Goal: Task Accomplishment & Management: Manage account settings

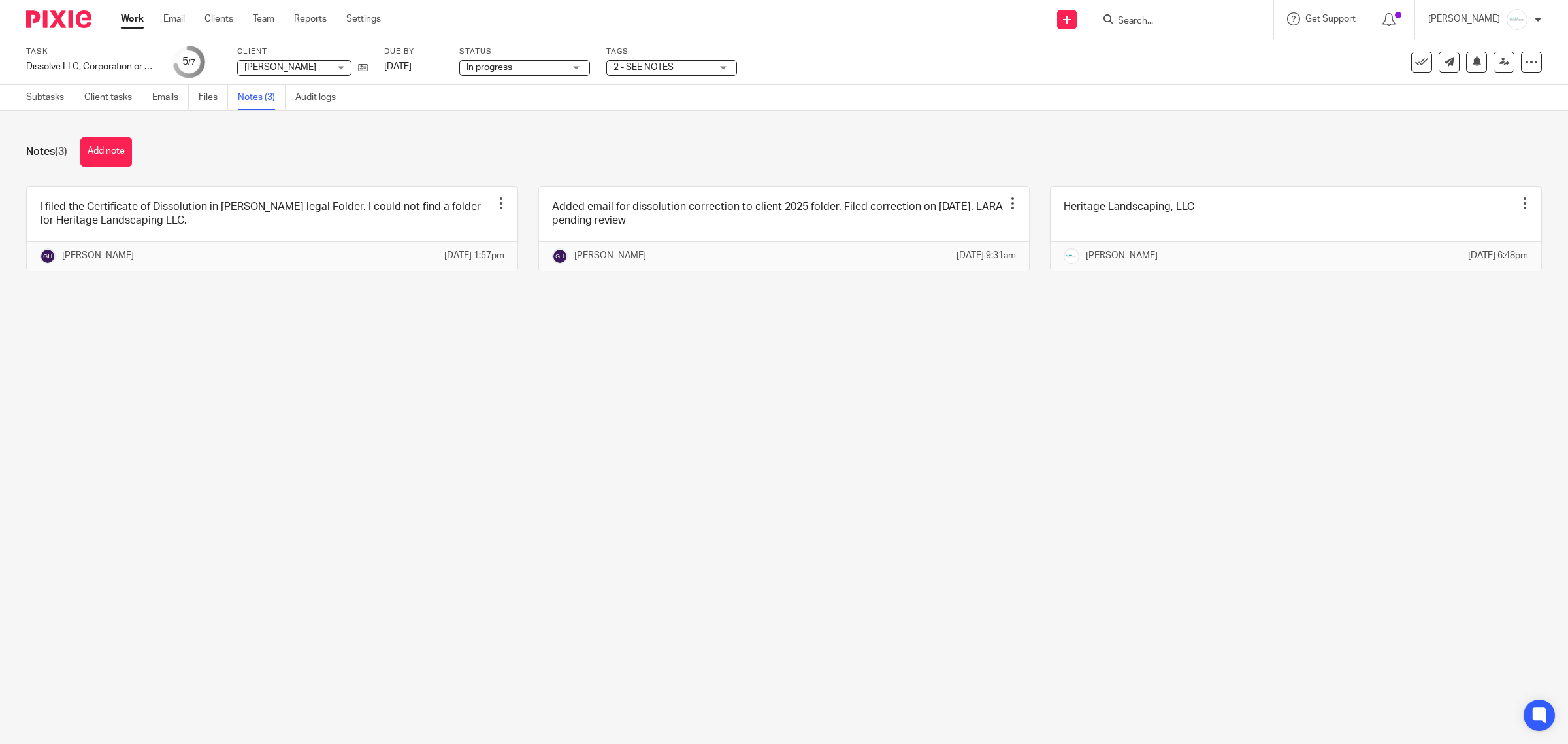
click at [1175, 19] on input "Search" at bounding box center [1175, 22] width 118 height 12
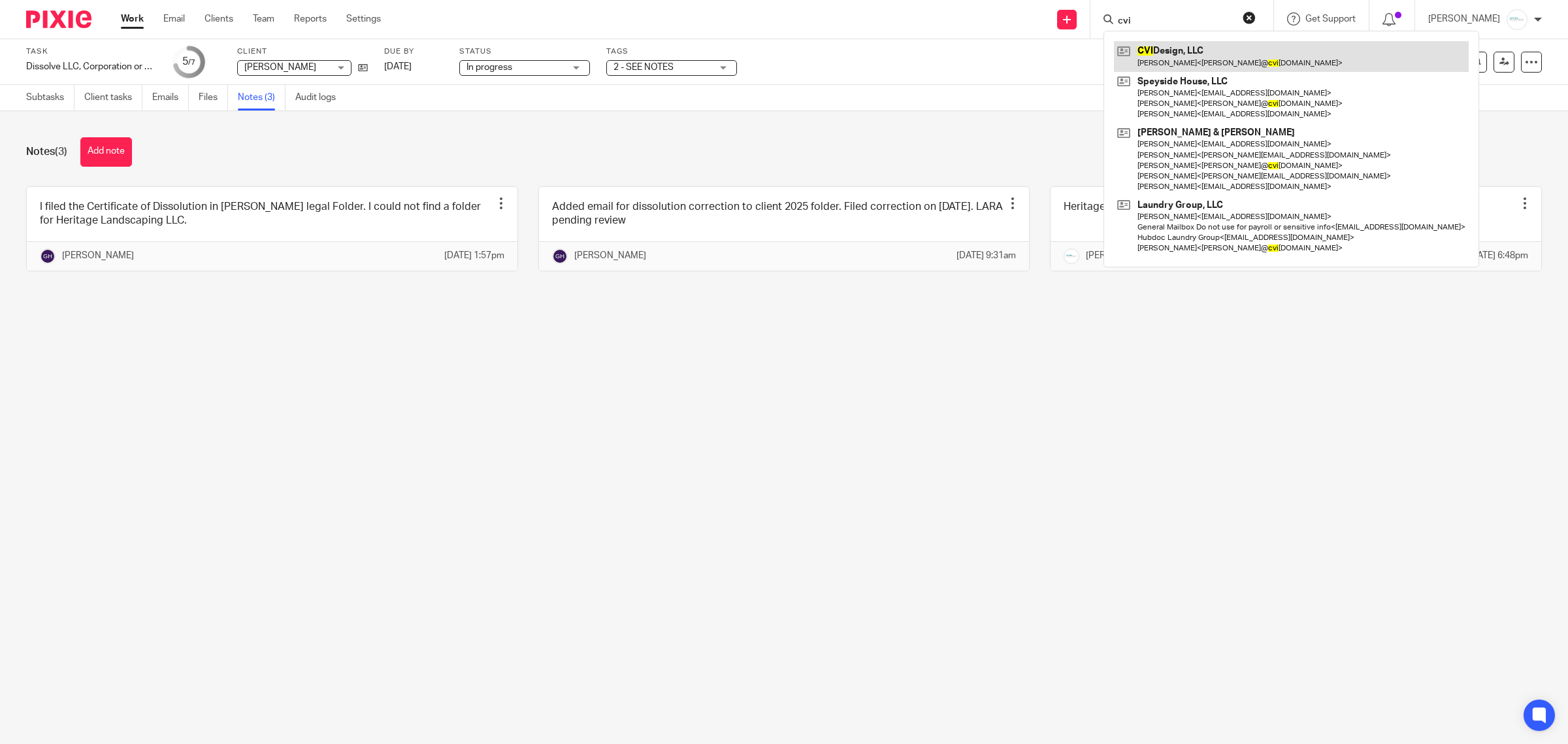
type input "cvi"
click at [1181, 51] on link at bounding box center [1291, 56] width 355 height 30
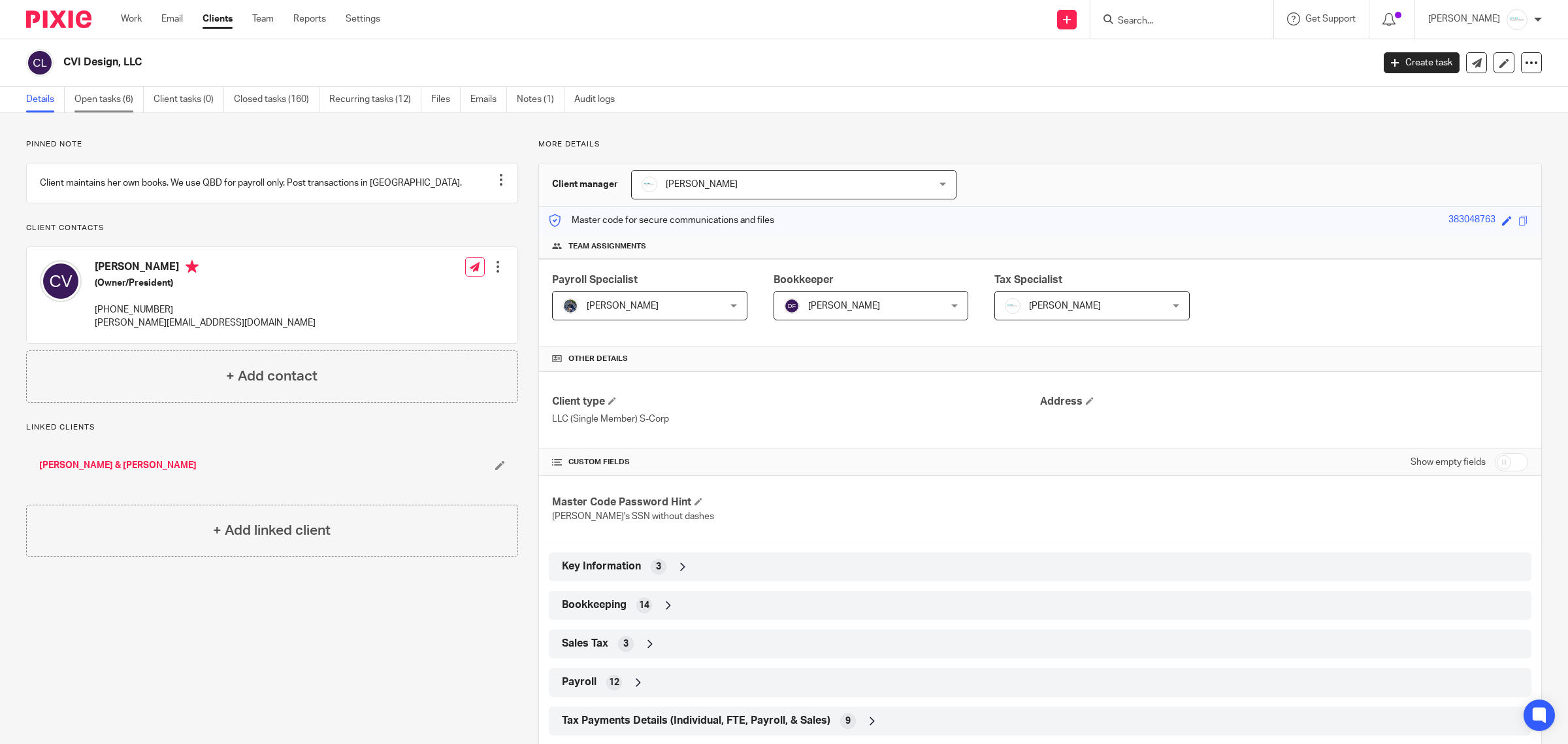
click at [95, 93] on link "Open tasks (6)" at bounding box center [109, 100] width 69 height 26
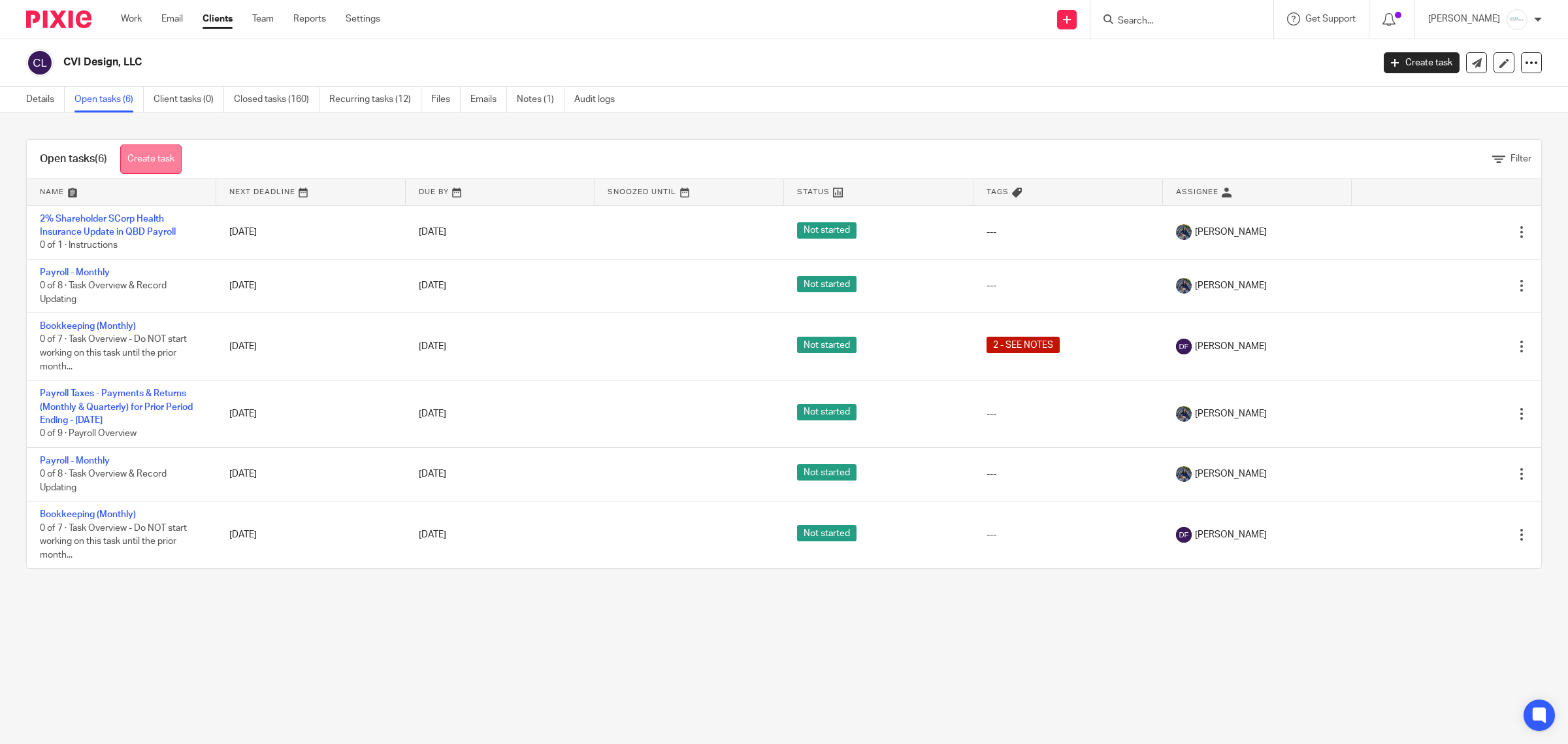
click at [151, 165] on link "Create task" at bounding box center [151, 159] width 61 height 30
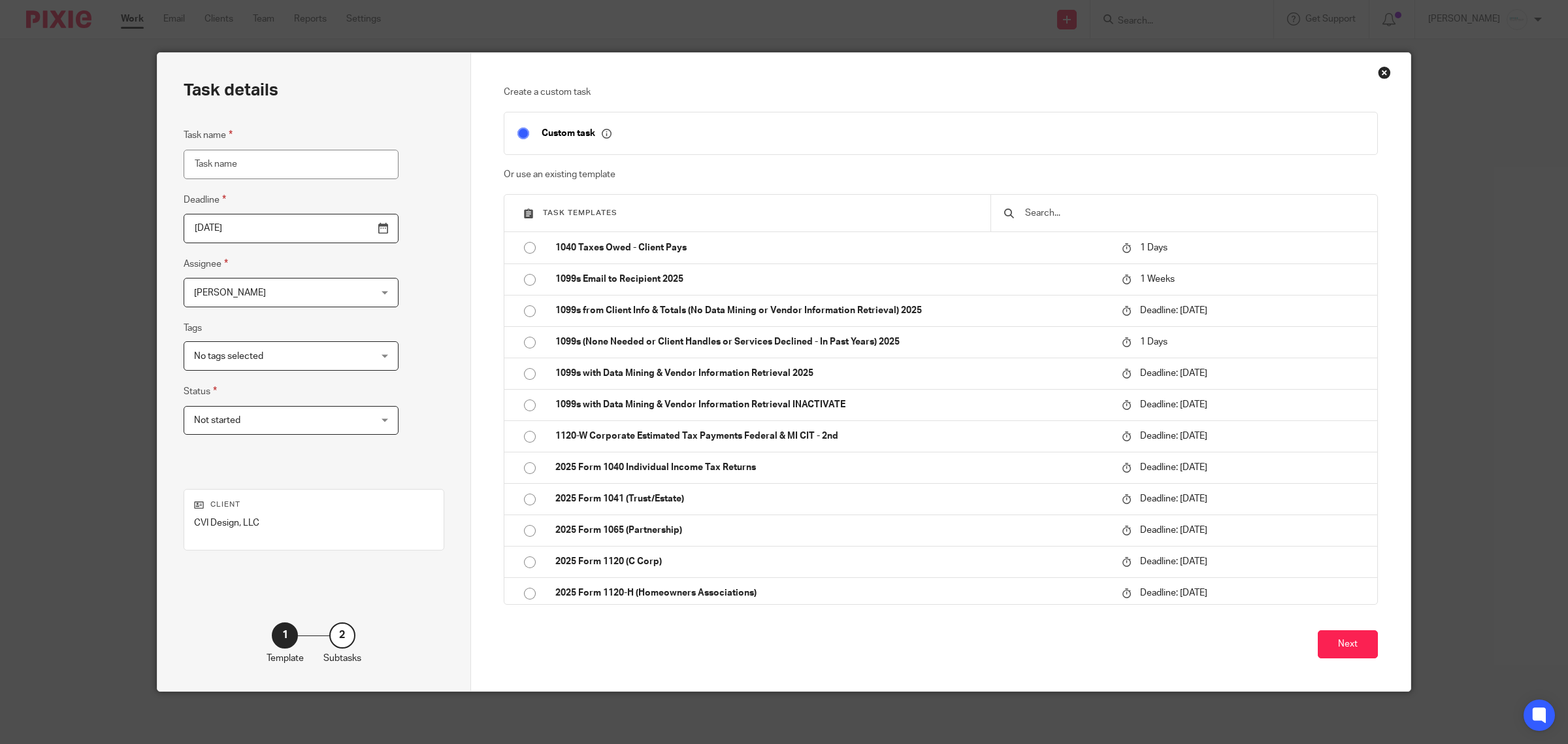
click at [1089, 217] on input "text" at bounding box center [1194, 212] width 341 height 15
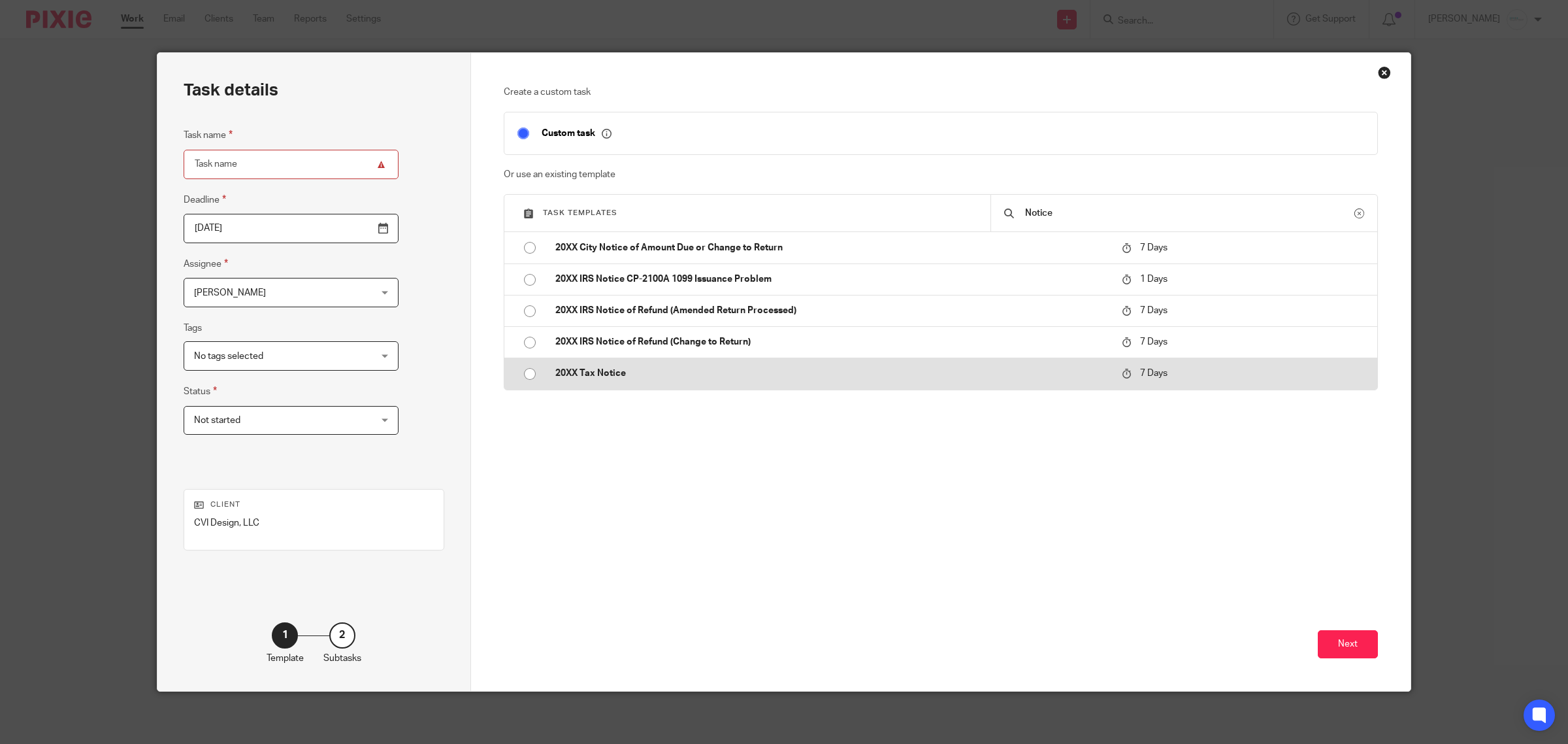
type input "Notice"
click at [563, 376] on p "20XX Tax Notice" at bounding box center [832, 372] width 554 height 13
type input "[DATE]"
type input "20XX Tax Notice"
checkbox input "false"
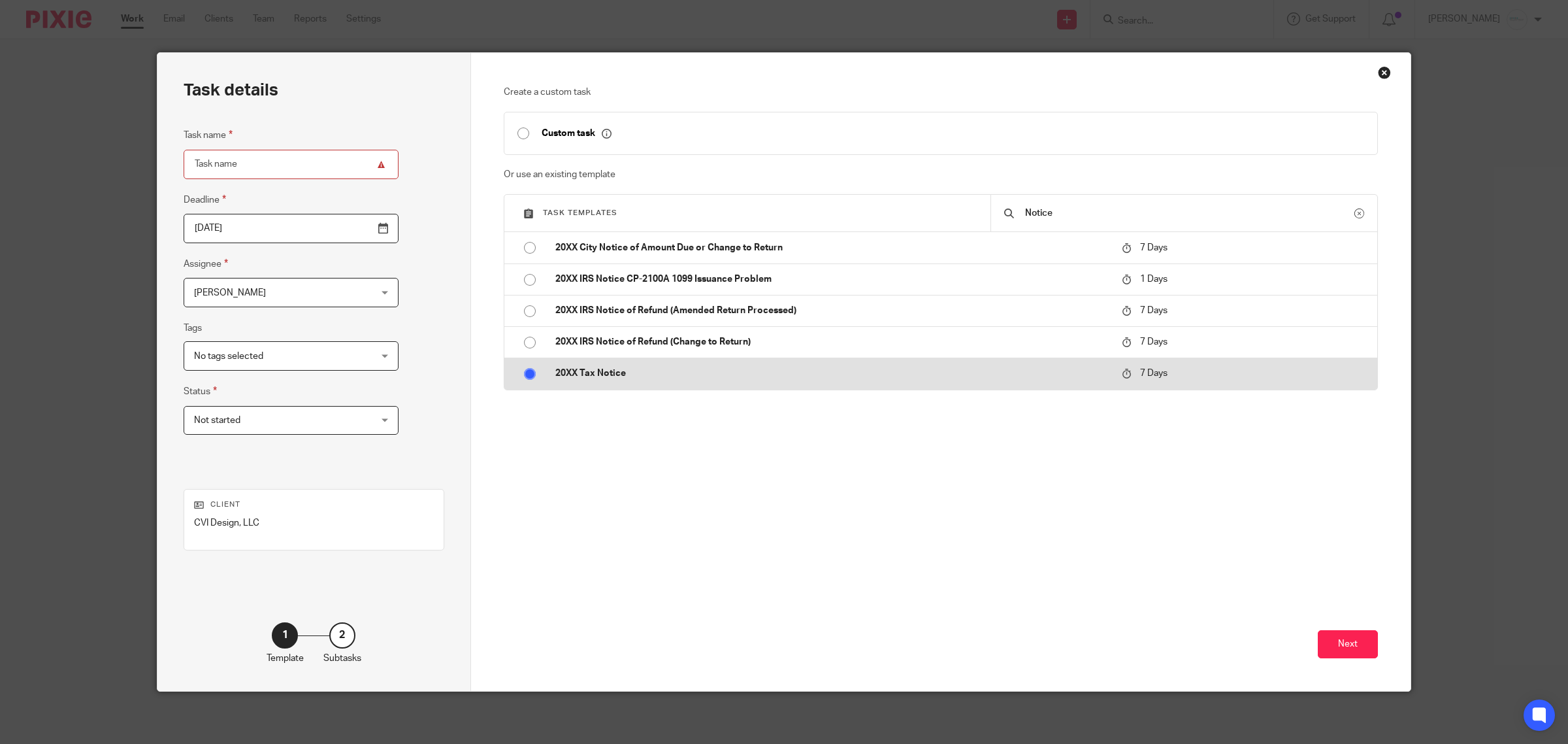
radio input "true"
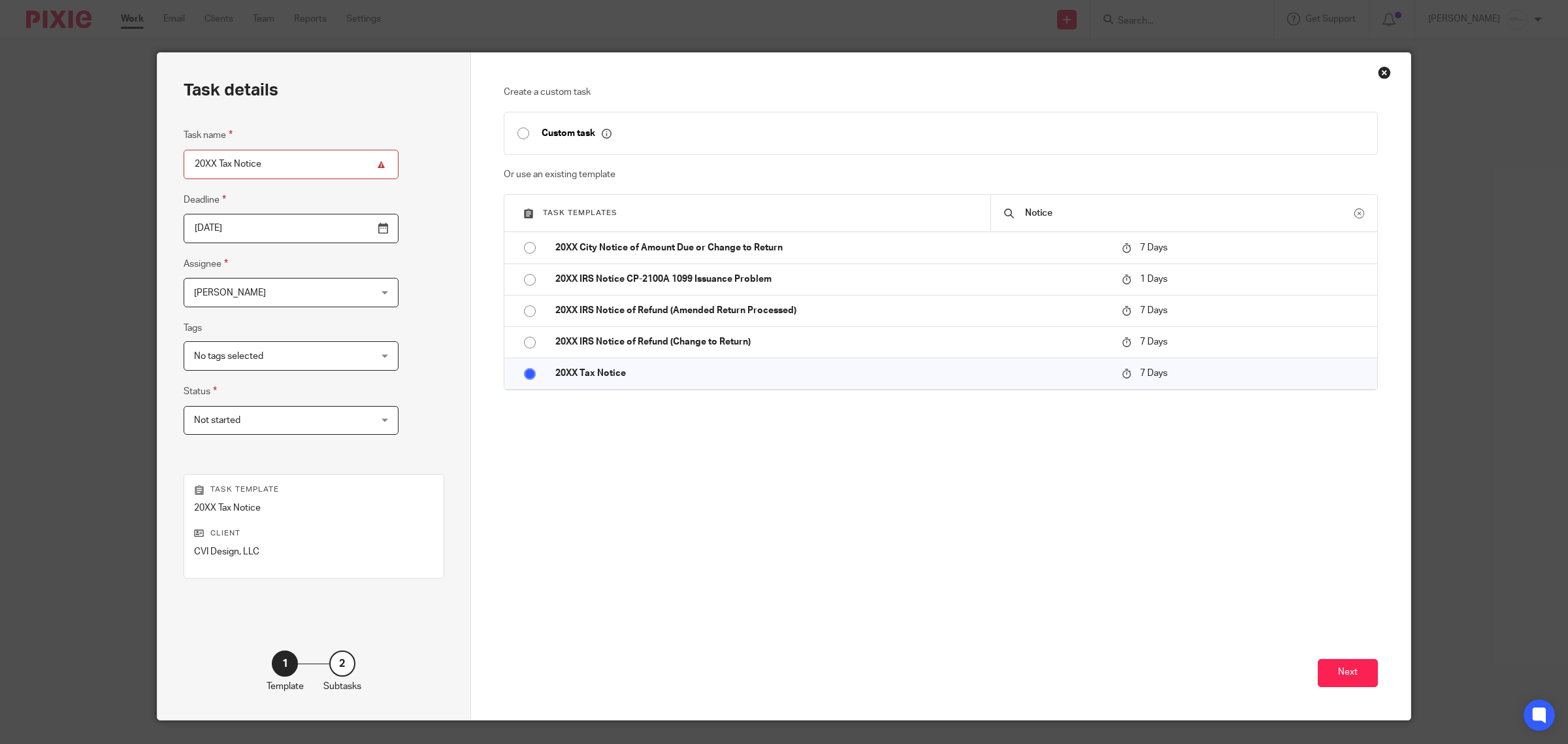
drag, startPoint x: 214, startPoint y: 167, endPoint x: 163, endPoint y: 165, distance: 51.0
click at [163, 165] on div "Task details Task name 20XX Tax Notice Deadline 2025-10-22 Assignee Amy Corfixs…" at bounding box center [313, 386] width 313 height 667
type input "2022 MI FTE Tax Notice"
click at [1360, 668] on button "Next" at bounding box center [1348, 673] width 60 height 28
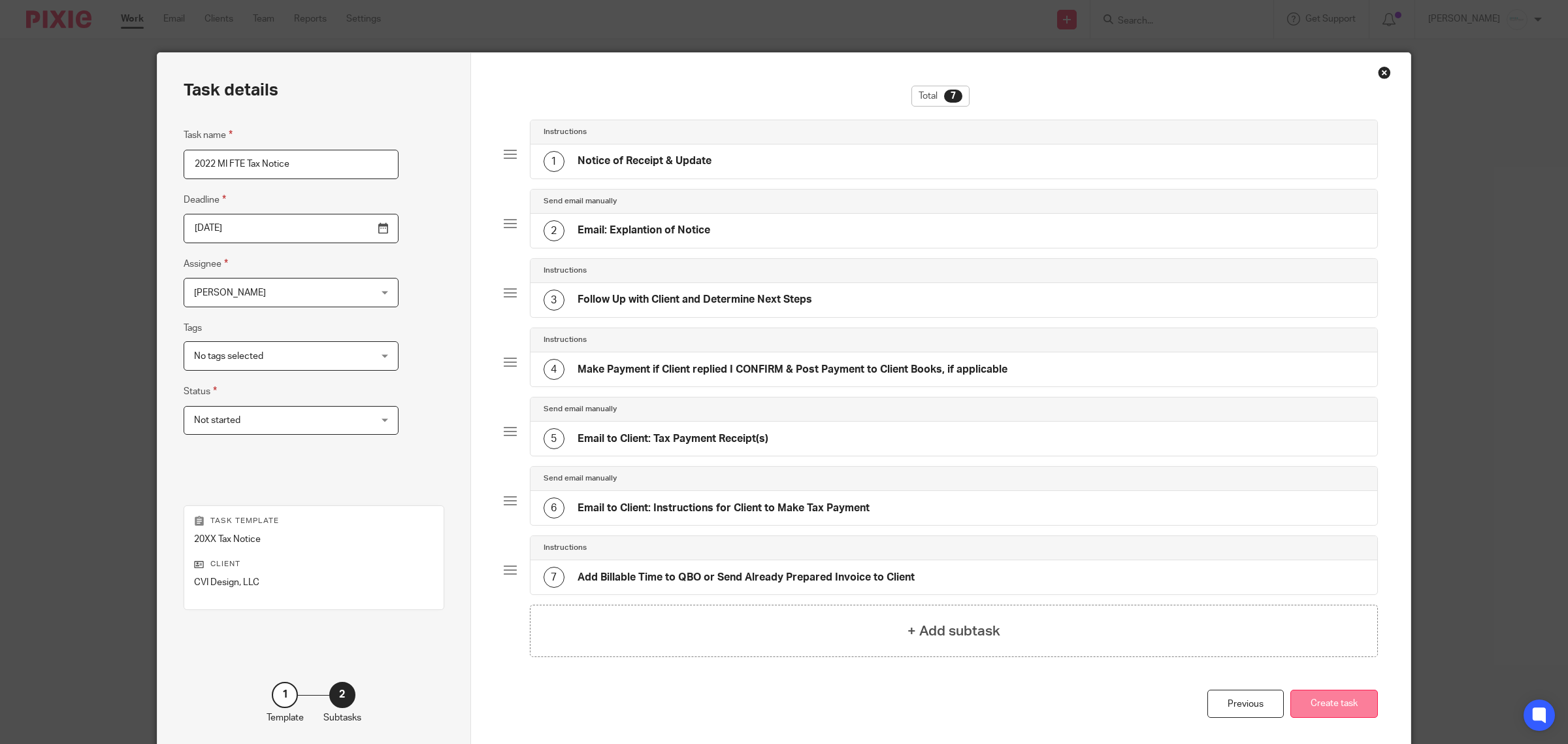
click at [1322, 707] on button "Create task" at bounding box center [1334, 703] width 88 height 28
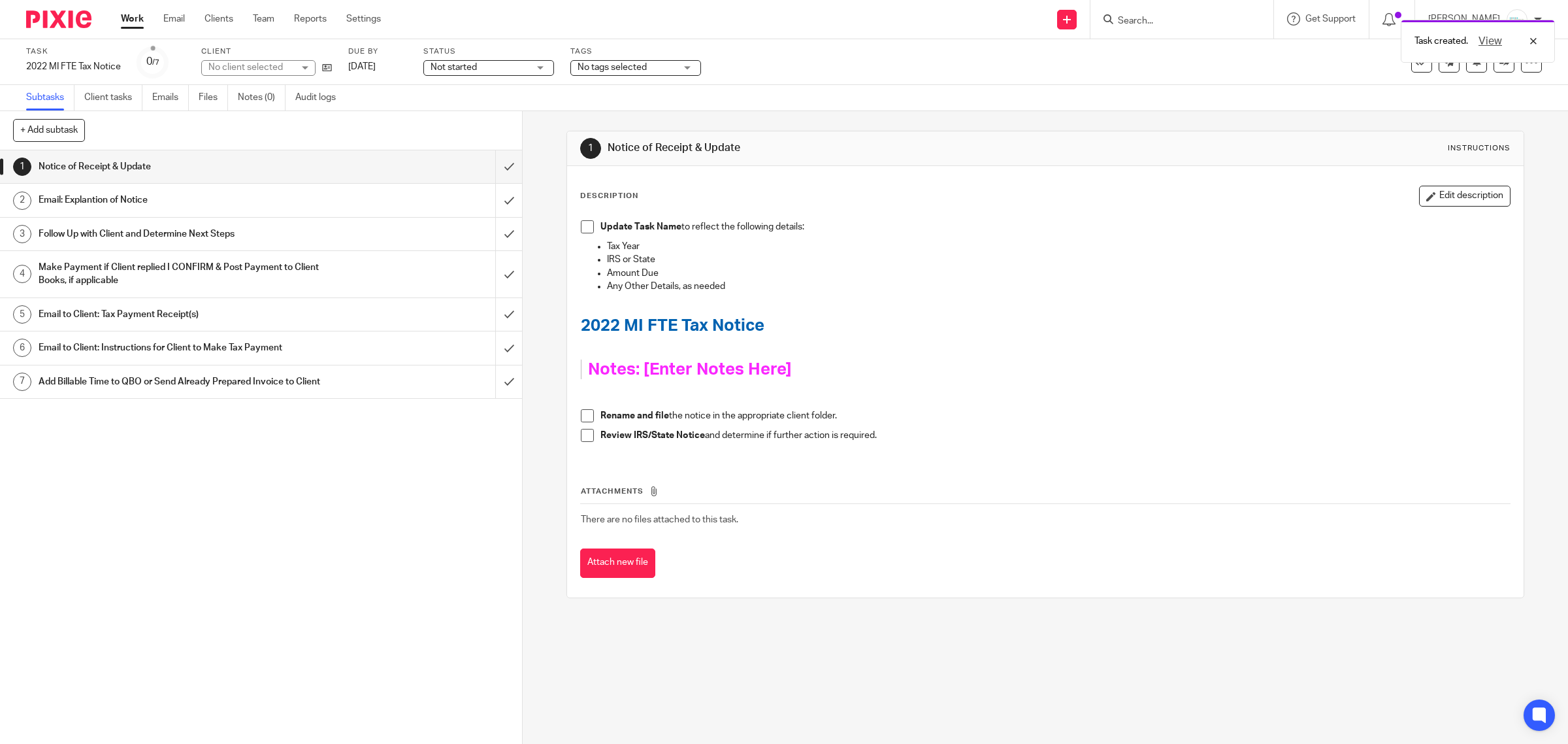
click at [127, 240] on h1 "Follow Up with Client and Determine Next Steps" at bounding box center [187, 234] width 296 height 20
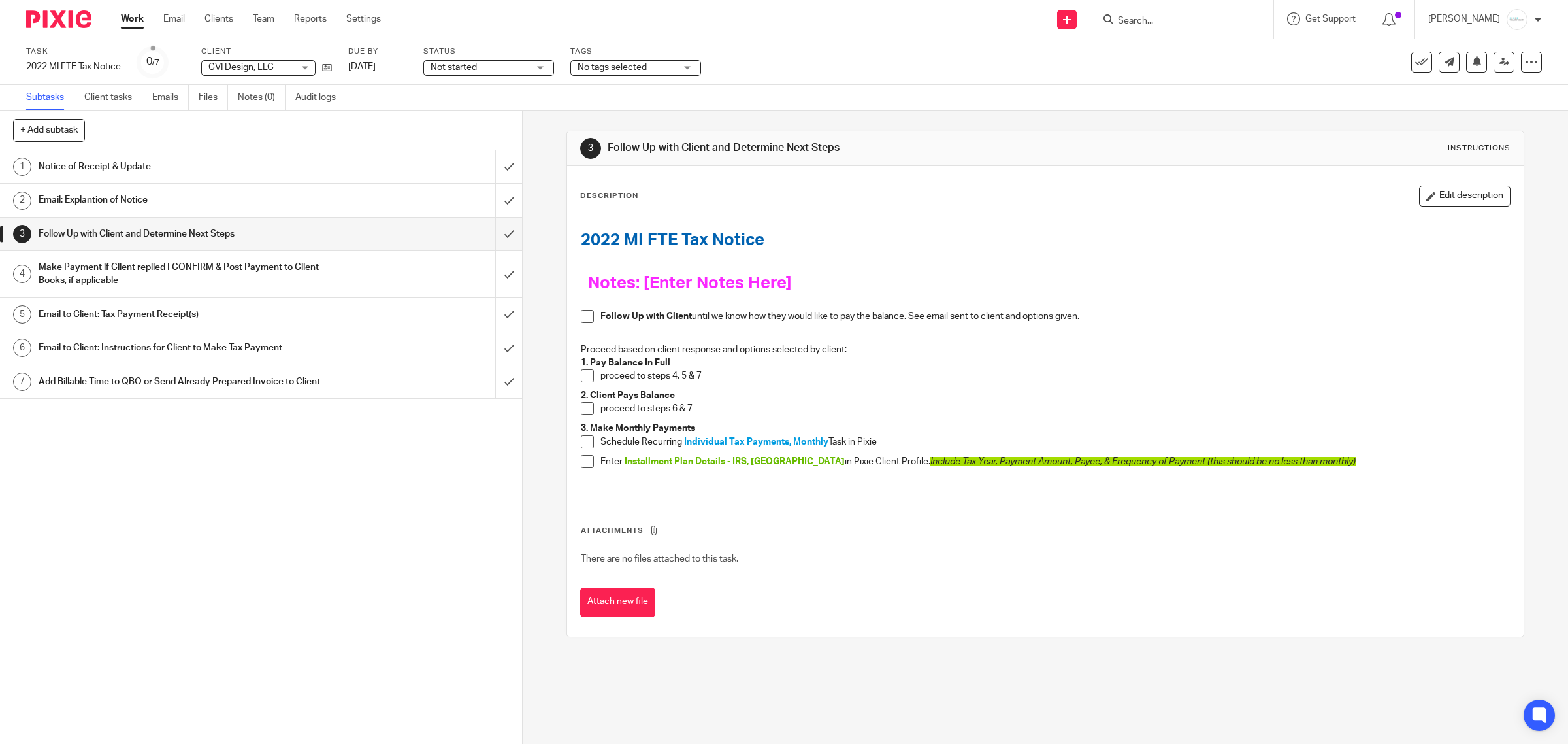
click at [181, 197] on h1 "Email: Explantion of Notice" at bounding box center [187, 200] width 296 height 20
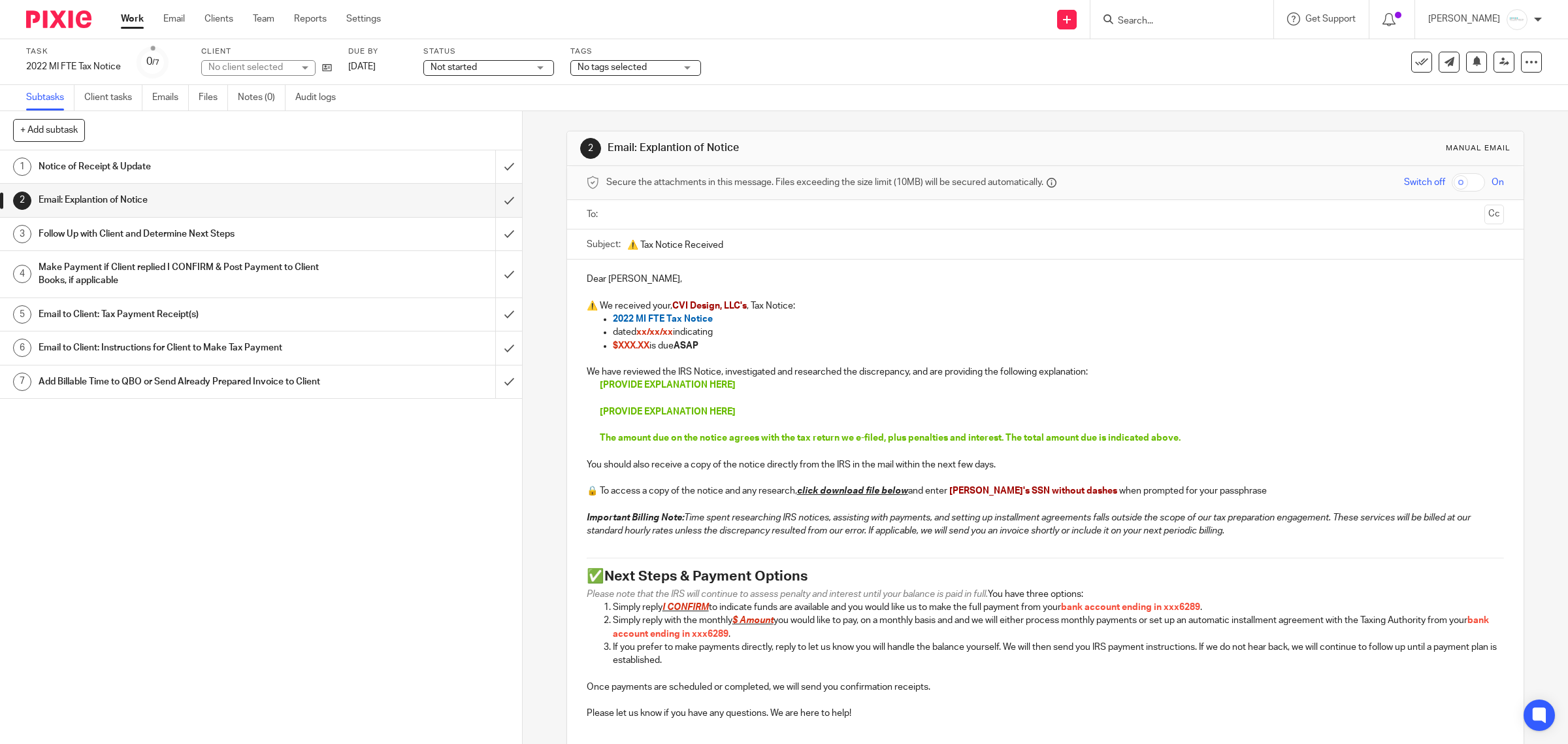
click at [671, 203] on div at bounding box center [1046, 214] width 877 height 30
click at [684, 217] on input "text" at bounding box center [1044, 214] width 868 height 15
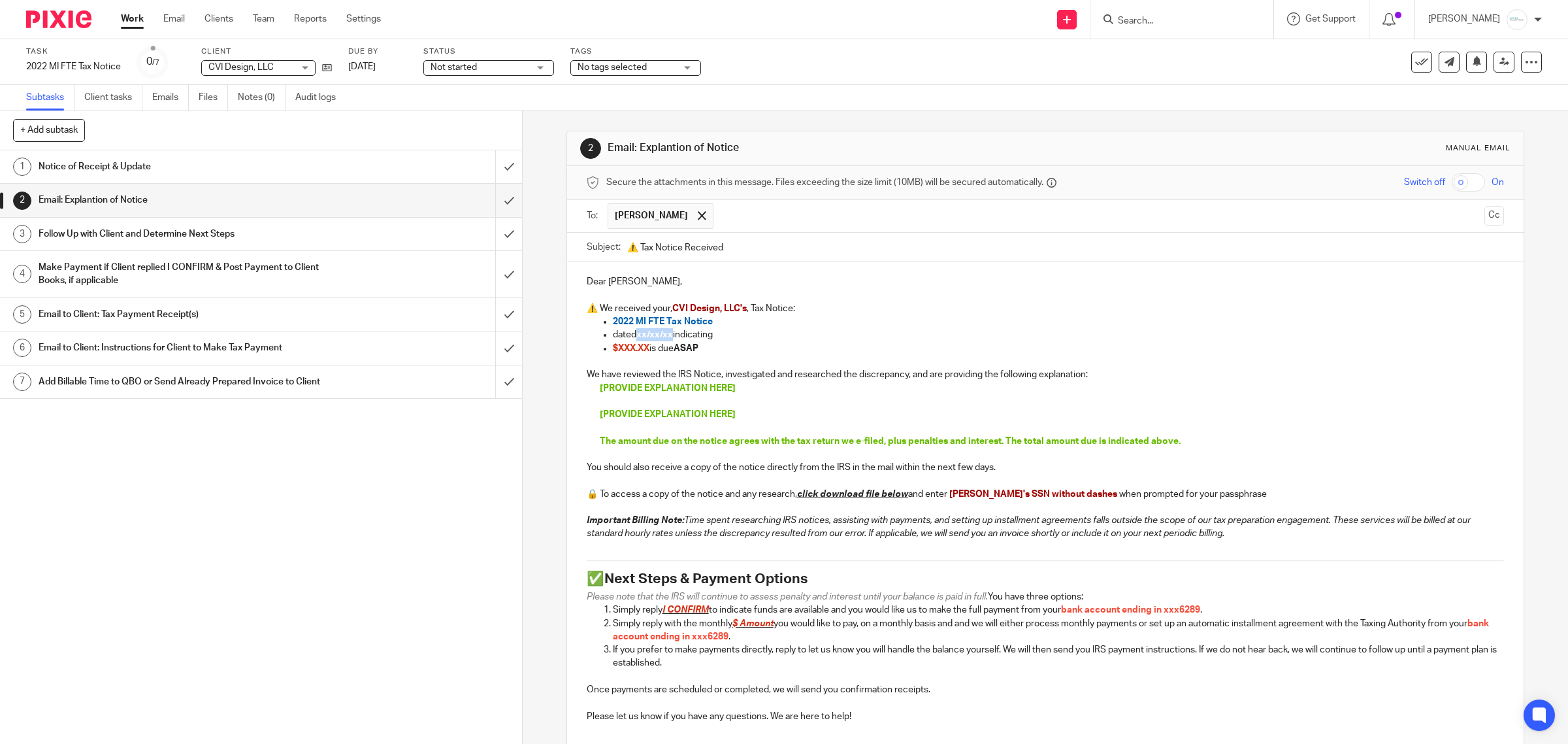
drag, startPoint x: 634, startPoint y: 333, endPoint x: 670, endPoint y: 339, distance: 36.5
click at [670, 339] on span "xx/xx/xx" at bounding box center [654, 334] width 37 height 9
click at [699, 345] on strong "ASAP" at bounding box center [686, 348] width 25 height 9
click at [661, 334] on span "xx/xx/xx" at bounding box center [654, 334] width 37 height 9
drag, startPoint x: 634, startPoint y: 335, endPoint x: 669, endPoint y: 335, distance: 35.0
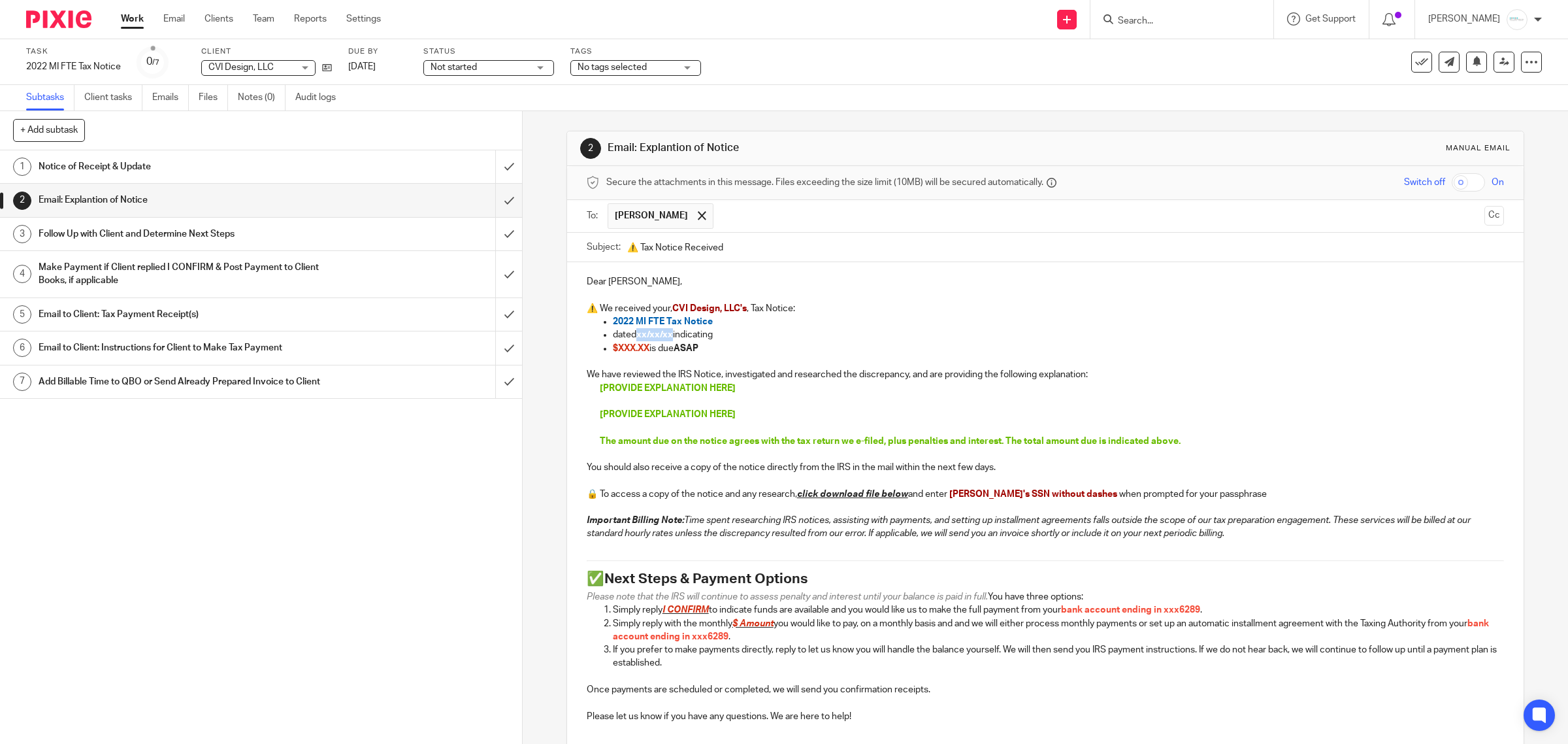
click at [669, 335] on span "xx/xx/xx" at bounding box center [654, 334] width 37 height 9
drag, startPoint x: 616, startPoint y: 347, endPoint x: 645, endPoint y: 345, distance: 29.1
click at [645, 345] on span "$XXX.XX" at bounding box center [630, 348] width 37 height 9
click at [673, 372] on p "We have reviewed the IRS Notice, investigated and researched the discrepancy, a…" at bounding box center [1045, 373] width 918 height 13
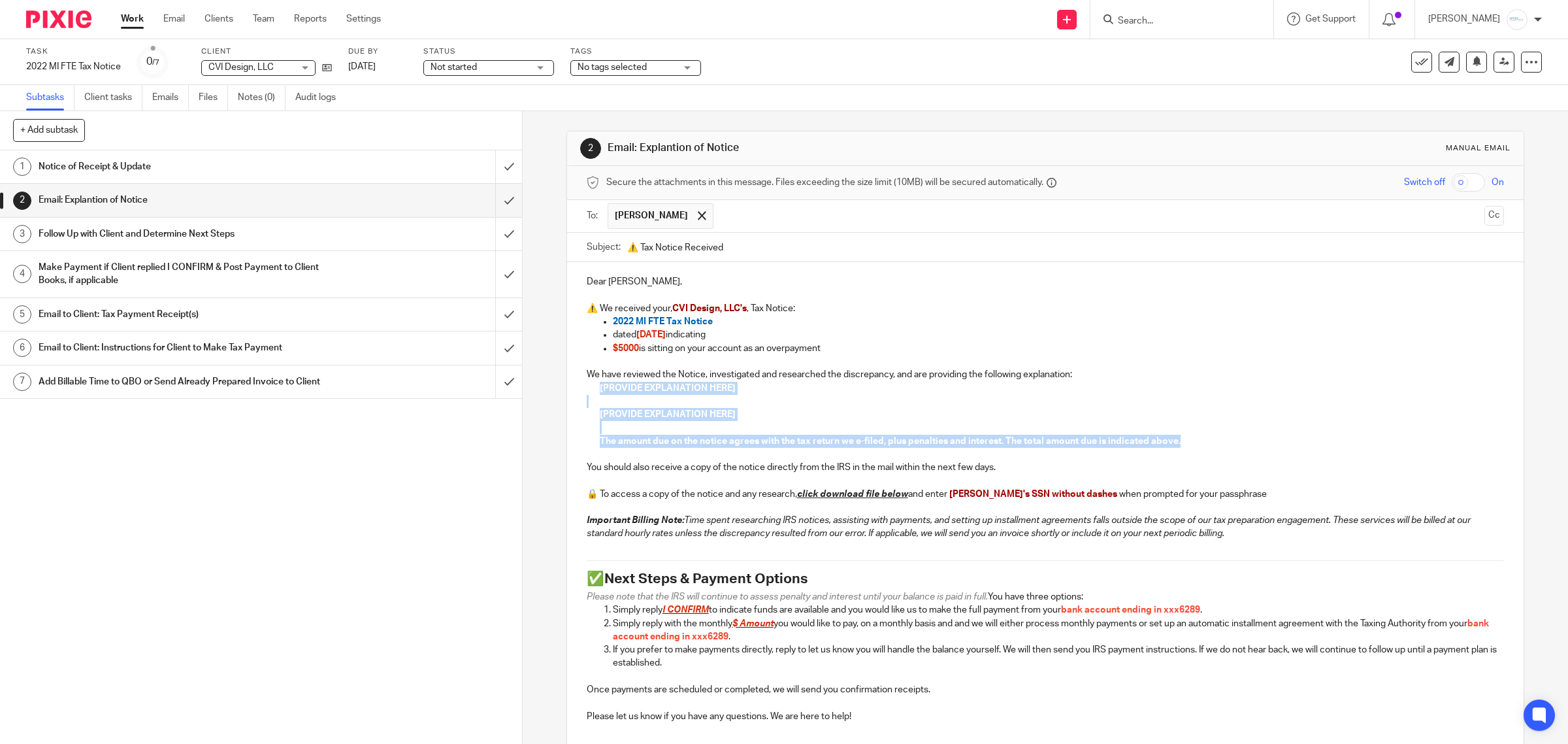
drag, startPoint x: 594, startPoint y: 391, endPoint x: 1147, endPoint y: 461, distance: 557.4
click at [1147, 461] on div "Dear Carly, ⚠️ We received your, CVI Design, LLC's , Tax Notice: 2022 MI FTE Ta…" at bounding box center [1045, 510] width 957 height 497
click at [600, 417] on span "[PROVIDE EXPLANATION HERE]" at bounding box center [668, 414] width 136 height 9
drag, startPoint x: 593, startPoint y: 394, endPoint x: 1151, endPoint y: 453, distance: 561.1
click at [1151, 453] on div "Dear Carly, ⚠️ We received your, CVI Design, LLC's , Tax Notice: 2022 MI FTE Ta…" at bounding box center [1045, 510] width 957 height 497
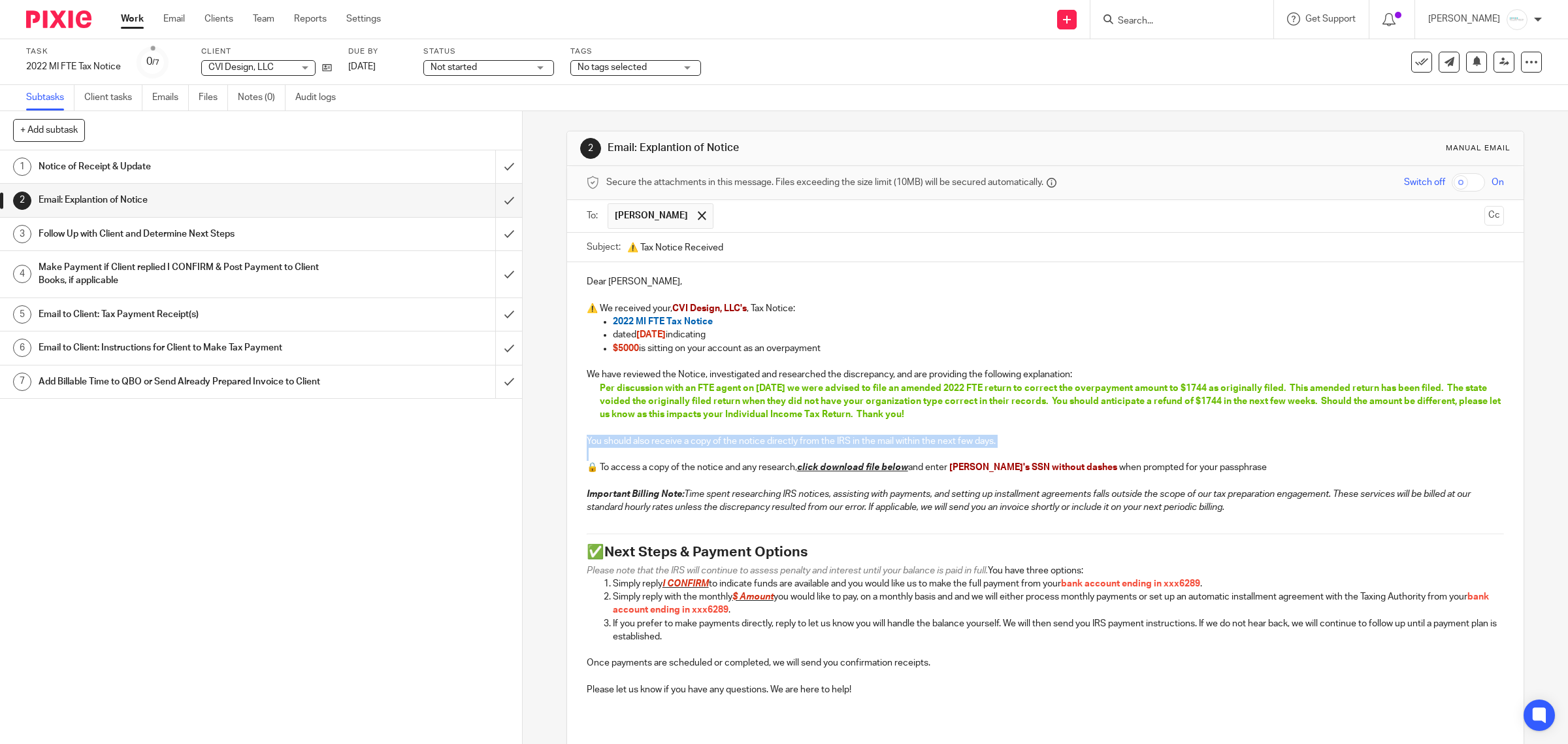
drag, startPoint x: 576, startPoint y: 445, endPoint x: 908, endPoint y: 456, distance: 332.2
click at [908, 456] on div "Dear Carly, ⚠️ We received your, CVI Design, LLC's , Tax Notice: 2022 MI FTE Ta…" at bounding box center [1045, 497] width 957 height 470
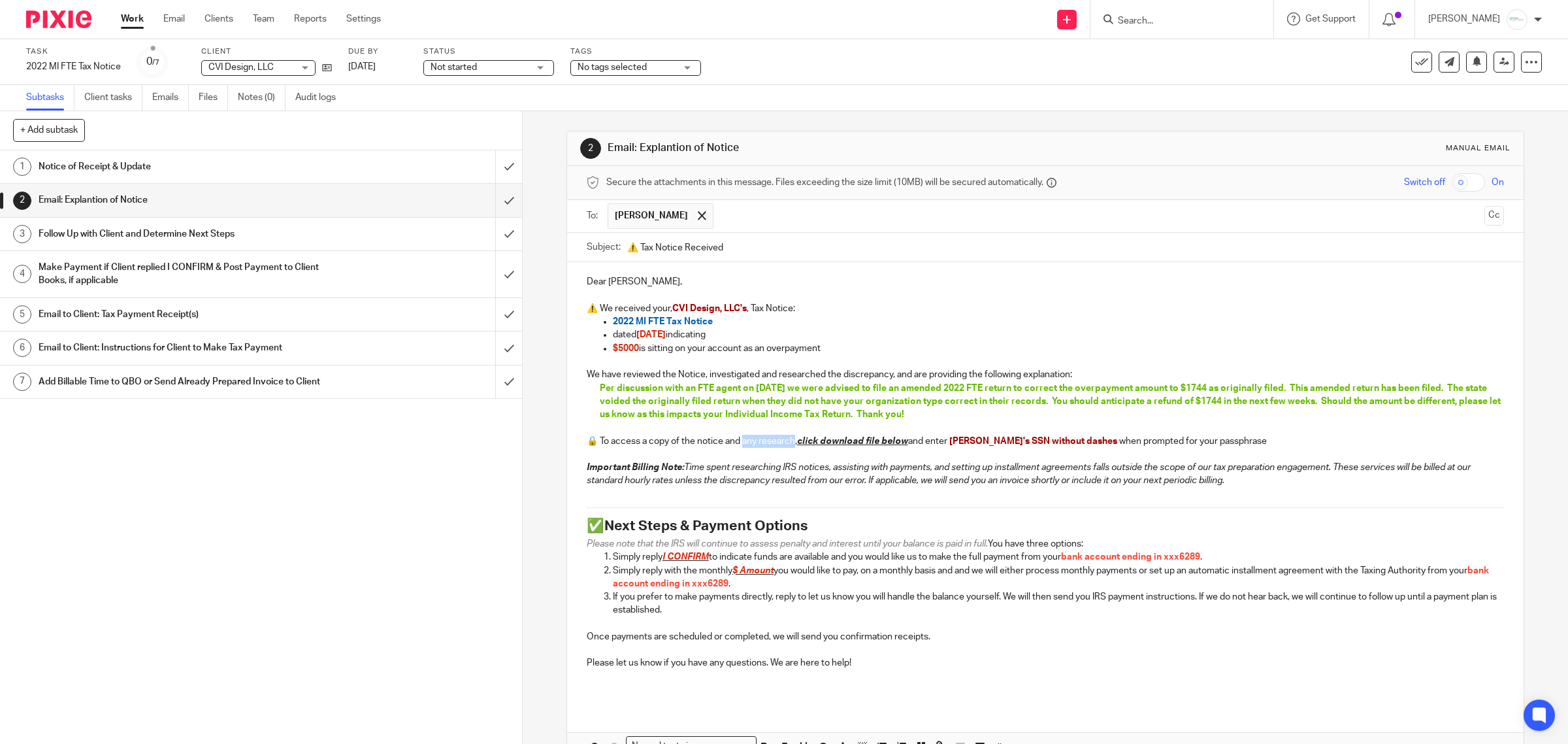
drag, startPoint x: 740, startPoint y: 441, endPoint x: 791, endPoint y: 442, distance: 51.0
click at [791, 442] on p "🔒 To access a copy of the notice and any research, click download file below an…" at bounding box center [1045, 441] width 918 height 13
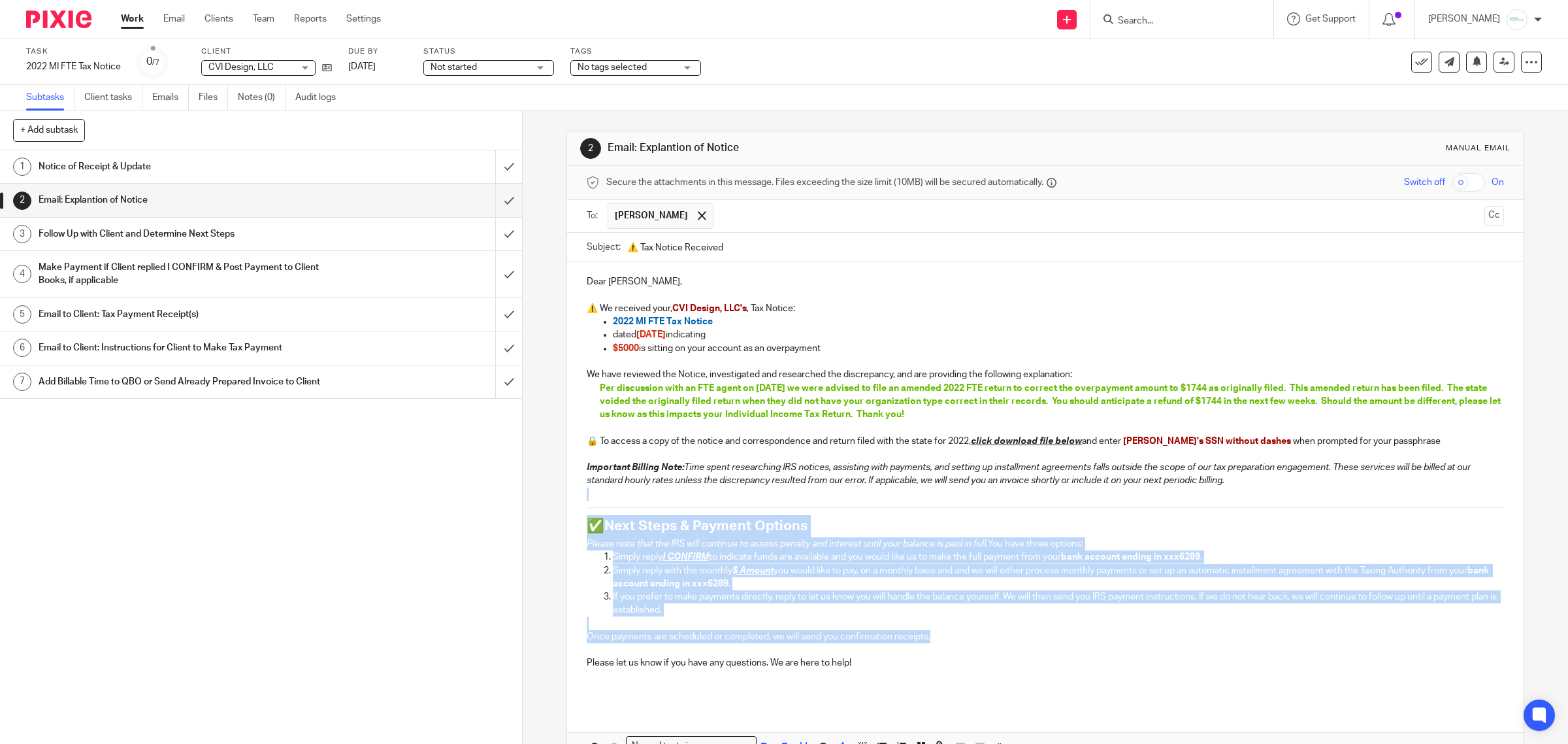
drag, startPoint x: 585, startPoint y: 494, endPoint x: 958, endPoint y: 637, distance: 399.5
click at [958, 637] on div "Dear Carly, ⚠️ We received your, CVI Design, LLC's , Tax Notice: 2022 MI FTE Ta…" at bounding box center [1045, 483] width 957 height 444
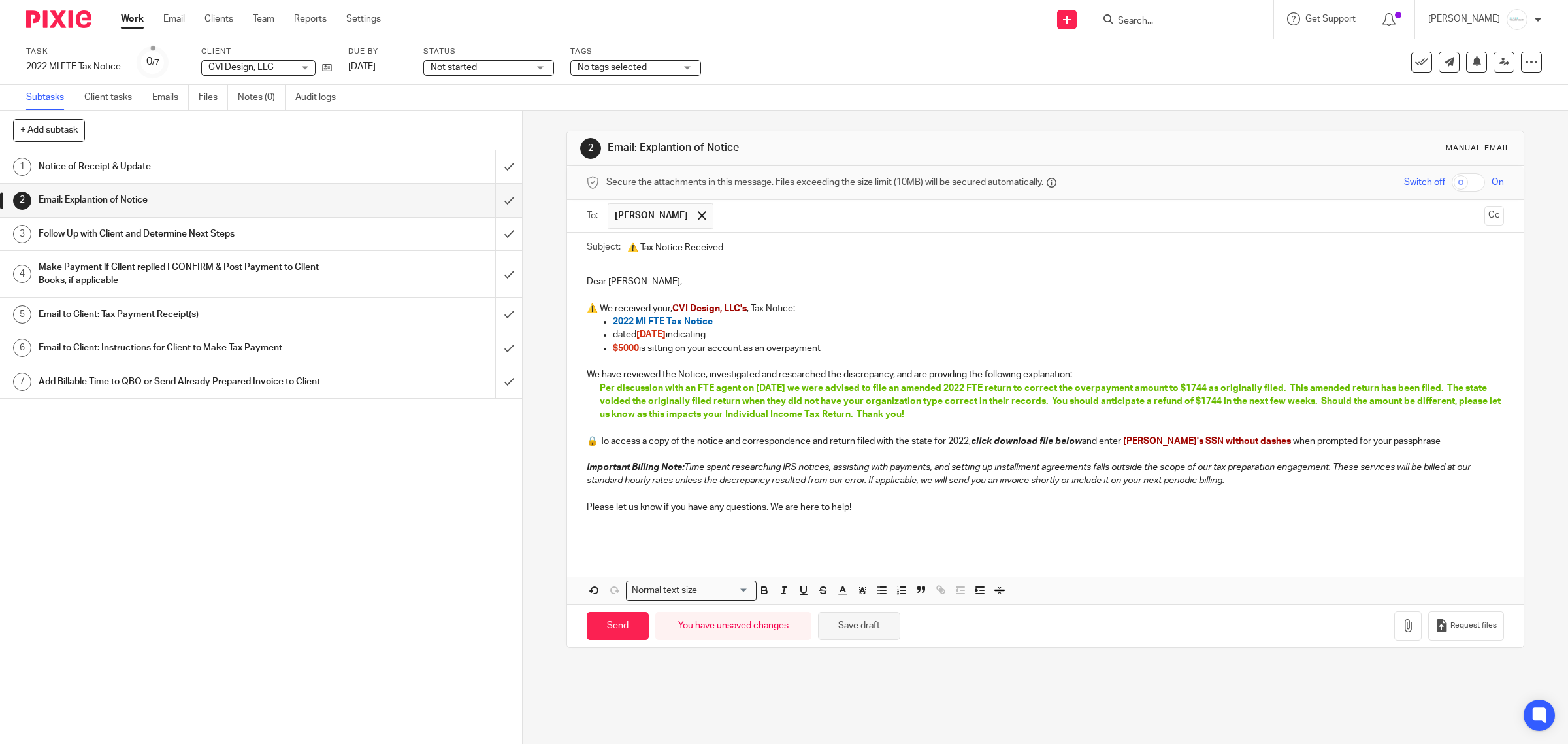
click at [866, 628] on button "Save draft" at bounding box center [859, 625] width 82 height 28
click at [1458, 179] on input "checkbox" at bounding box center [1469, 182] width 34 height 19
click at [1394, 639] on button "button" at bounding box center [1408, 625] width 28 height 30
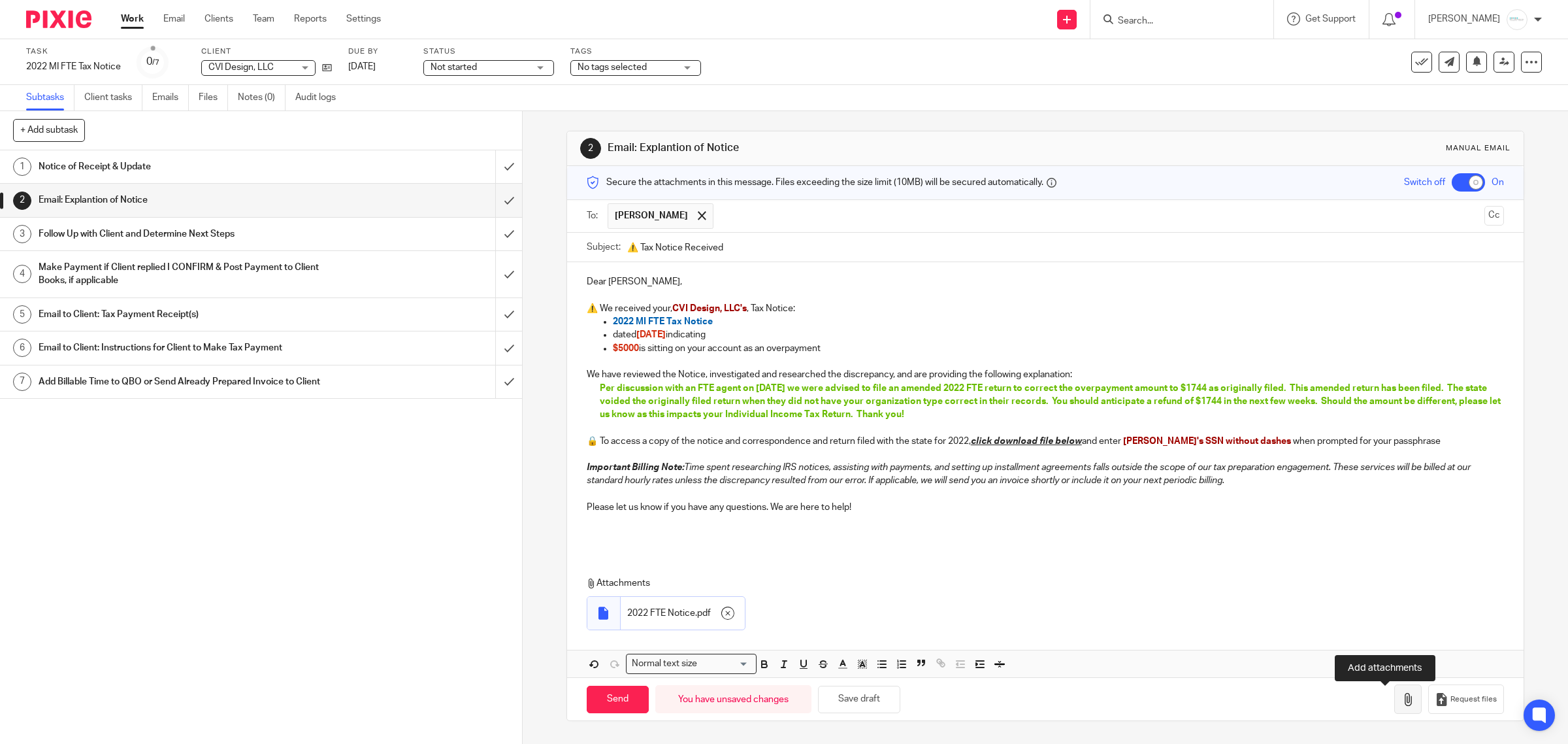
click at [1402, 704] on icon "button" at bounding box center [1408, 699] width 13 height 13
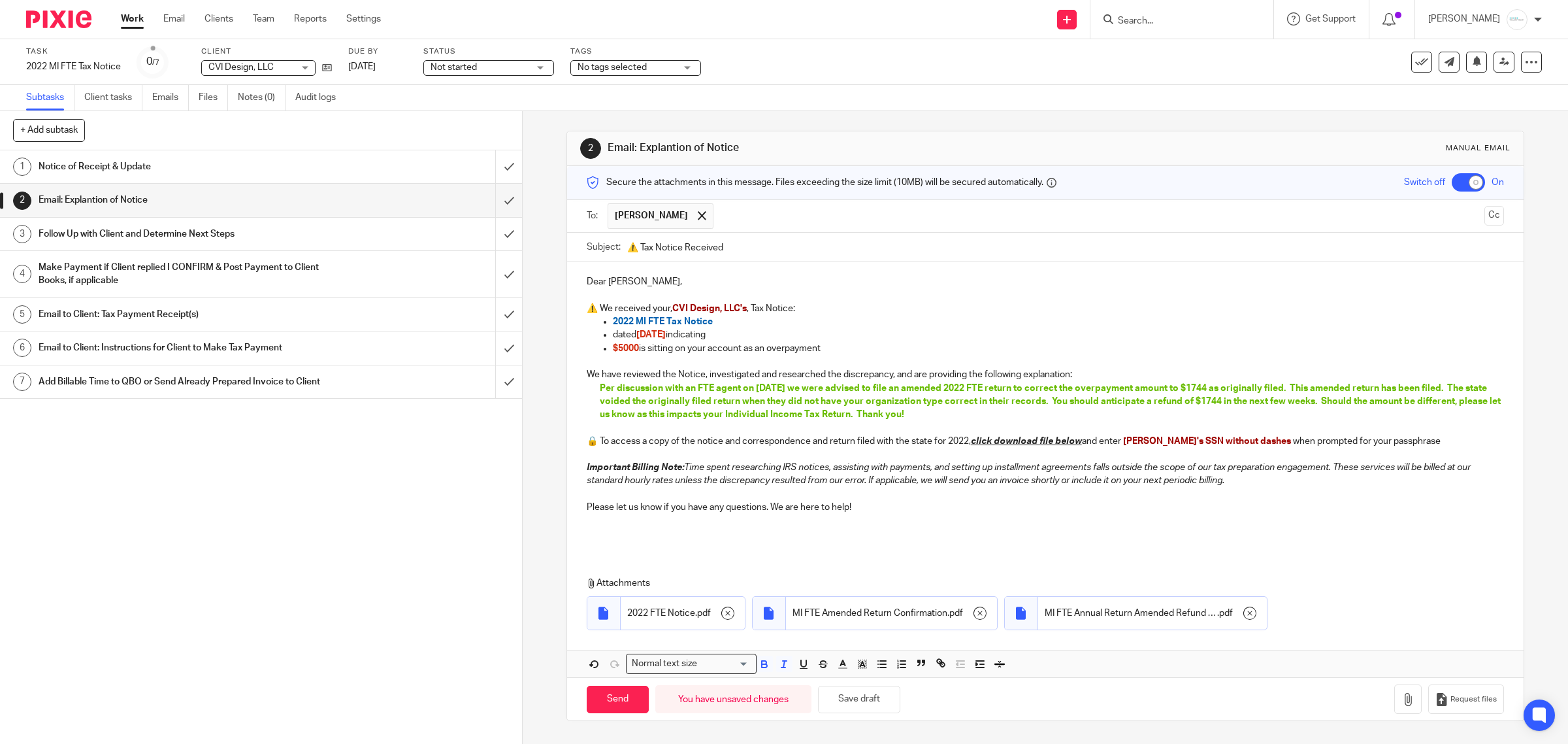
drag, startPoint x: 576, startPoint y: 466, endPoint x: 1260, endPoint y: 487, distance: 684.3
click at [1273, 487] on div "Dear Carly, ⚠️ We received your, CVI Design, LLC's , Tax Notice: 2022 MI FTE Ta…" at bounding box center [1045, 405] width 957 height 288
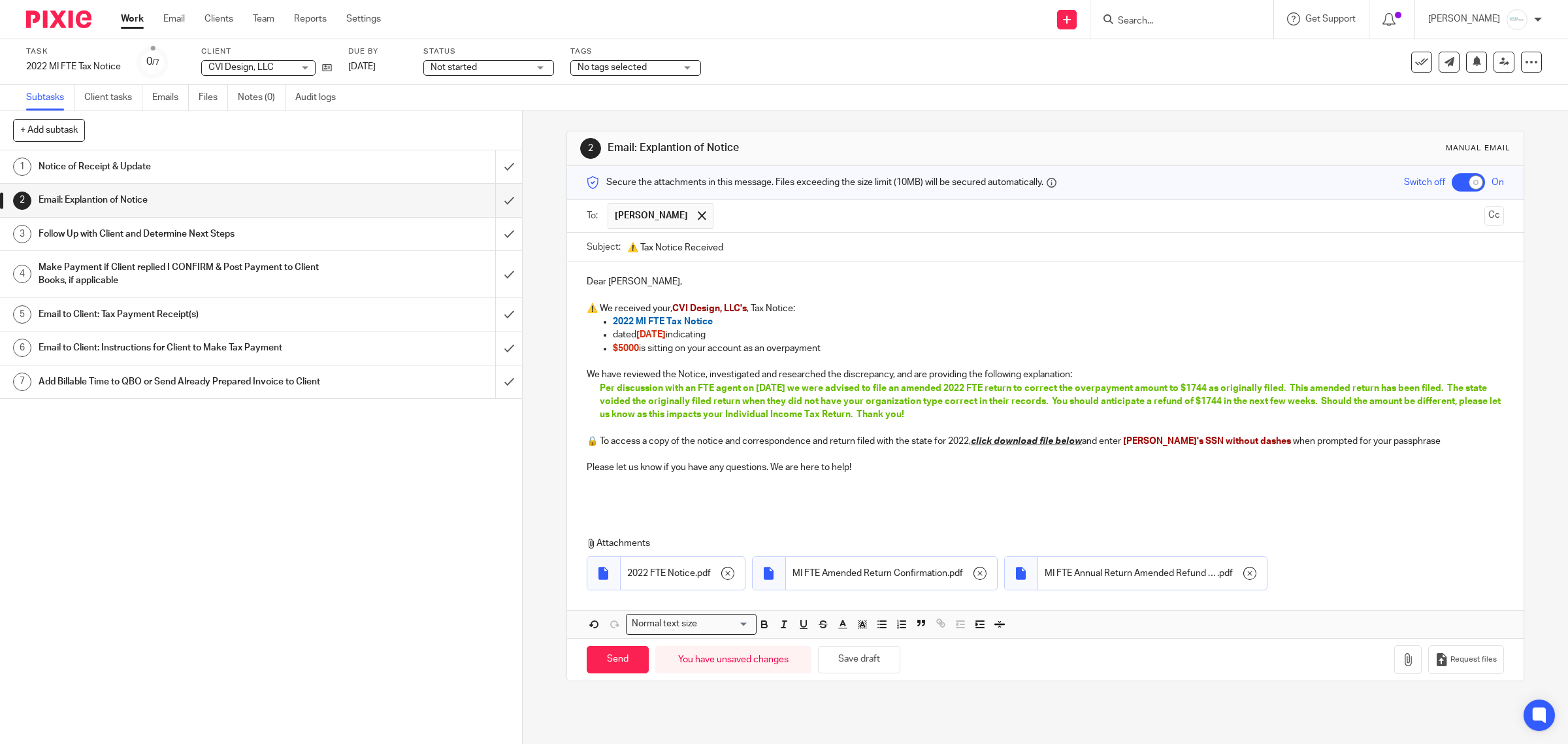
click at [877, 470] on p "Please let us know if you have any questions. We are here to help!" at bounding box center [1045, 466] width 918 height 13
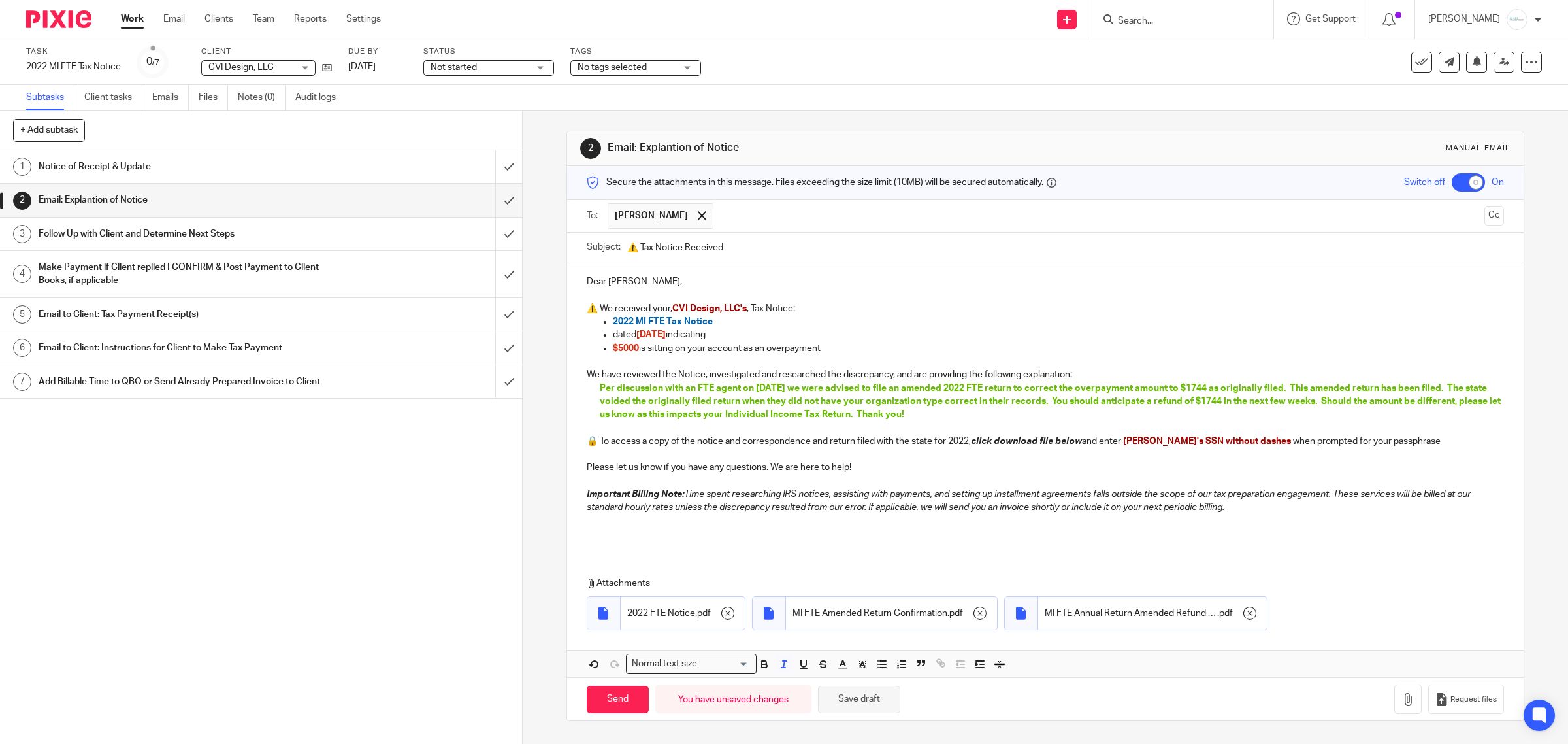
click at [860, 700] on button "Save draft" at bounding box center [859, 700] width 82 height 28
drag, startPoint x: 609, startPoint y: 703, endPoint x: 1266, endPoint y: 21, distance: 947.0
click at [1060, 220] on form "Secure the attachments in this message. Files exceeding the size limit (10MB) w…" at bounding box center [1045, 443] width 957 height 554
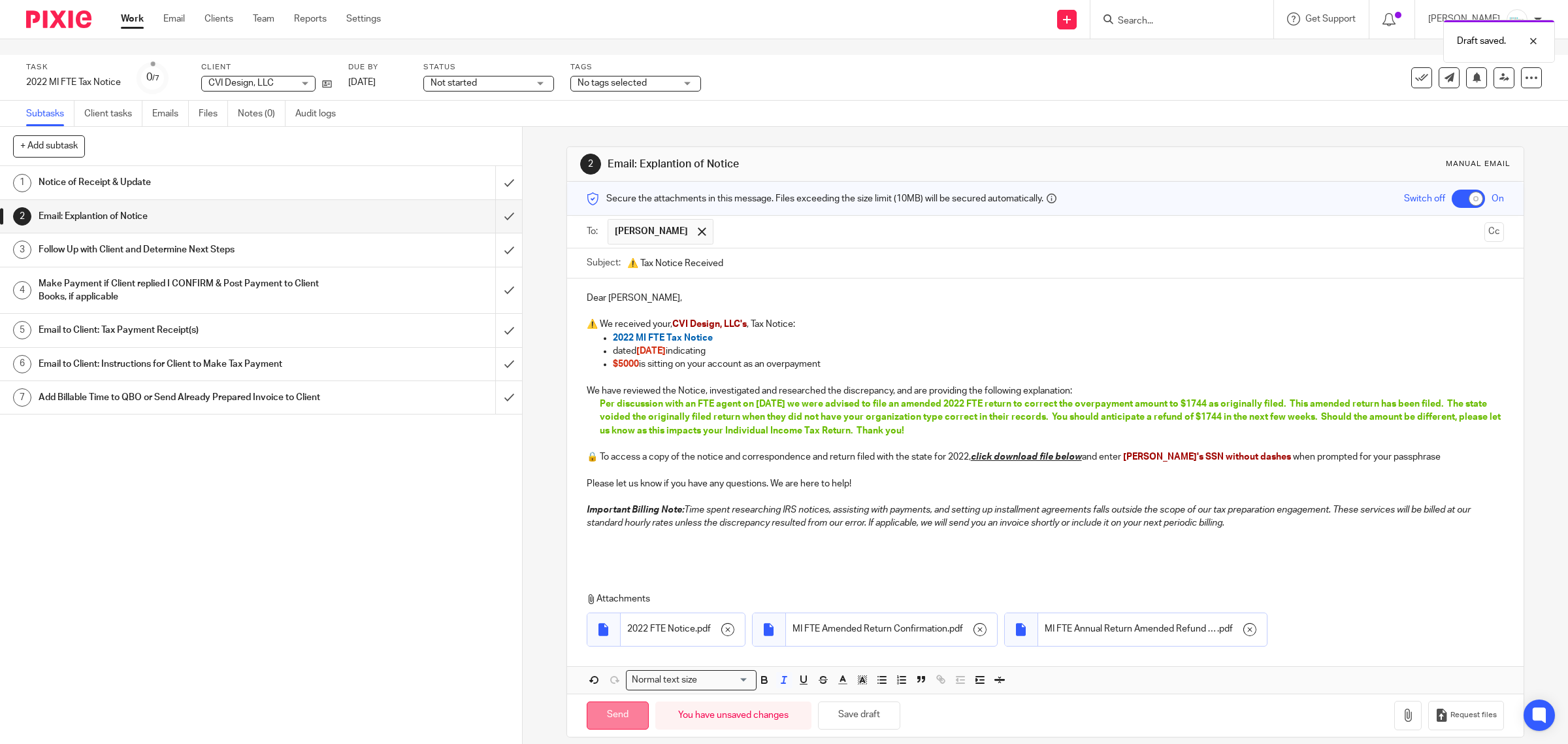
click at [619, 705] on input "Send" at bounding box center [618, 715] width 62 height 28
checkbox input "false"
type input "Sent"
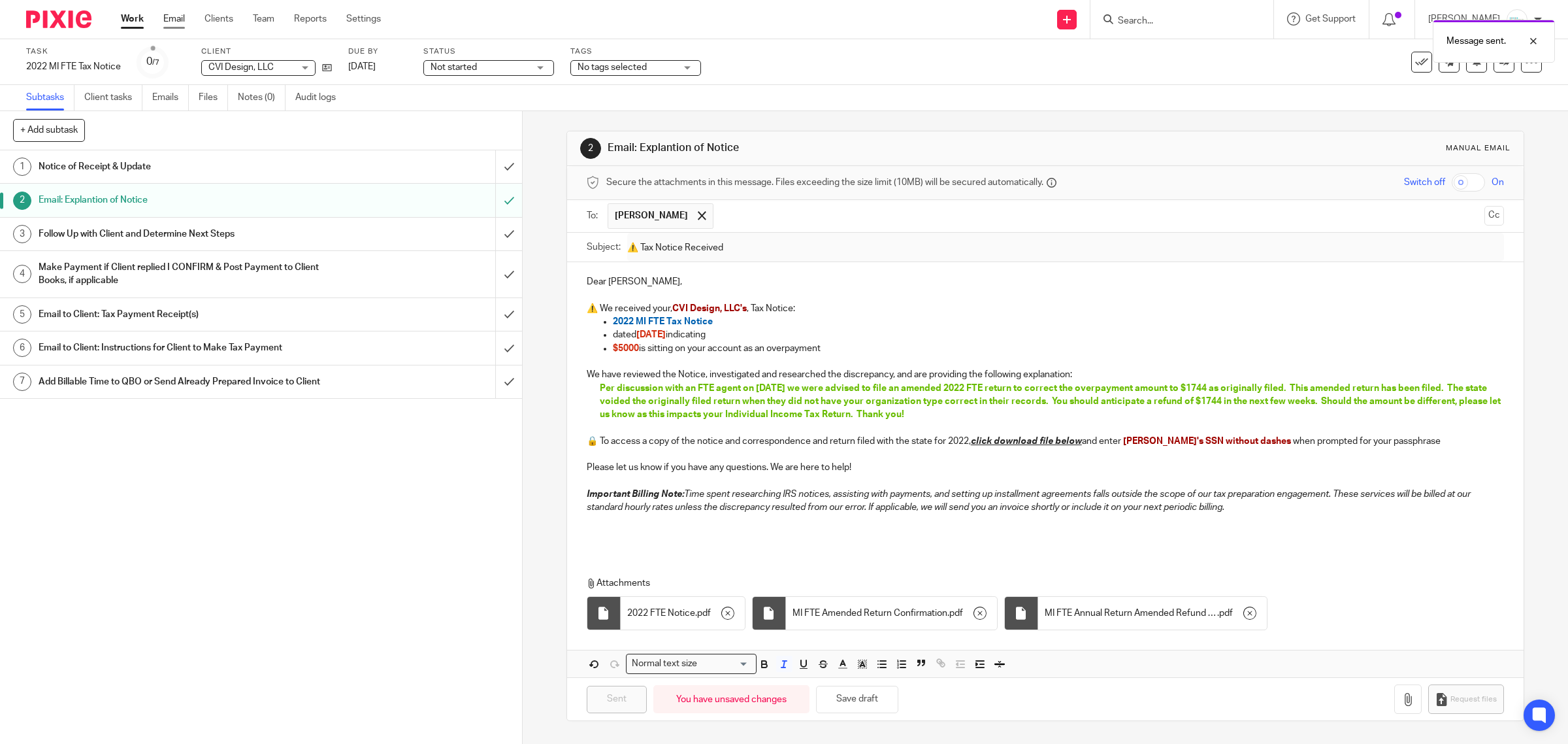
click at [170, 26] on link "Email" at bounding box center [174, 19] width 22 height 13
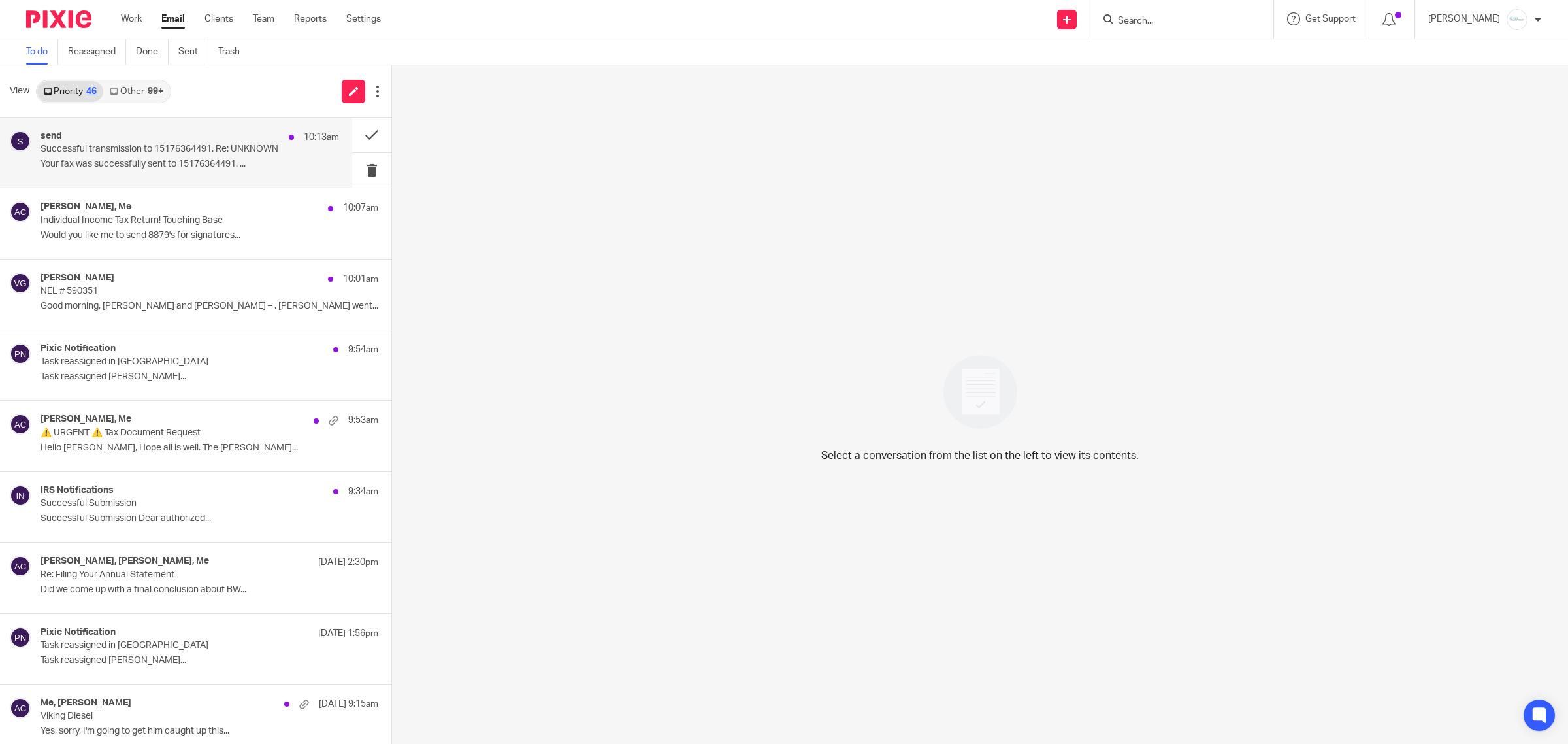
click at [200, 145] on p "Successful transmission to 15176364491. Re: UNKNOWN" at bounding box center [160, 149] width 239 height 11
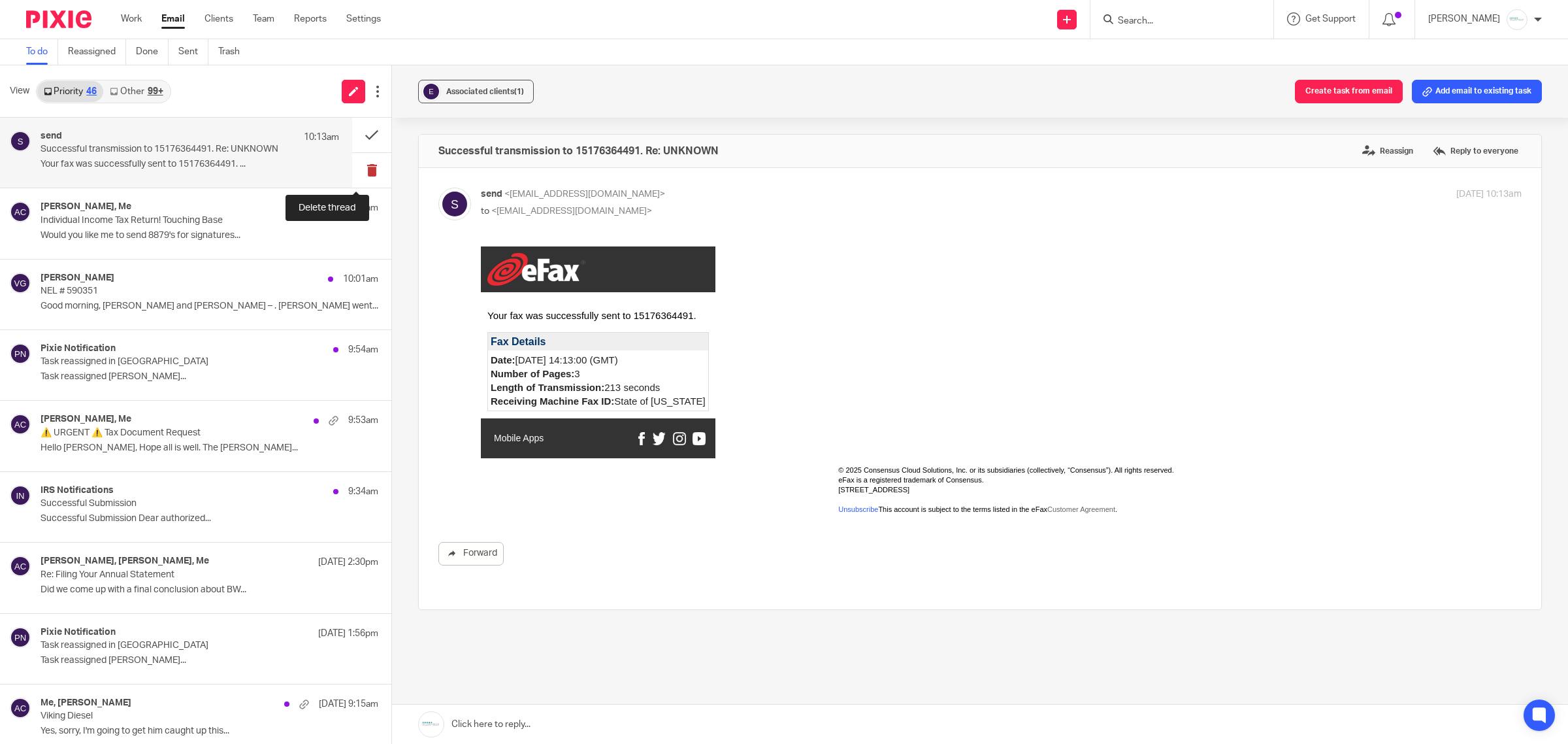
click at [353, 175] on button at bounding box center [372, 170] width 40 height 35
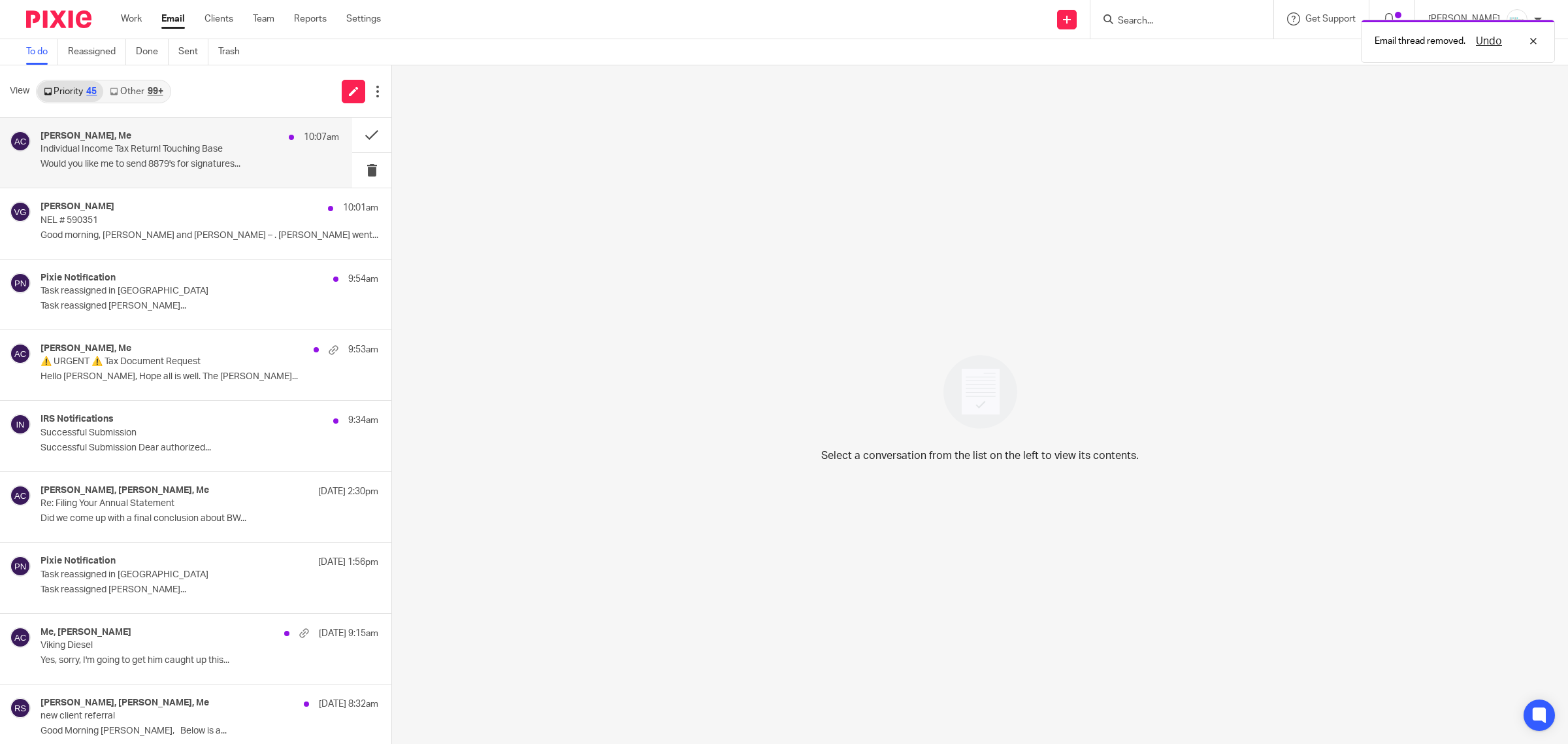
click at [123, 154] on p "Individual Income Tax Return! Touching Base" at bounding box center [160, 149] width 239 height 11
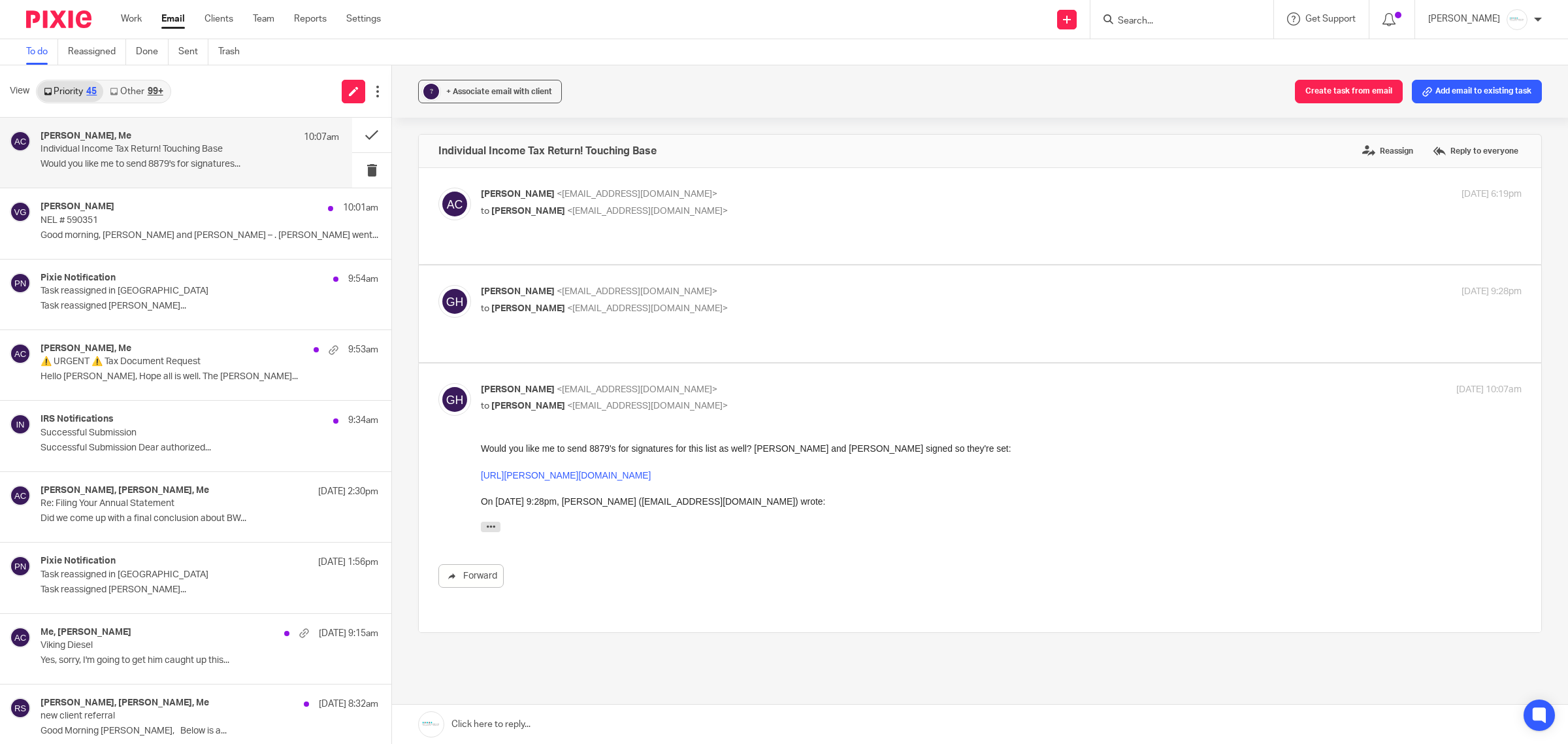
click at [651, 476] on link "https://amy-l-corfixsen-cpa.usepixie.net/users/report?utf8=%E2%9C%93&assignee_o…" at bounding box center [566, 474] width 170 height 11
click at [513, 710] on link at bounding box center [980, 724] width 1177 height 40
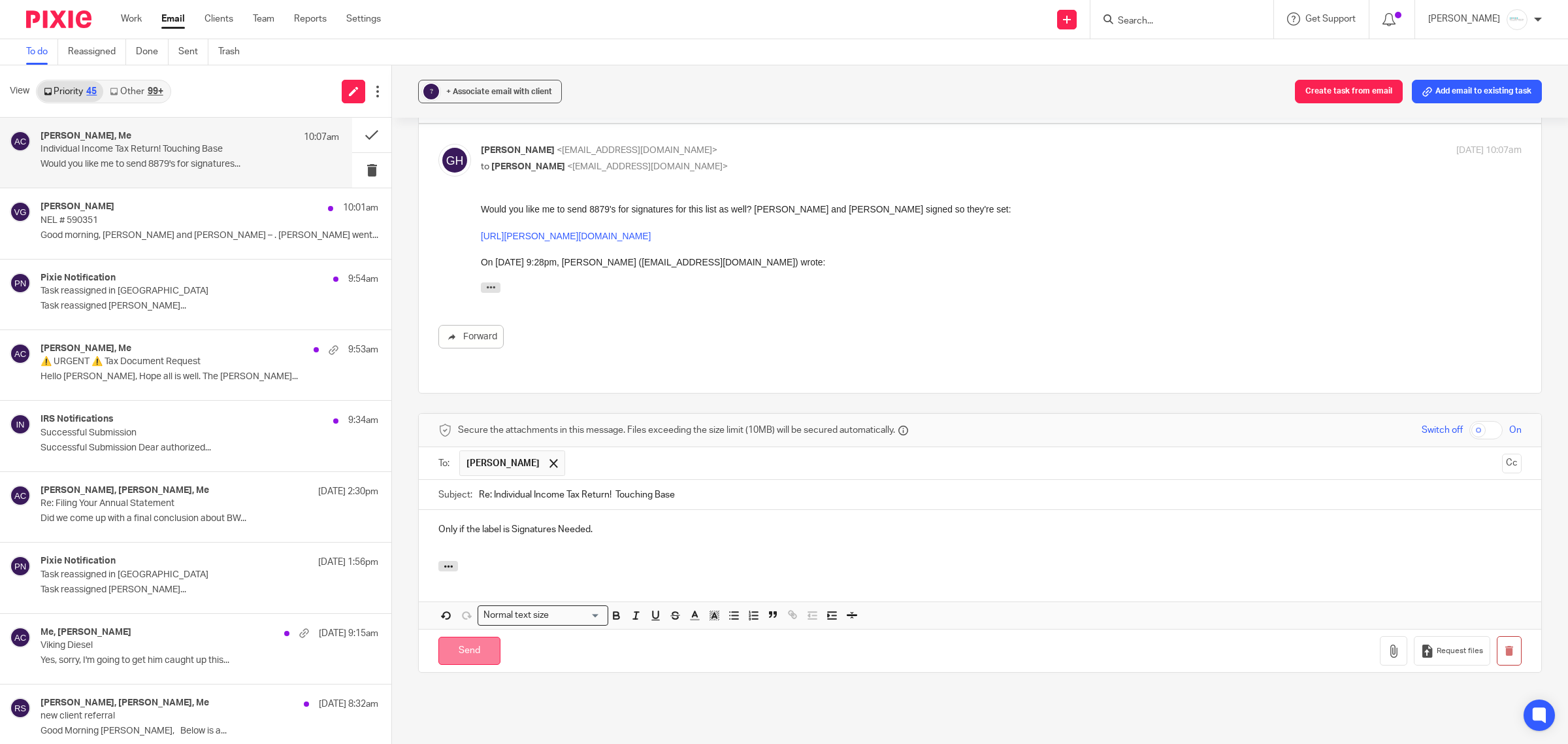
click at [485, 636] on input "Send" at bounding box center [469, 650] width 62 height 28
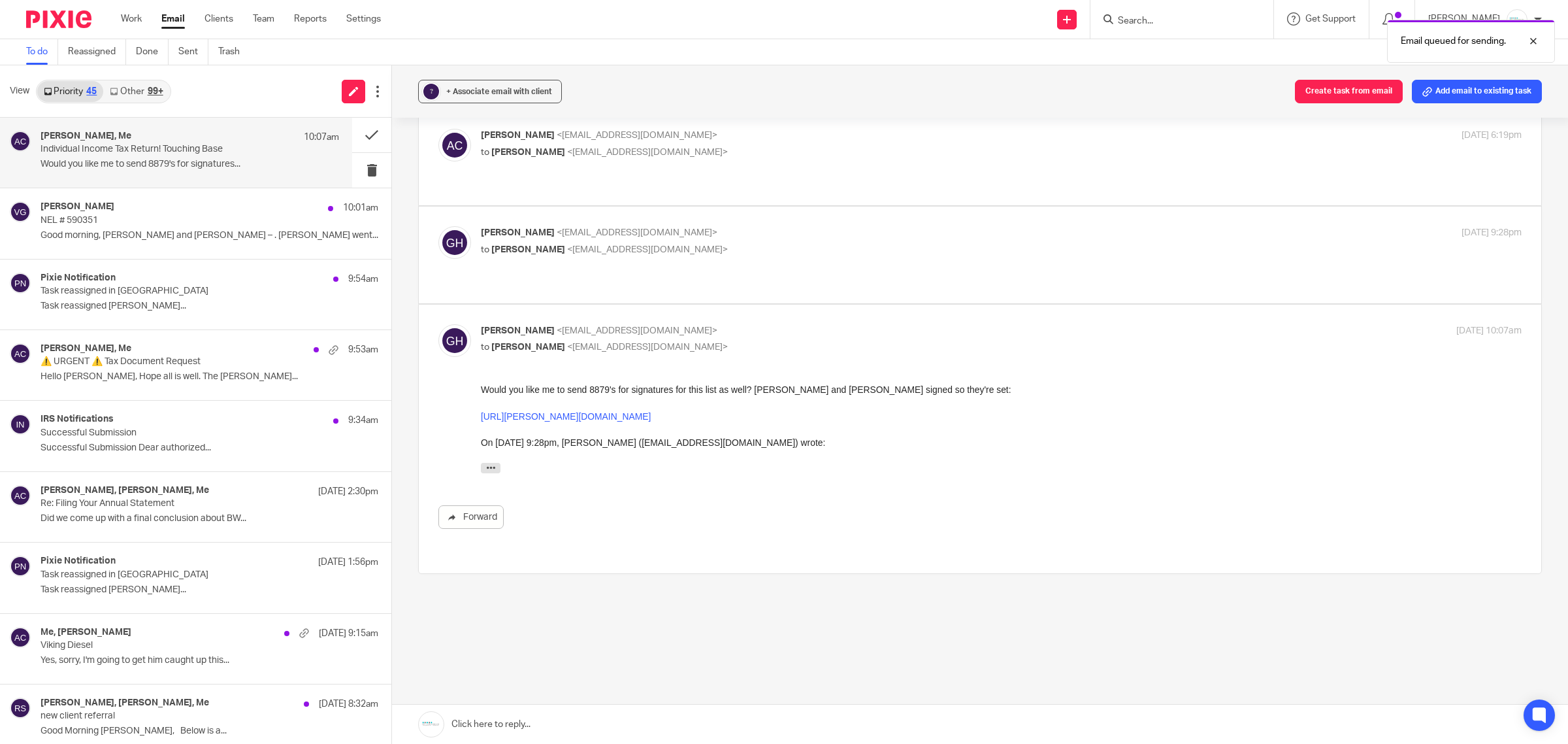
scroll to position [8, 0]
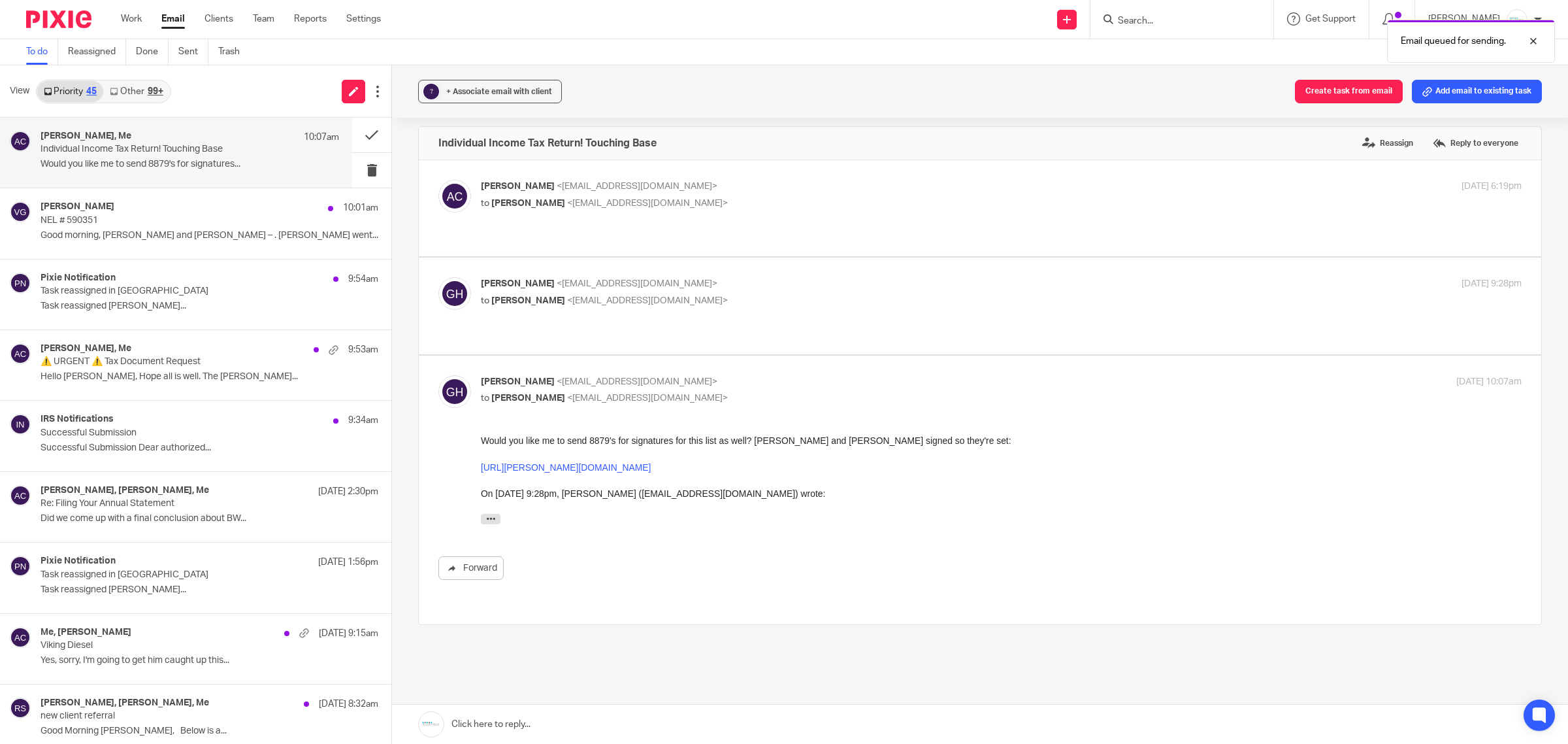
click at [594, 294] on p "to Amy Corfixsen <amylcpa@gmail.com>" at bounding box center [828, 301] width 694 height 14
checkbox input "true"
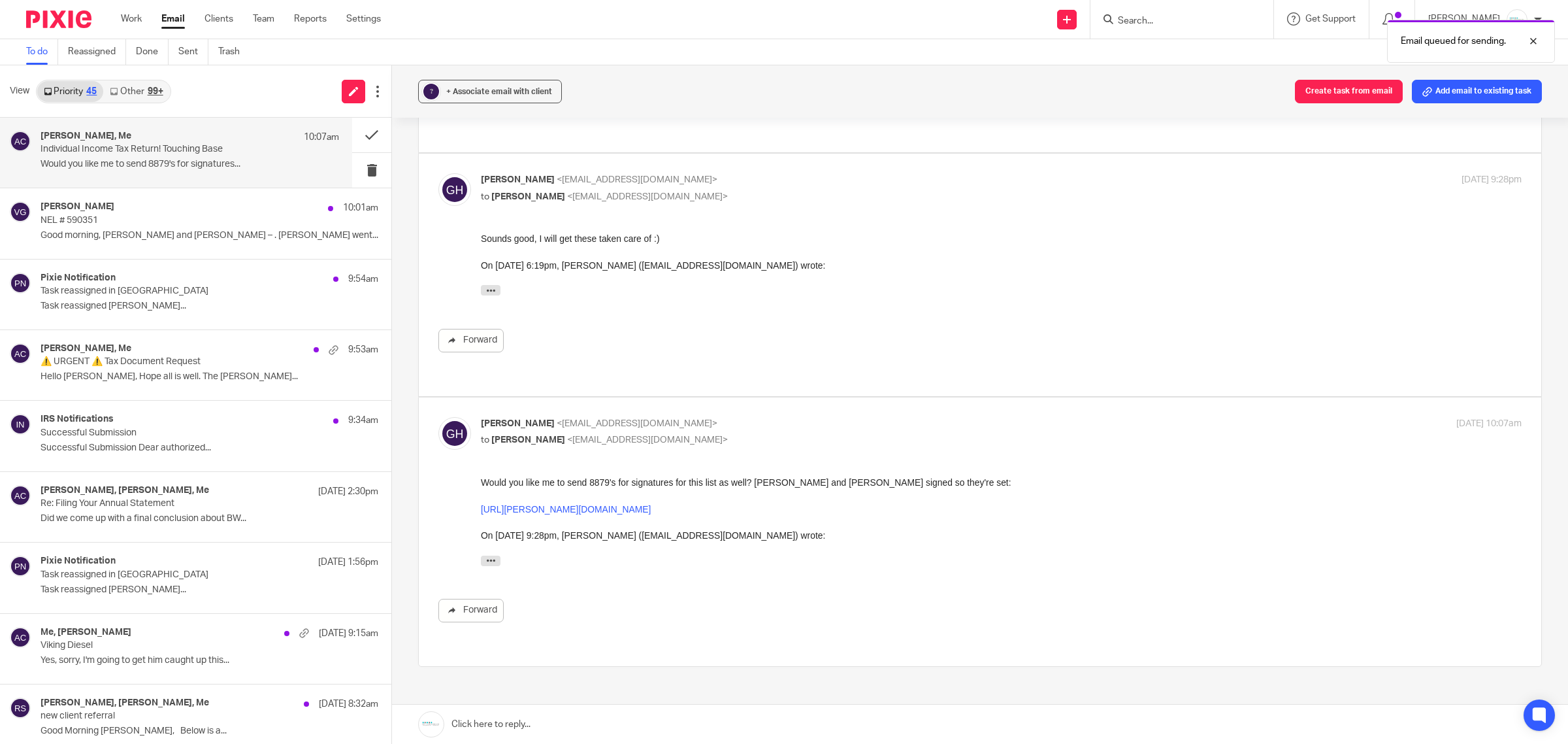
scroll to position [72, 0]
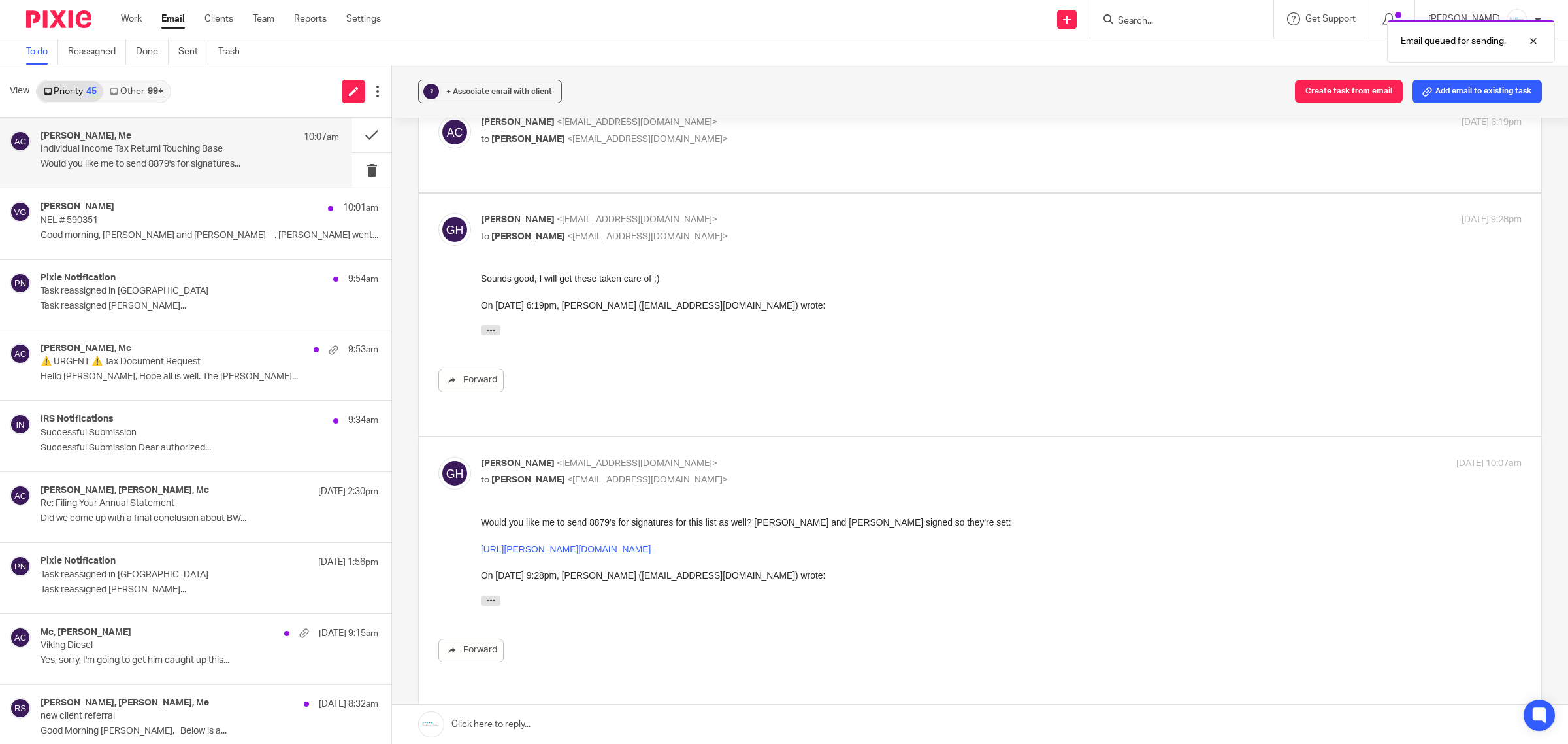
click at [644, 132] on p "to Gabby Hallatschek <gabby@amylcpa.com>" at bounding box center [828, 139] width 694 height 14
checkbox input "true"
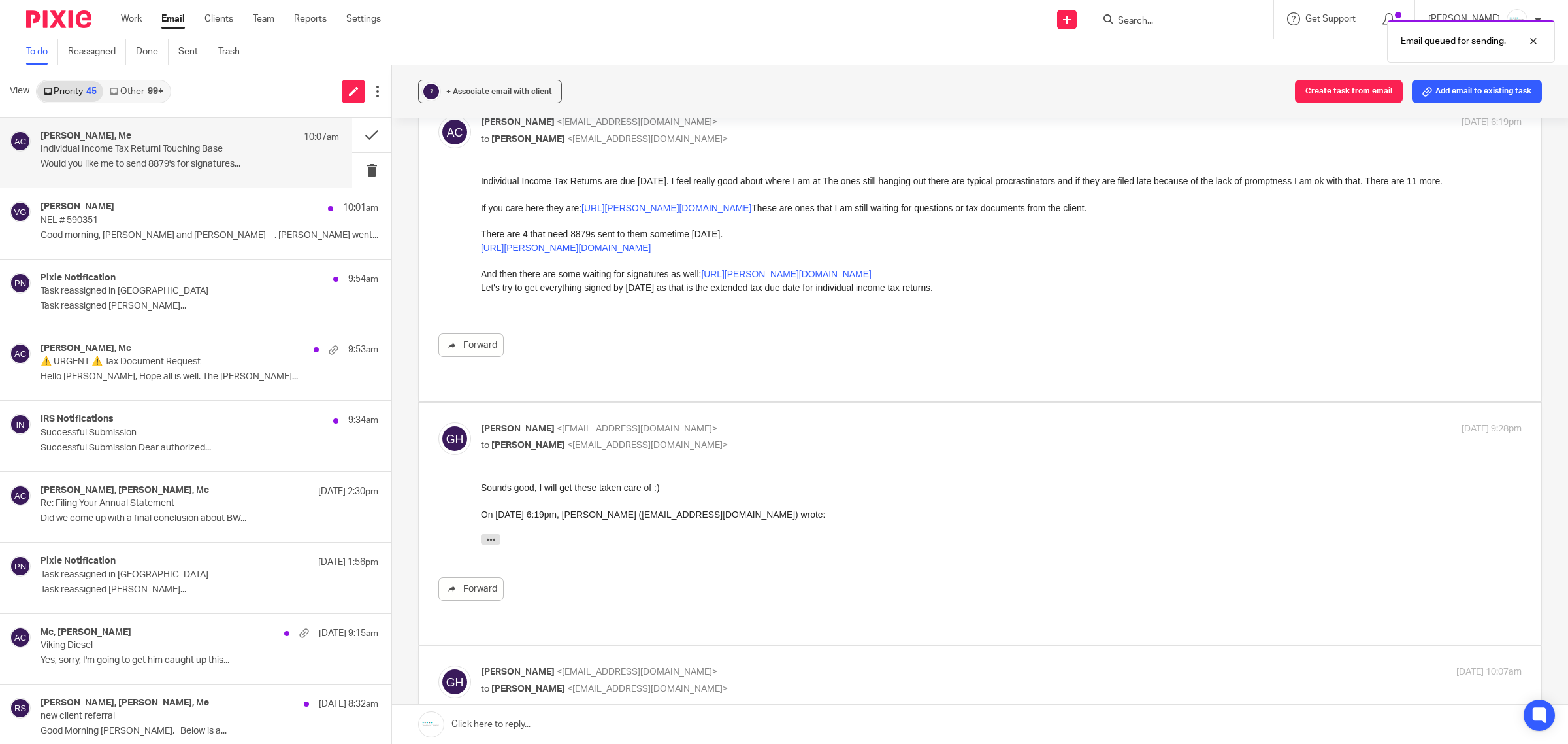
scroll to position [0, 0]
click at [353, 134] on button at bounding box center [372, 134] width 40 height 35
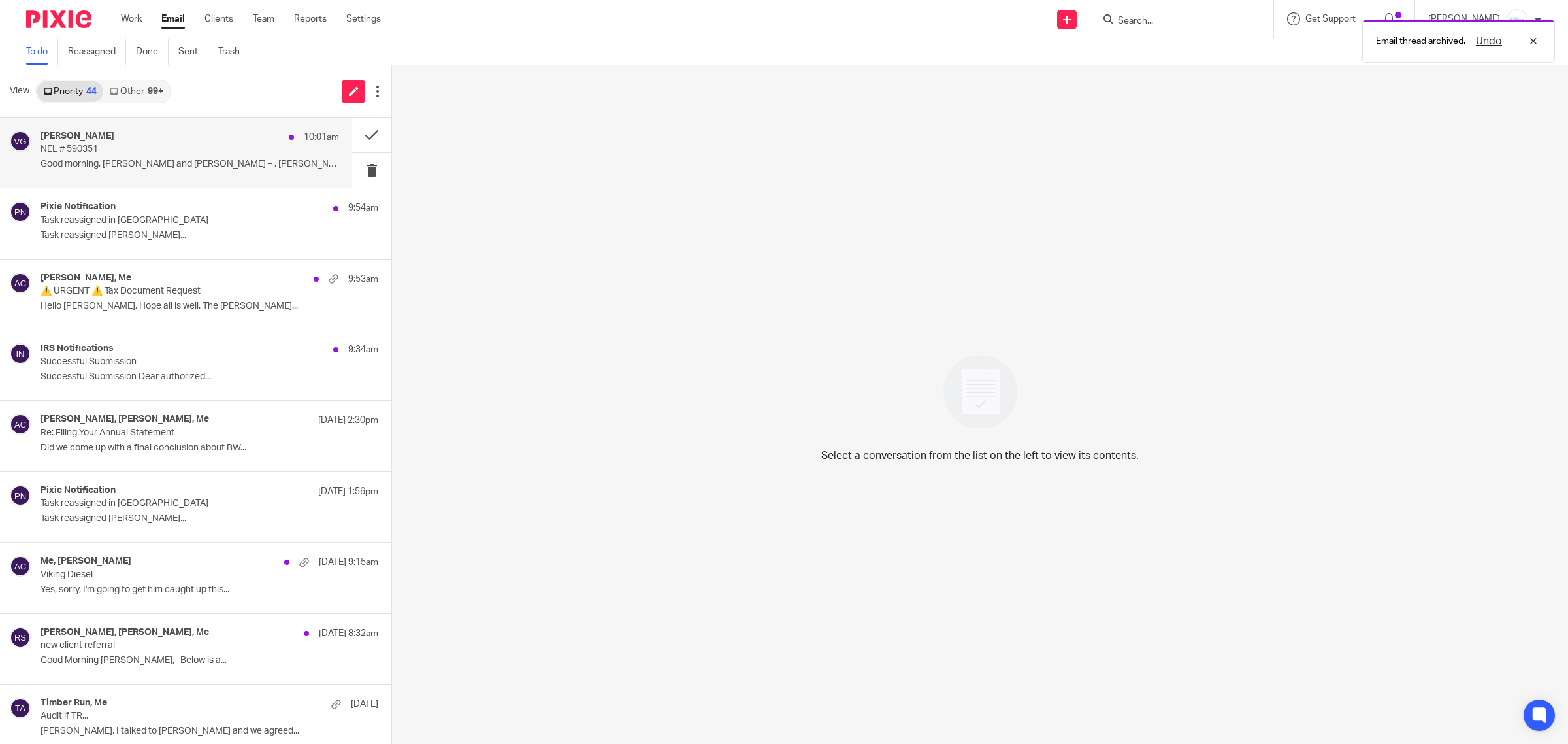
click at [102, 144] on p "NEL # 590351" at bounding box center [160, 149] width 239 height 11
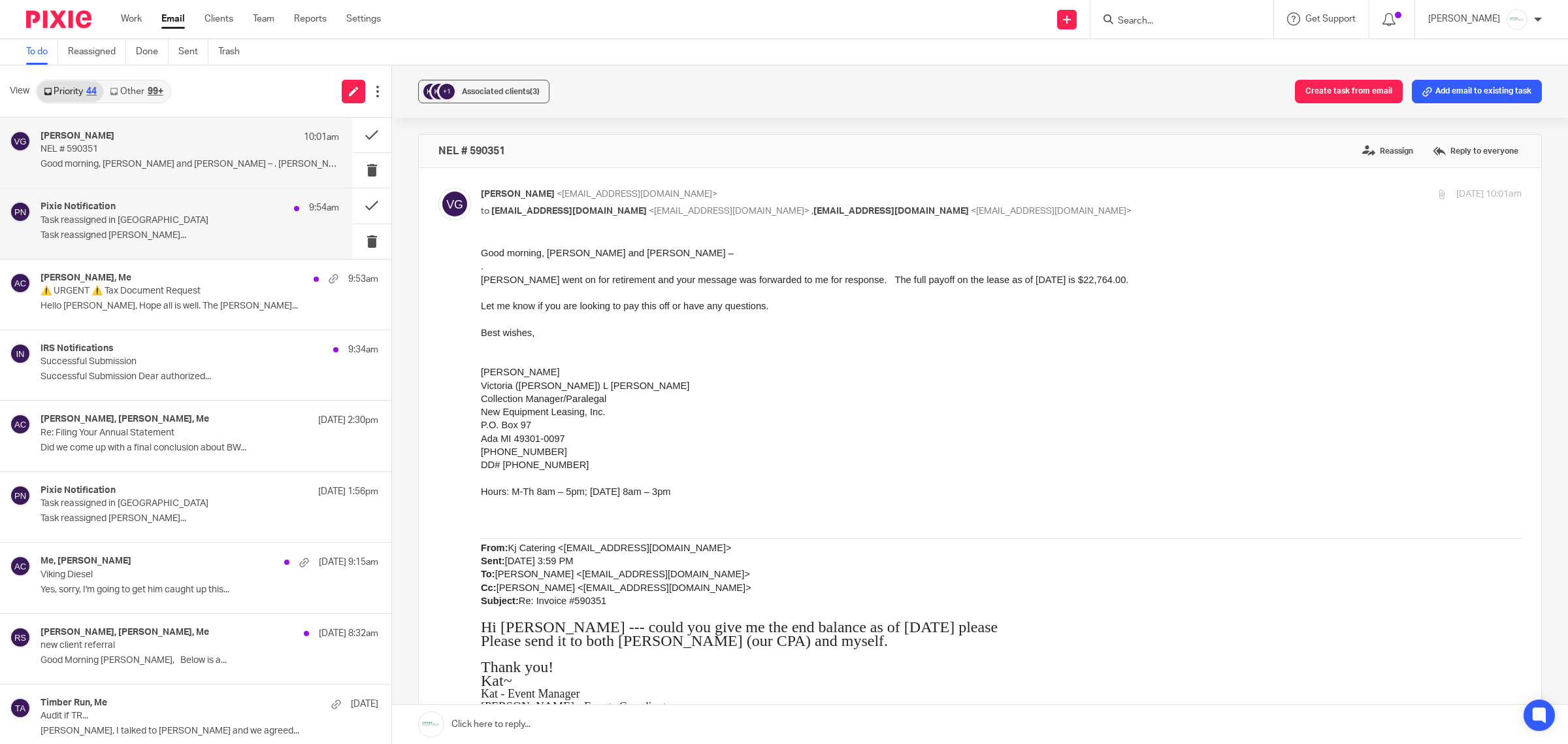
click at [94, 232] on p "Task reassigned Gabby Hallatschek..." at bounding box center [190, 235] width 298 height 11
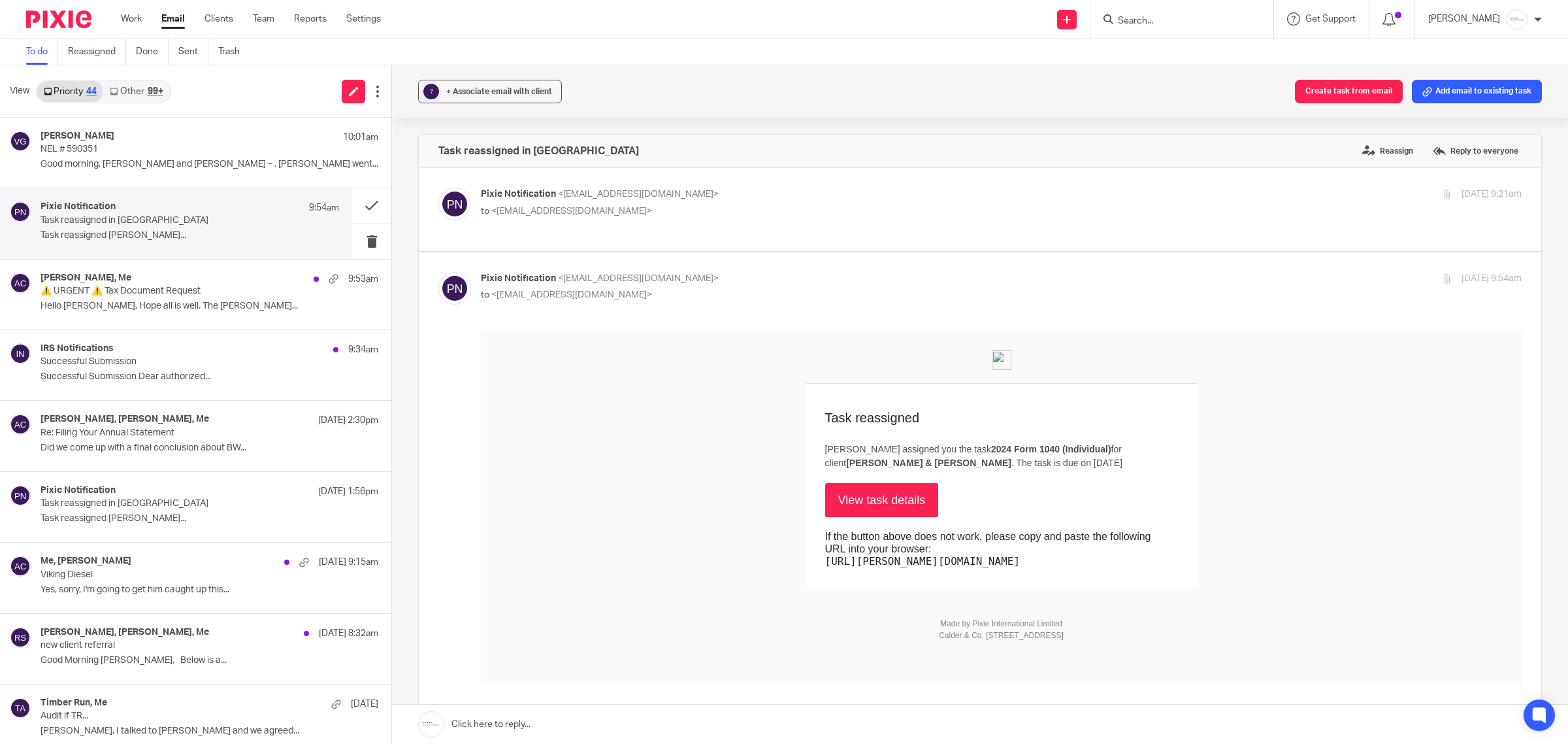
click at [639, 188] on p "Pixie Notification <no-reply@notifications.usepixie.com>" at bounding box center [828, 195] width 694 height 14
checkbox input "true"
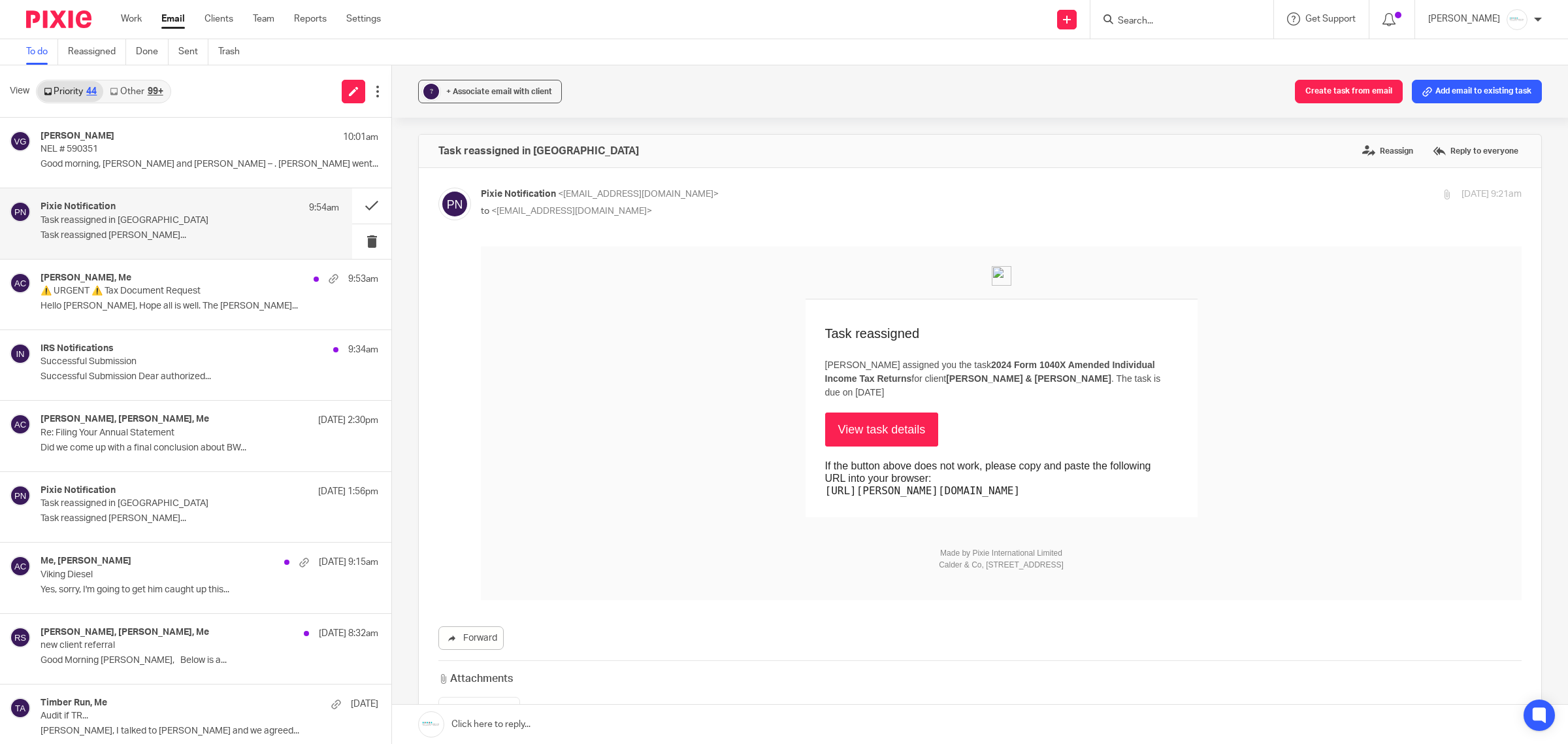
click at [178, 223] on p "Task reassigned in Pixie" at bounding box center [160, 220] width 239 height 11
click at [165, 325] on div "Stirdivant,Naomi L, Me 9:53am ⚠️ URGENT ⚠️ Tax Document Request Hello Amy, Hope…" at bounding box center [176, 294] width 353 height 70
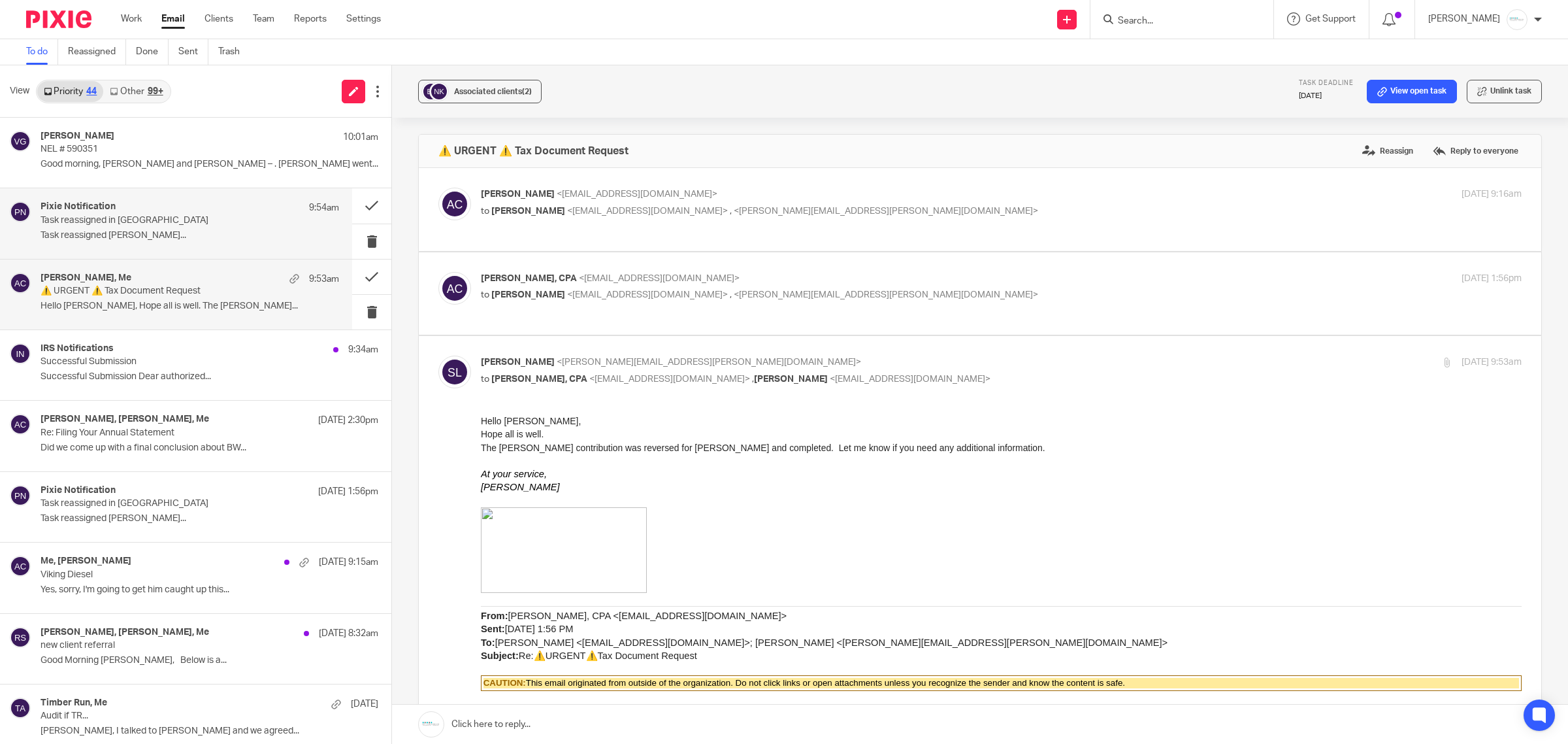
click at [188, 213] on div "Pixie Notification 9:54am" at bounding box center [190, 207] width 298 height 13
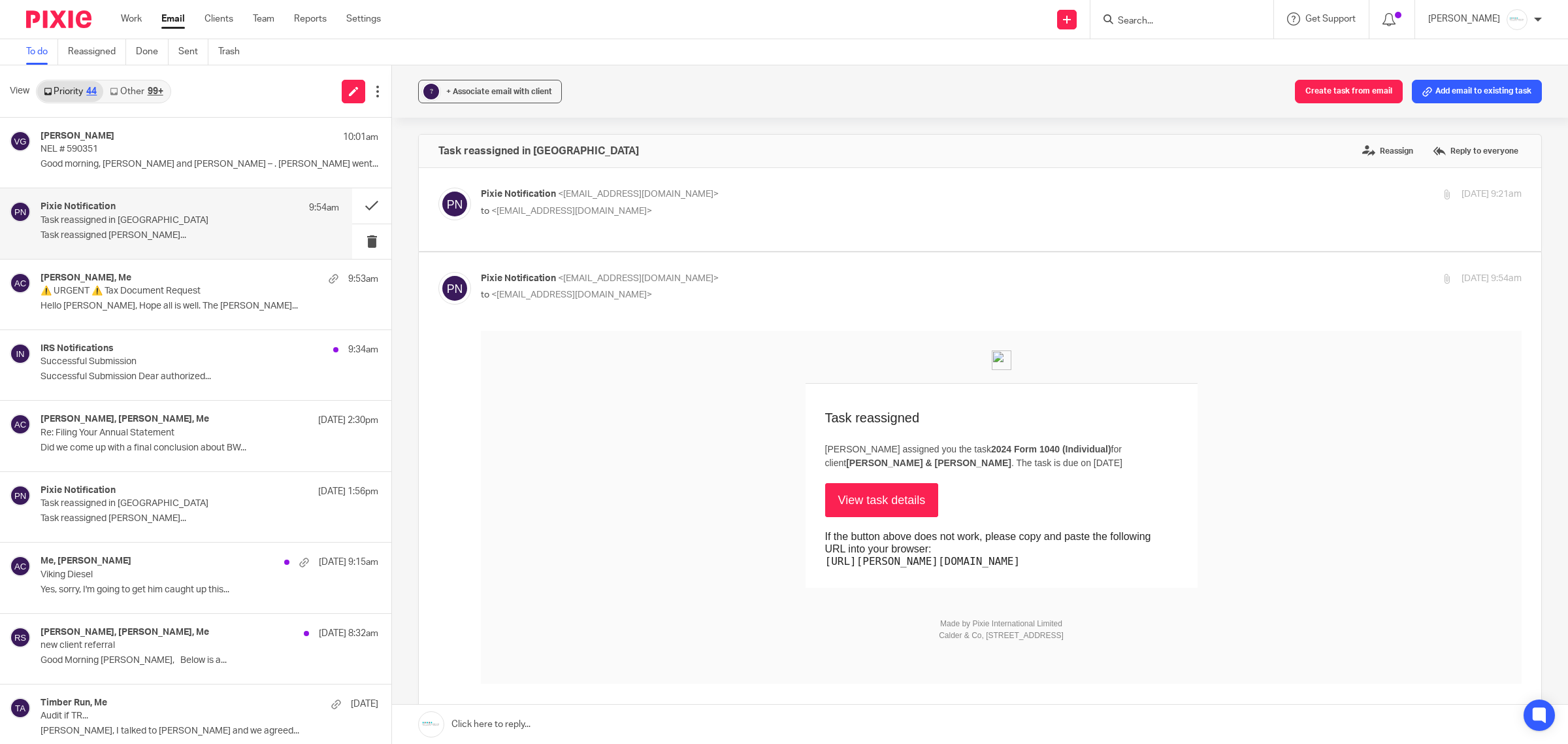
click at [860, 487] on link "View task details" at bounding box center [881, 499] width 114 height 34
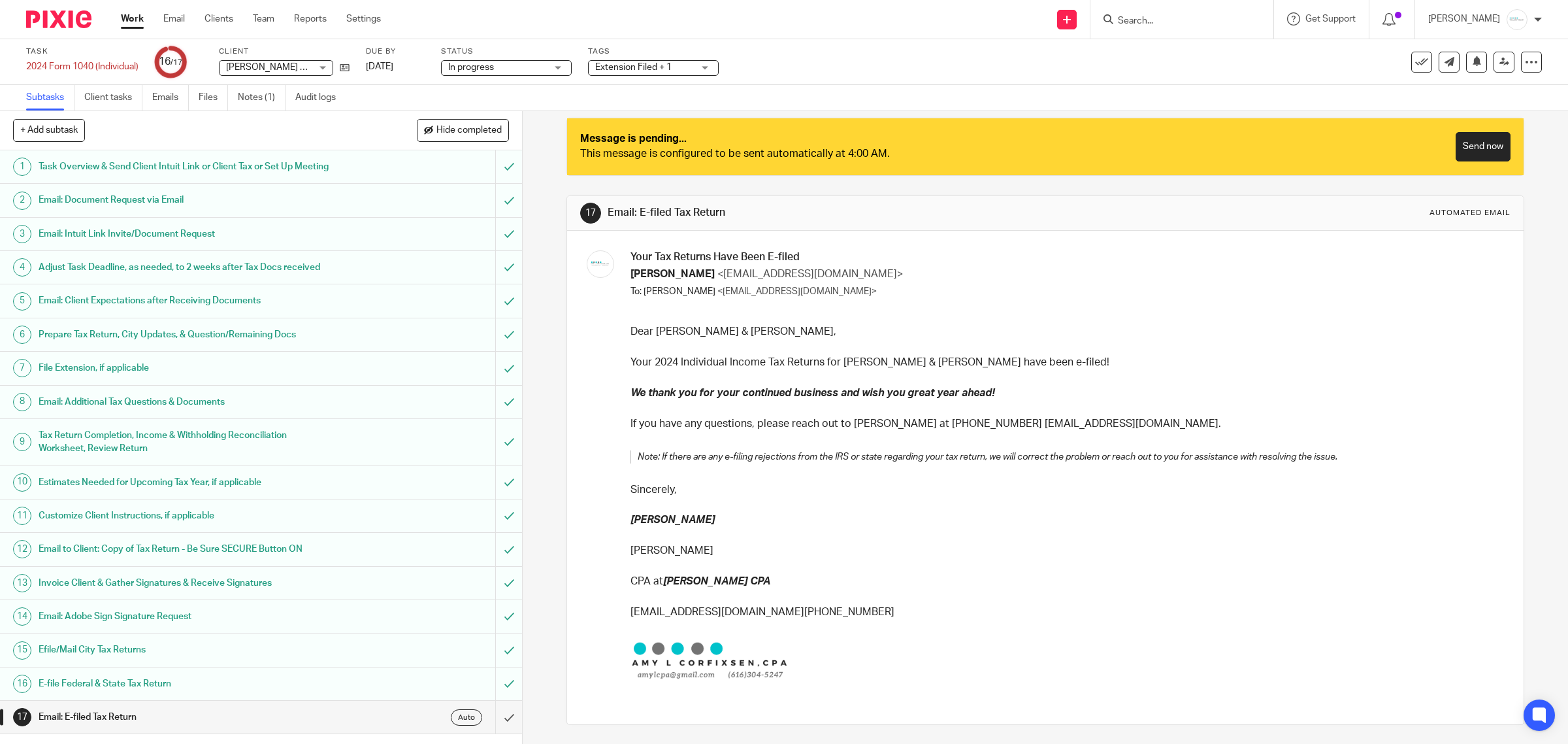
scroll to position [14, 0]
click at [1456, 145] on link "Send now" at bounding box center [1484, 146] width 55 height 30
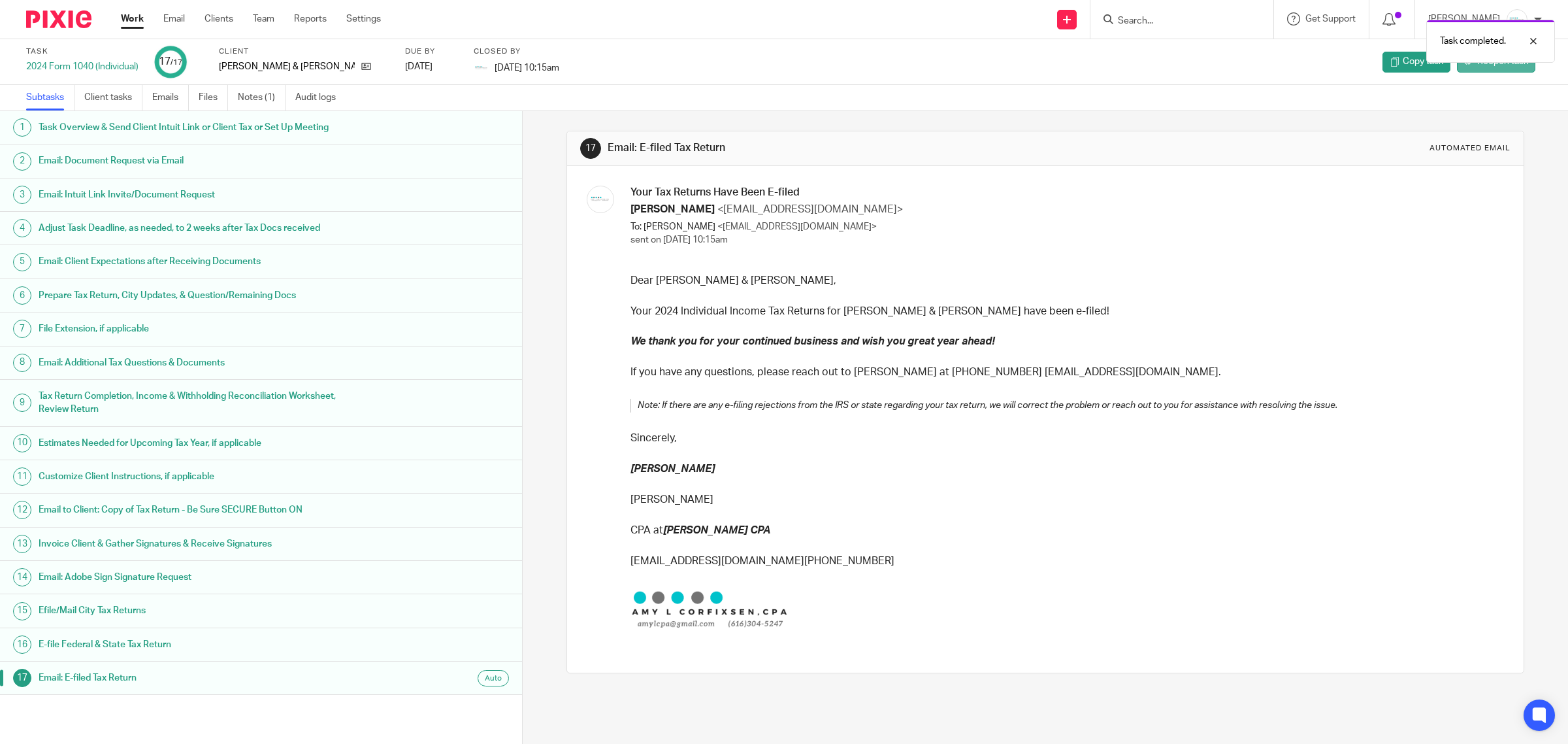
click at [1468, 70] on link "Reopen task" at bounding box center [1496, 61] width 78 height 21
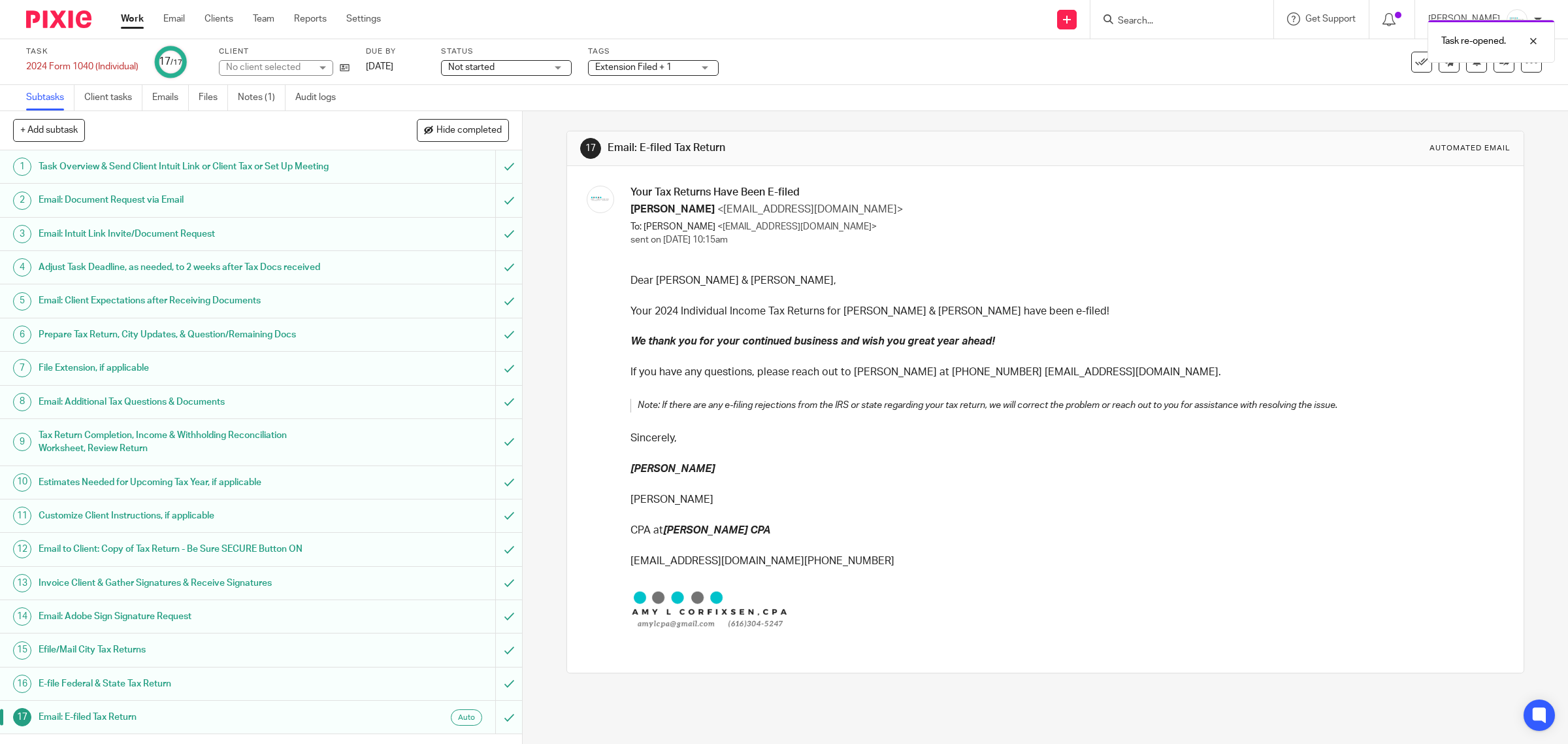
click at [654, 70] on span "Extension Filed + 1" at bounding box center [633, 66] width 76 height 9
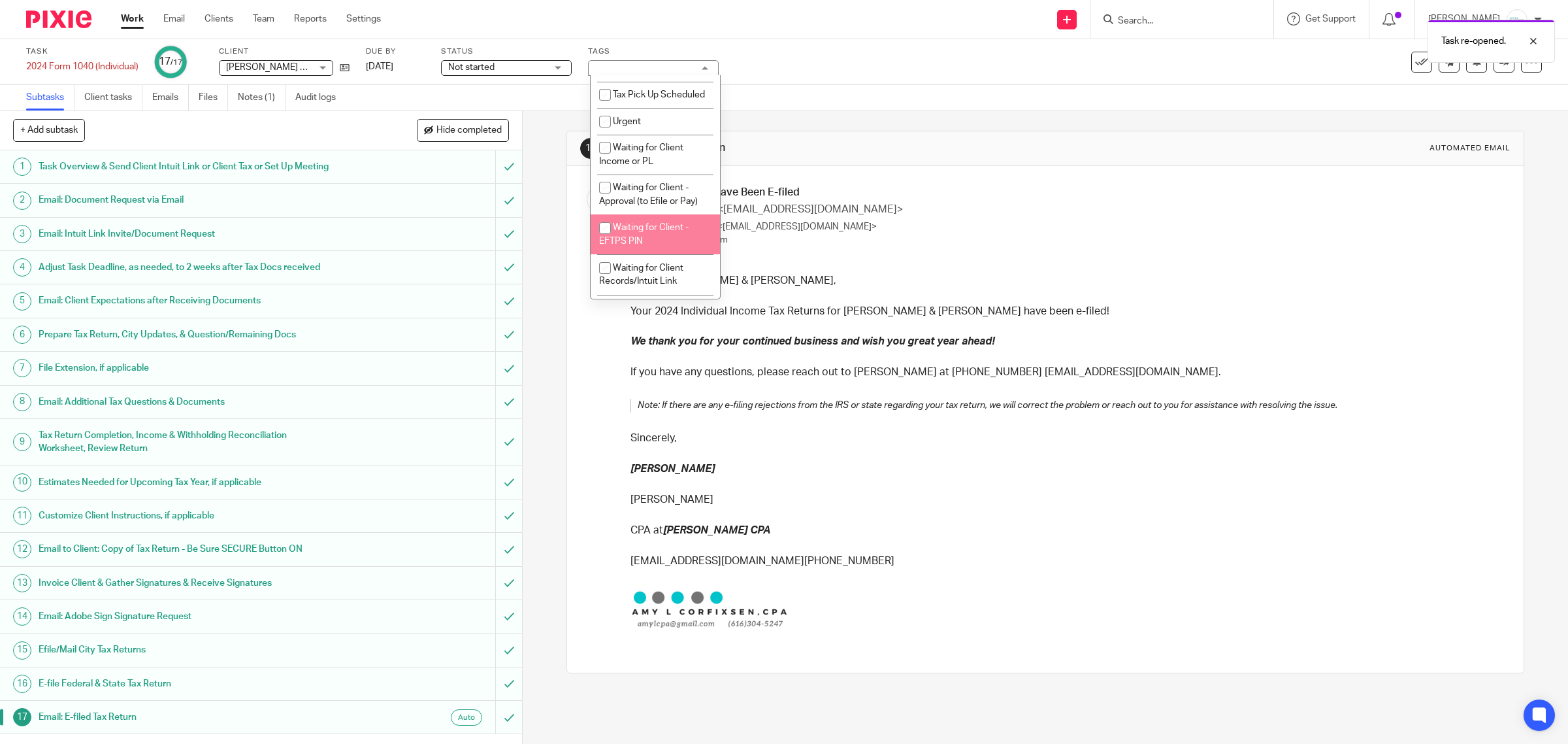
scroll to position [1150, 0]
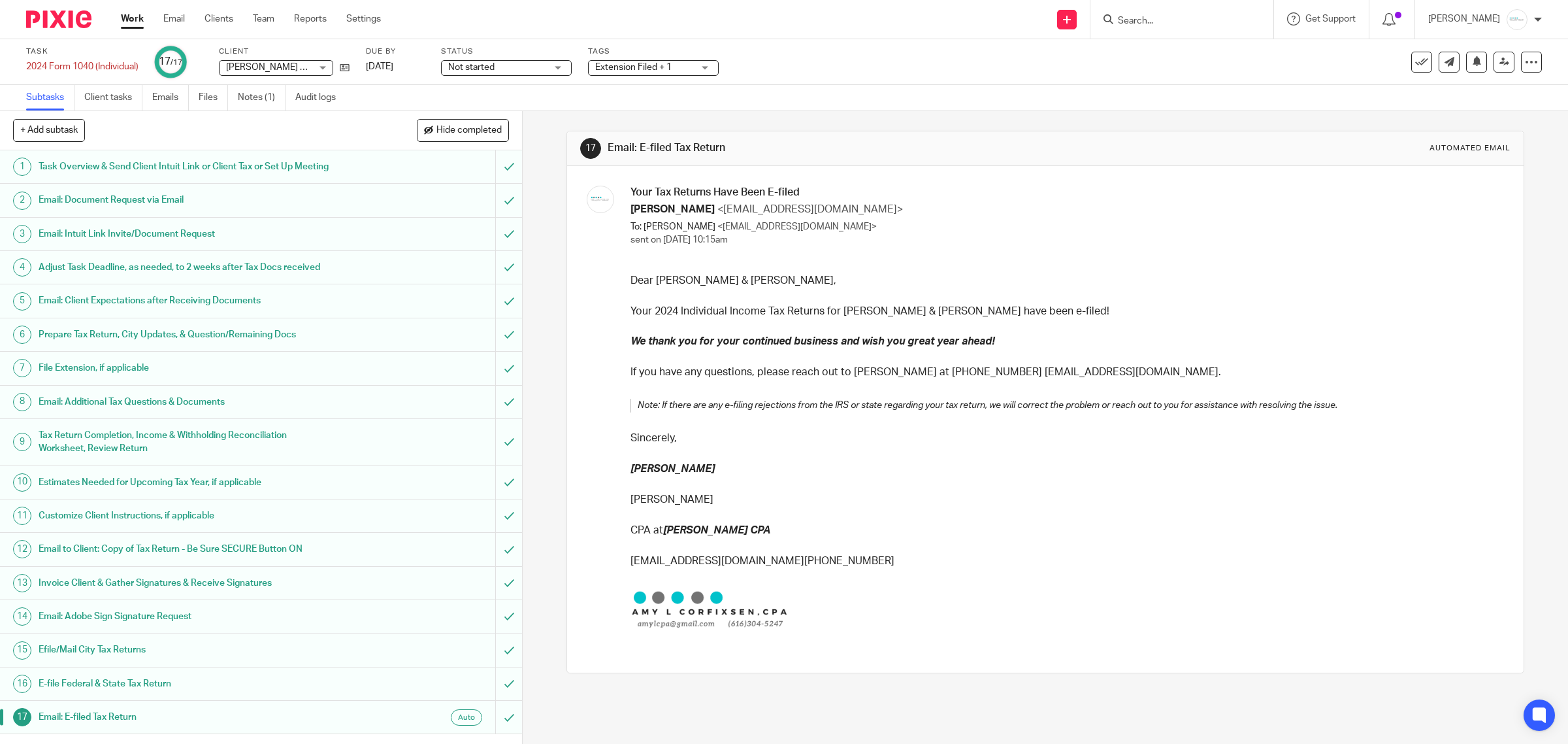
click at [1080, 66] on div "Task 2024 Form 1040 (Individual) Save 2024 Form 1040 (Individual) 17 /17 Client…" at bounding box center [657, 62] width 1264 height 32
click at [172, 23] on link "Email" at bounding box center [174, 19] width 22 height 13
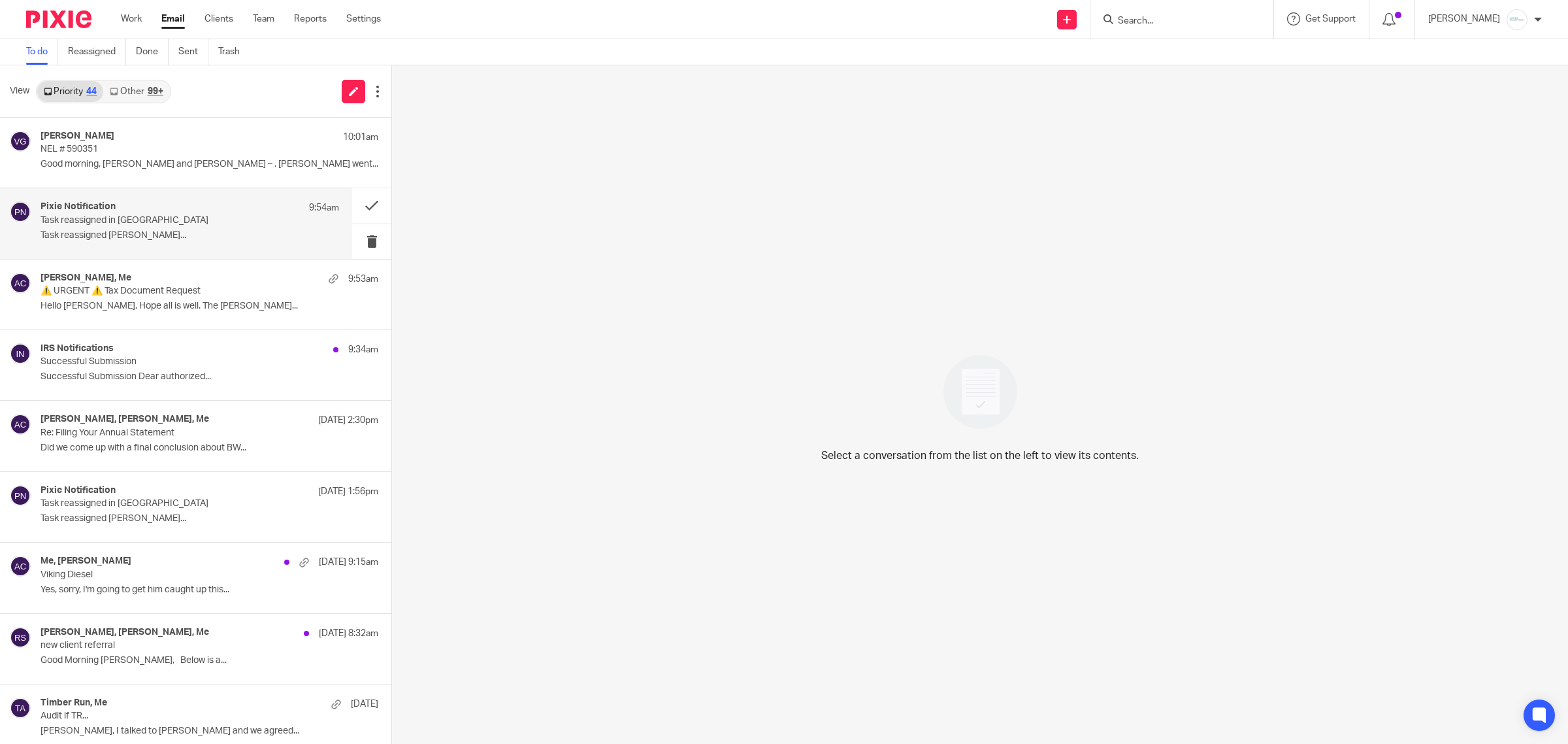
click at [152, 219] on p "Task reassigned in Pixie" at bounding box center [160, 220] width 239 height 11
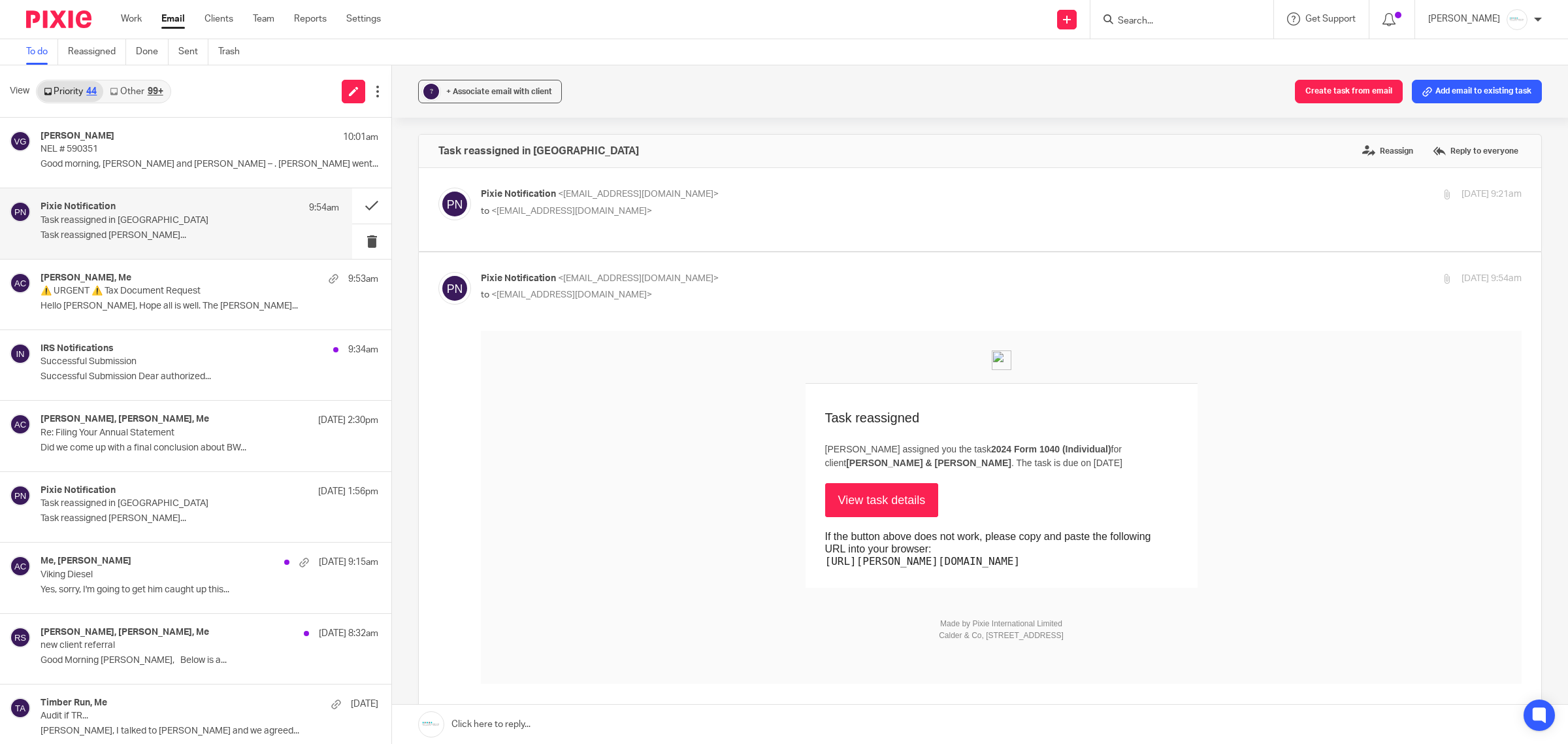
click at [709, 202] on div "Pixie Notification <no-reply@notifications.usepixie.com> to <amylcpa@gmail.com>" at bounding box center [828, 203] width 694 height 30
checkbox input "true"
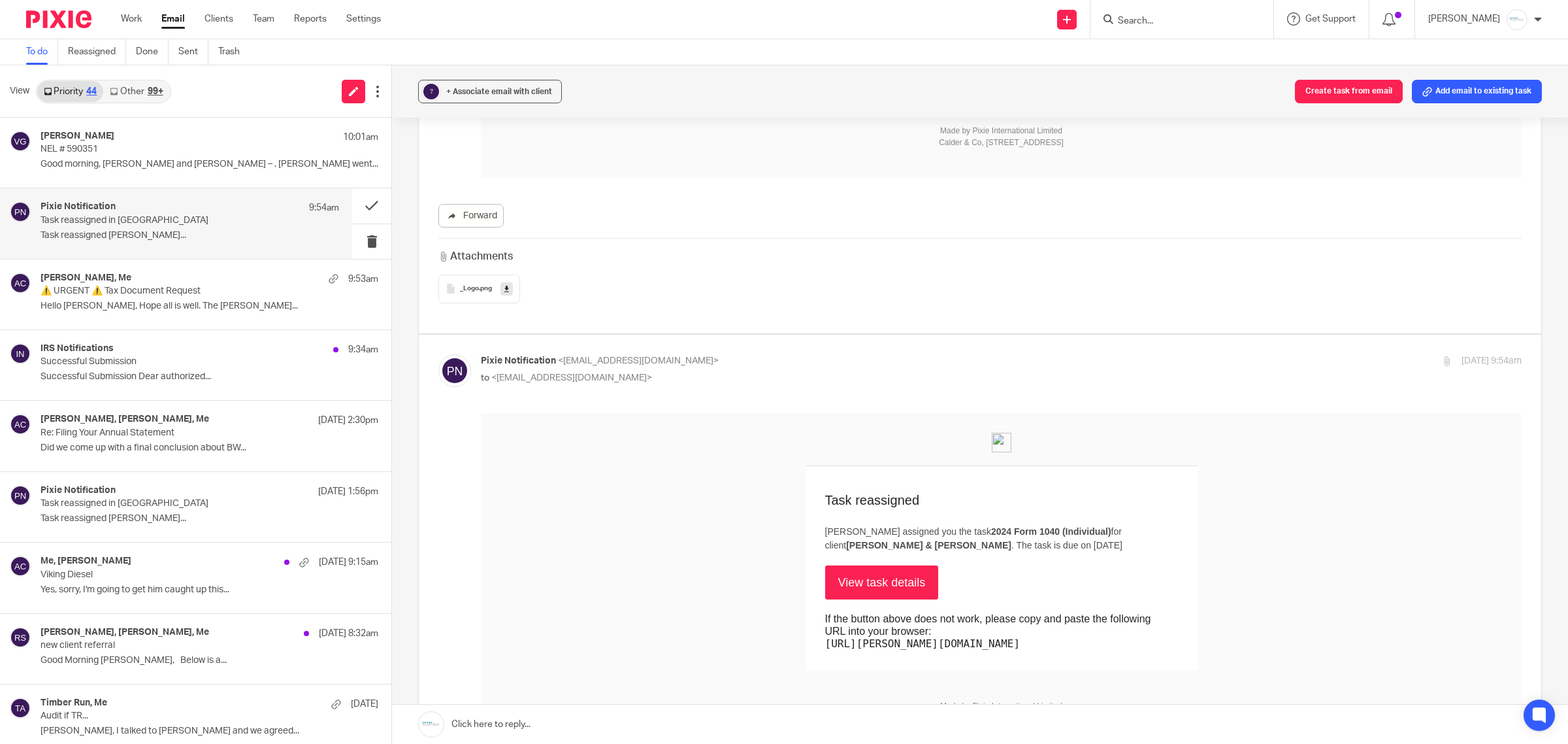
scroll to position [572, 0]
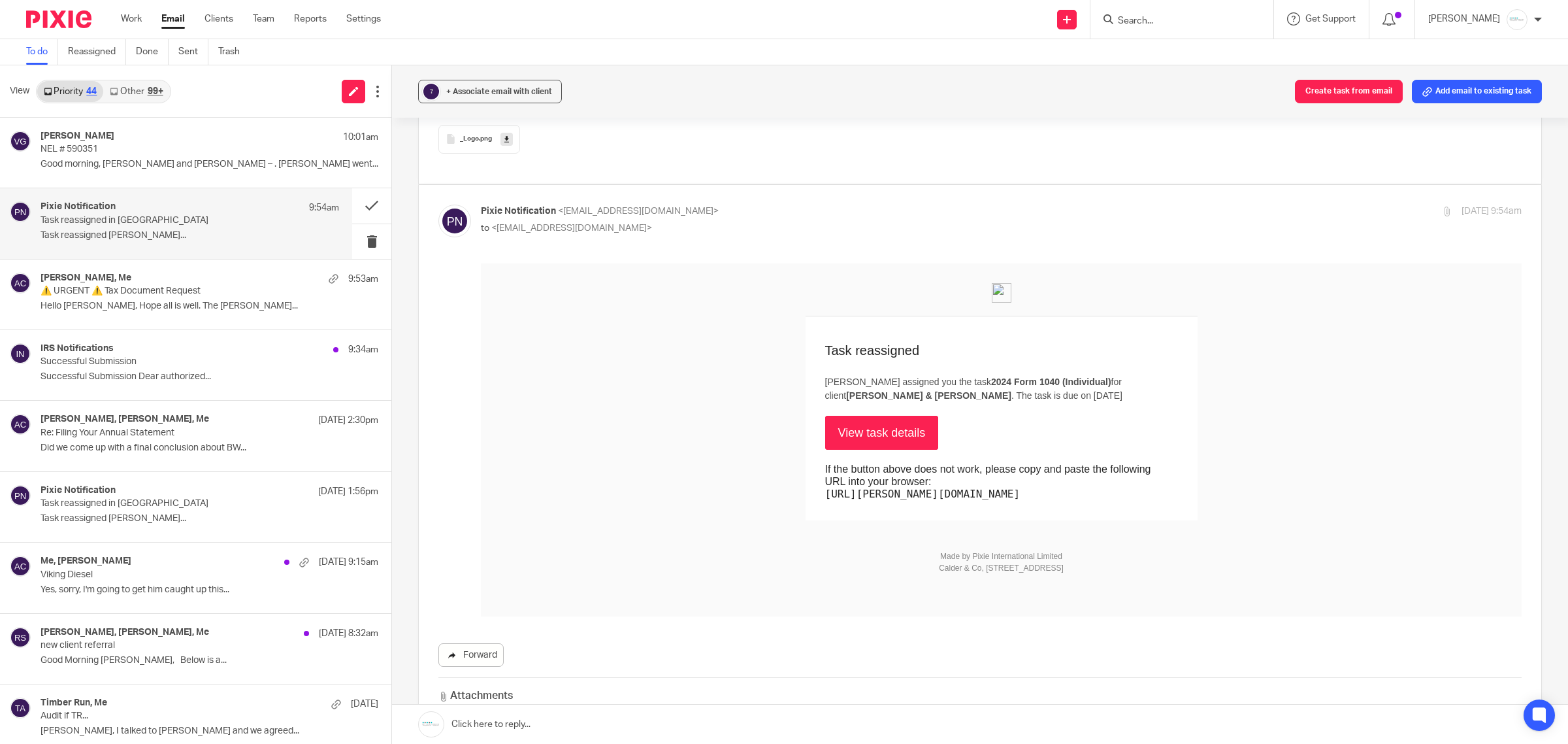
click at [472, 658] on link "Forward" at bounding box center [471, 655] width 65 height 24
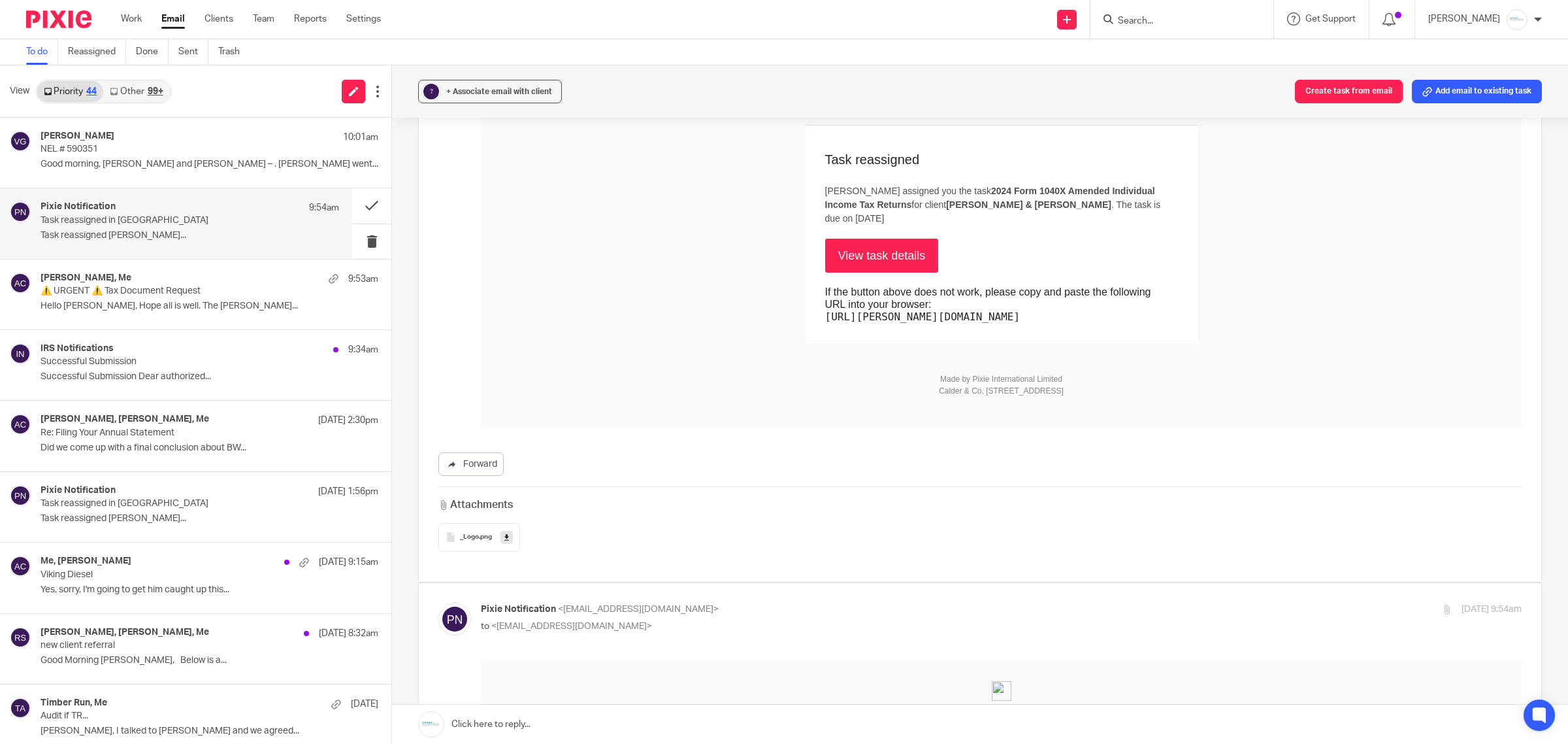
scroll to position [0, 0]
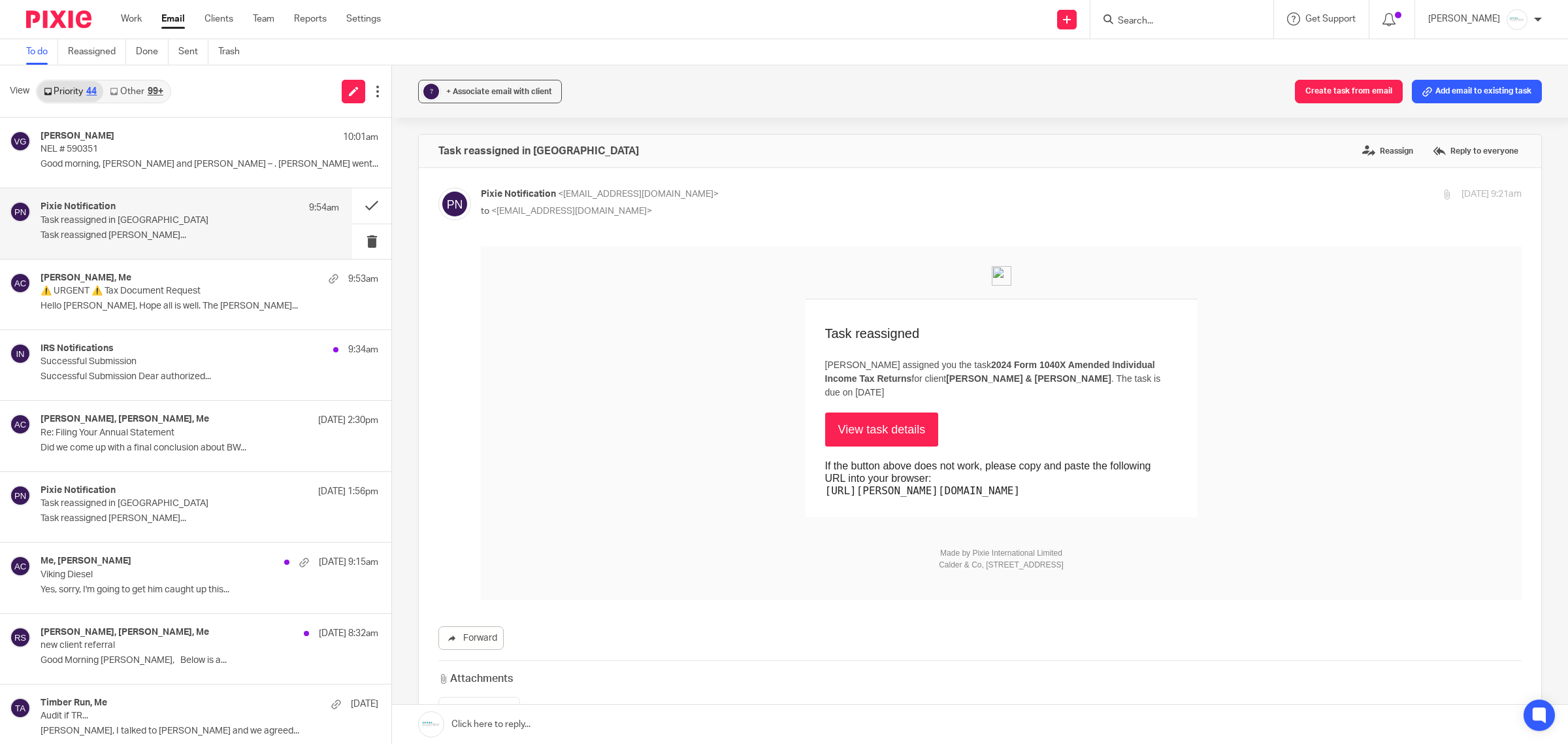
click at [869, 415] on link "View task details" at bounding box center [881, 429] width 114 height 34
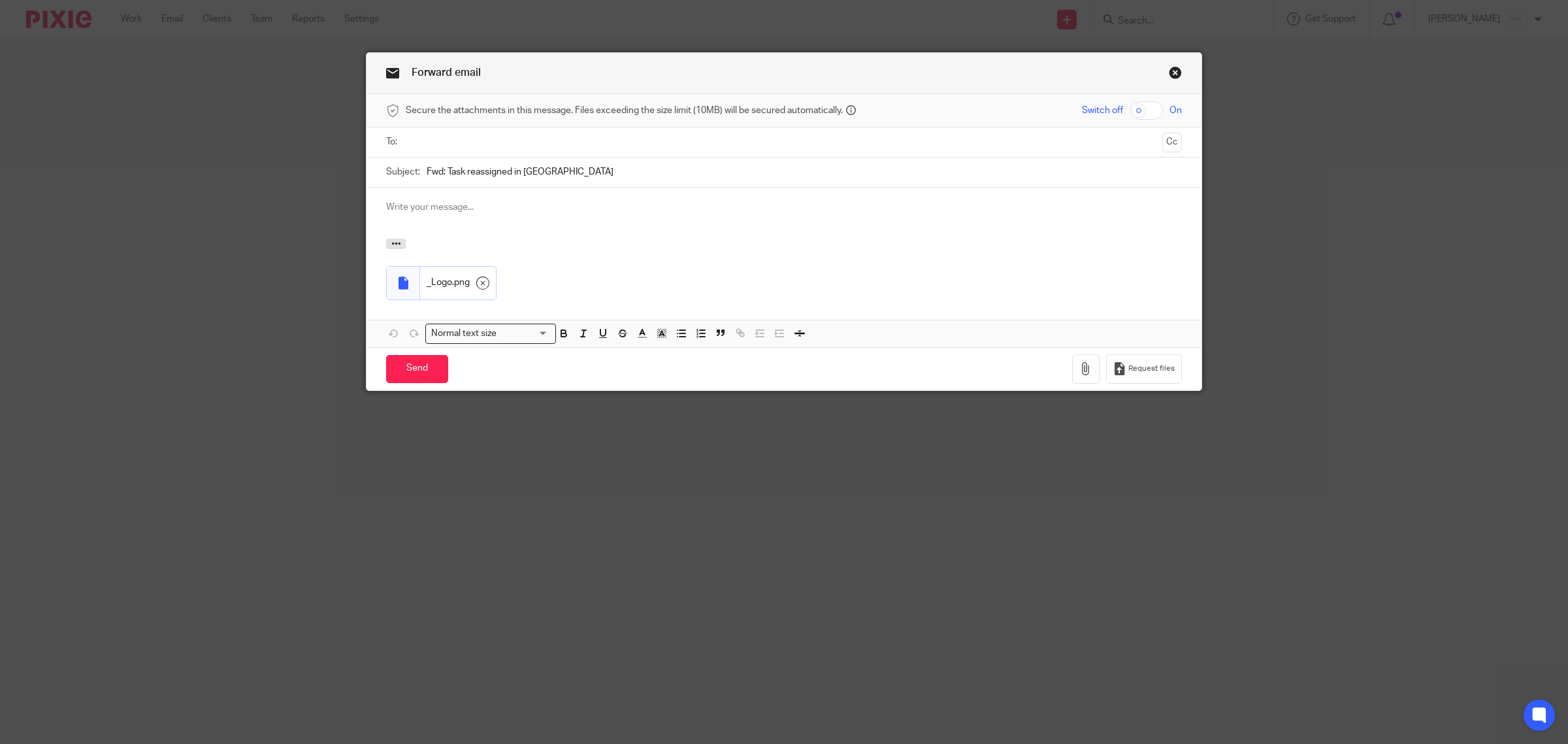
click at [559, 142] on input "text" at bounding box center [784, 141] width 747 height 15
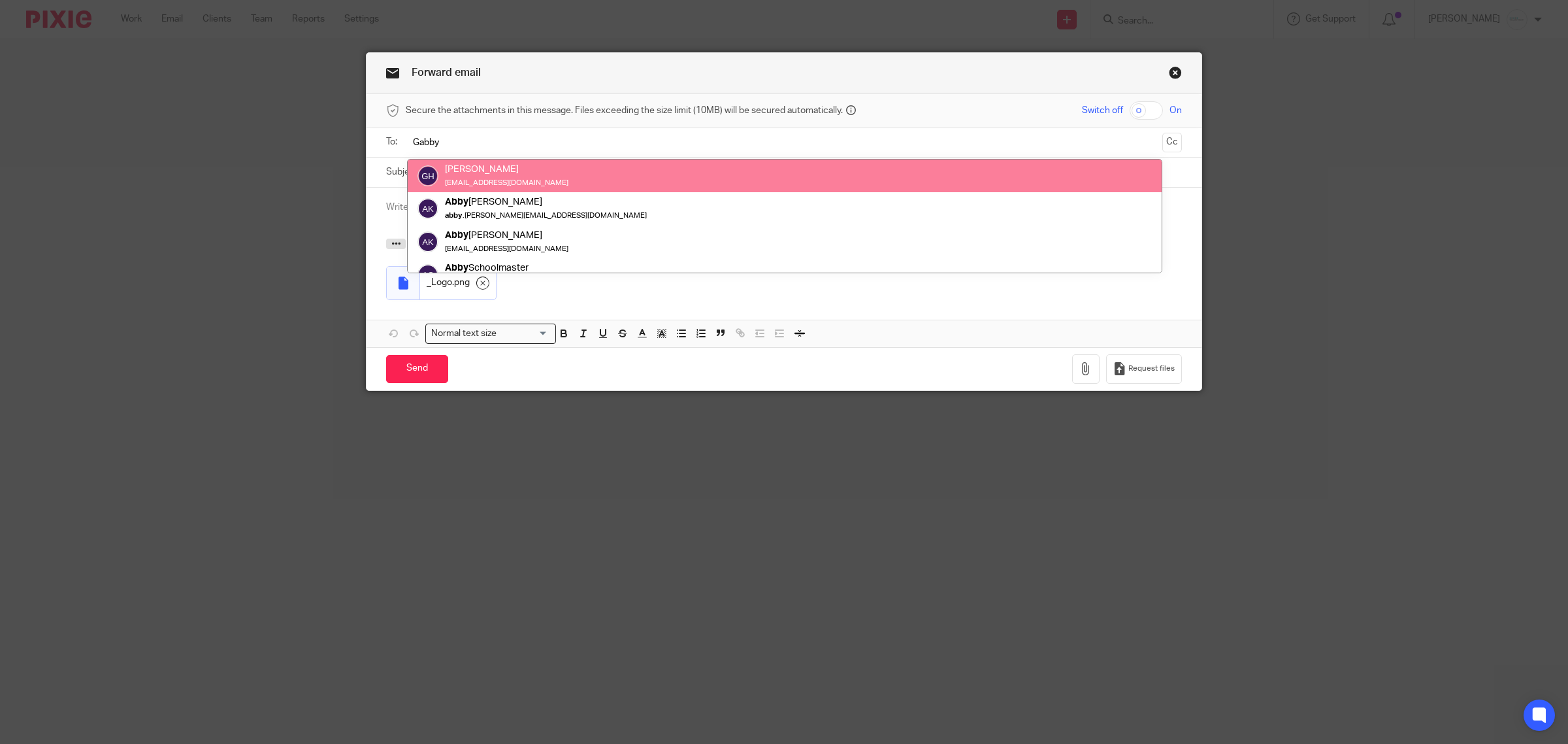
type input "Gabby"
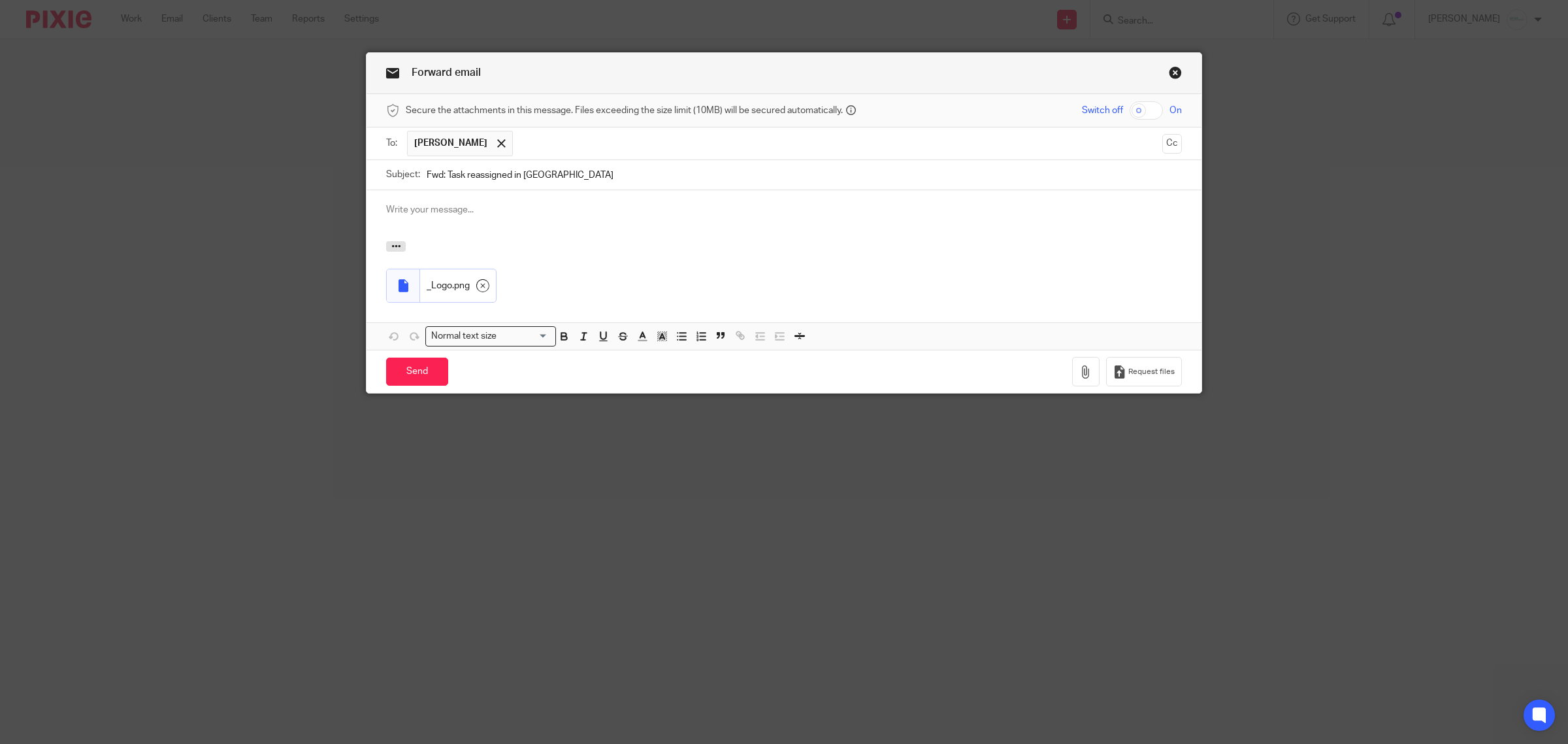
click at [481, 215] on p at bounding box center [784, 209] width 796 height 13
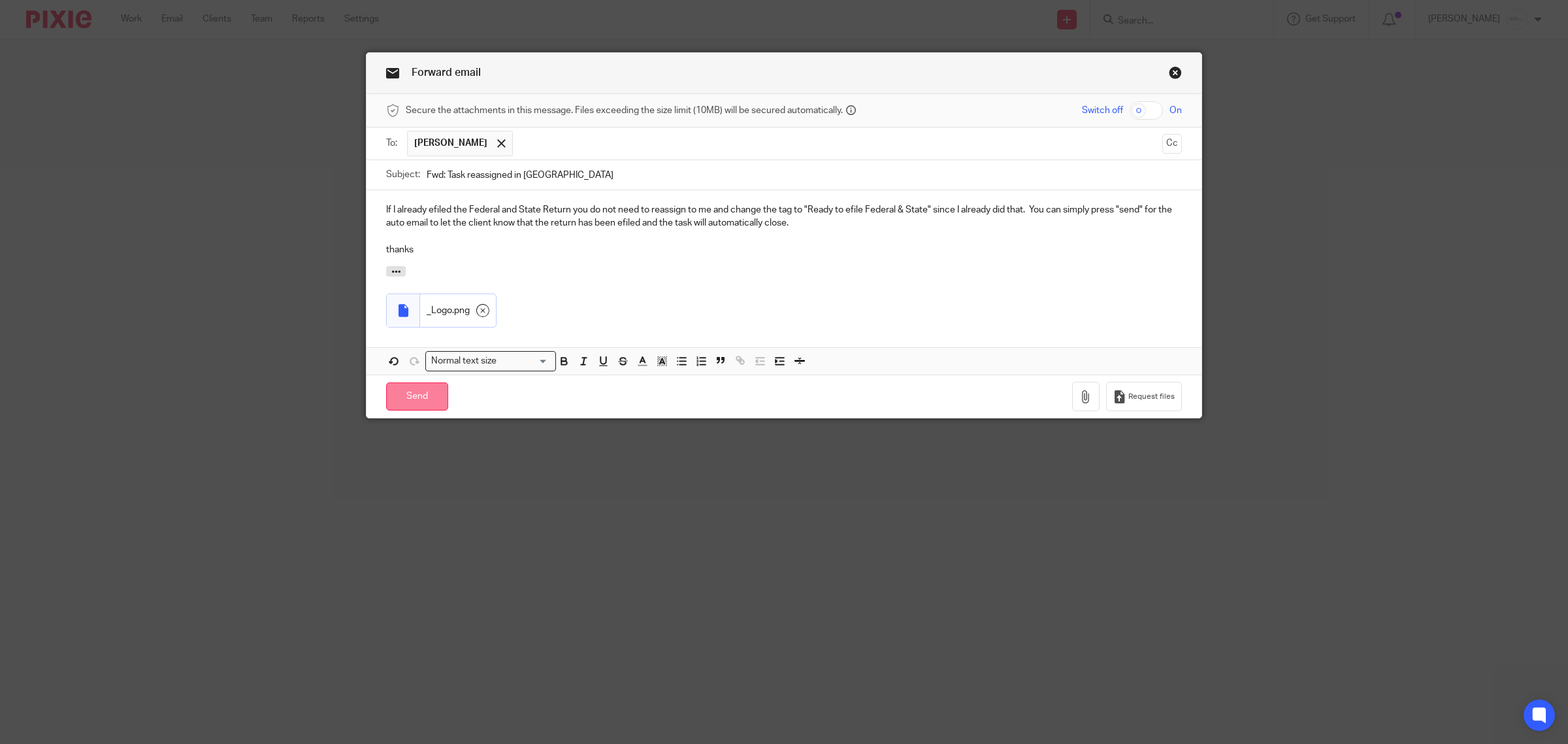
click at [402, 407] on input "Send" at bounding box center [417, 396] width 62 height 28
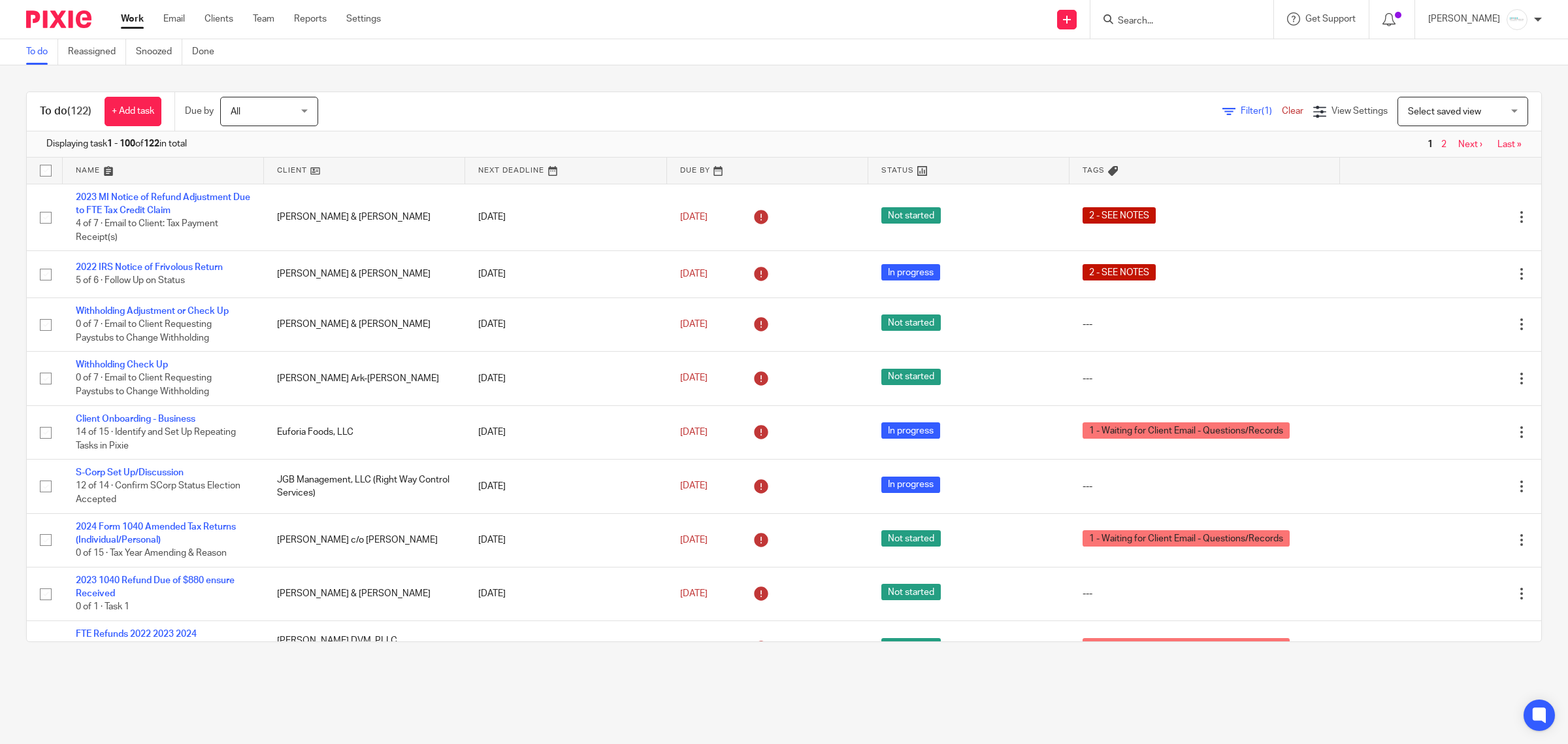
click at [1167, 25] on input "Search" at bounding box center [1175, 22] width 118 height 12
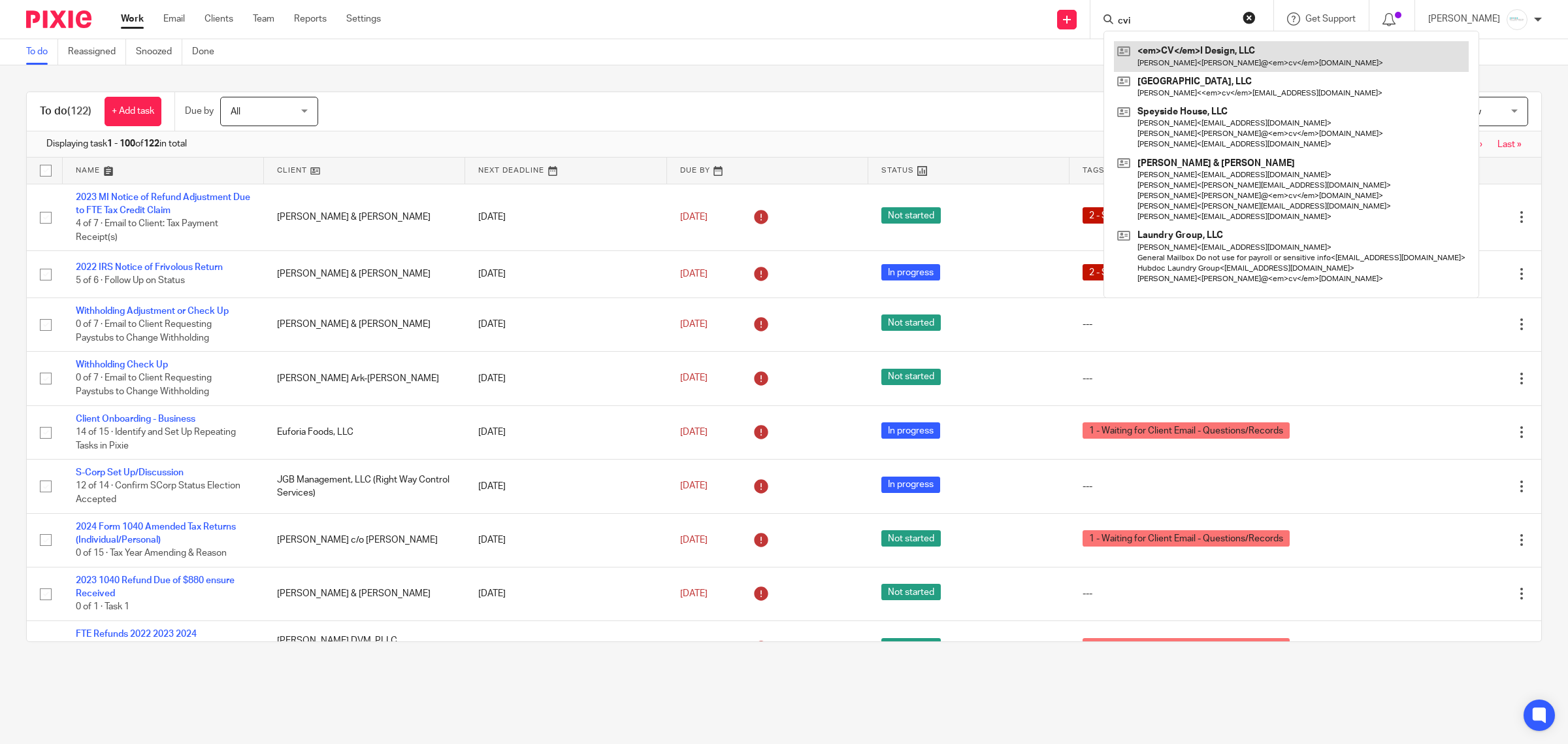
type input "cvi"
click at [1226, 50] on link at bounding box center [1291, 56] width 355 height 30
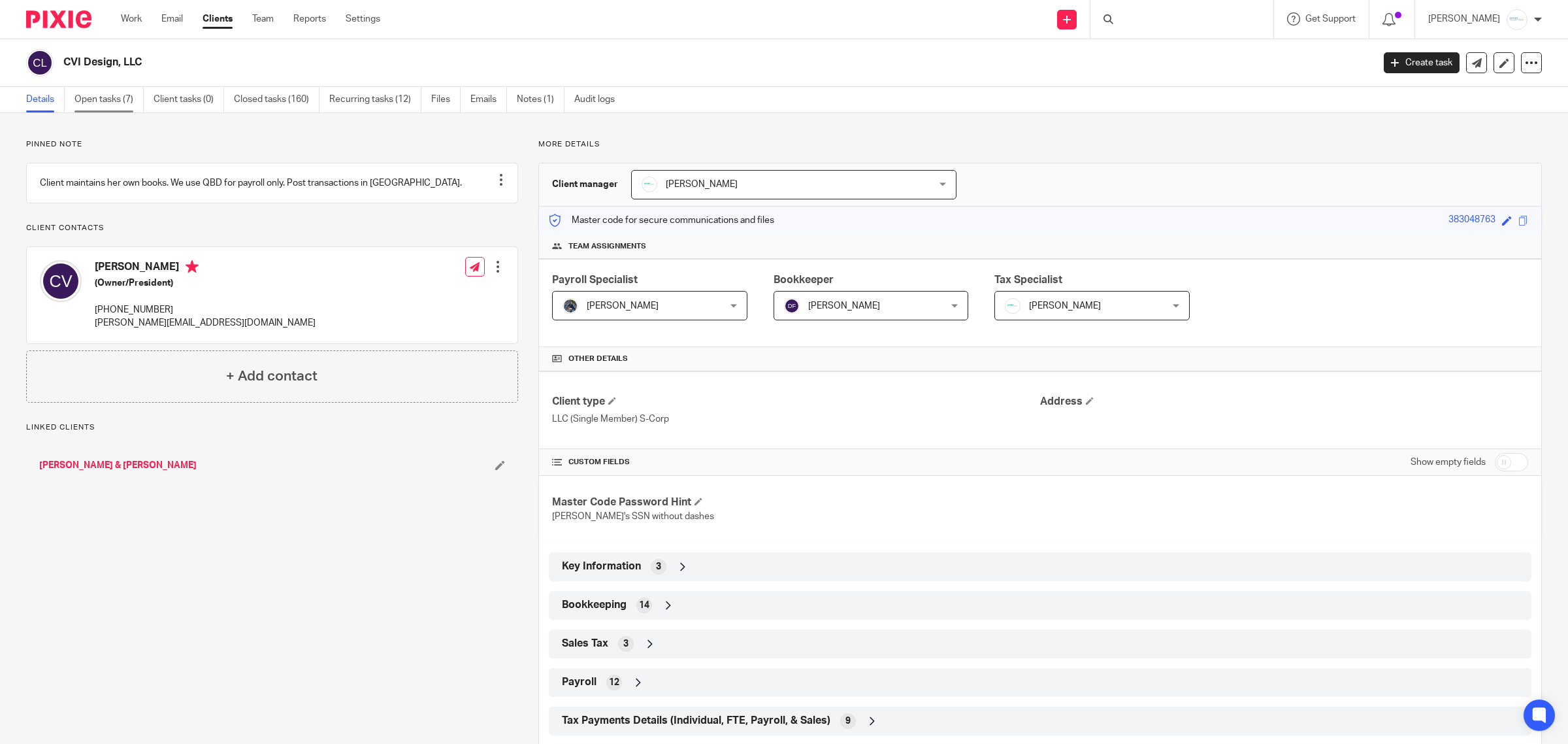
click at [96, 94] on link "Open tasks (7)" at bounding box center [109, 100] width 69 height 26
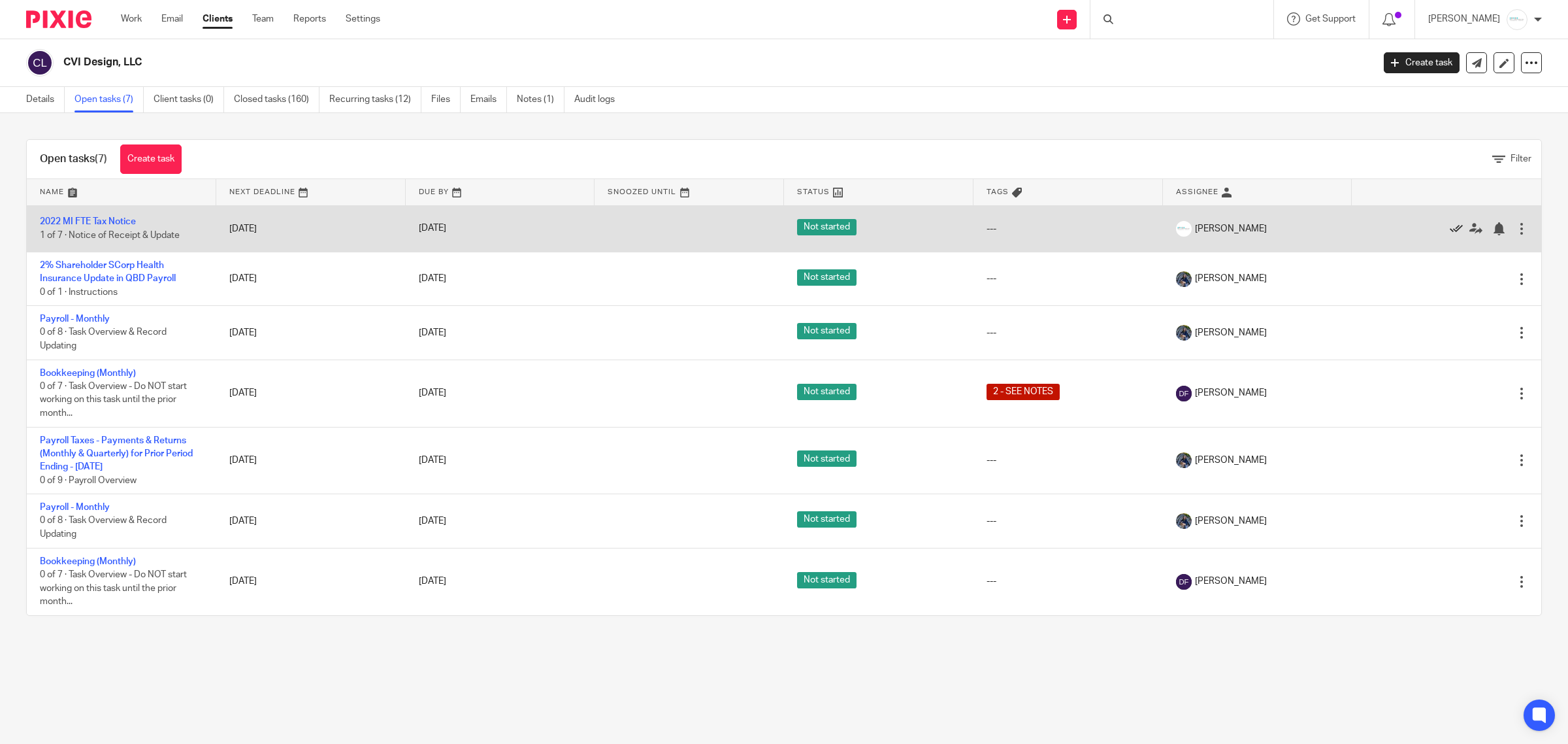
click at [1450, 225] on icon at bounding box center [1456, 228] width 13 height 13
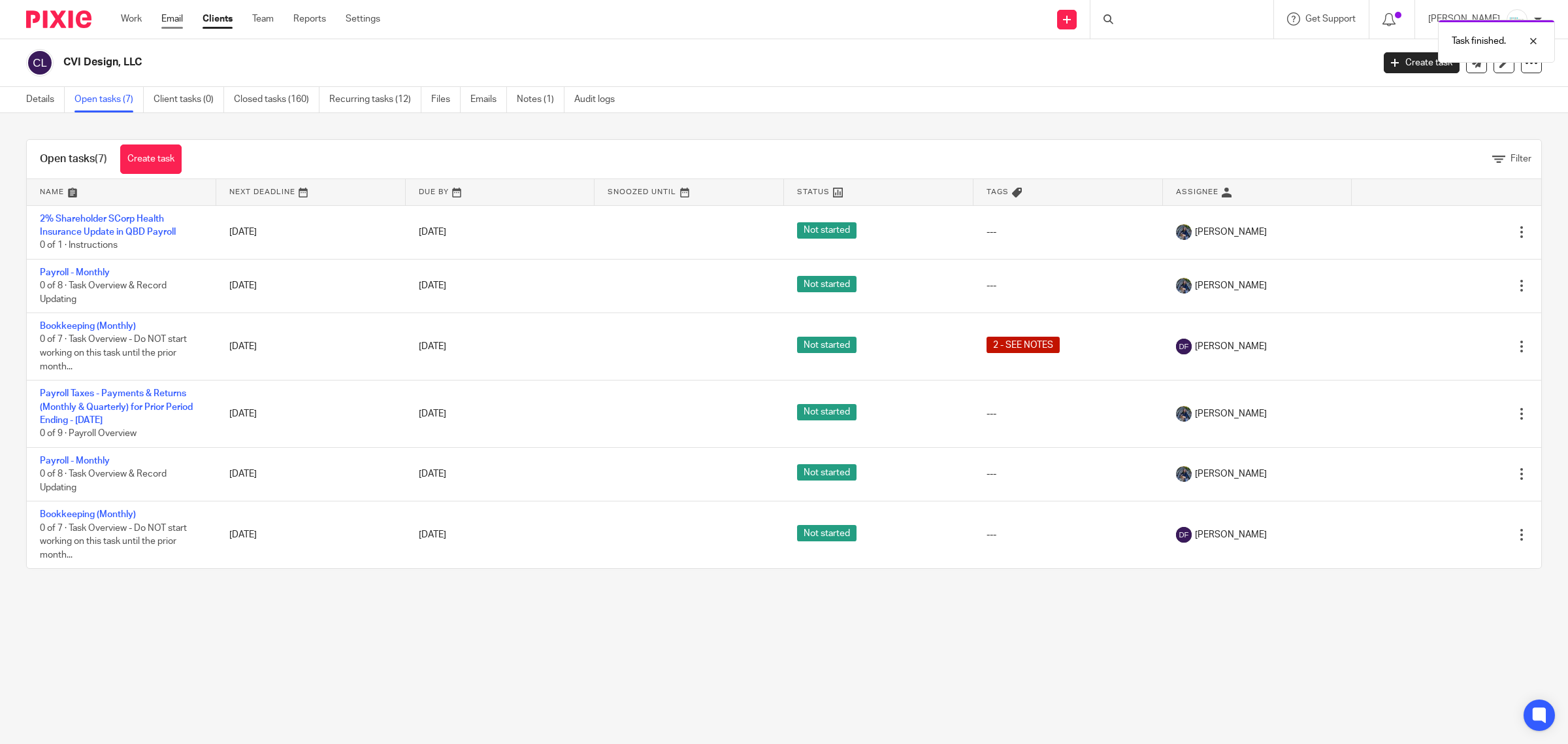
click at [171, 17] on link "Email" at bounding box center [172, 19] width 22 height 13
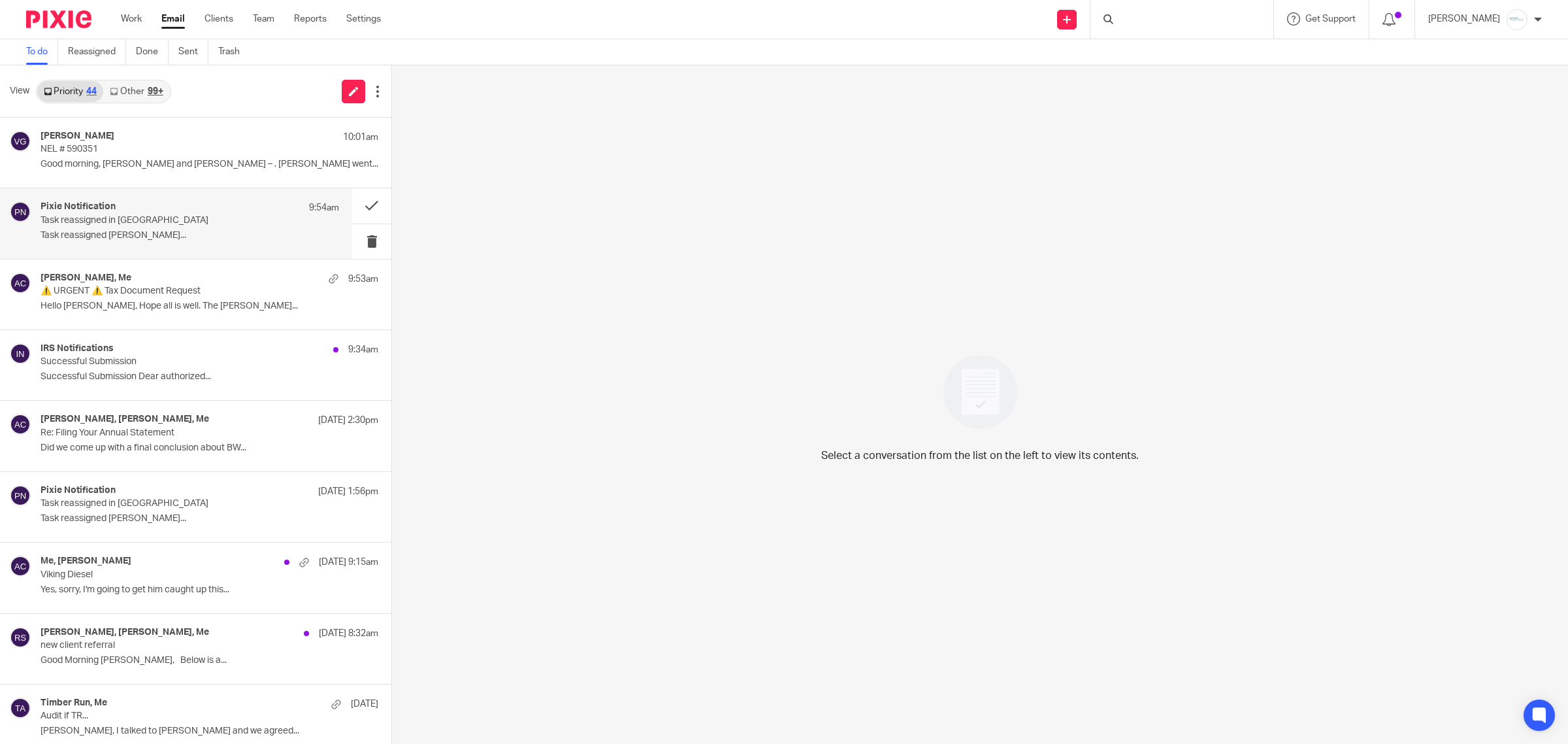
click at [157, 239] on p "Task reassigned Gabby Hallatschek..." at bounding box center [190, 235] width 298 height 11
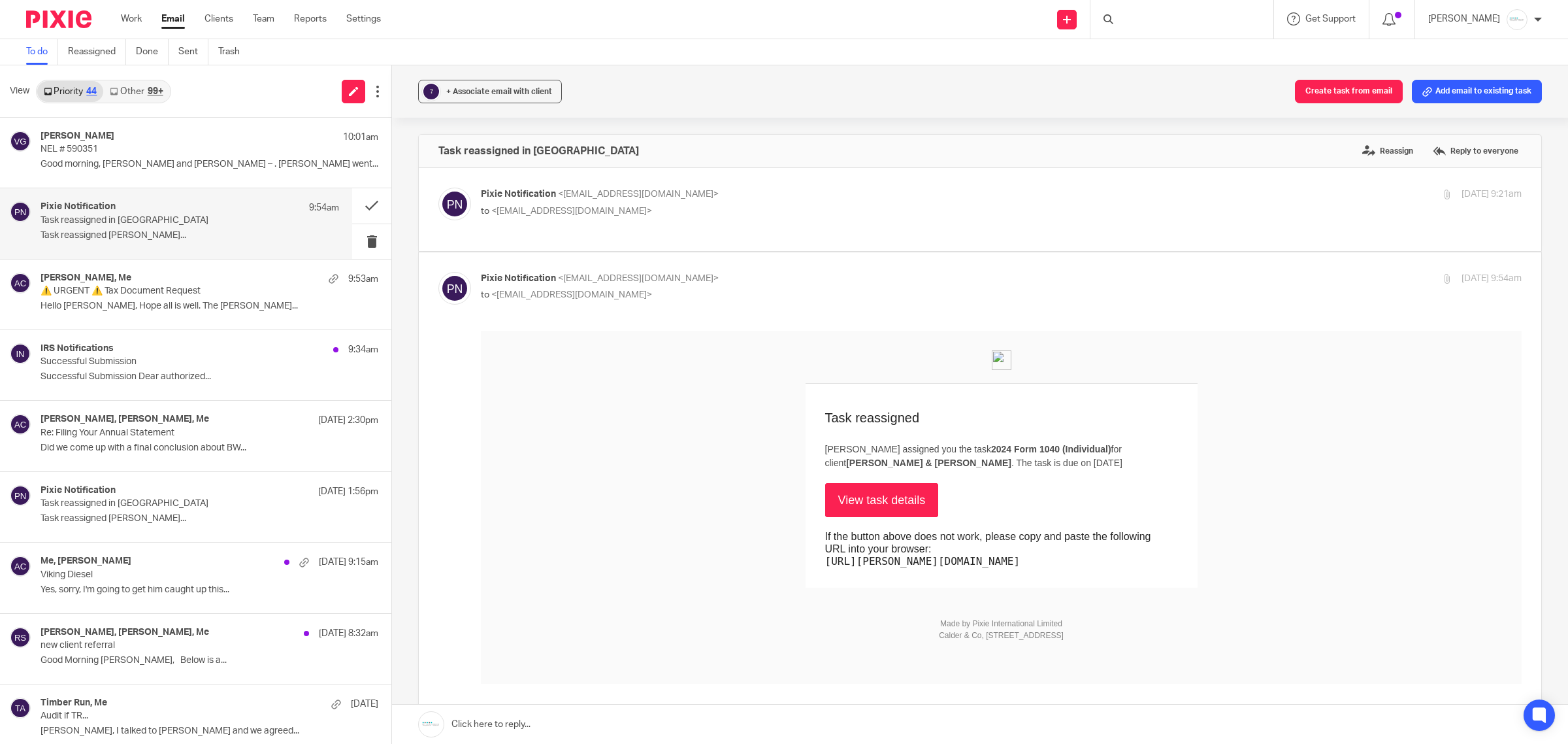
click at [754, 200] on p "Pixie Notification <no-reply@notifications.usepixie.com>" at bounding box center [828, 195] width 694 height 14
checkbox input "true"
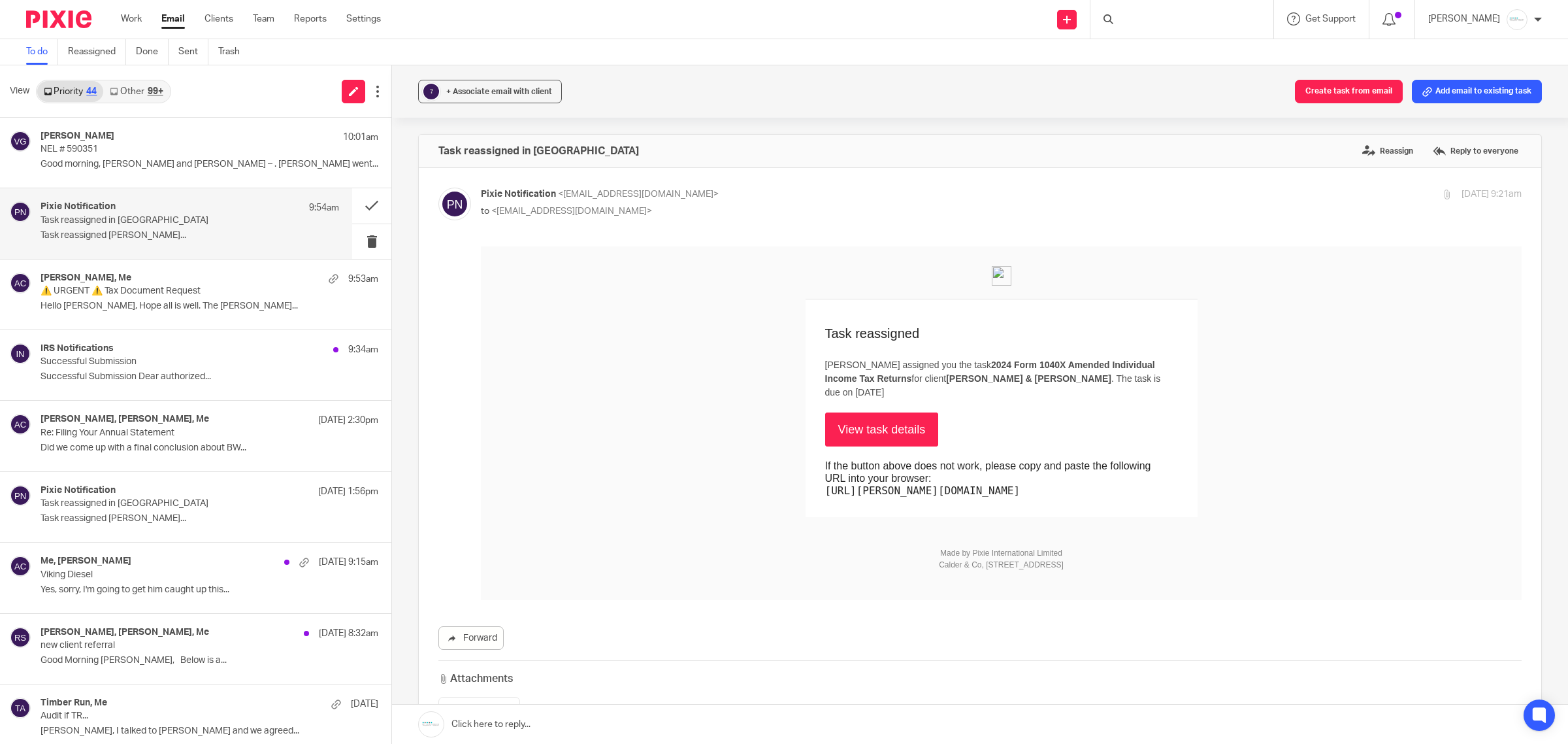
click at [877, 418] on link "View task details" at bounding box center [881, 429] width 114 height 34
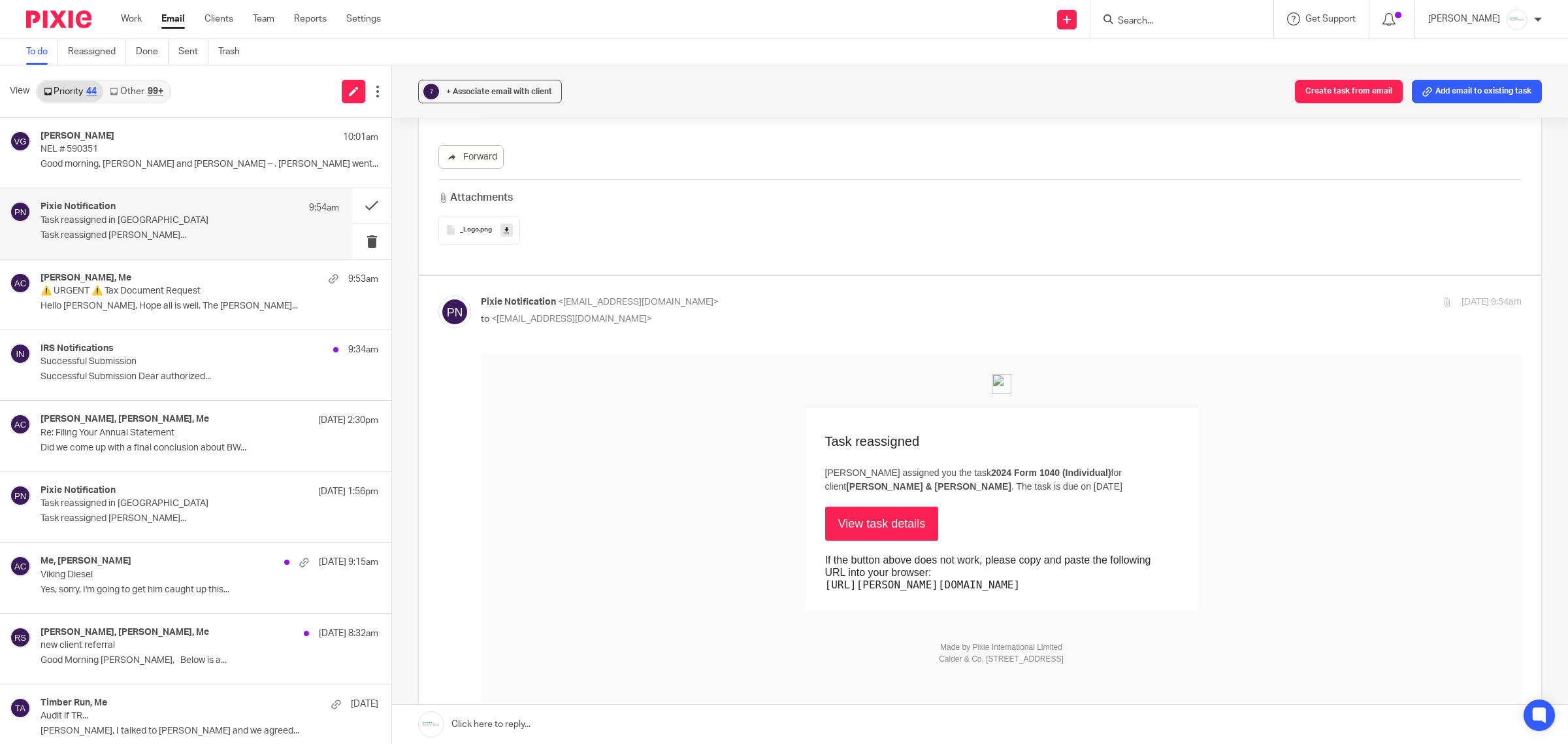
scroll to position [490, 0]
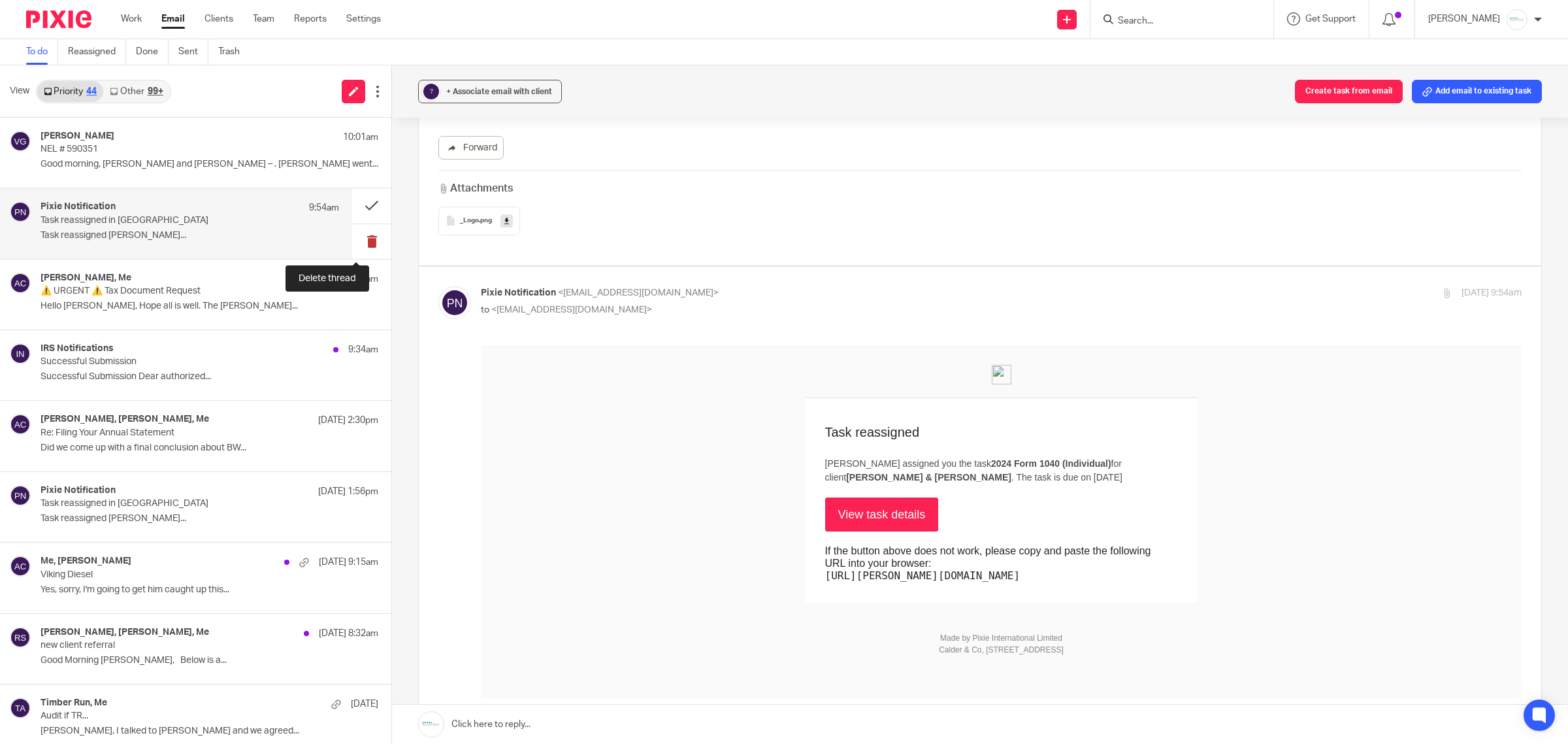
click at [358, 235] on button at bounding box center [372, 241] width 40 height 35
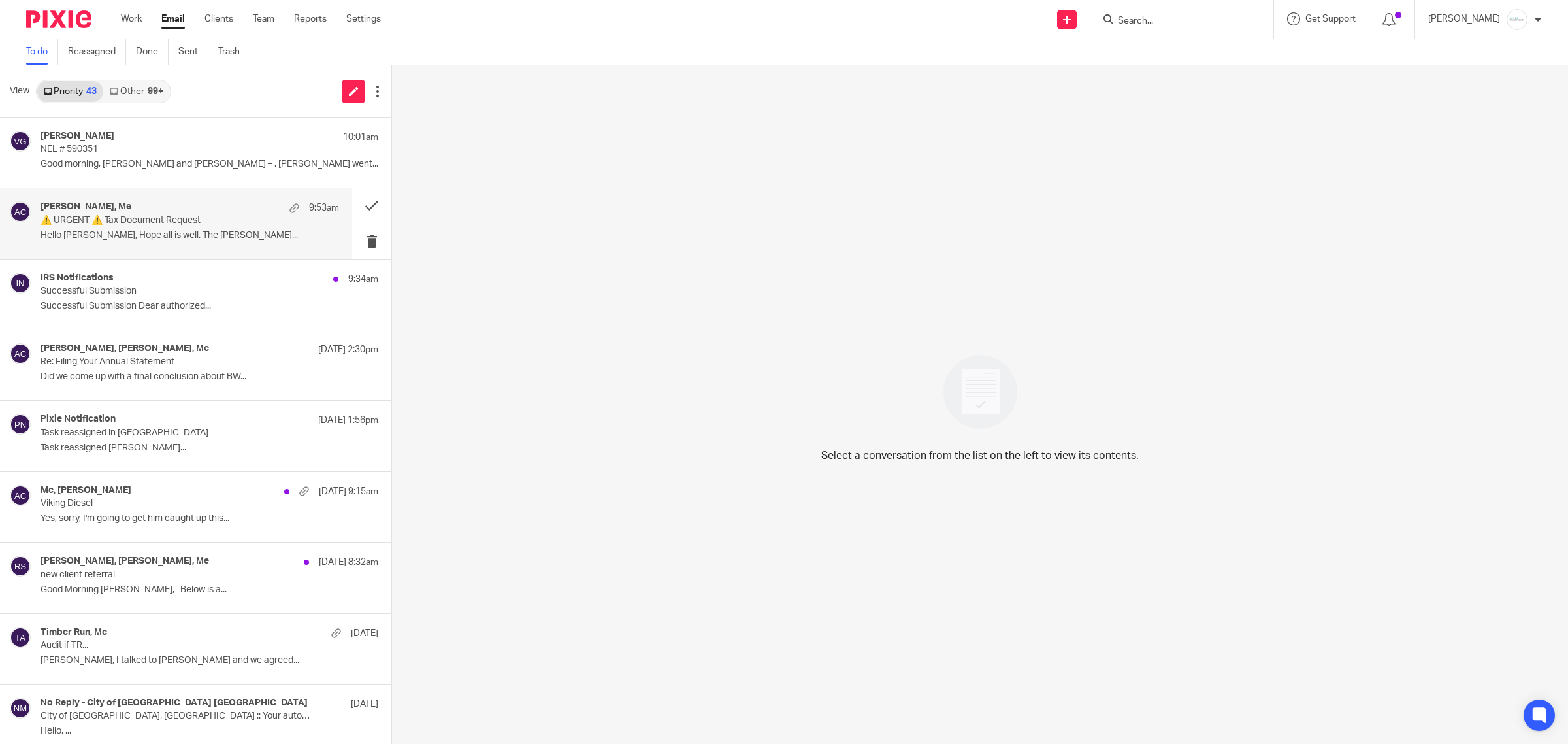
click at [126, 234] on p "Hello [PERSON_NAME], Hope all is well. The [PERSON_NAME]..." at bounding box center [190, 235] width 298 height 11
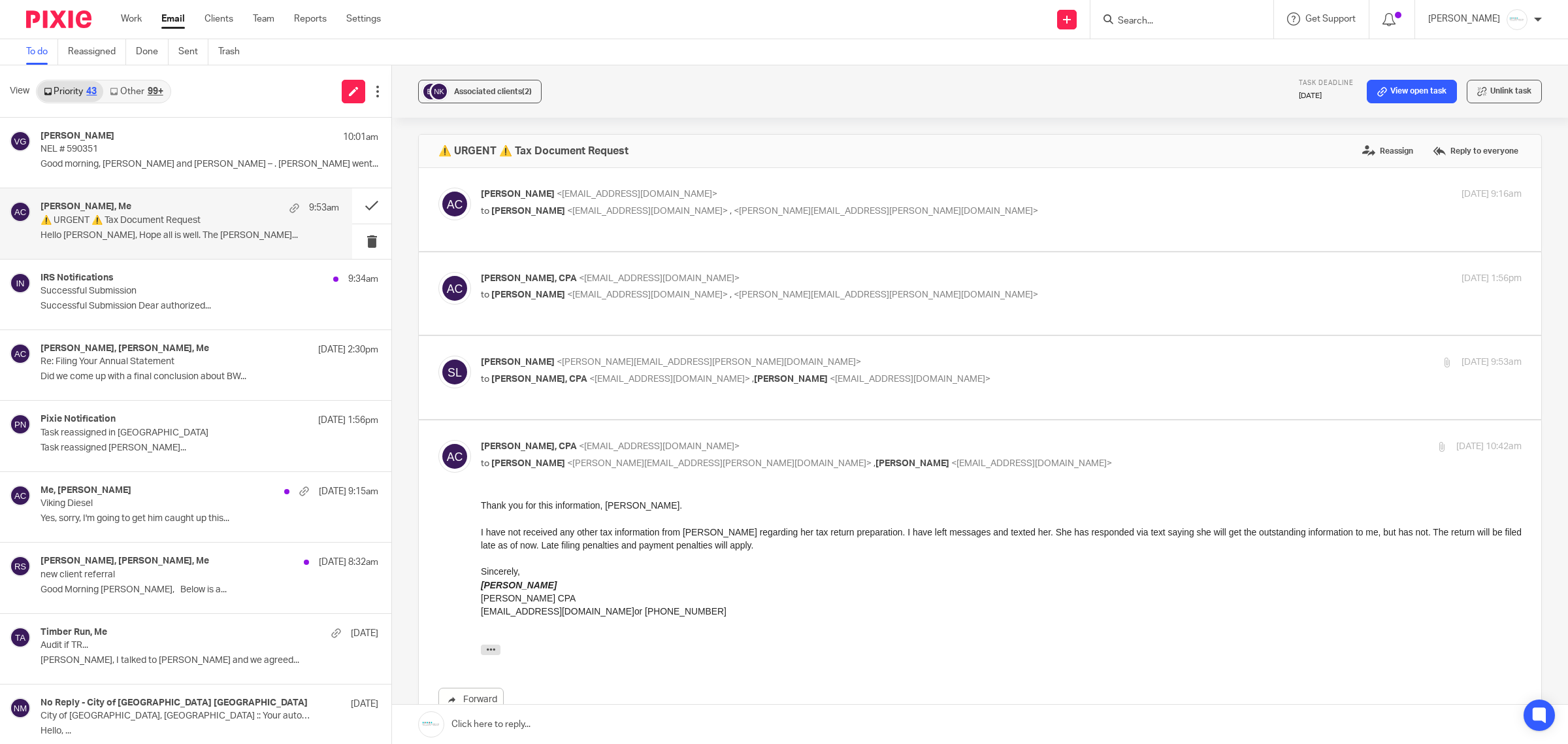
scroll to position [0, 0]
click at [496, 650] on button "button" at bounding box center [491, 649] width 20 height 11
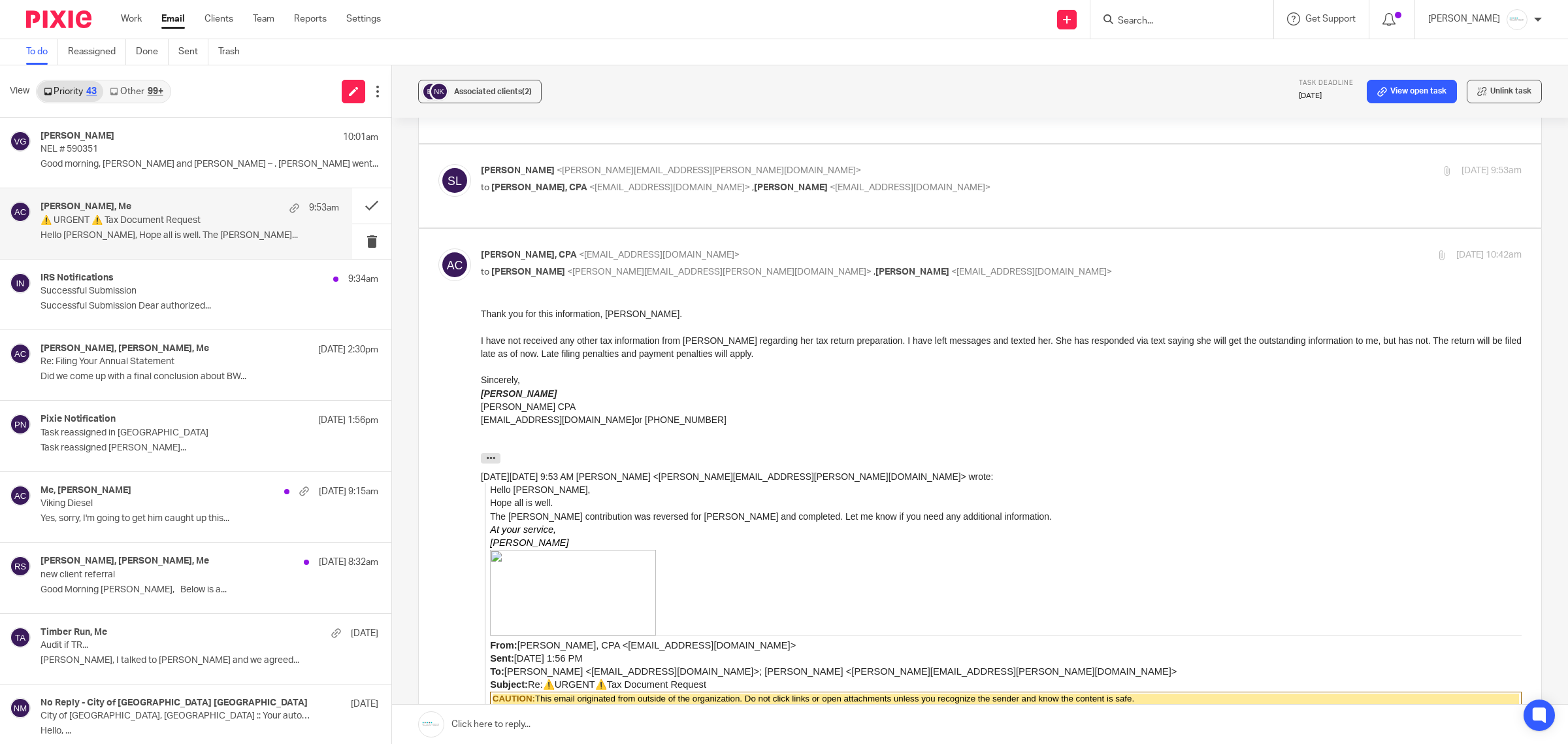
scroll to position [163, 0]
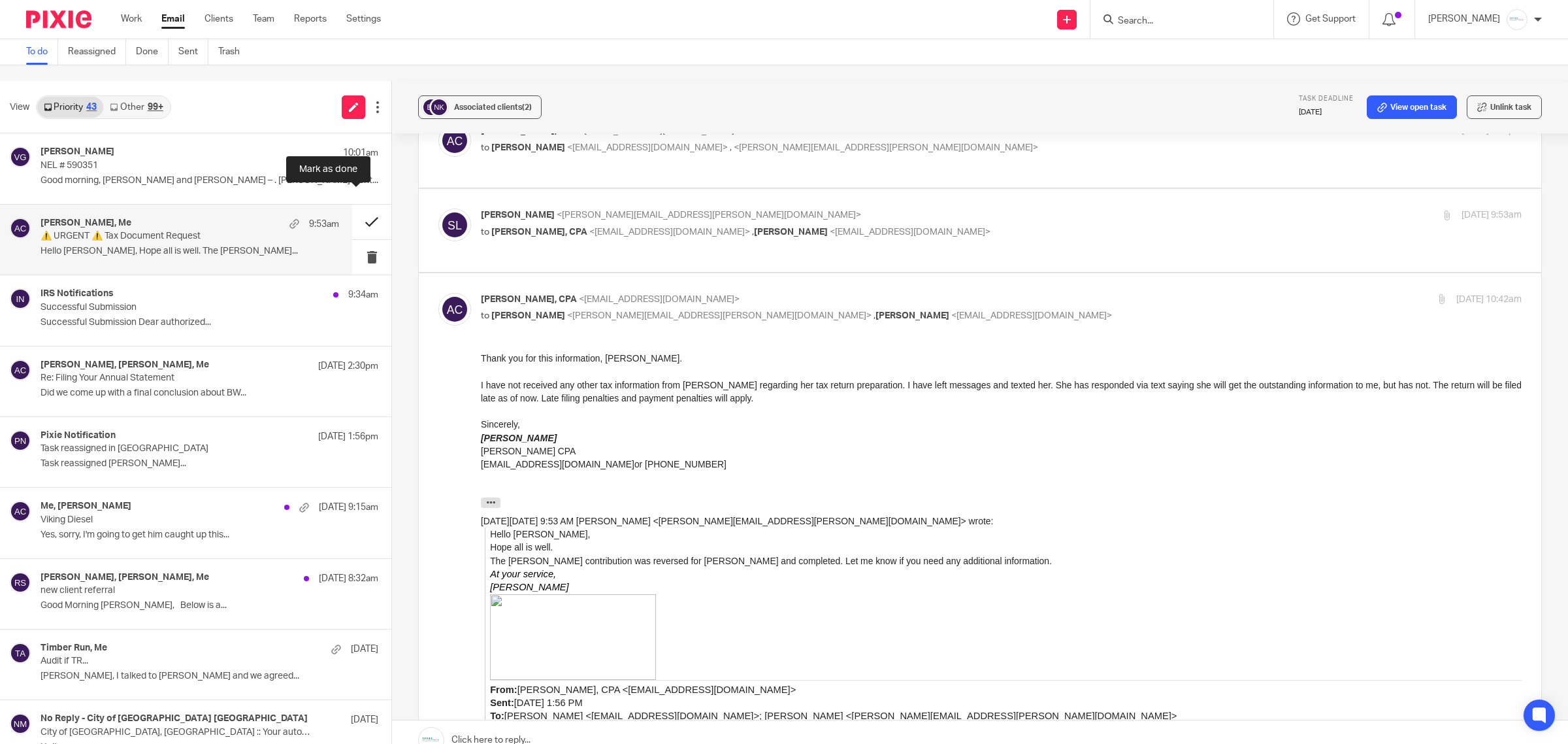
click at [364, 205] on button at bounding box center [372, 221] width 40 height 35
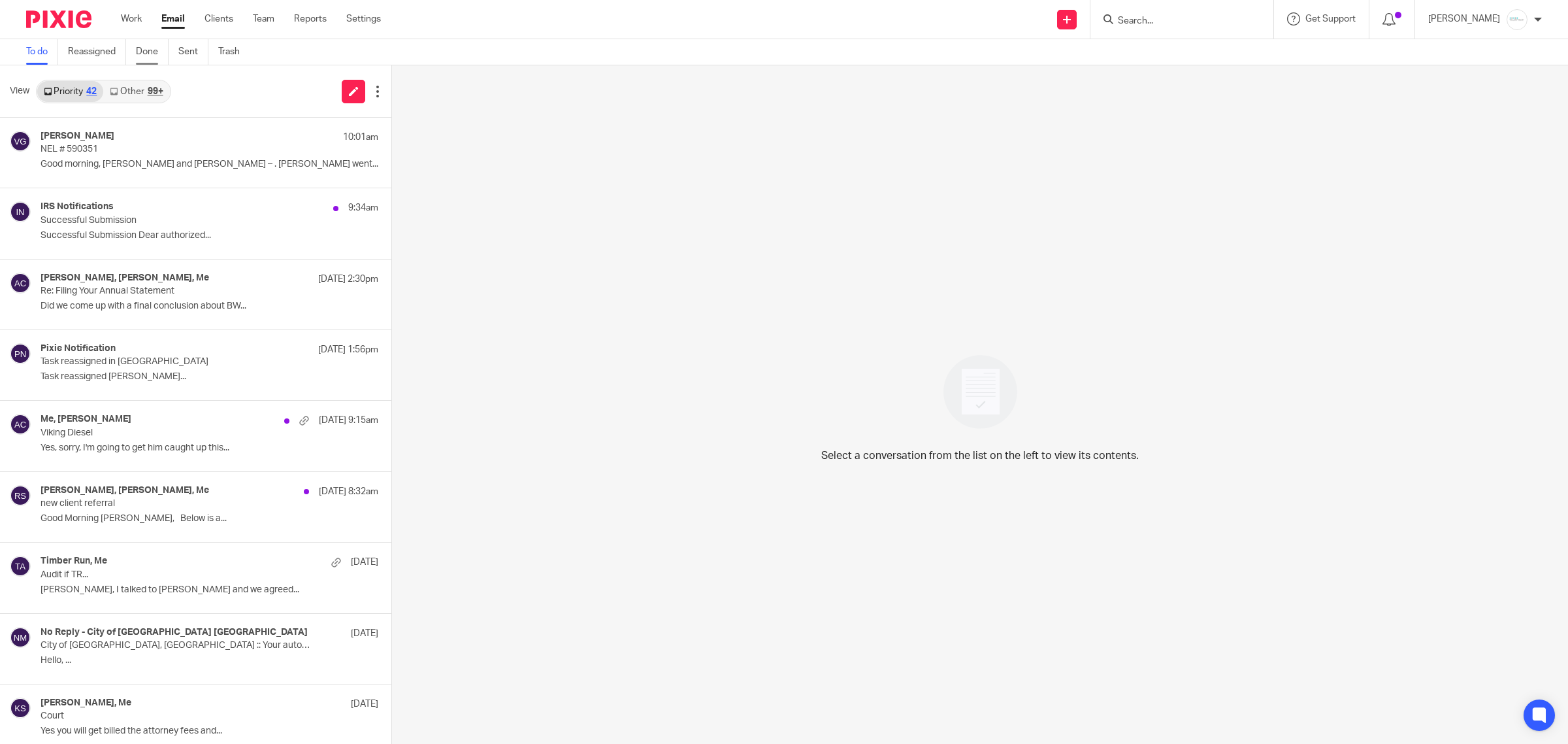
click at [145, 49] on link "Done" at bounding box center [152, 52] width 33 height 26
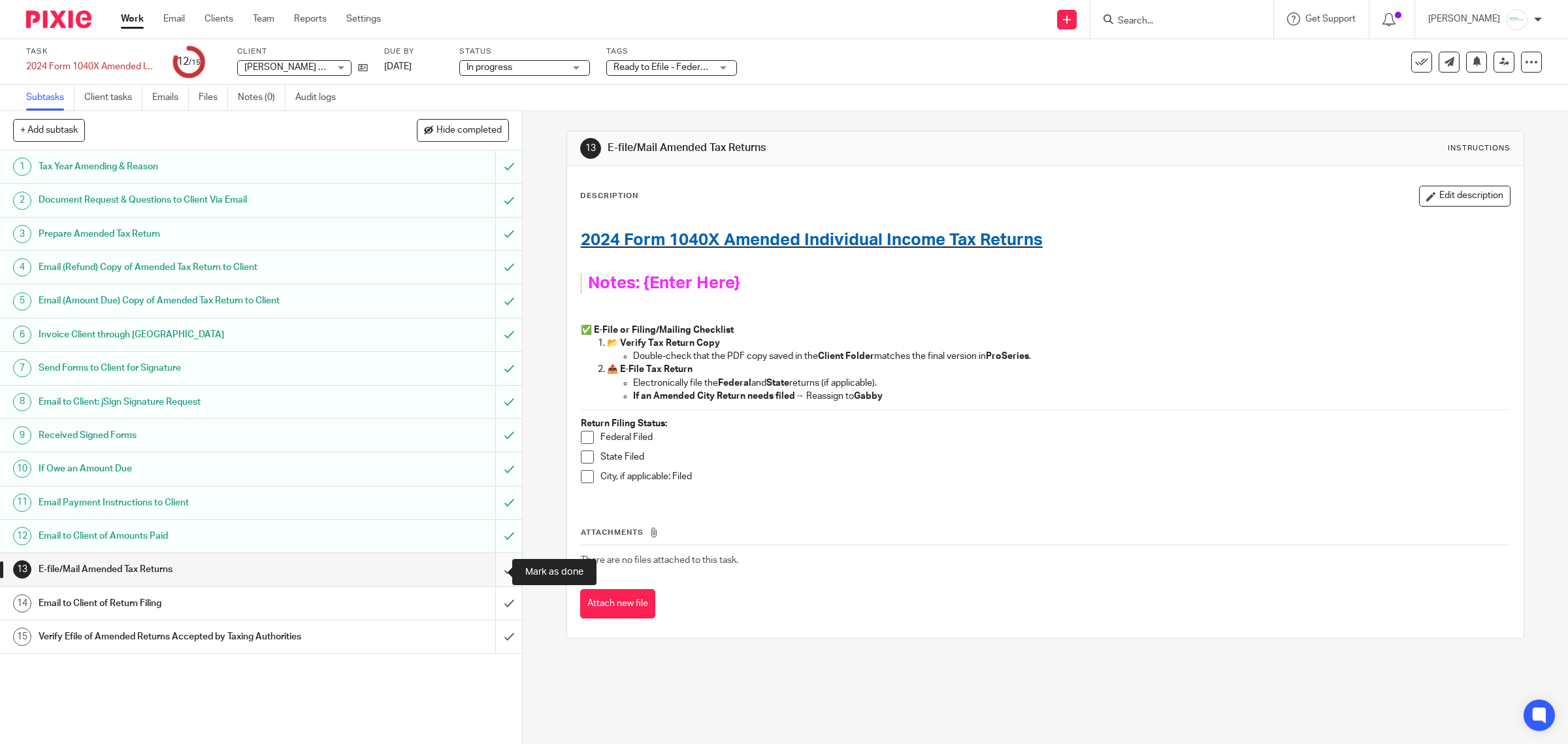
click at [495, 570] on input "submit" at bounding box center [261, 569] width 522 height 33
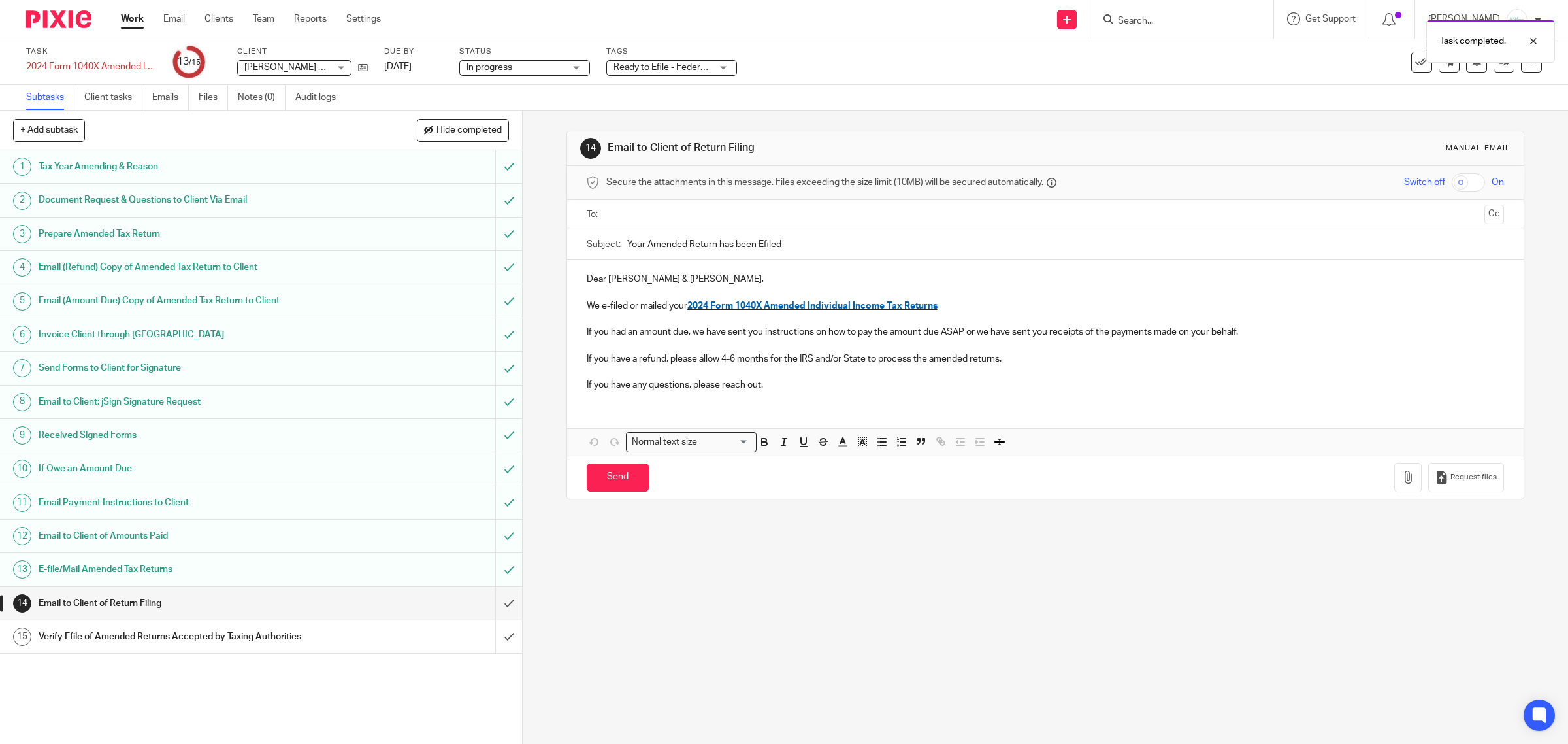
click at [681, 211] on input "text" at bounding box center [1044, 214] width 868 height 15
click at [746, 213] on input "text" at bounding box center [1100, 216] width 760 height 26
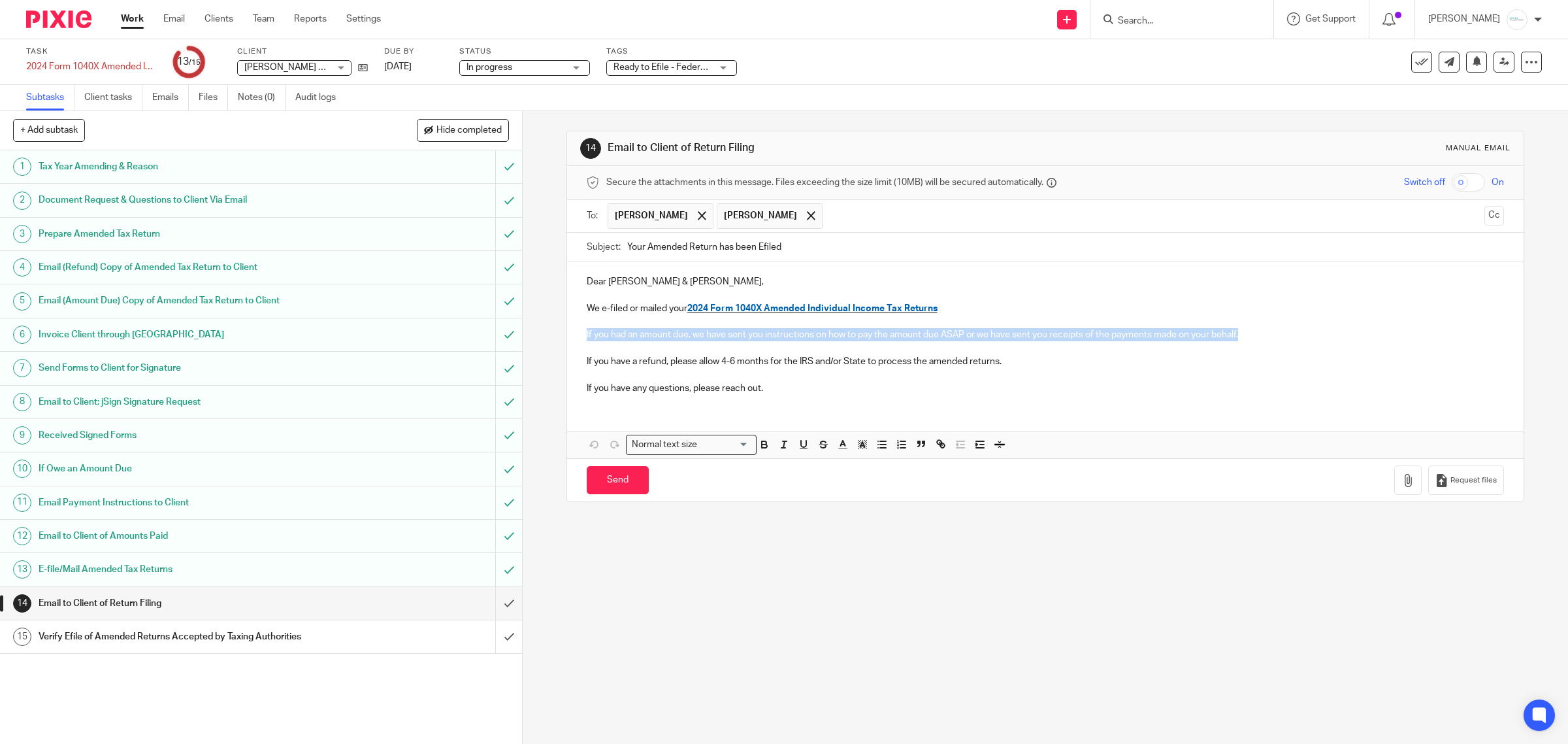
drag, startPoint x: 575, startPoint y: 340, endPoint x: 1301, endPoint y: 342, distance: 726.0
click at [1301, 342] on div "Dear Paul & Kelly DeVries, We e-filed or mailed your 2024 Form 1040X Amended In…" at bounding box center [1045, 333] width 957 height 142
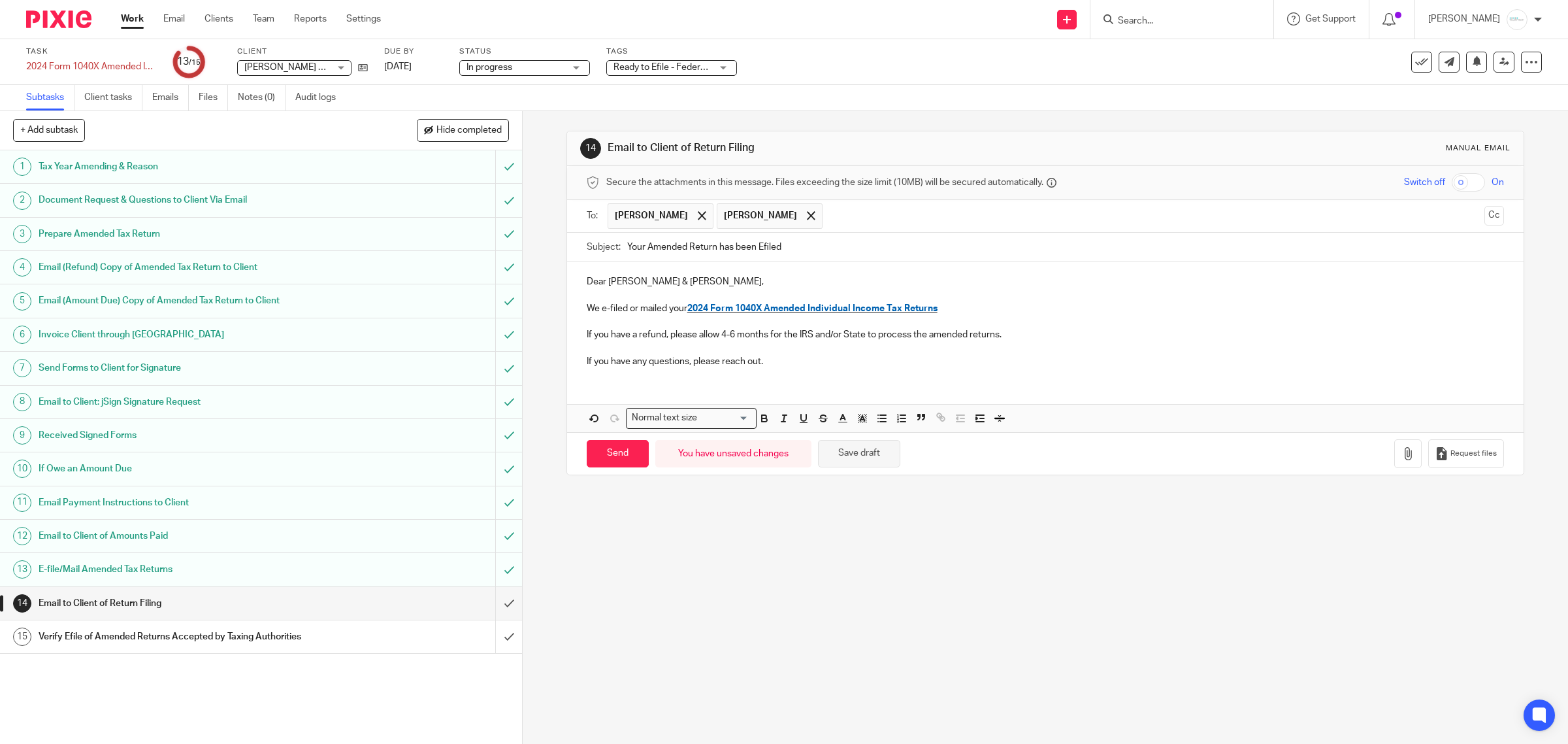
click at [817, 441] on div "Send You have unsaved changes Save draft Request files" at bounding box center [1045, 454] width 957 height 43
click at [851, 451] on button "Save draft" at bounding box center [859, 454] width 82 height 28
click at [603, 450] on input "Send" at bounding box center [618, 454] width 62 height 28
type input "Sent"
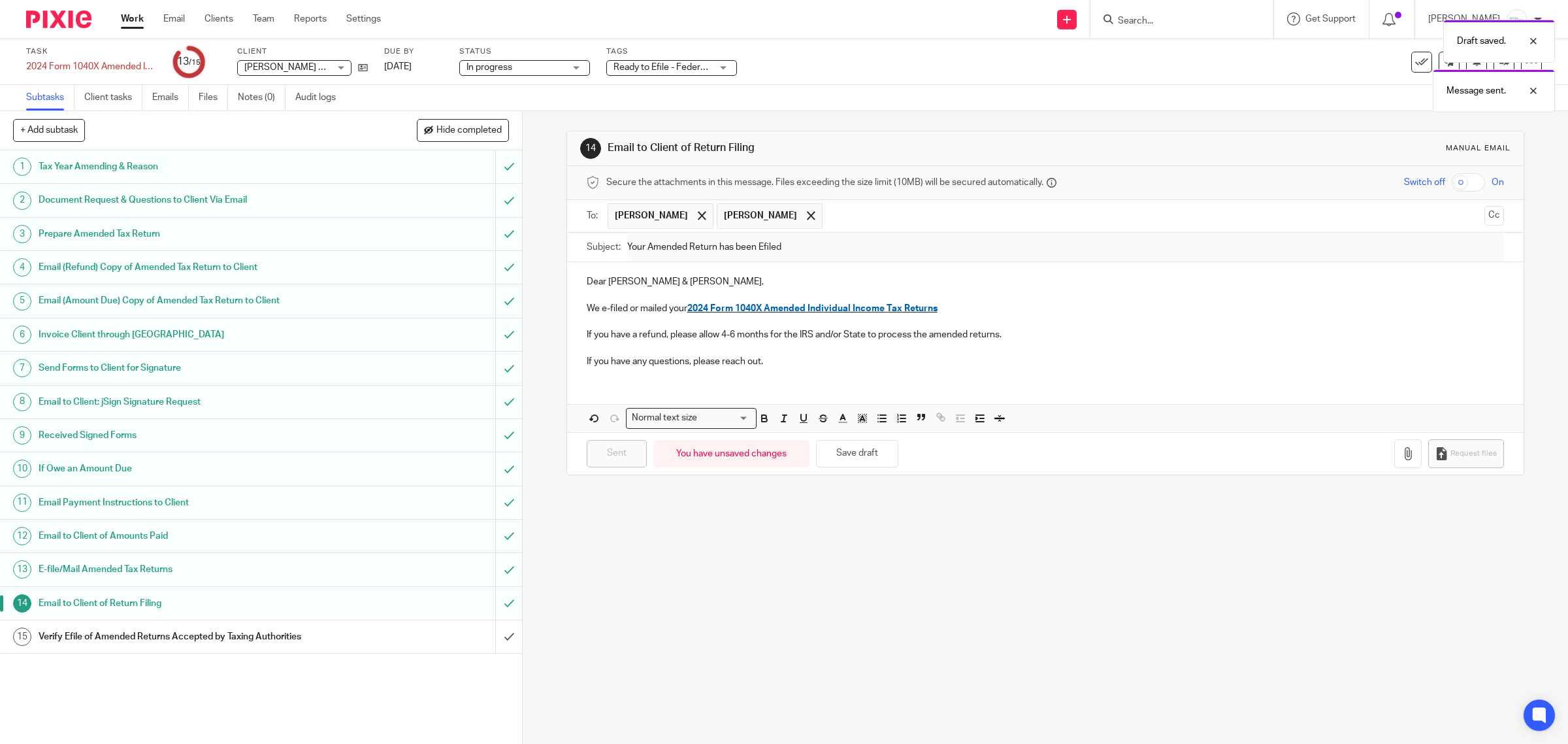
click at [280, 640] on h1 "Verify Efile of Amended Returns Accepted by Taxing Authorities" at bounding box center [187, 636] width 296 height 20
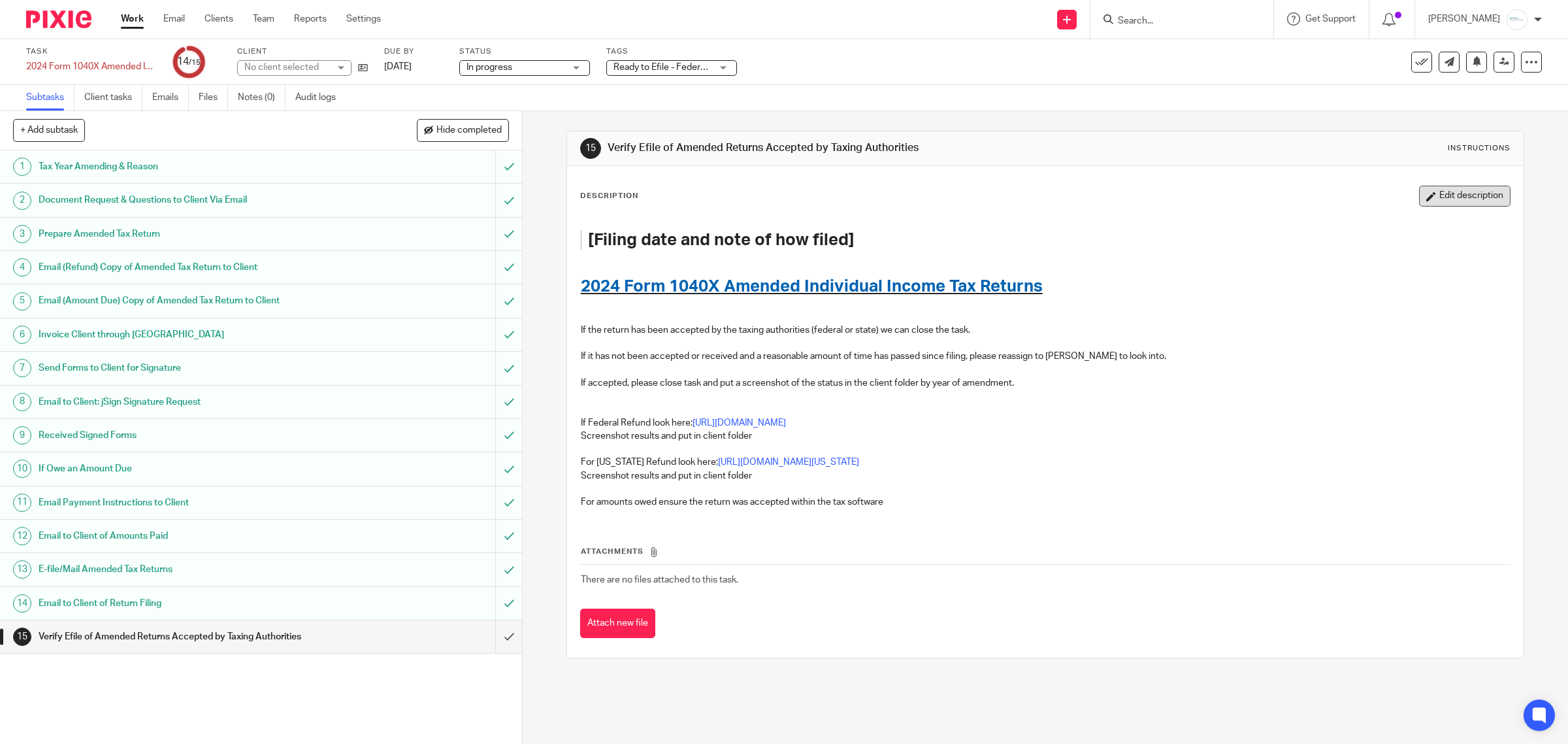
click at [1441, 198] on button "Edit description" at bounding box center [1465, 196] width 92 height 21
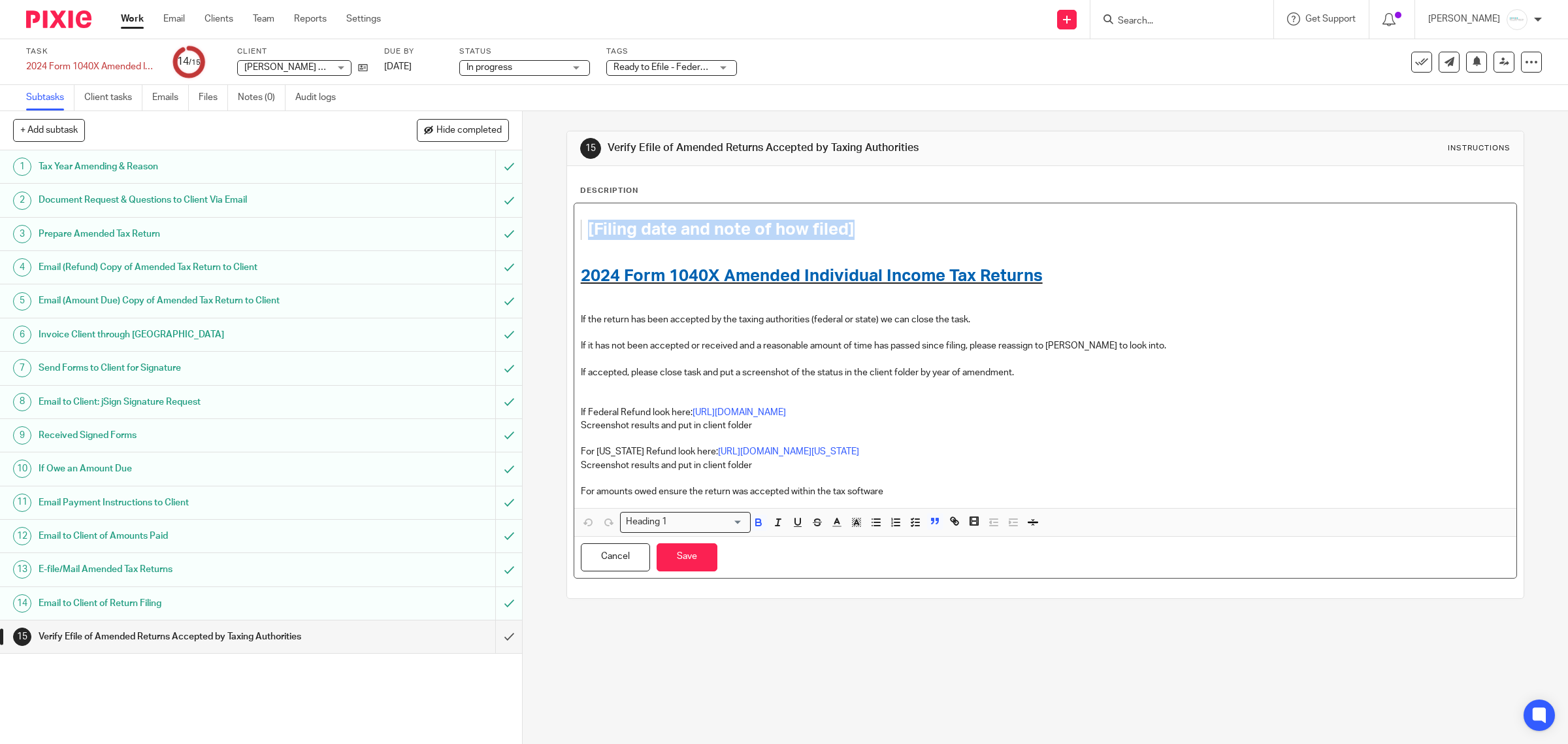
drag, startPoint x: 867, startPoint y: 232, endPoint x: 566, endPoint y: 219, distance: 301.3
click at [567, 219] on div "Description [Filing date and note of how filed] 2024 Form 1040X Amended Individ…" at bounding box center [1045, 381] width 957 height 432
click at [670, 560] on button "Save" at bounding box center [688, 557] width 61 height 28
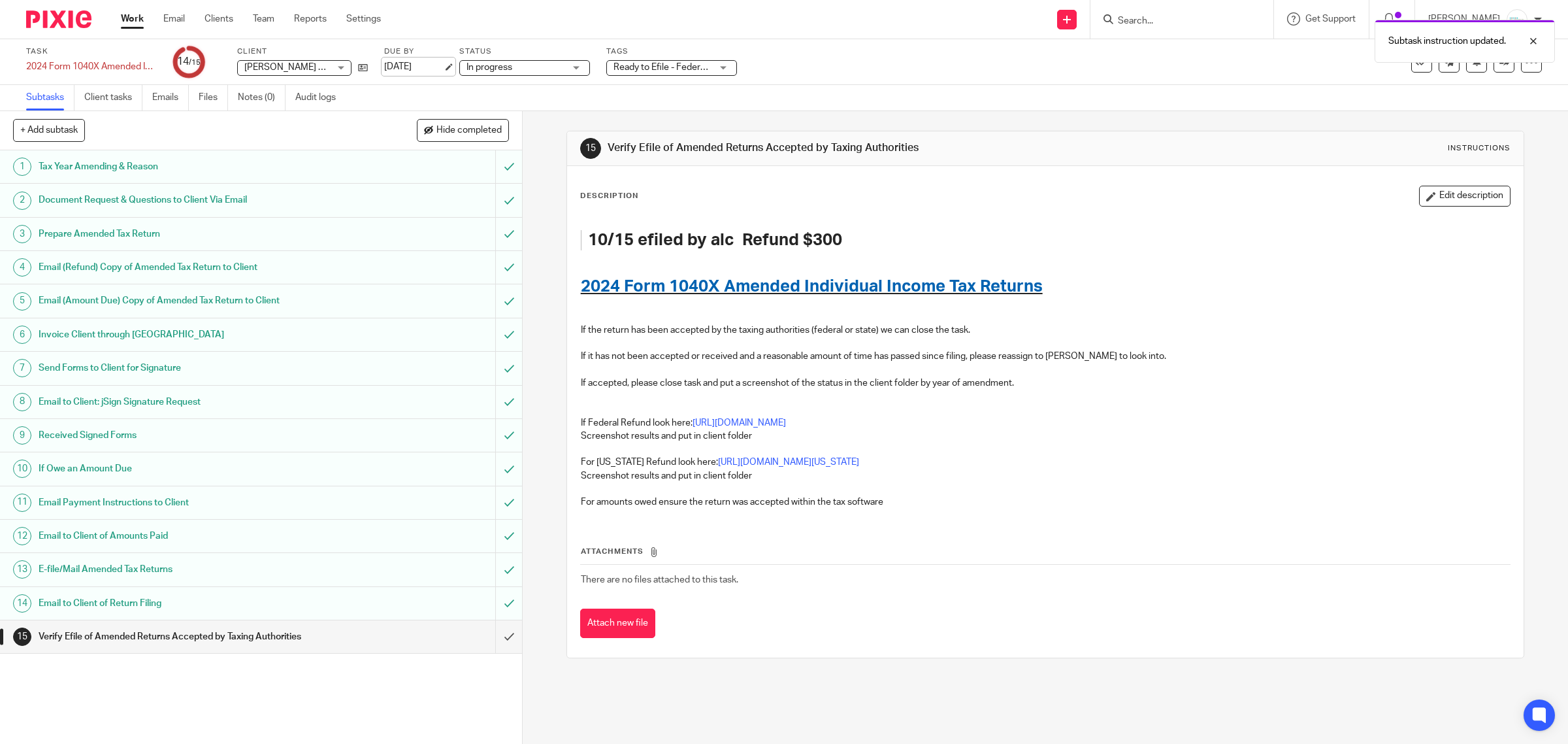
click at [436, 62] on link "[DATE]" at bounding box center [414, 67] width 59 height 14
click at [430, 66] on link "Dec 16, 2025" at bounding box center [414, 67] width 59 height 14
click at [1467, 188] on button "Edit description" at bounding box center [1465, 196] width 92 height 21
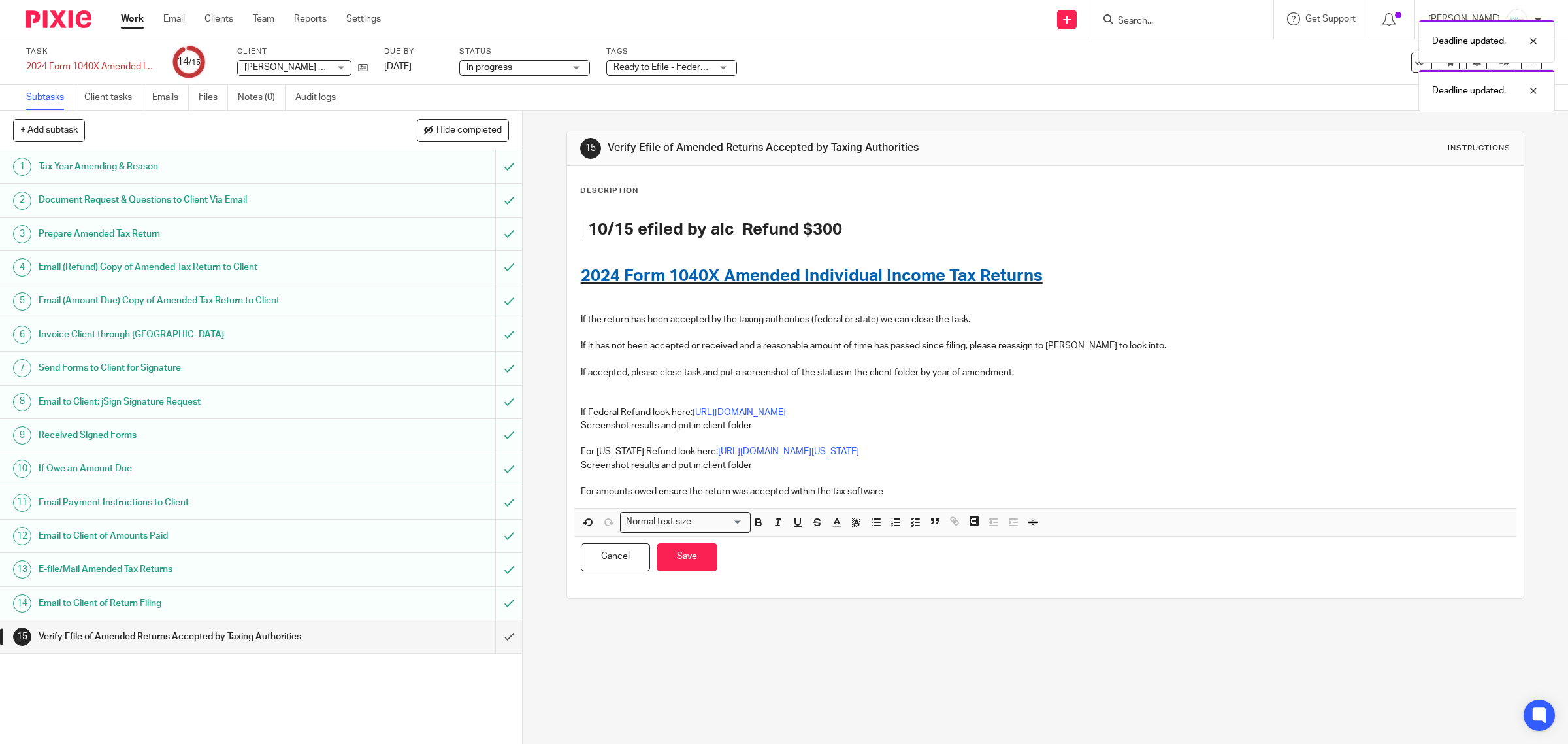
click at [941, 227] on h1 "10/15 efiled by alc Refund $300" at bounding box center [1035, 229] width 896 height 21
click at [684, 565] on button "Save" at bounding box center [688, 557] width 61 height 28
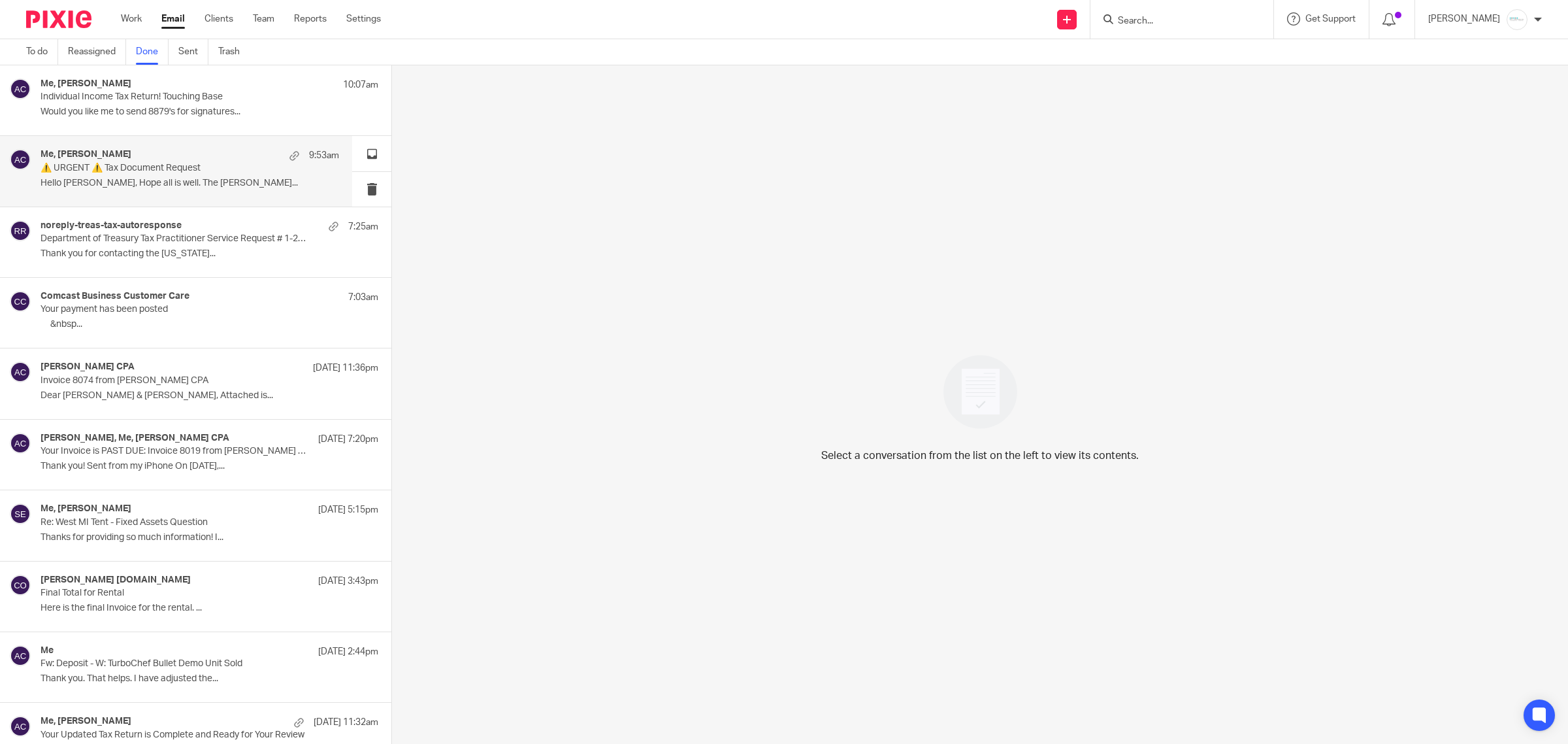
click at [151, 170] on p "⚠️ URGENT ⚠️ Tax Document Request" at bounding box center [160, 168] width 239 height 11
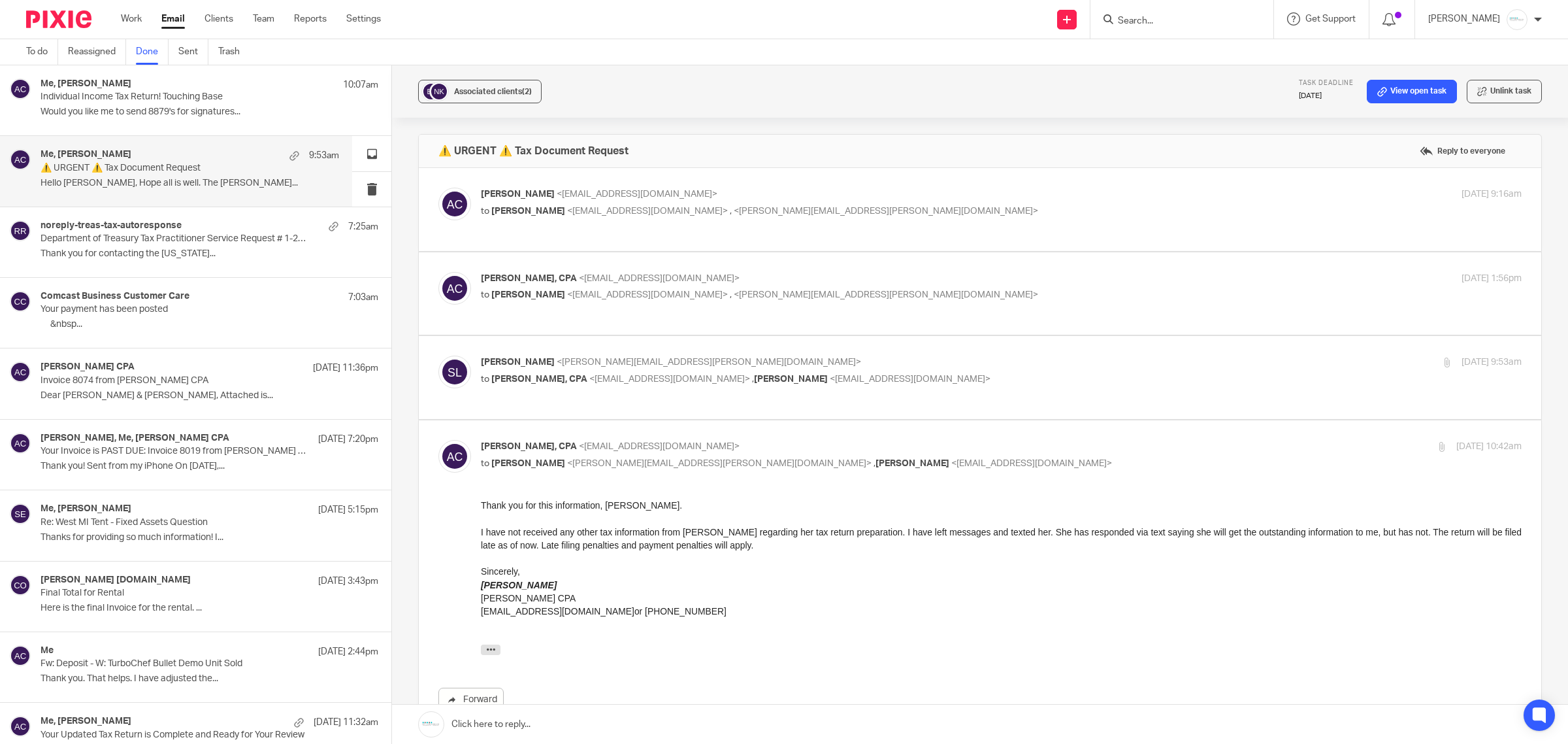
click at [566, 733] on link at bounding box center [980, 724] width 1177 height 40
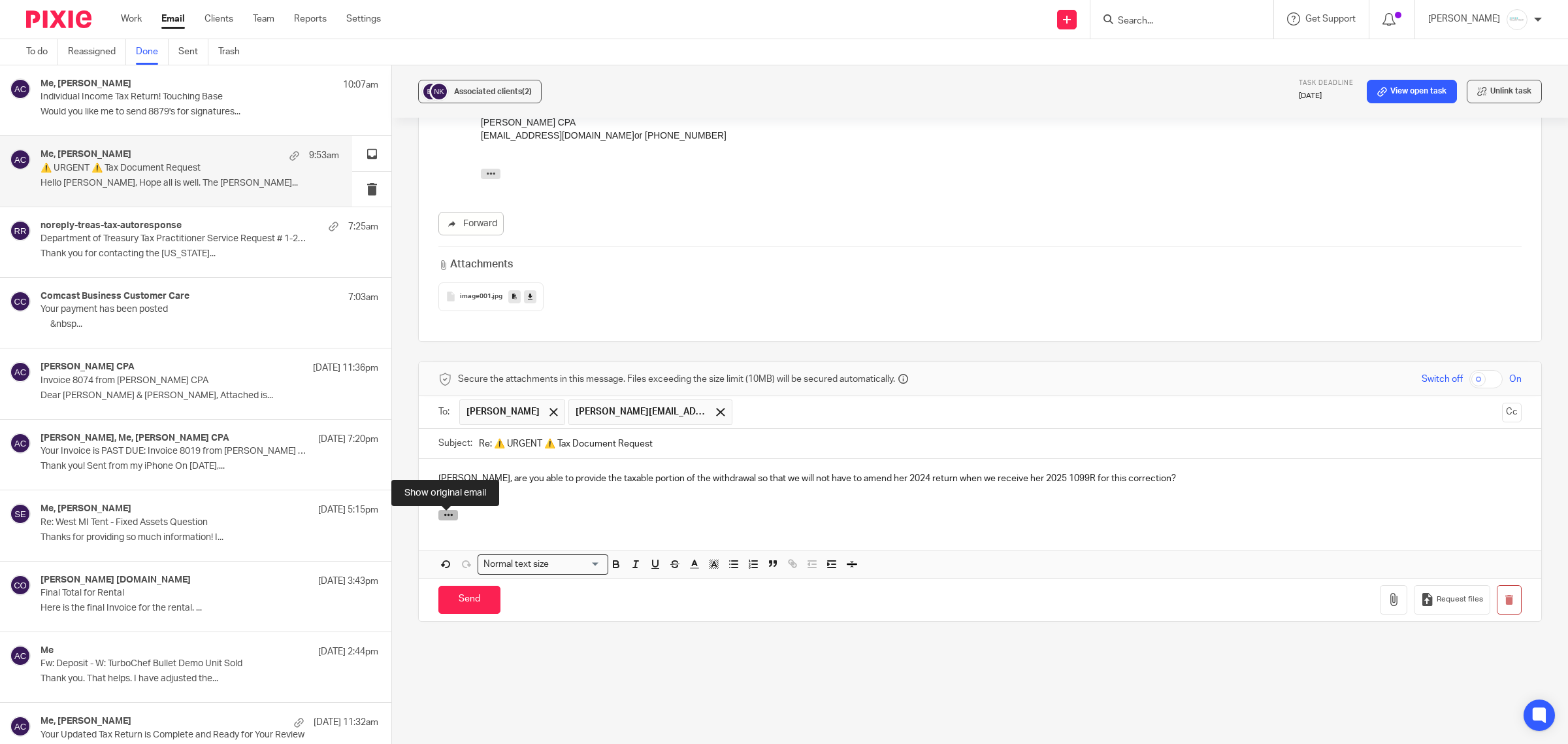
click at [444, 515] on icon "button" at bounding box center [449, 515] width 10 height 10
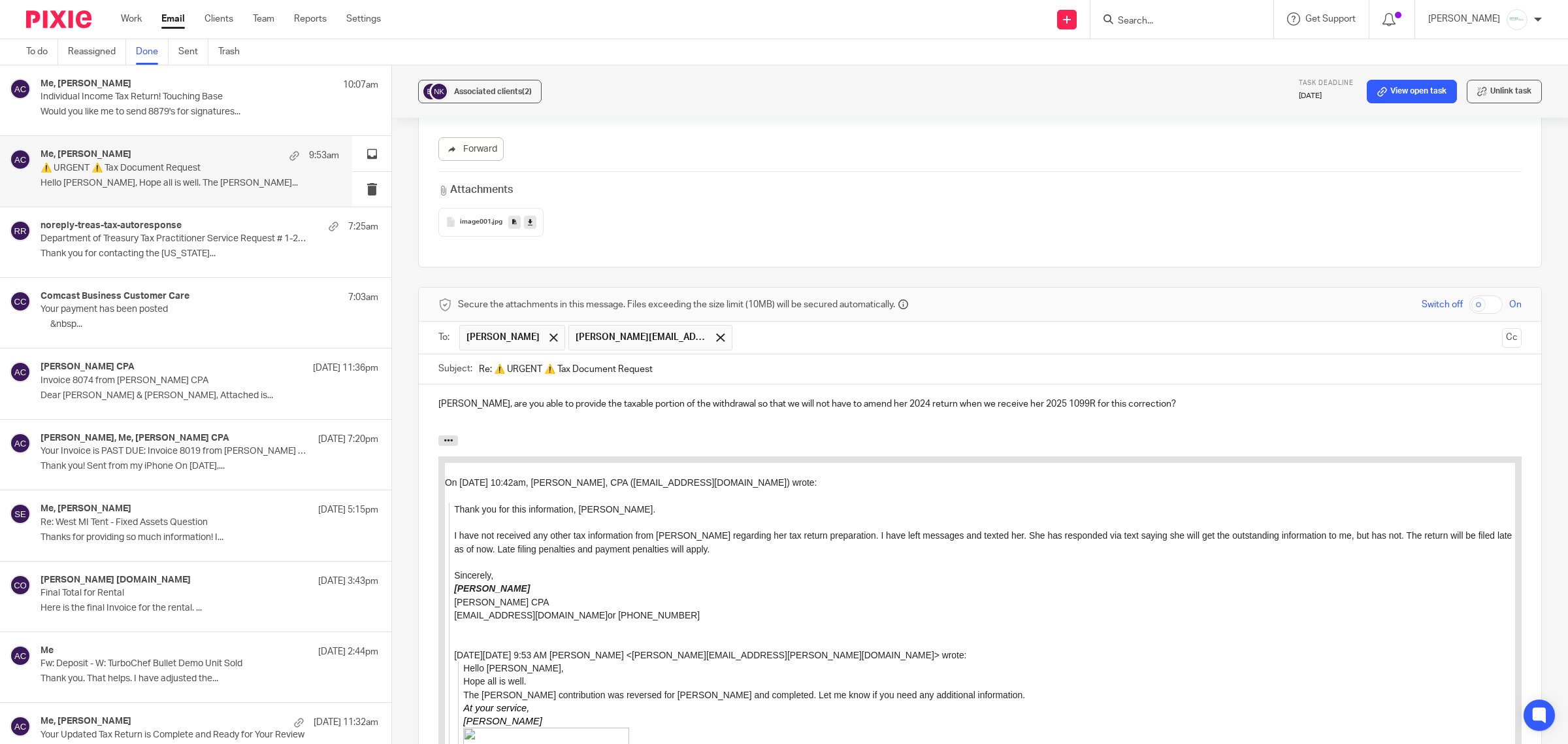
scroll to position [572, 0]
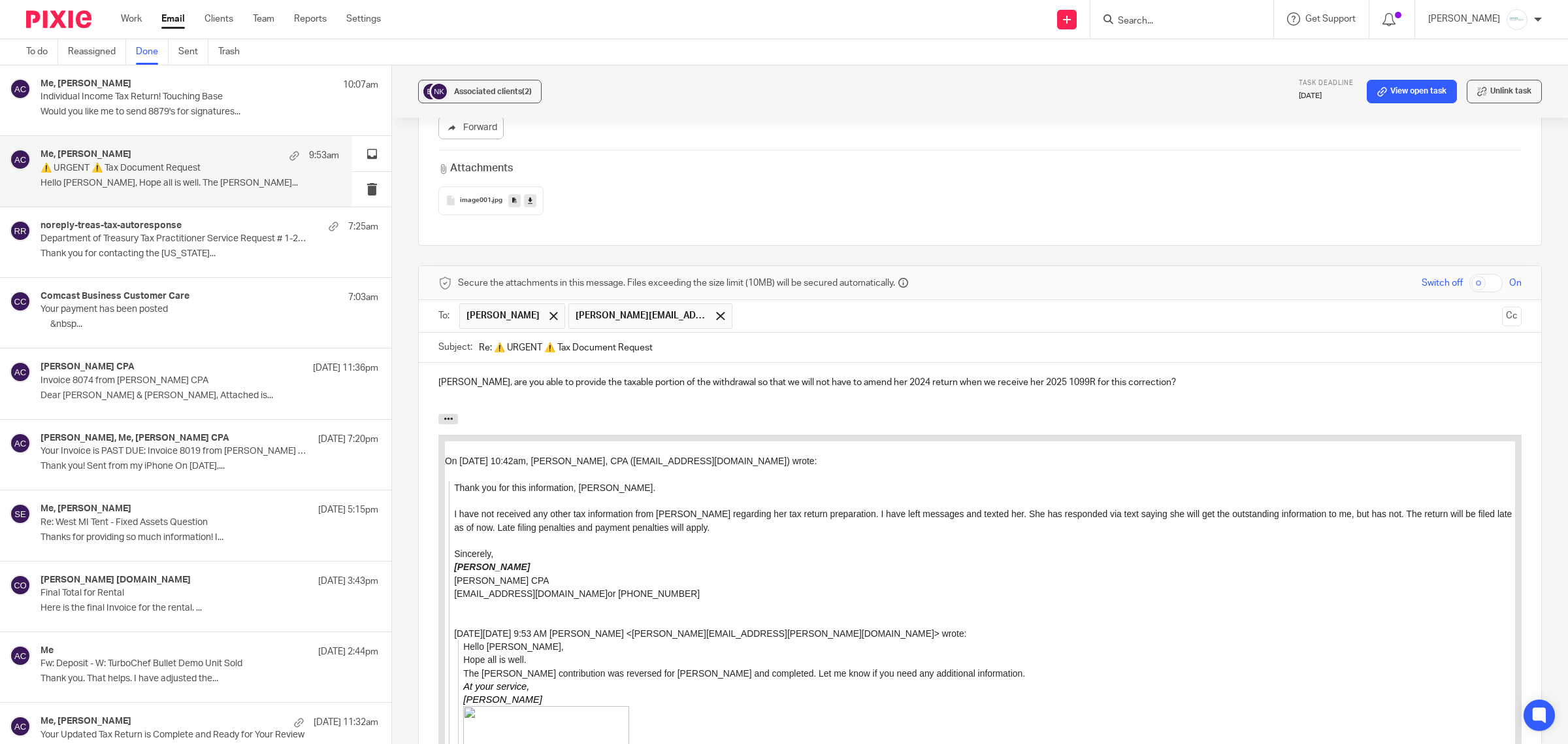
click at [430, 389] on div "[PERSON_NAME], are you able to provide the taxable portion of the withdrawal so…" at bounding box center [980, 388] width 1122 height 51
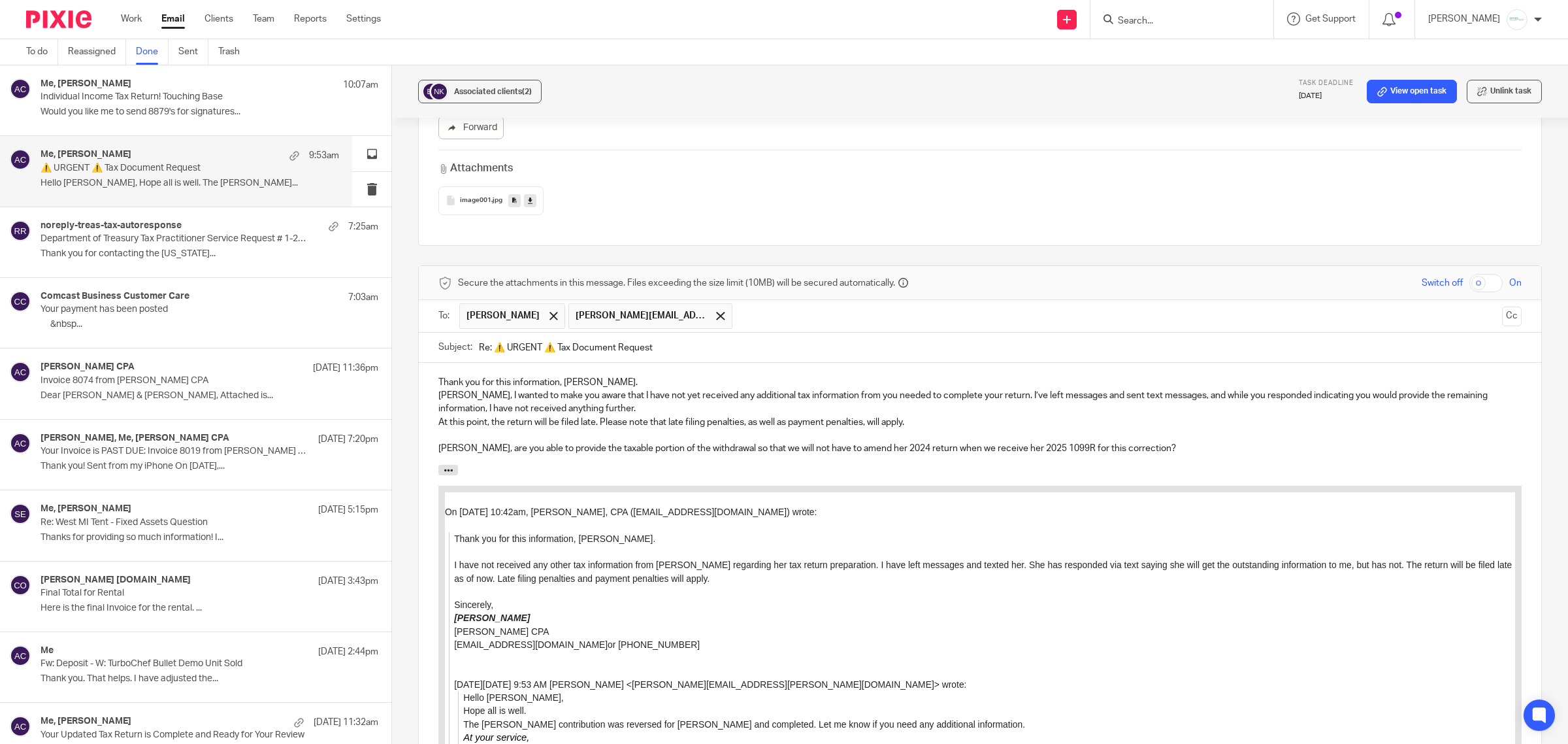
click at [599, 386] on p "Thank you for this information, [PERSON_NAME]." at bounding box center [980, 381] width 1084 height 13
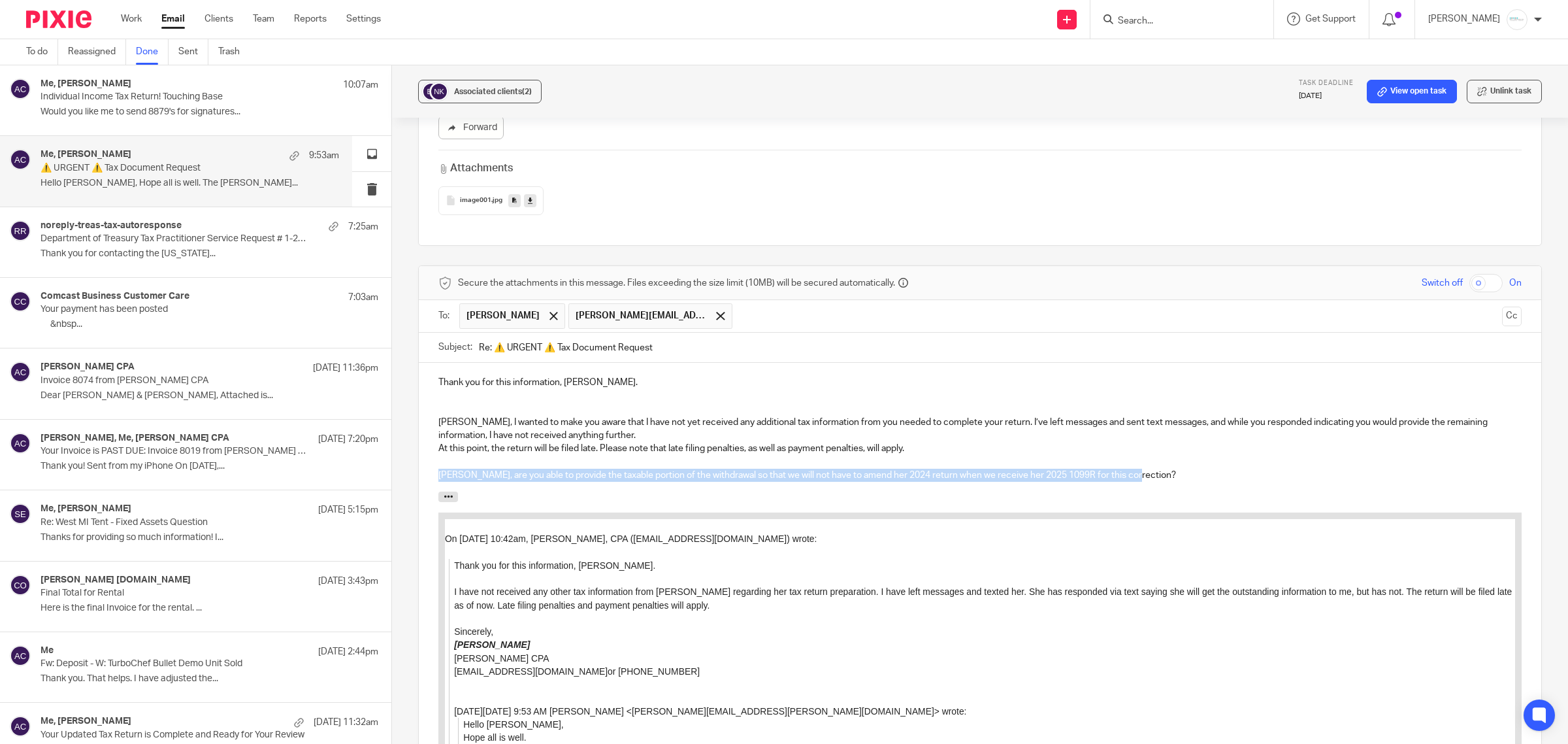
drag, startPoint x: 435, startPoint y: 480, endPoint x: 1165, endPoint y: 481, distance: 730.0
click at [1165, 481] on div "Thank you for this information, [PERSON_NAME]. [PERSON_NAME], I wanted to make …" at bounding box center [980, 427] width 1122 height 128
copy p "[PERSON_NAME], are you able to provide the taxable portion of the withdrawal so…"
click at [600, 391] on p at bounding box center [980, 395] width 1084 height 13
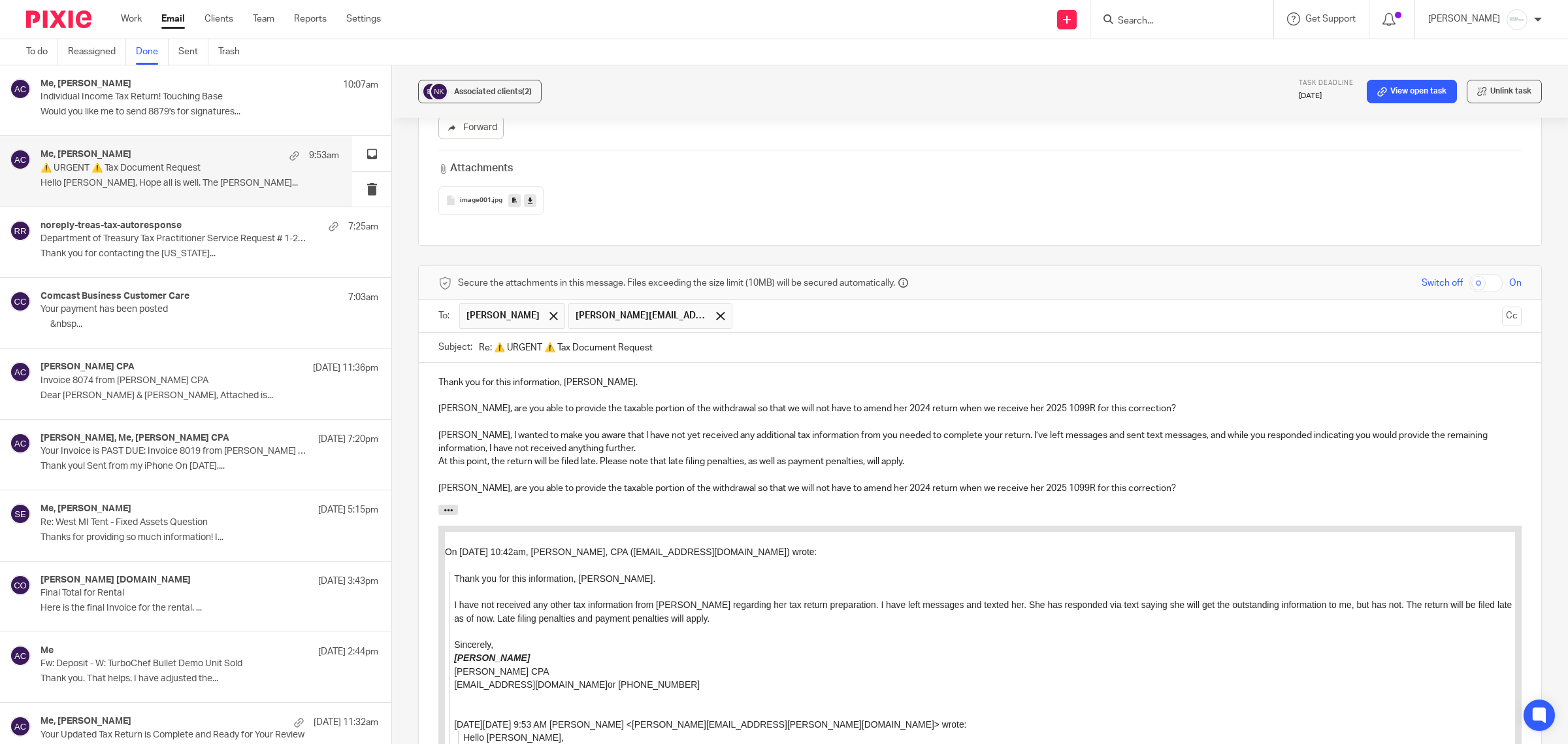
click at [712, 412] on p "Naomi, are you able to provide the taxable portion of the withdrawal so that we…" at bounding box center [980, 408] width 1084 height 13
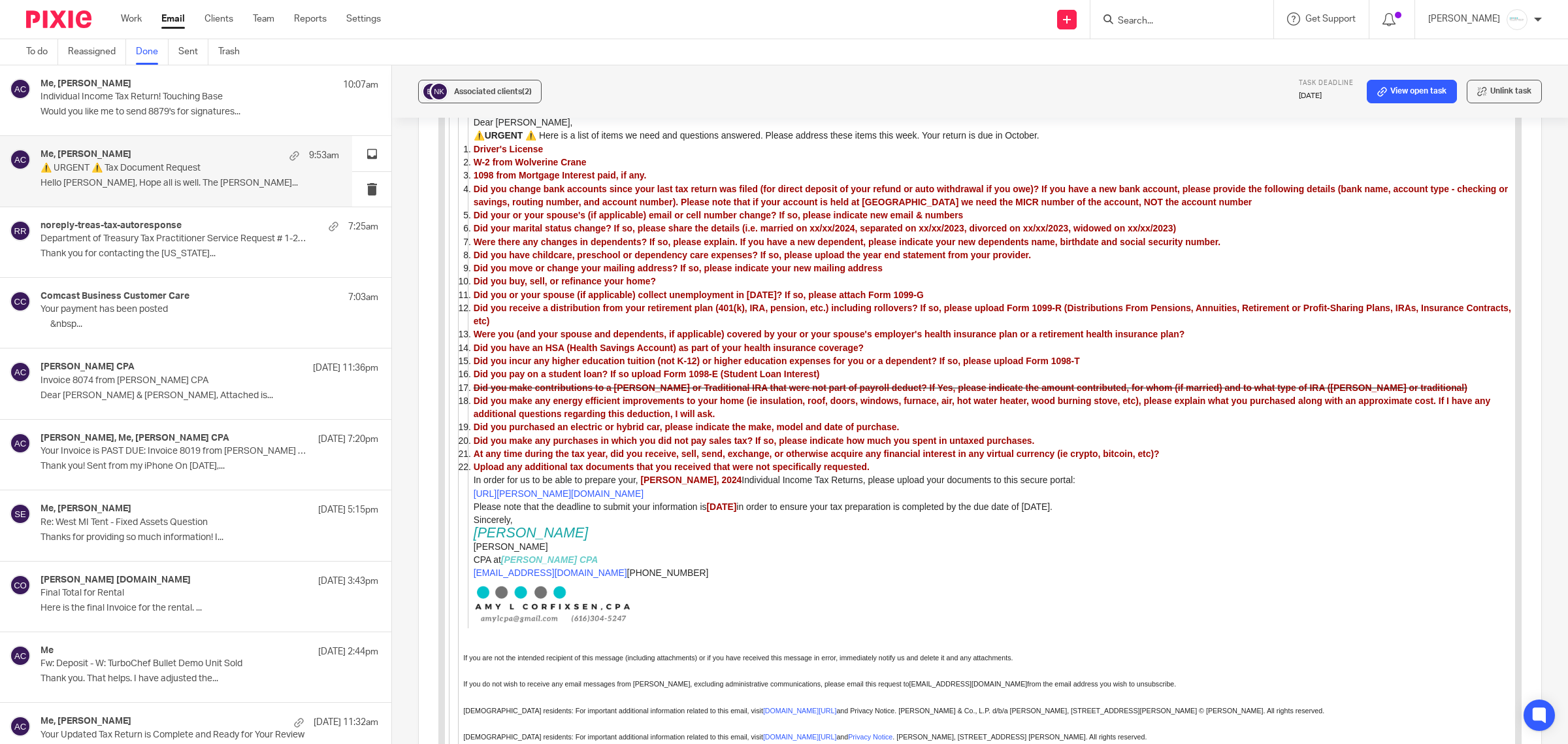
scroll to position [1910, 0]
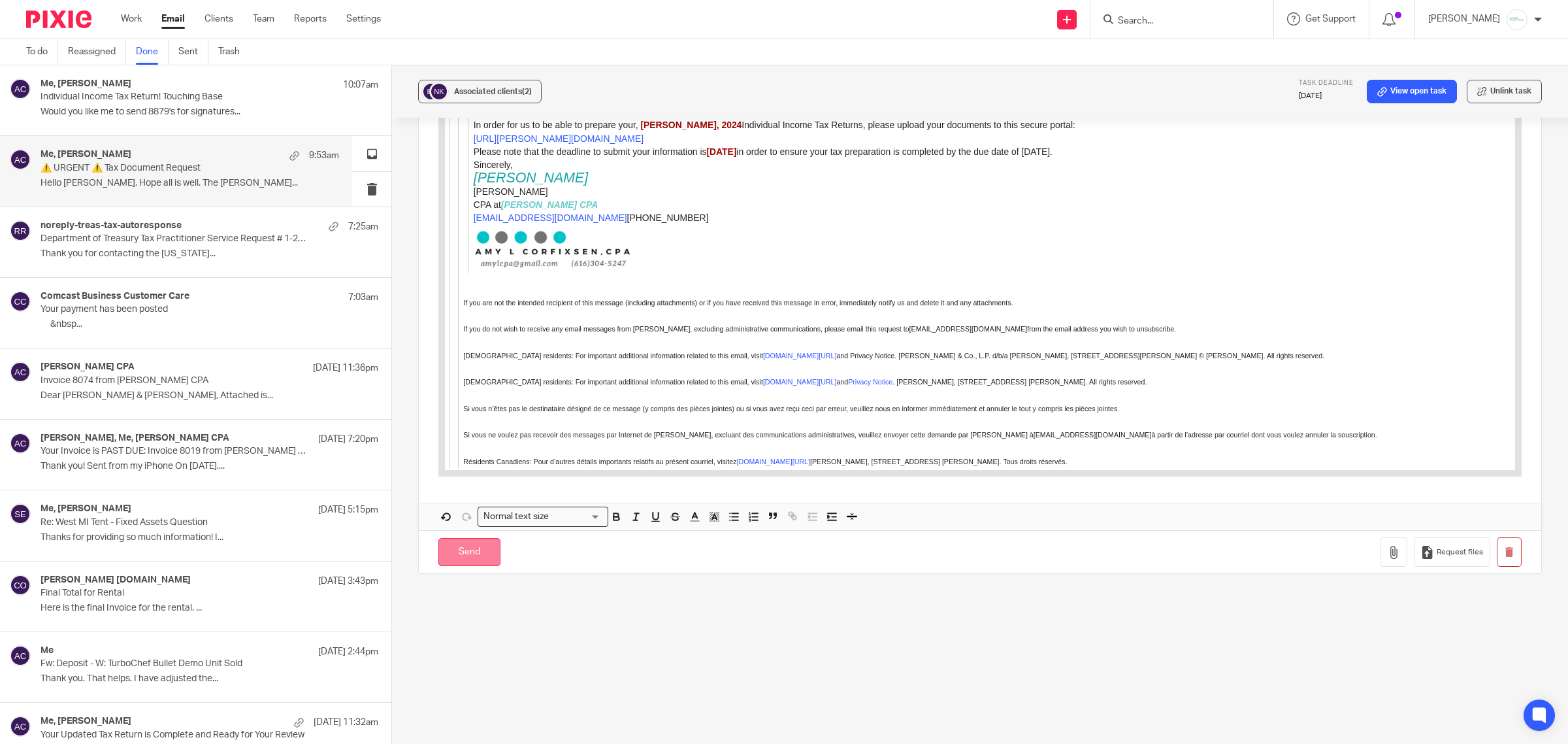
click at [475, 552] on input "Send" at bounding box center [469, 551] width 62 height 28
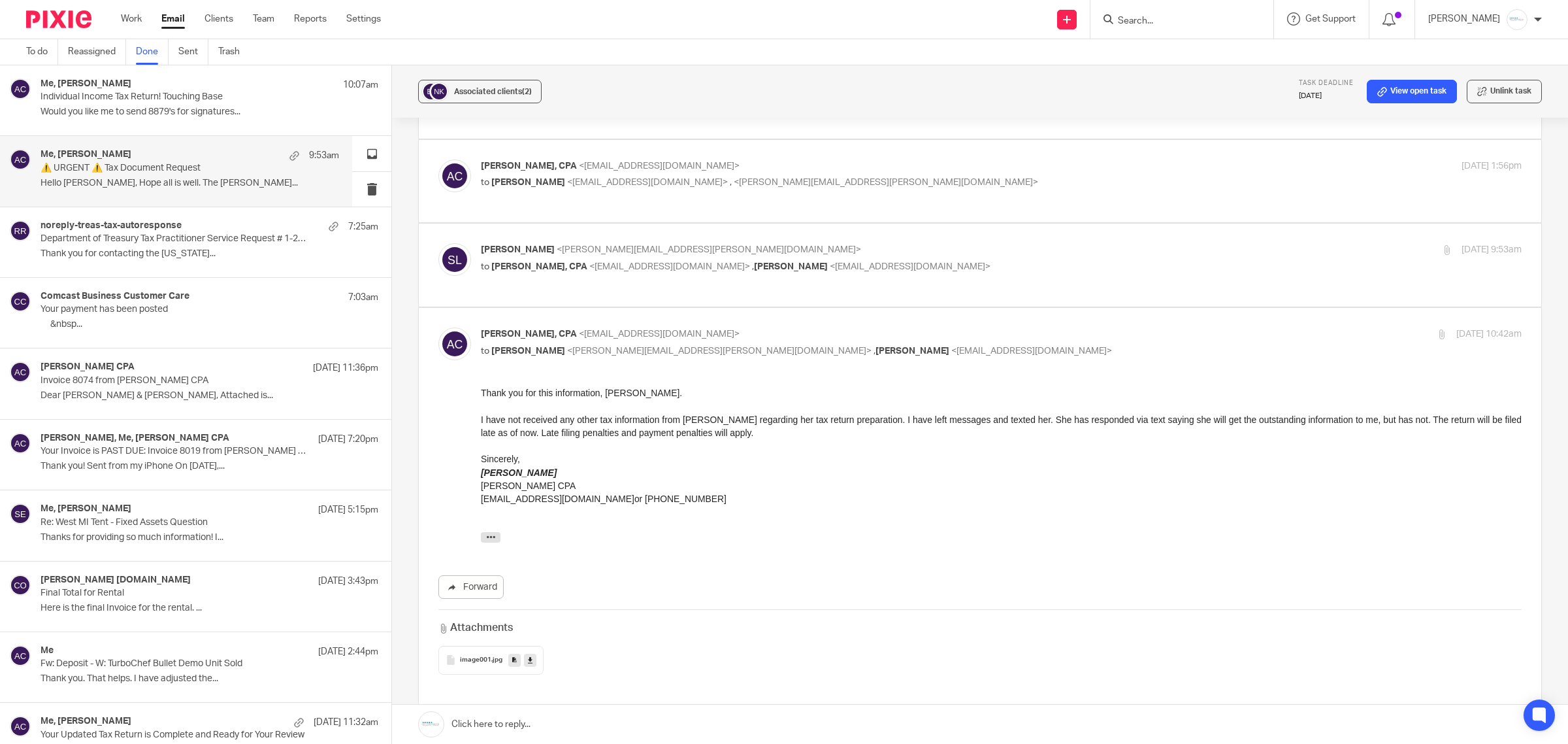
scroll to position [0, 0]
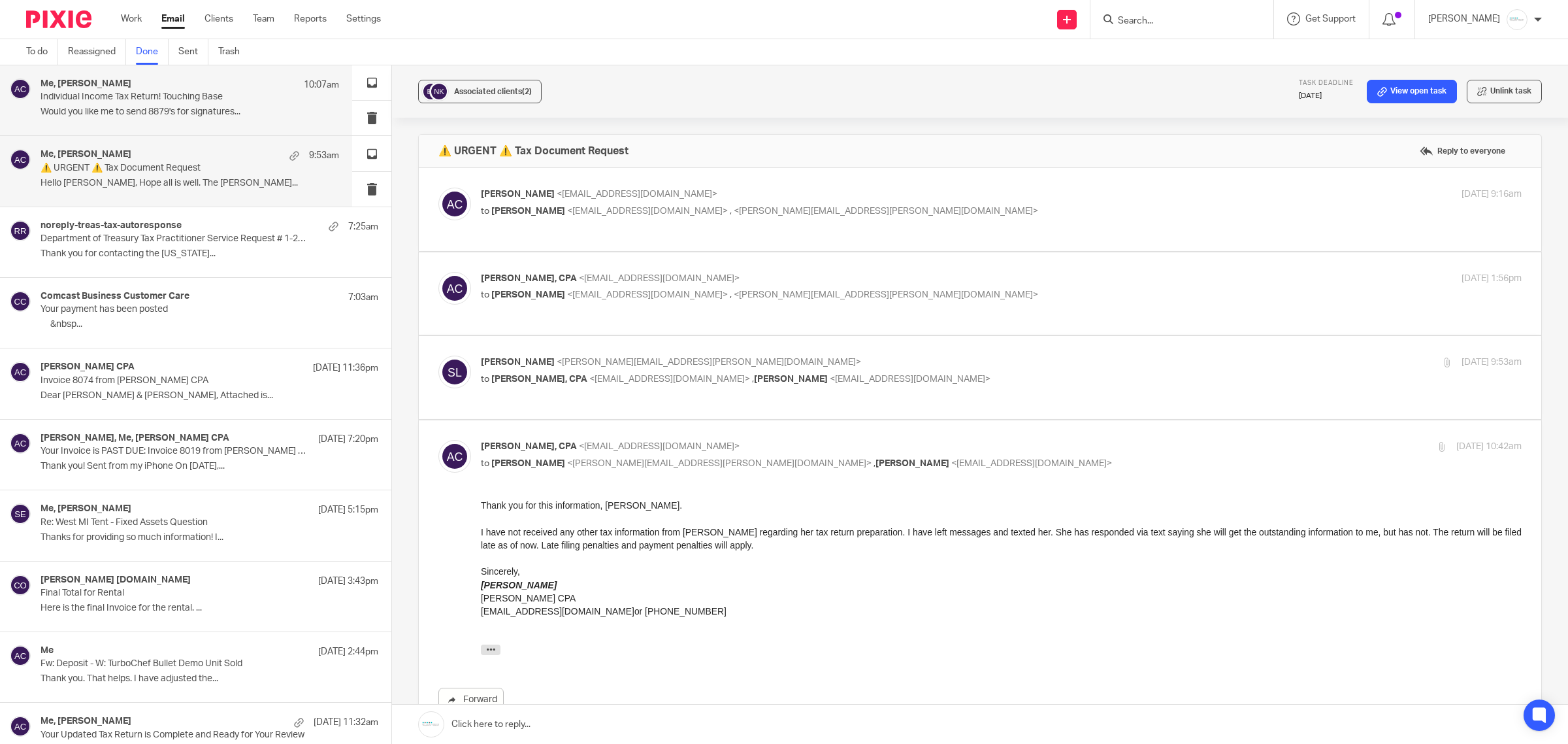
drag, startPoint x: 210, startPoint y: 115, endPoint x: 213, endPoint y: 137, distance: 22.2
click at [210, 115] on p "Would you like me to send 8879's for signatures..." at bounding box center [190, 112] width 298 height 11
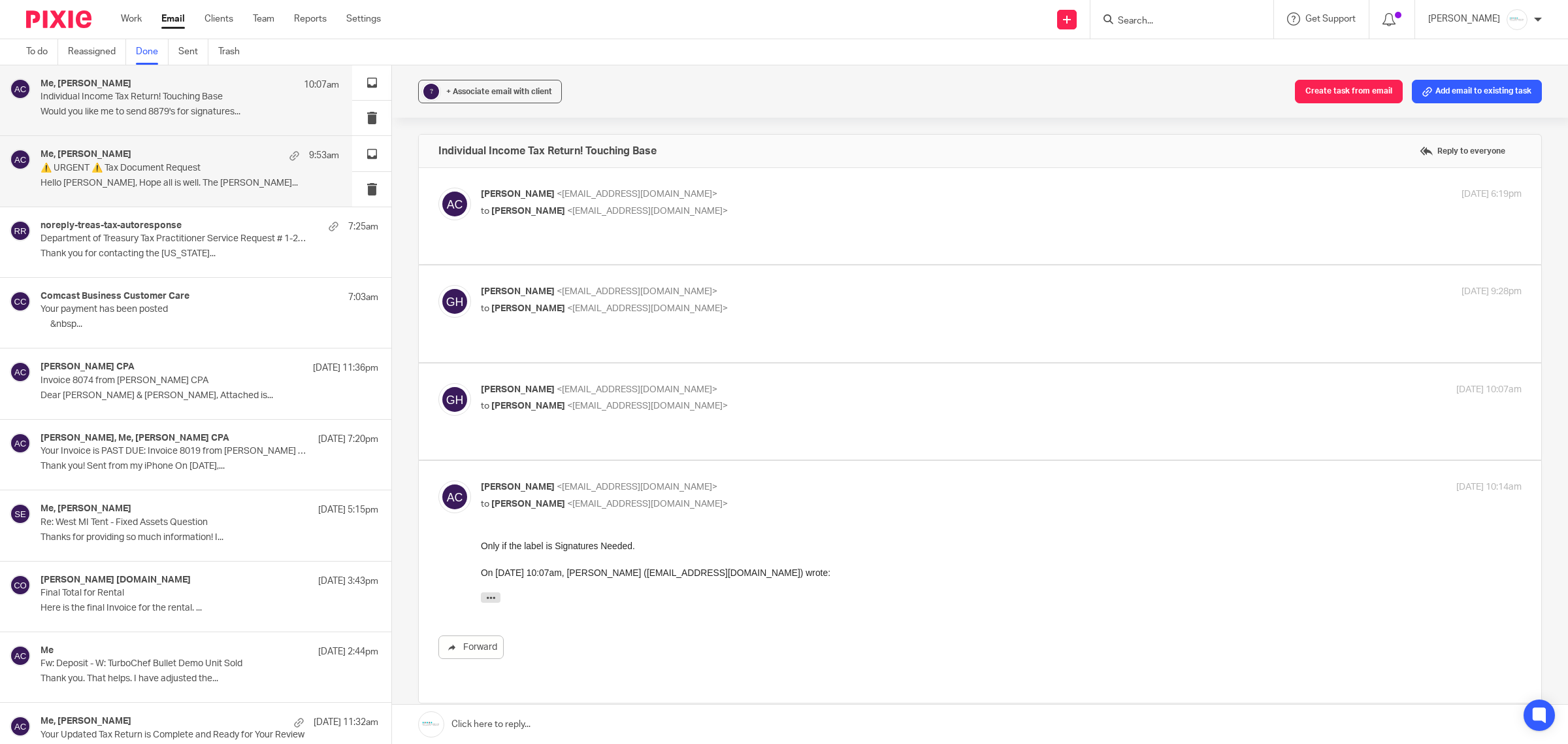
click at [213, 163] on p "⚠️ URGENT ⚠️ Tax Document Request" at bounding box center [160, 168] width 239 height 11
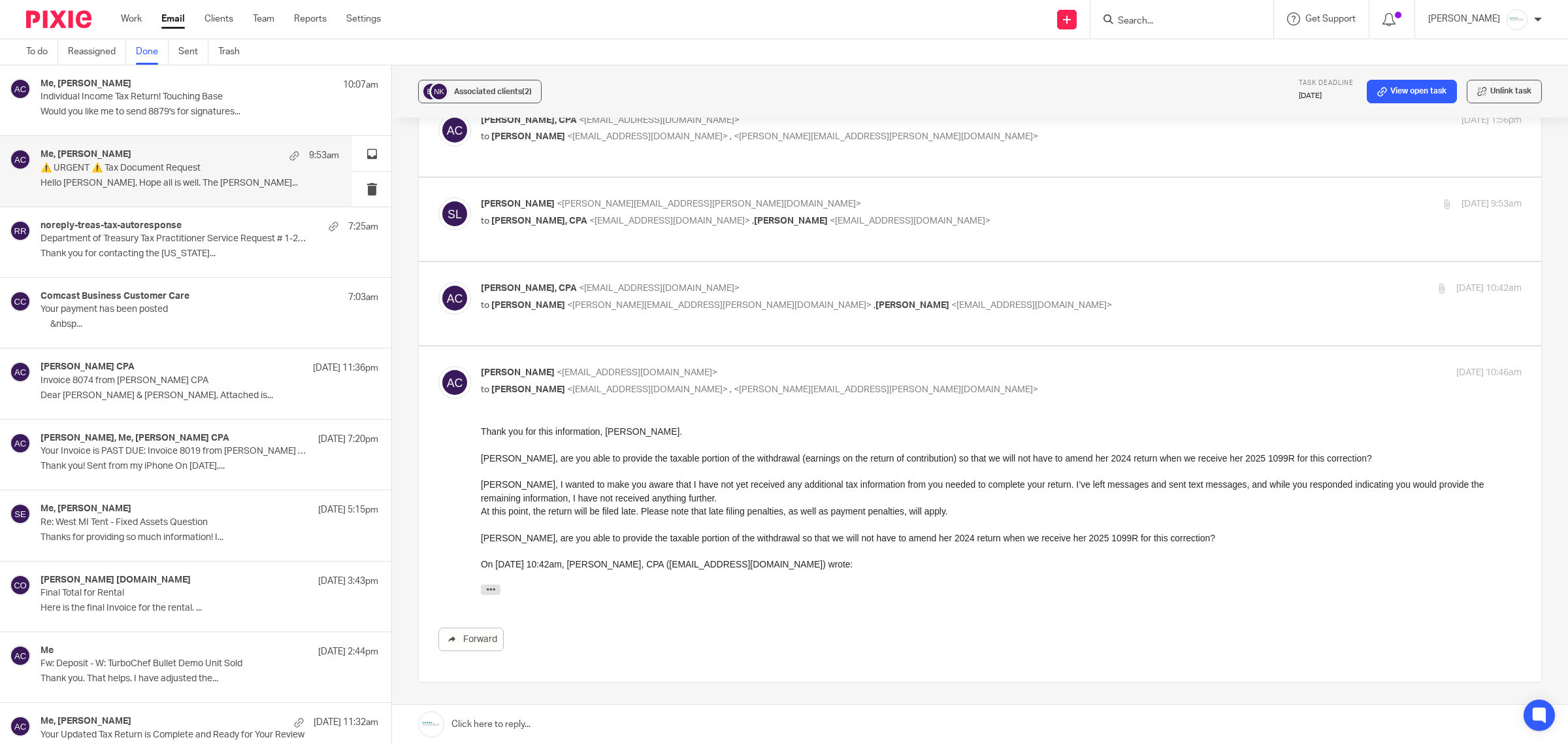
scroll to position [163, 0]
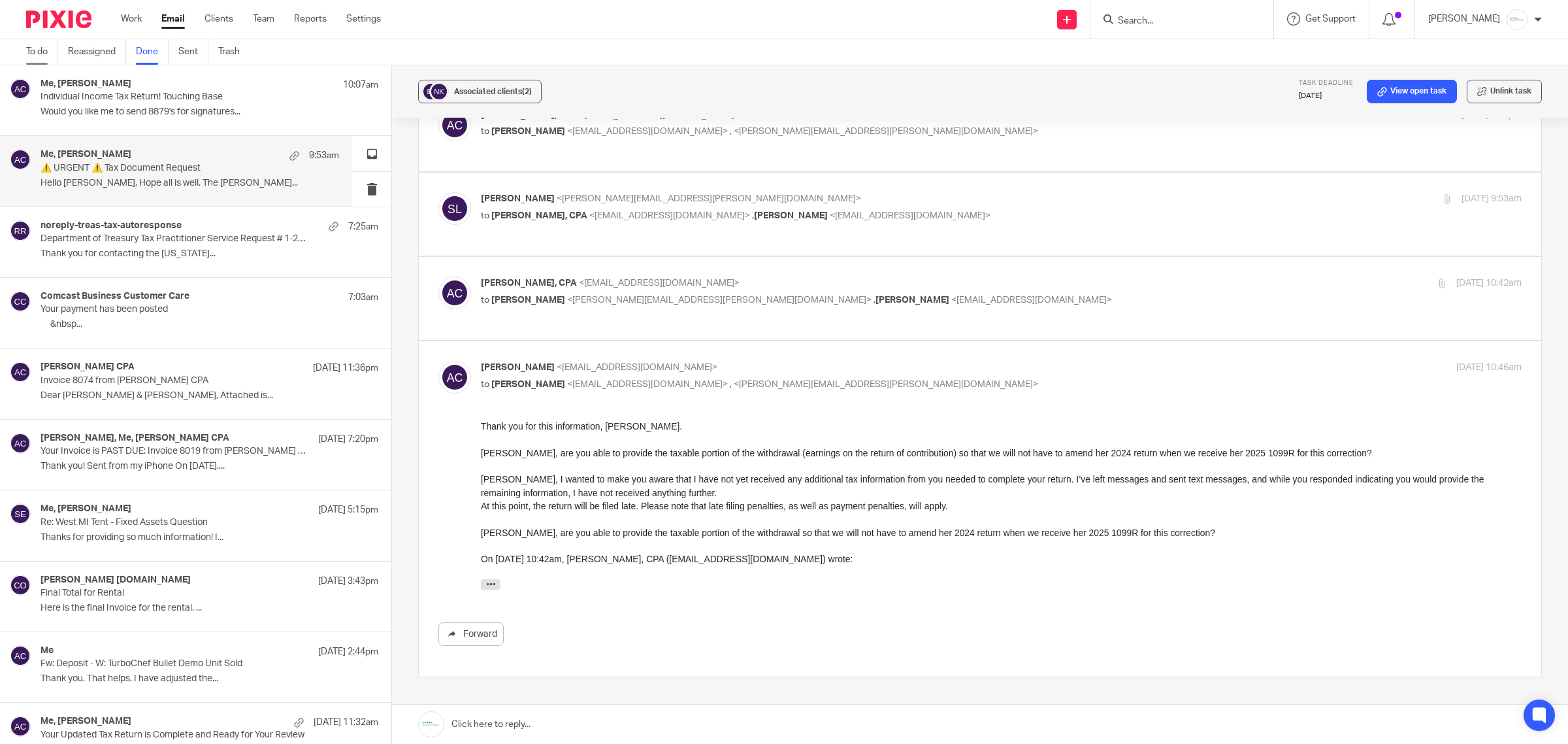
click at [31, 49] on link "To do" at bounding box center [41, 52] width 32 height 26
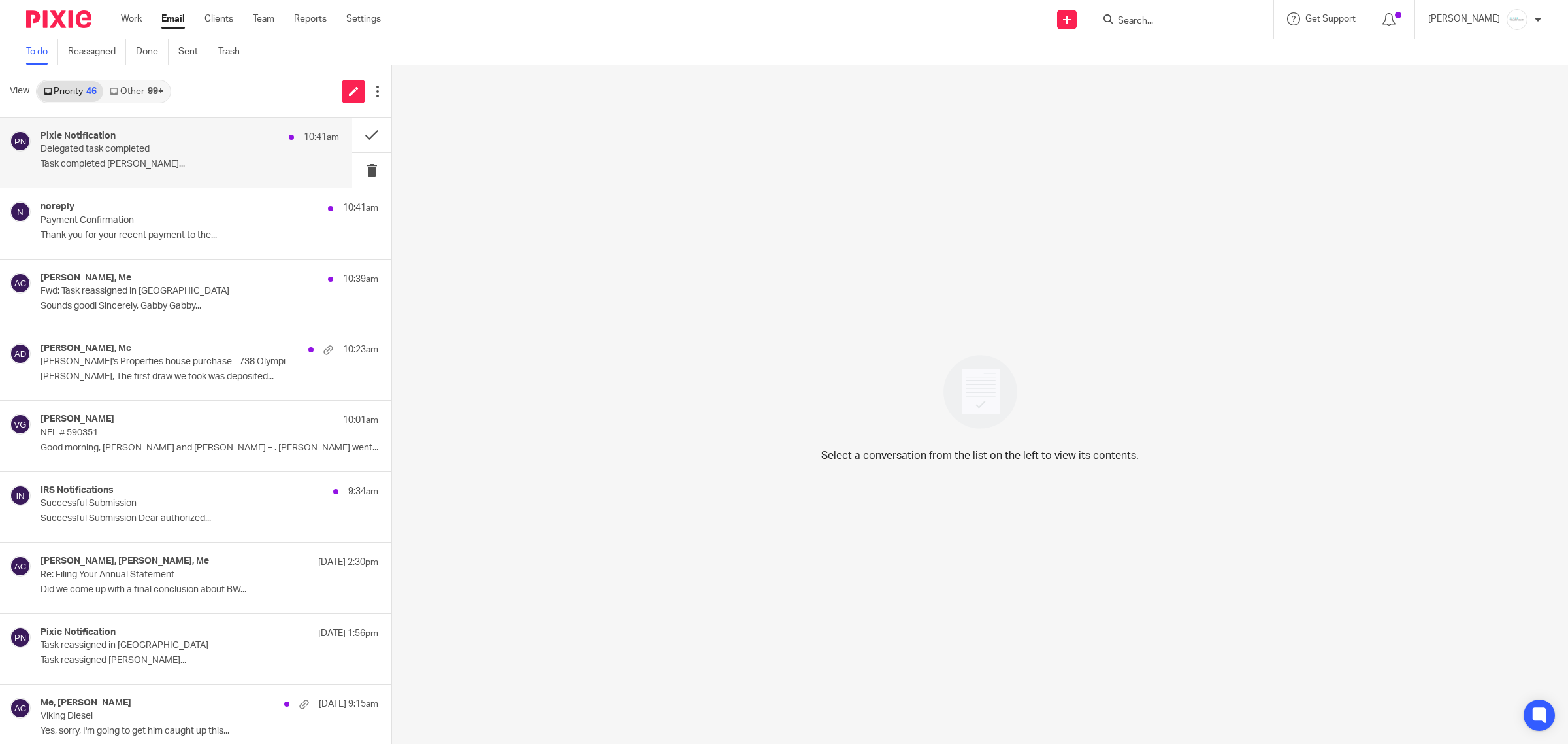
click at [190, 147] on p "Delegated task completed" at bounding box center [160, 149] width 239 height 11
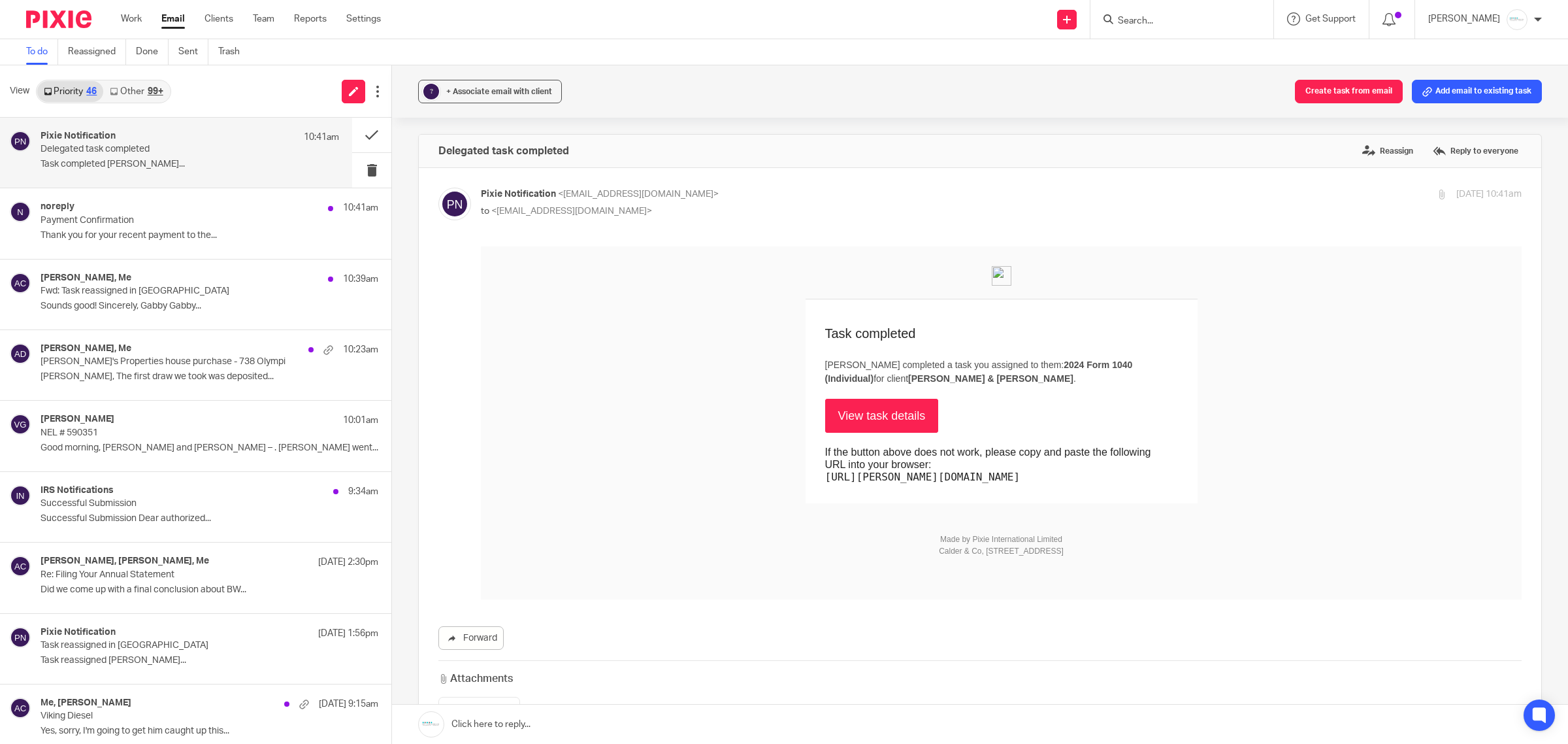
click at [892, 420] on link "View task details" at bounding box center [881, 415] width 114 height 34
click at [354, 169] on button at bounding box center [372, 170] width 40 height 35
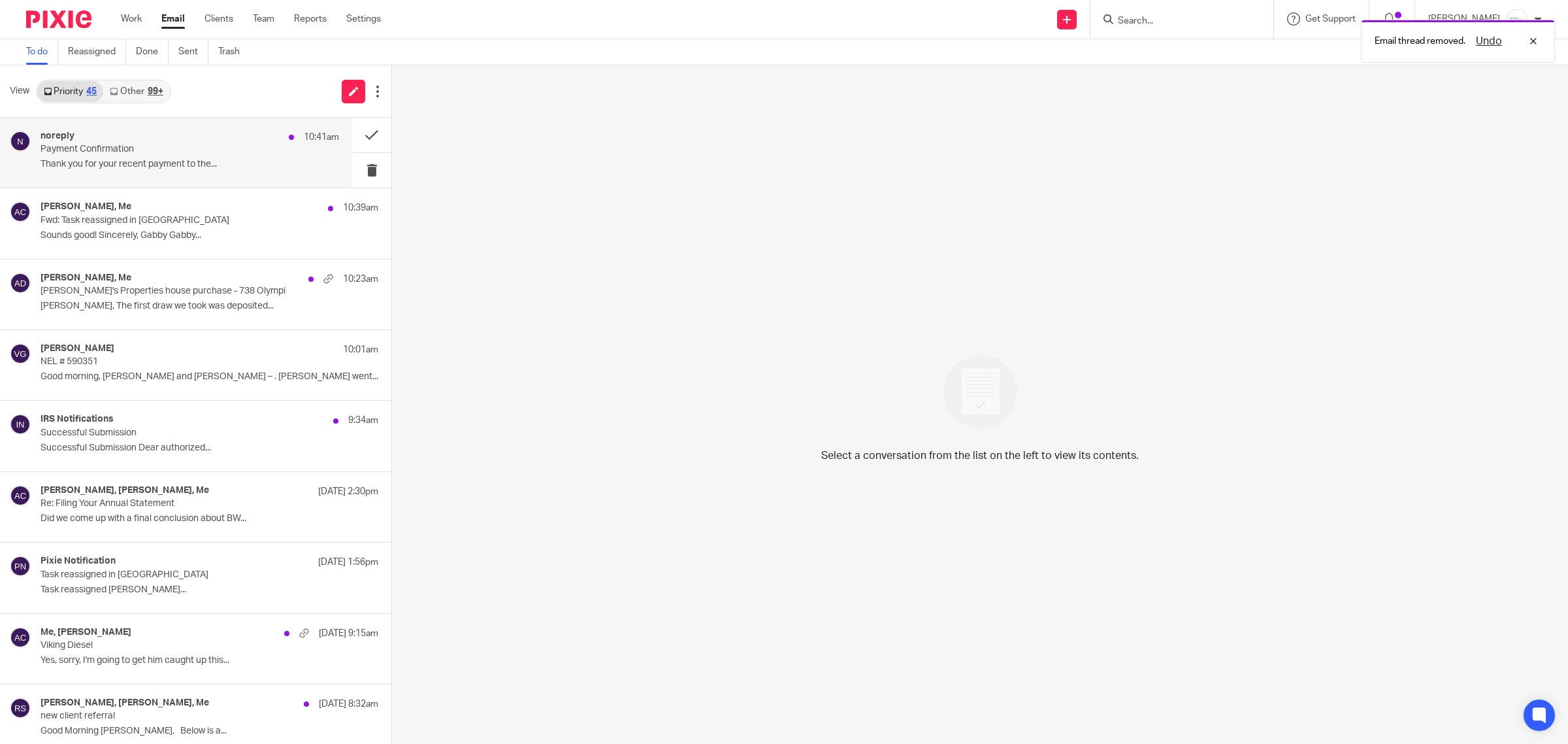
click at [187, 148] on p "Payment Confirmation" at bounding box center [160, 149] width 239 height 11
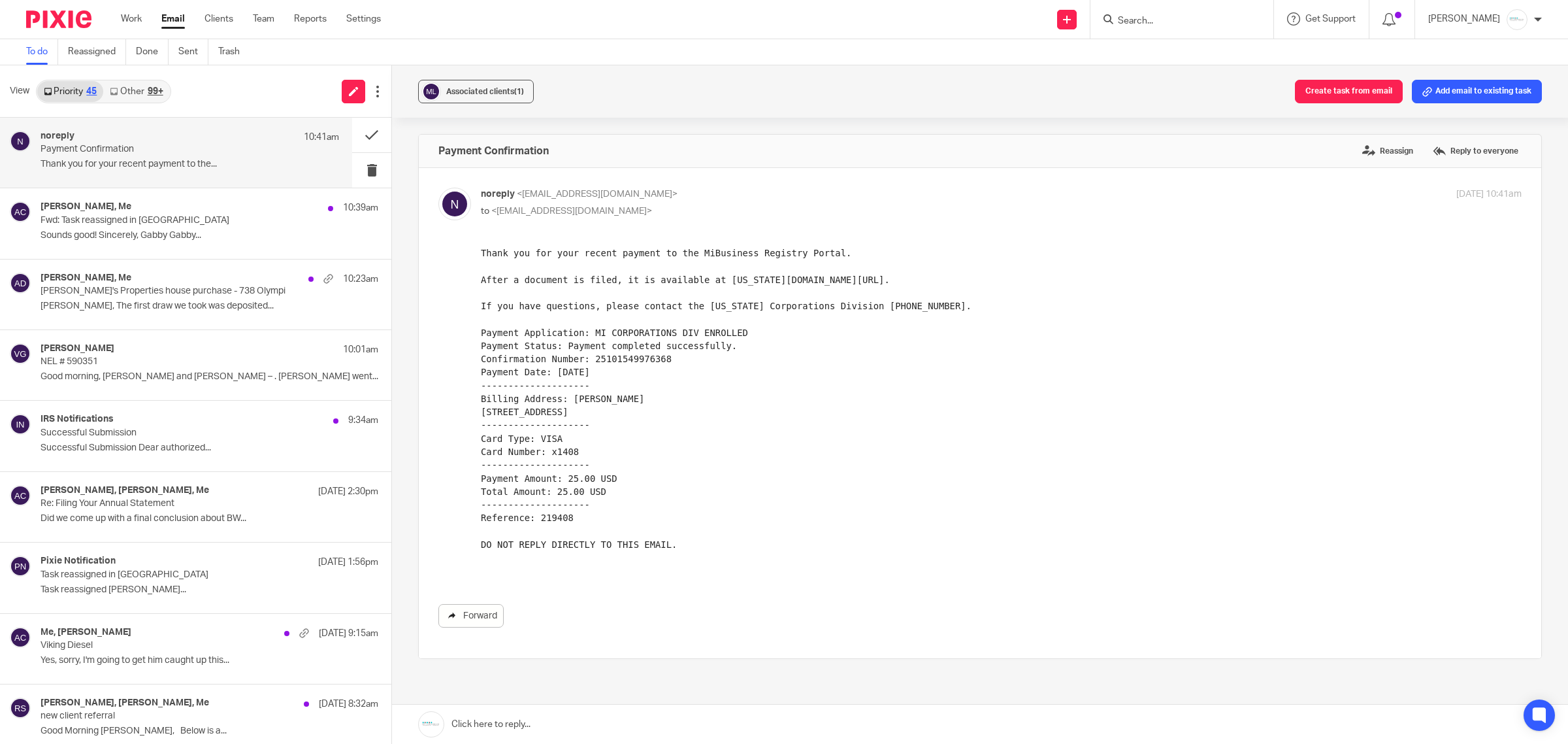
click at [476, 619] on link "Forward" at bounding box center [471, 616] width 65 height 24
click at [207, 222] on p "Fwd: Task reassigned in Pixie" at bounding box center [160, 220] width 239 height 11
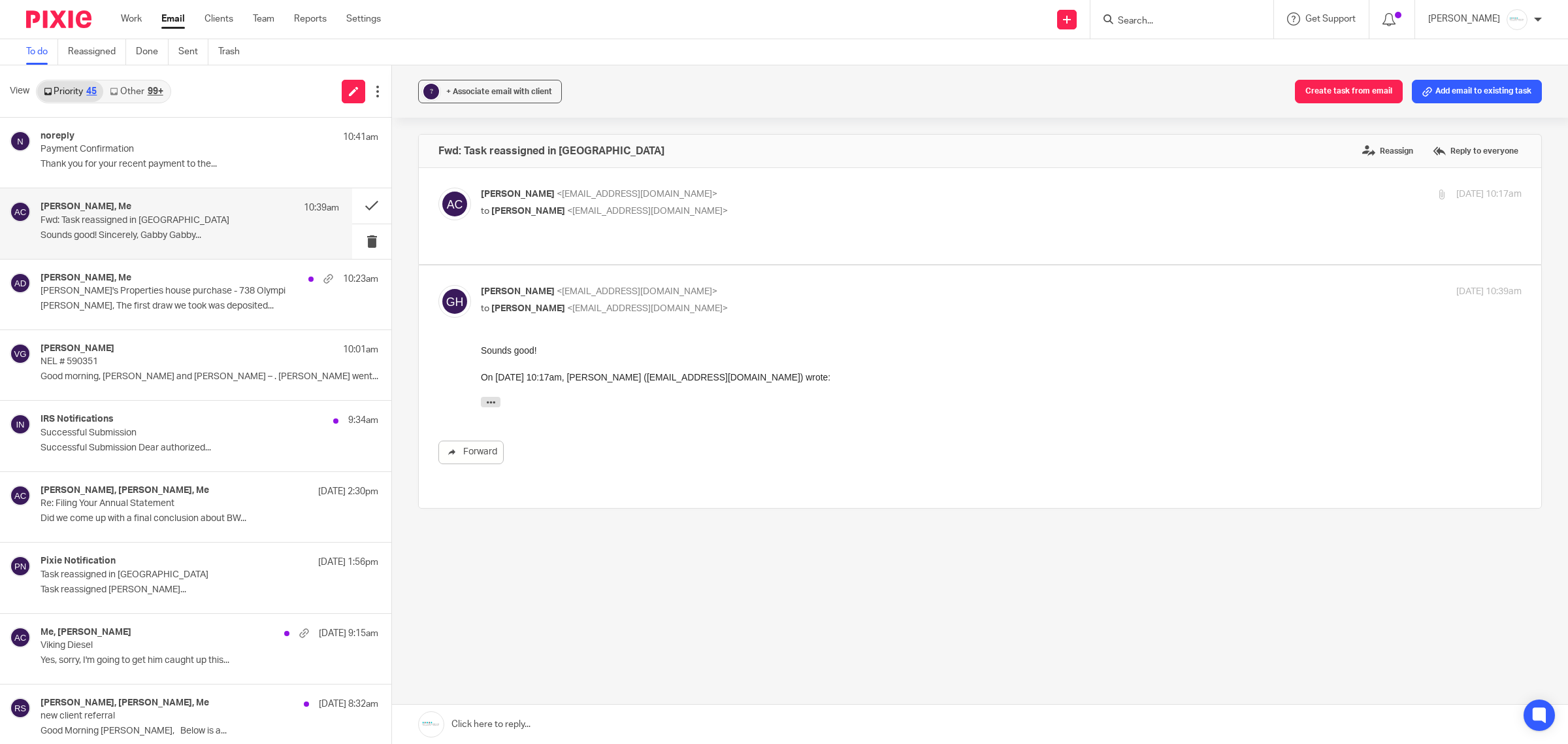
click at [564, 207] on span "Gabby Hallatschek" at bounding box center [528, 210] width 74 height 9
checkbox input "true"
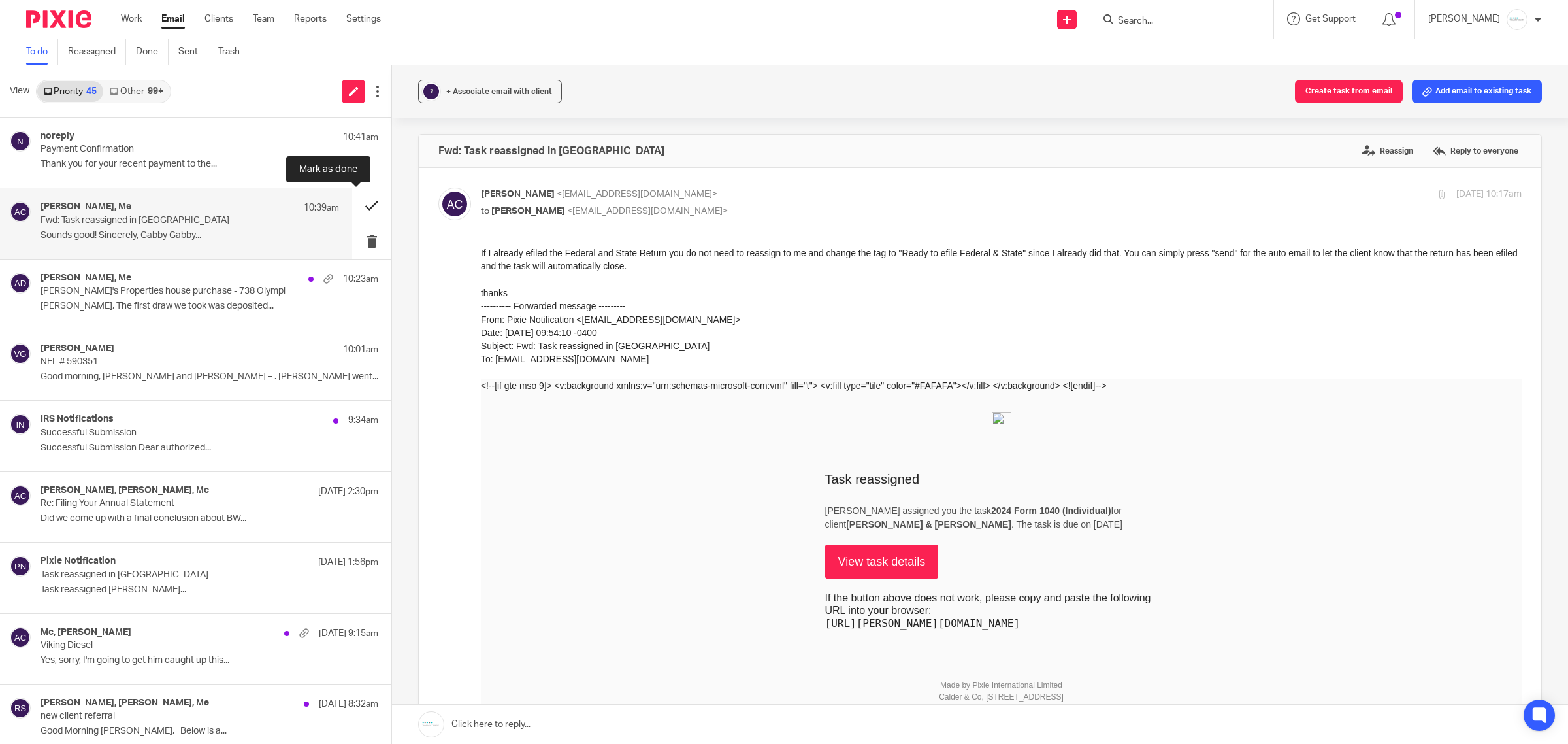
click at [353, 210] on button at bounding box center [372, 205] width 40 height 35
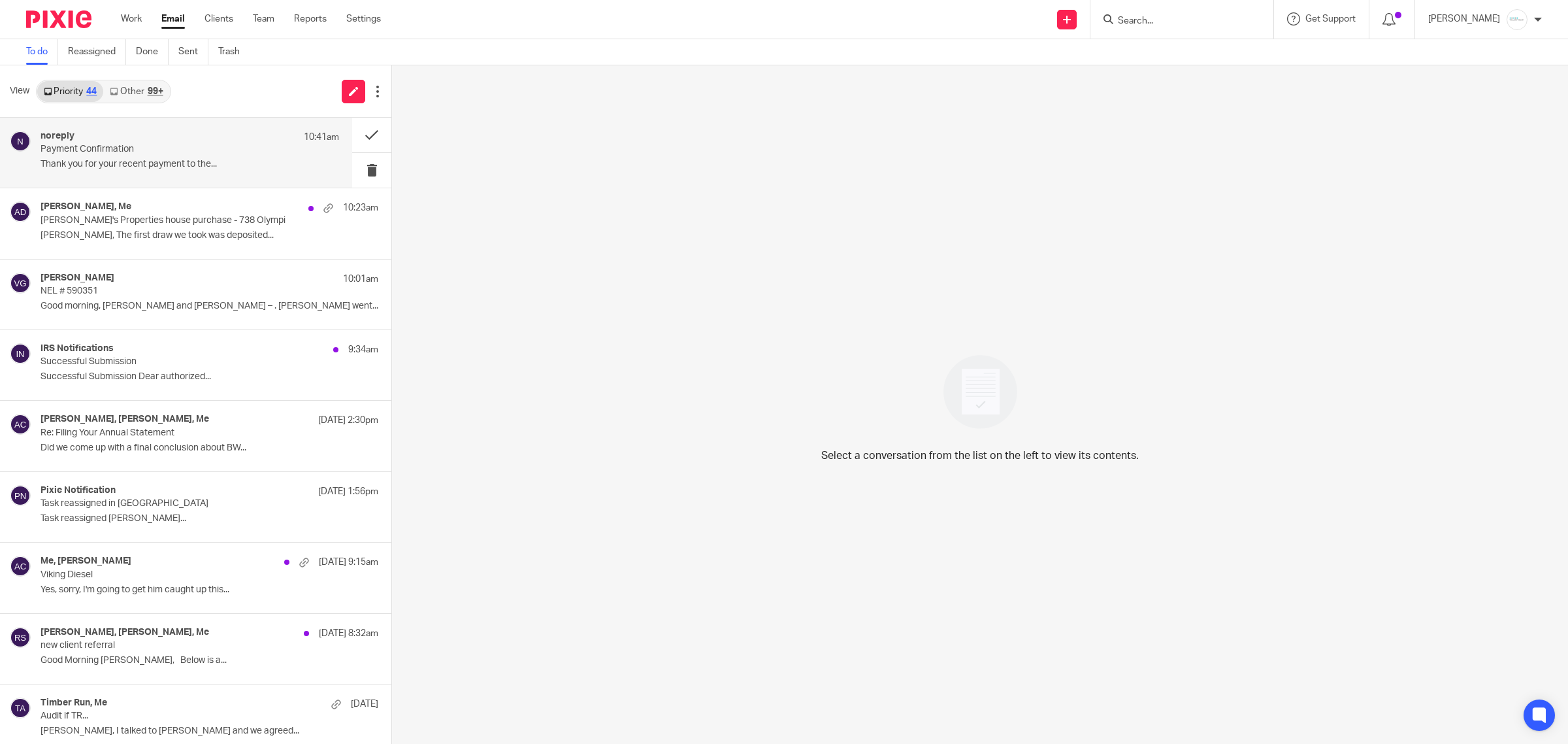
click at [157, 171] on div "noreply 10:41am Payment Confirmation Thank you for your recent payment to the..." at bounding box center [190, 152] width 298 height 43
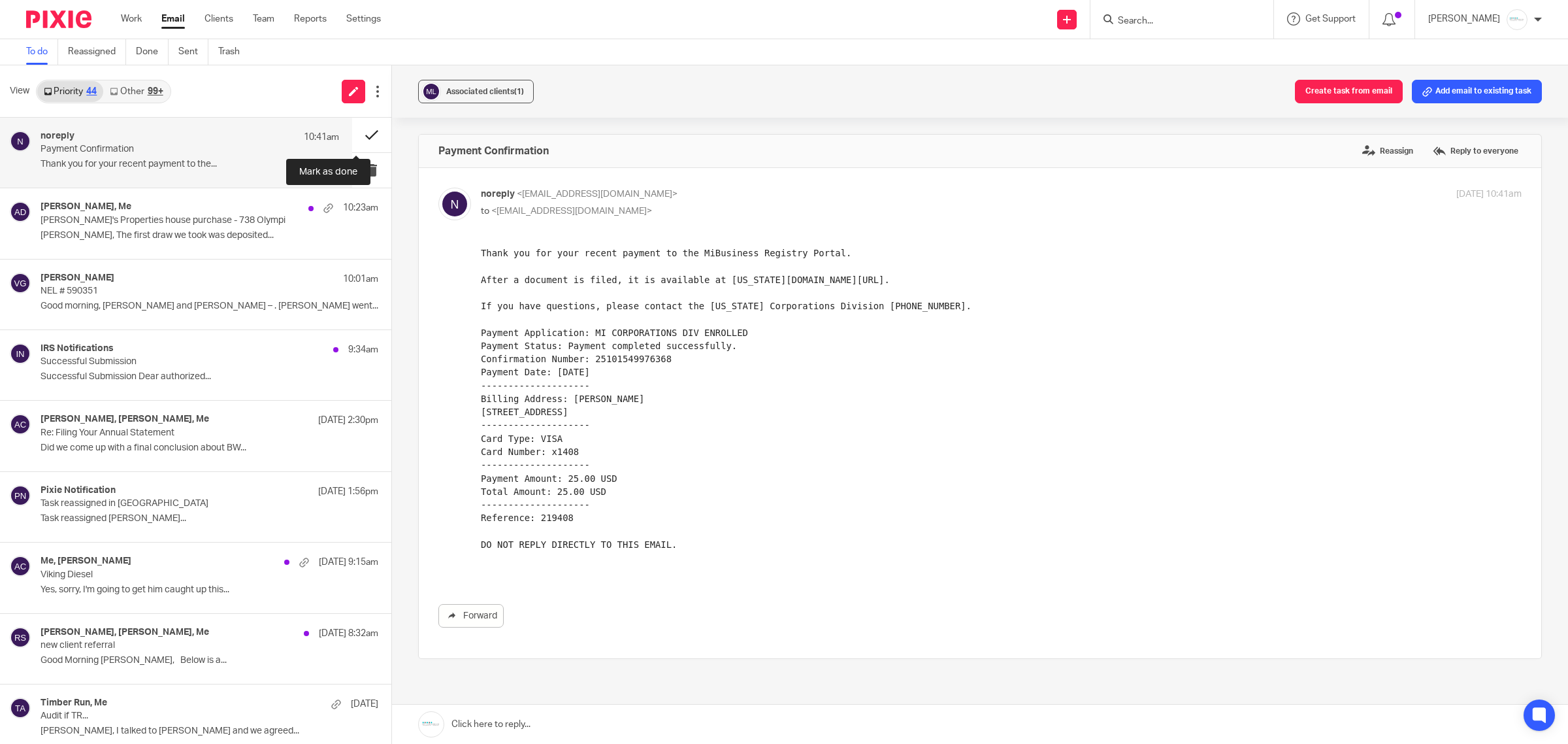
click at [354, 136] on button at bounding box center [372, 134] width 40 height 35
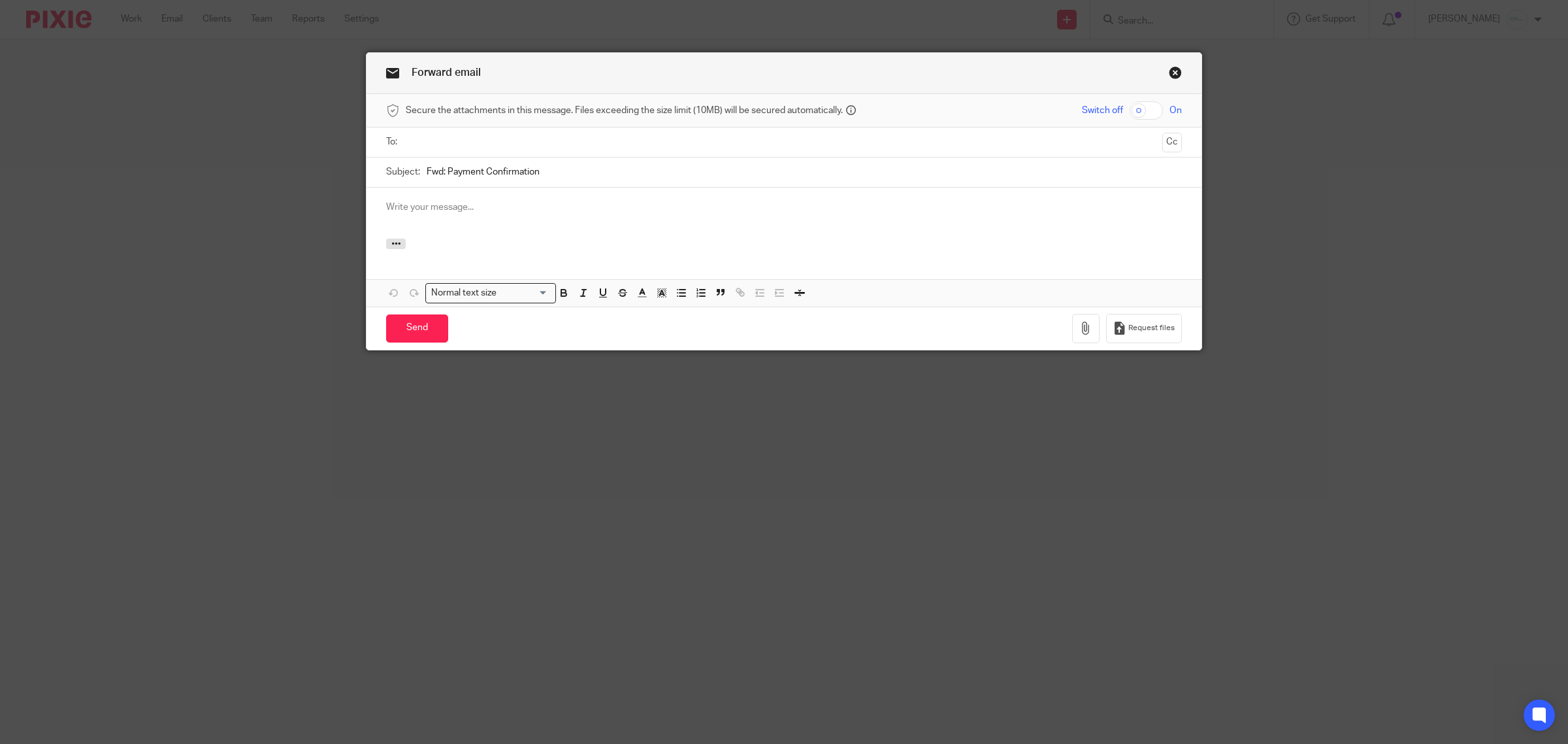
click at [530, 147] on input "text" at bounding box center [784, 141] width 747 height 15
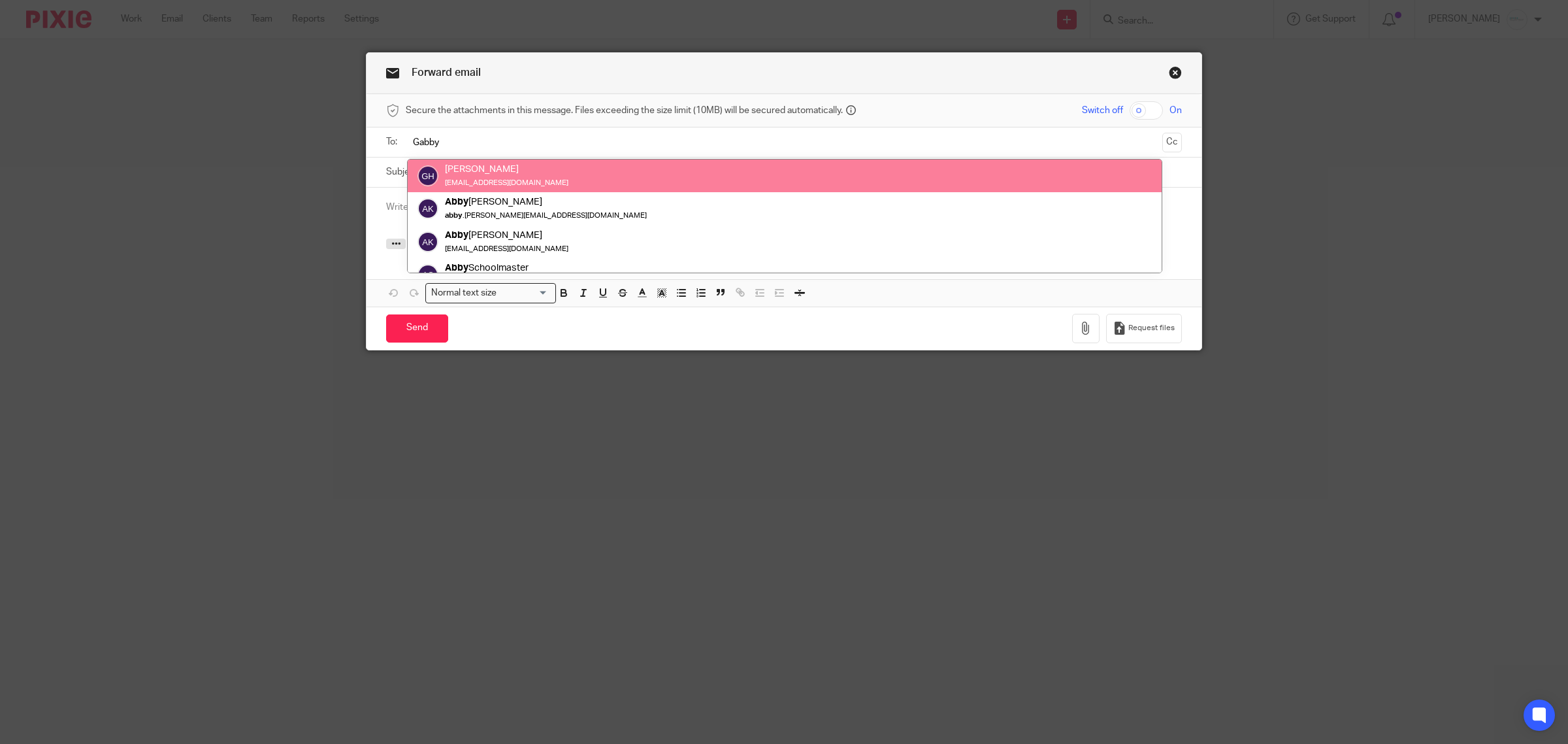
type input "Gabby"
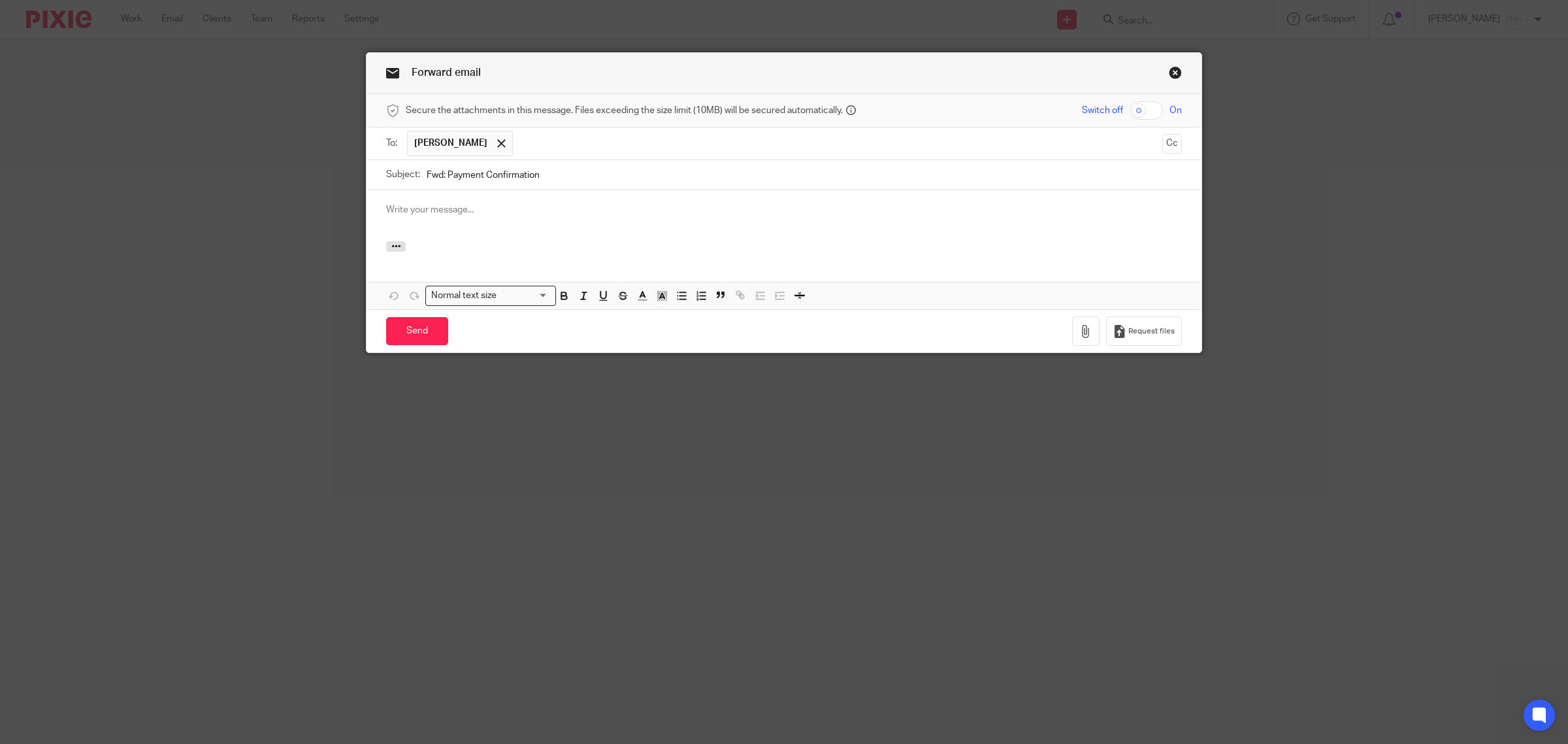
click at [602, 156] on input "text" at bounding box center [838, 143] width 637 height 26
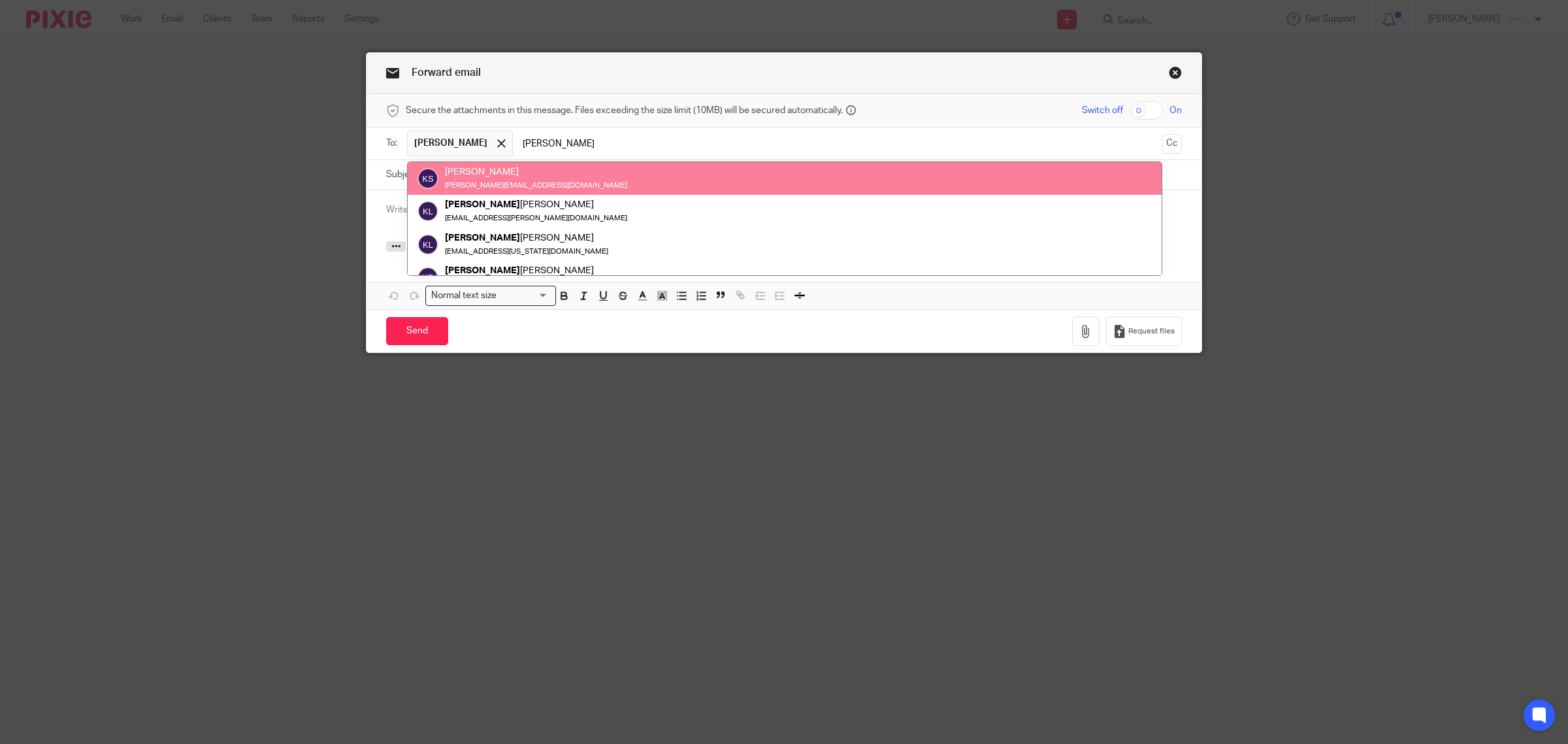
type input "Kelly"
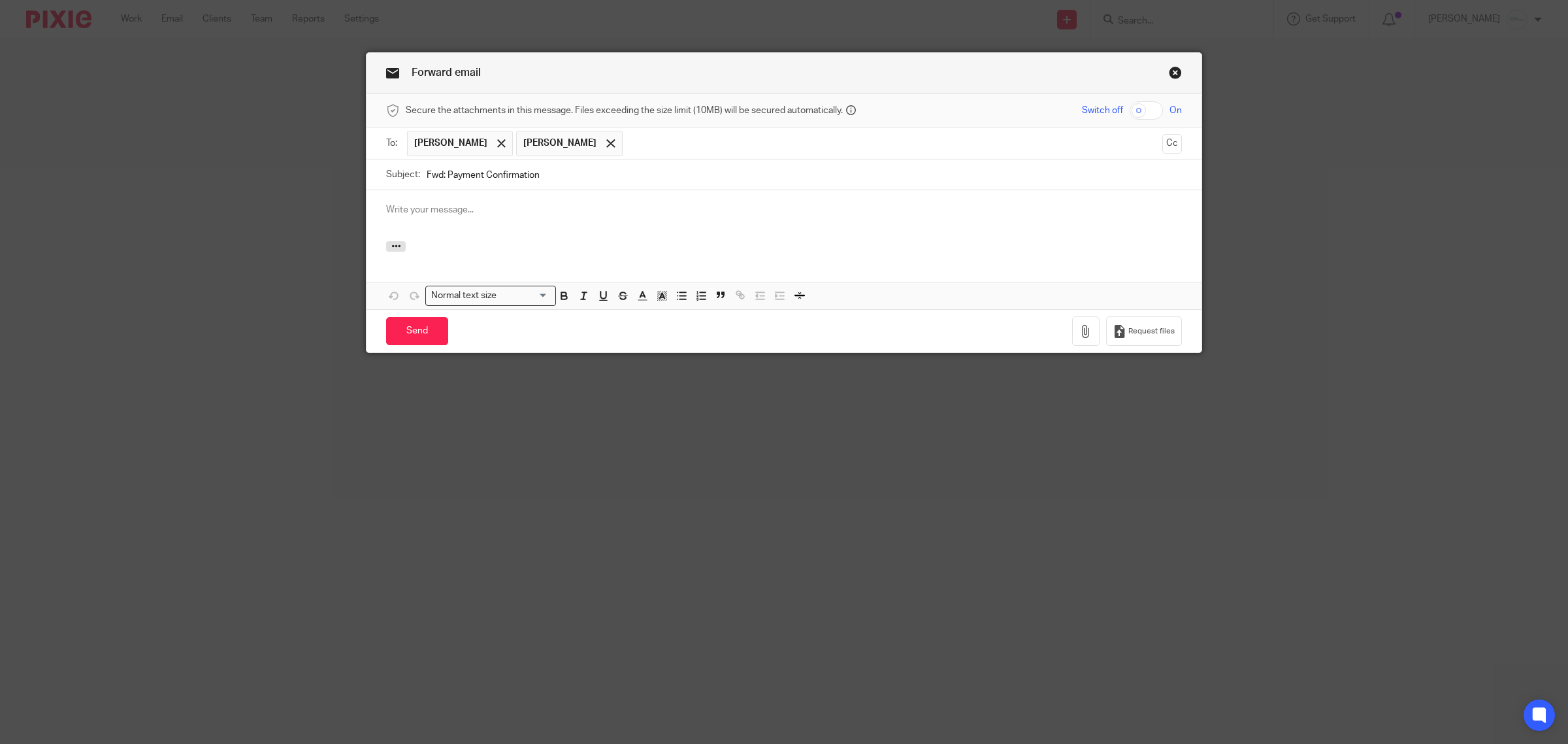
click at [545, 195] on div at bounding box center [784, 215] width 835 height 51
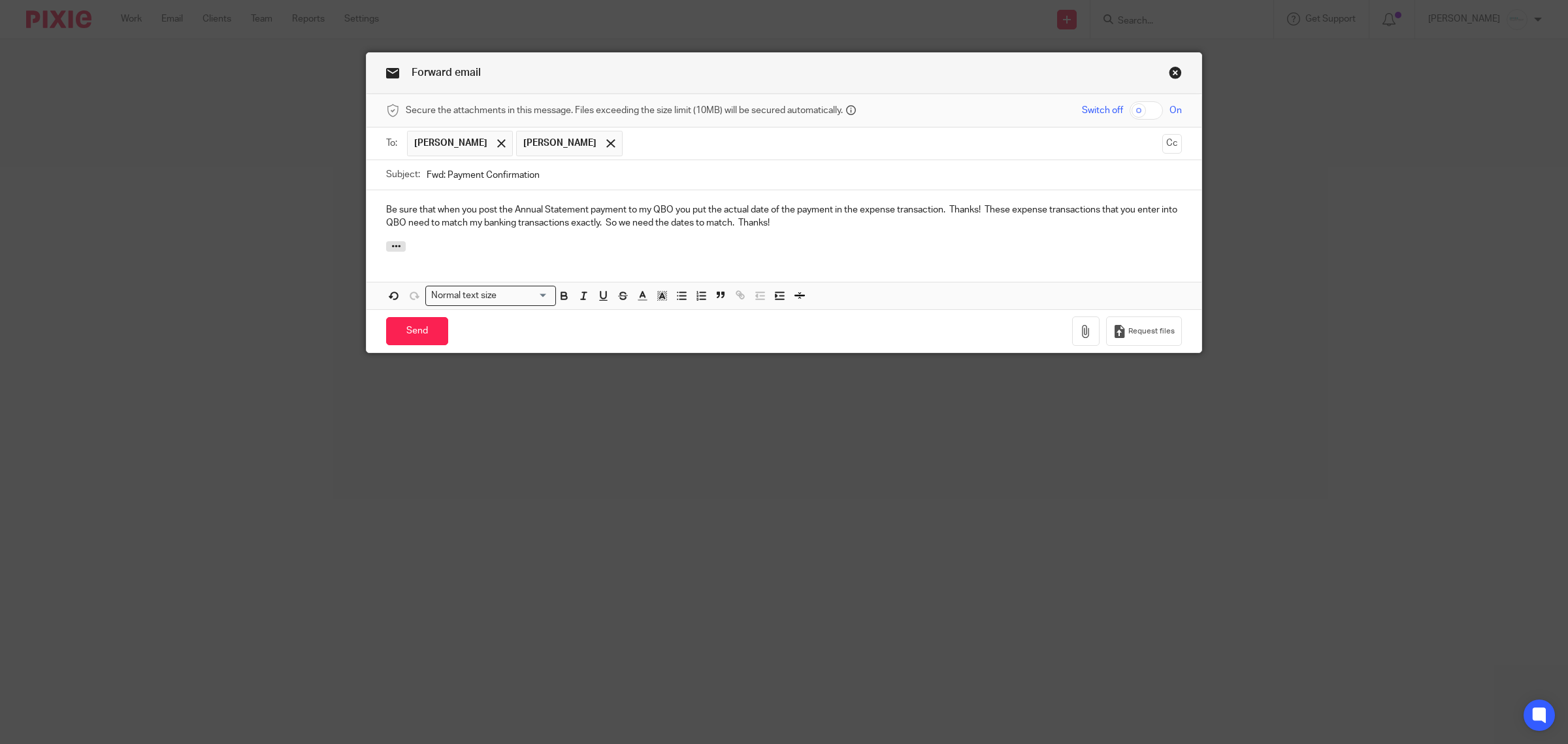
click at [370, 216] on div "Be sure that when you post the Annual Statement payment to my QBO you put the a…" at bounding box center [784, 215] width 835 height 51
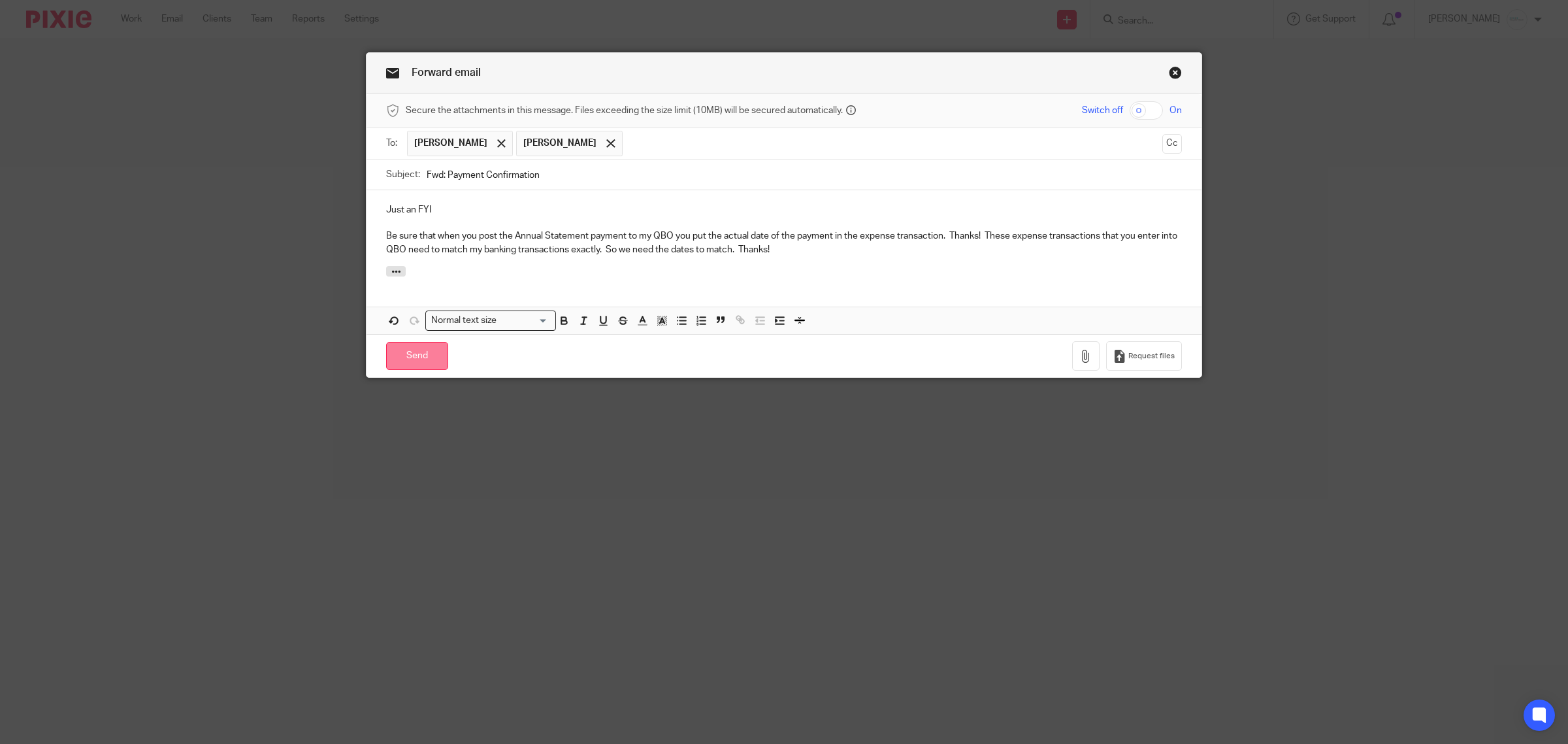
click at [398, 366] on input "Send" at bounding box center [417, 356] width 62 height 28
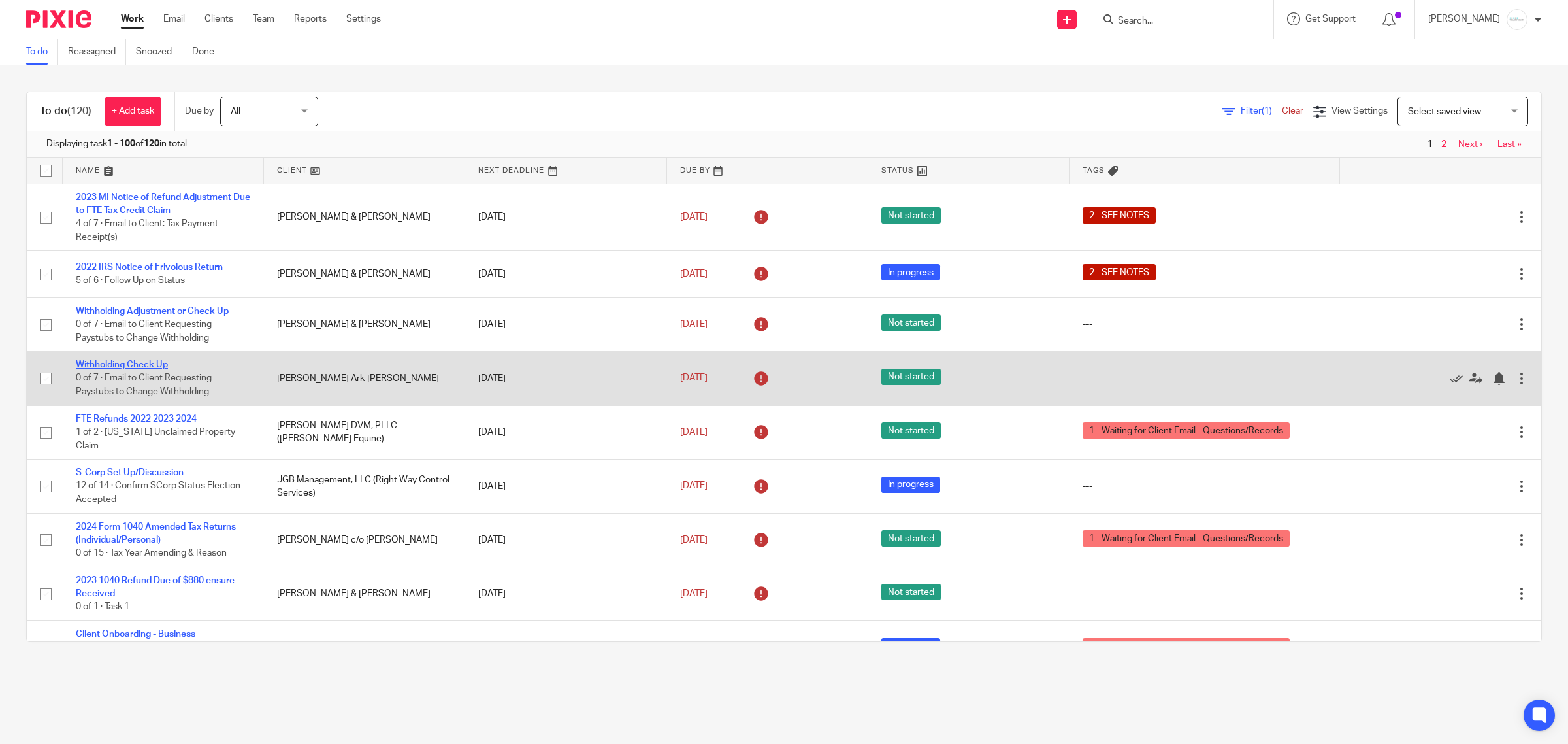
click at [153, 368] on link "Withholding Check Up" at bounding box center [122, 364] width 92 height 9
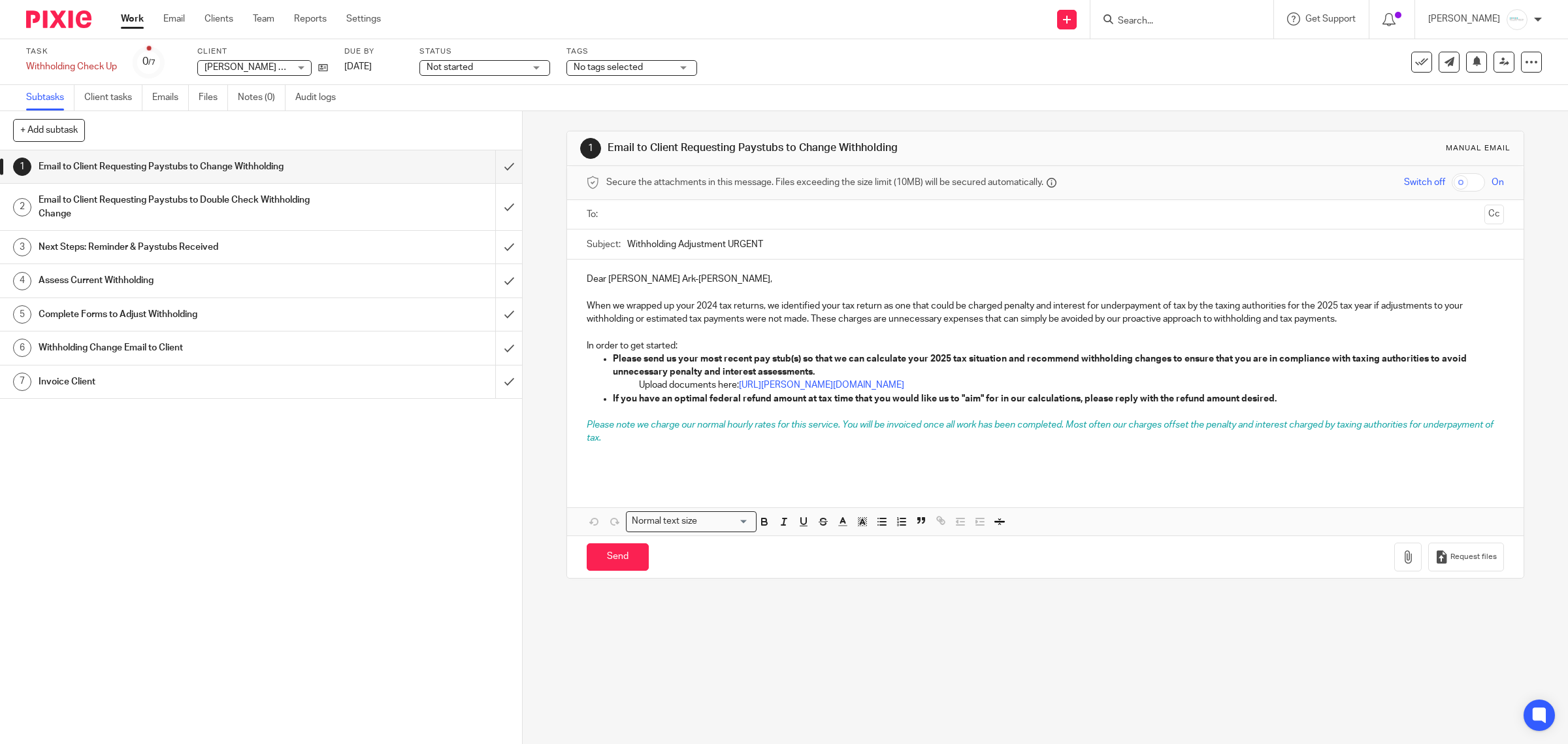
click at [698, 211] on input "text" at bounding box center [1044, 214] width 868 height 15
drag, startPoint x: 1023, startPoint y: 363, endPoint x: 1083, endPoint y: 347, distance: 62.1
click at [1077, 363] on strong "Please send us your most recent pay stub(s) so that we can calculate your 2025 …" at bounding box center [1040, 368] width 856 height 22
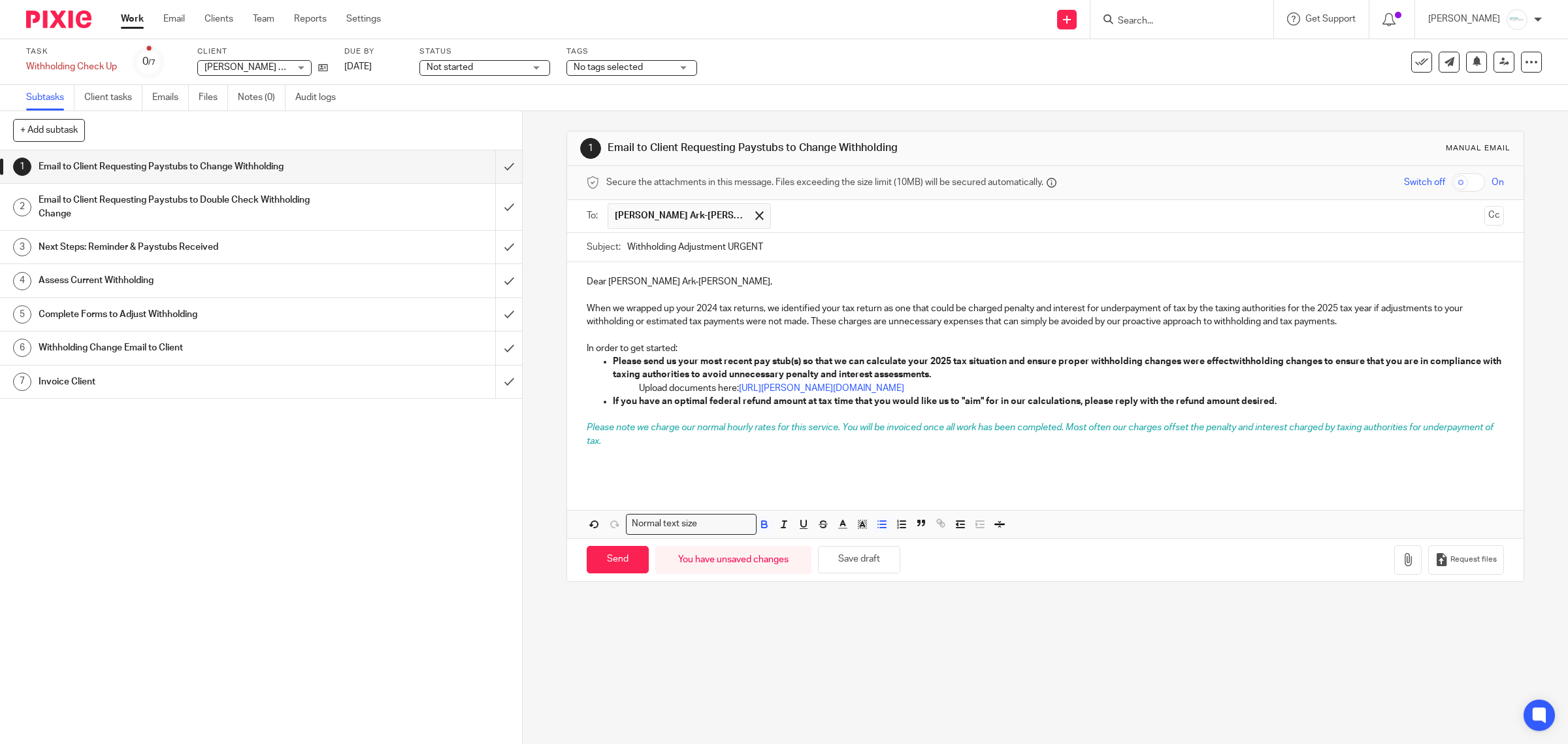
click at [240, 216] on h1 "Email to Client Requesting Paystubs to Double Check Withholding Change" at bounding box center [187, 207] width 296 height 34
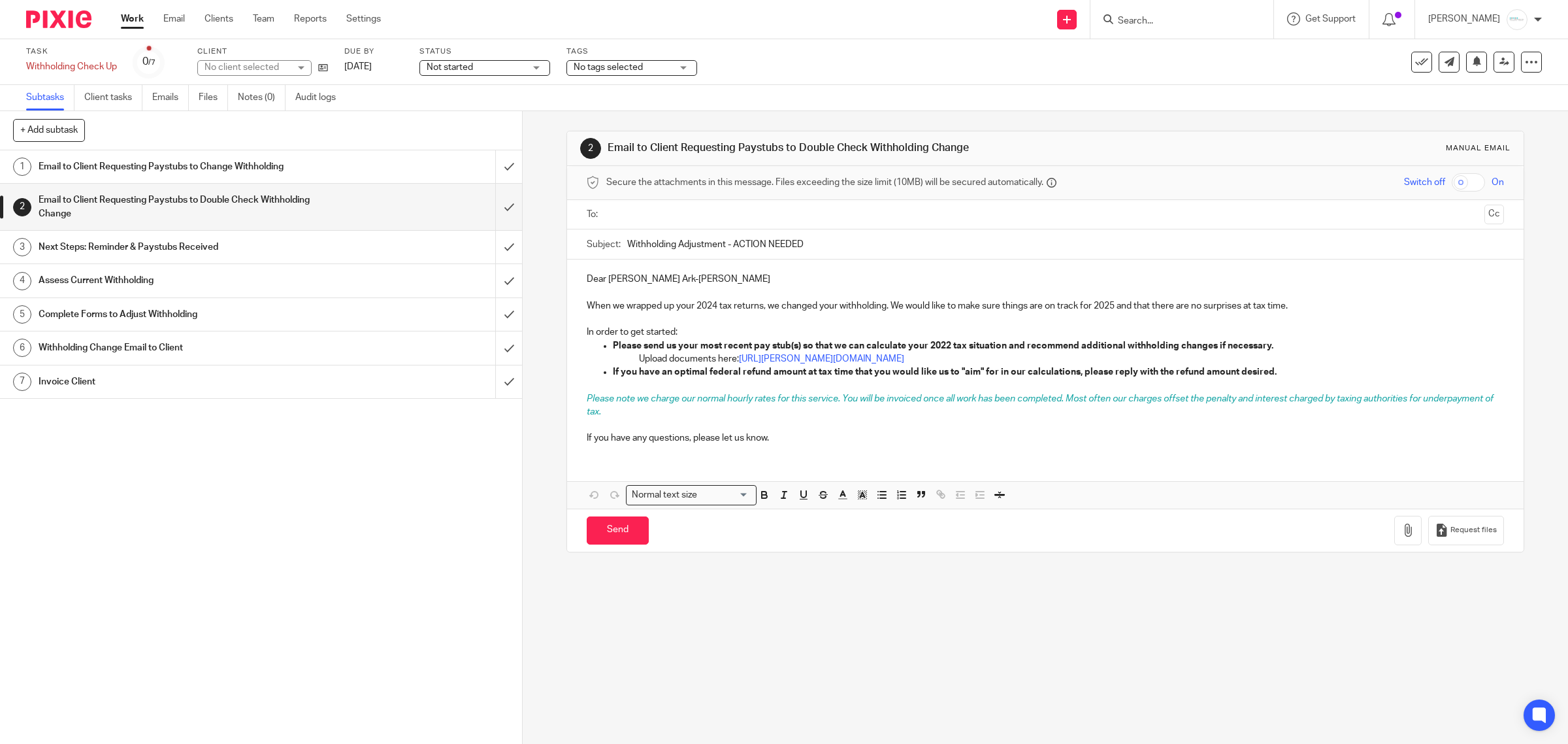
click at [705, 210] on input "text" at bounding box center [1044, 214] width 868 height 15
click at [617, 537] on input "Send" at bounding box center [618, 533] width 62 height 28
type input "Sent"
click at [672, 68] on span "No tags selected" at bounding box center [622, 68] width 98 height 14
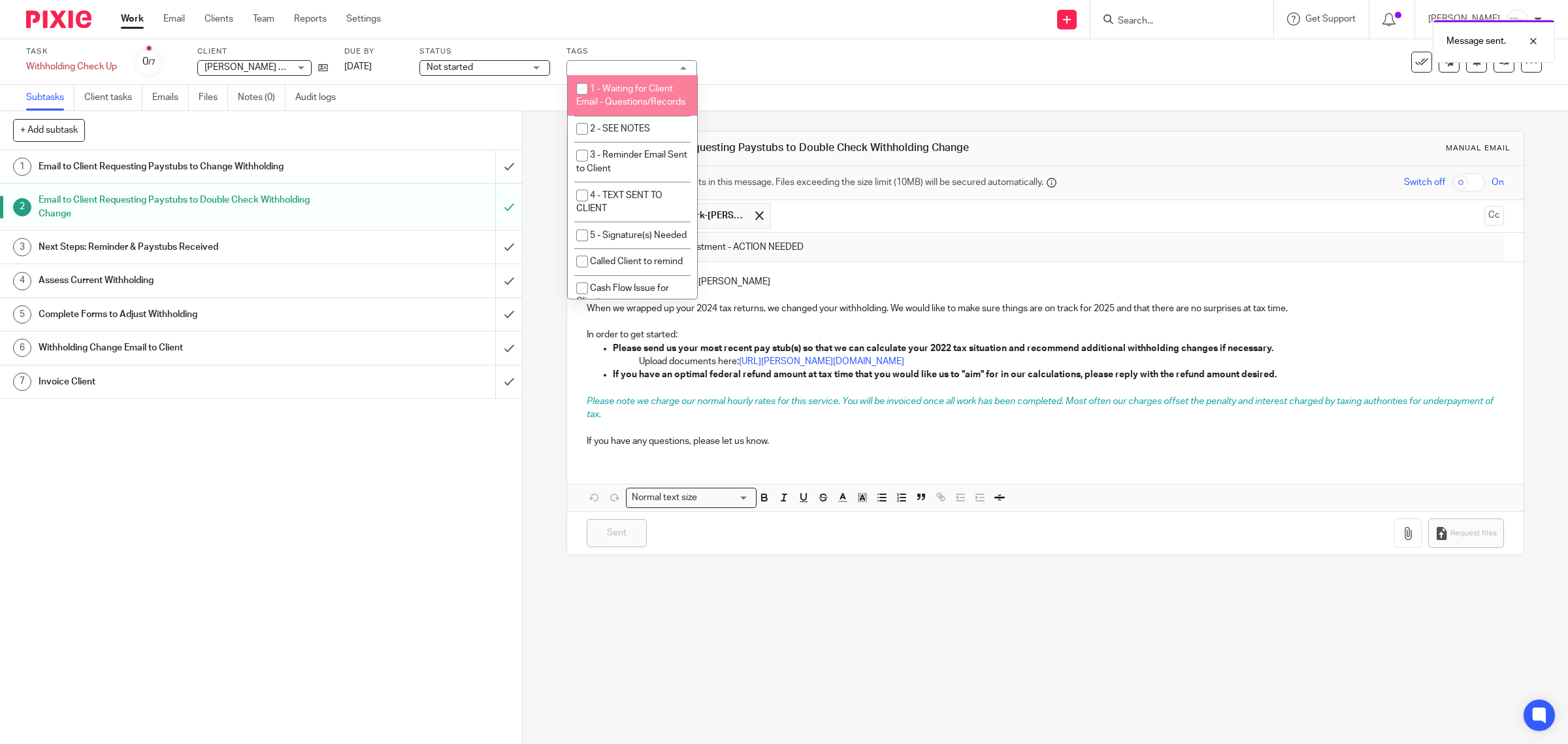
click at [631, 102] on li "1 - Waiting for Client Email - Questions/Records" at bounding box center [632, 95] width 129 height 40
checkbox input "true"
click at [383, 60] on link "Jul 31, 2025" at bounding box center [374, 67] width 59 height 14
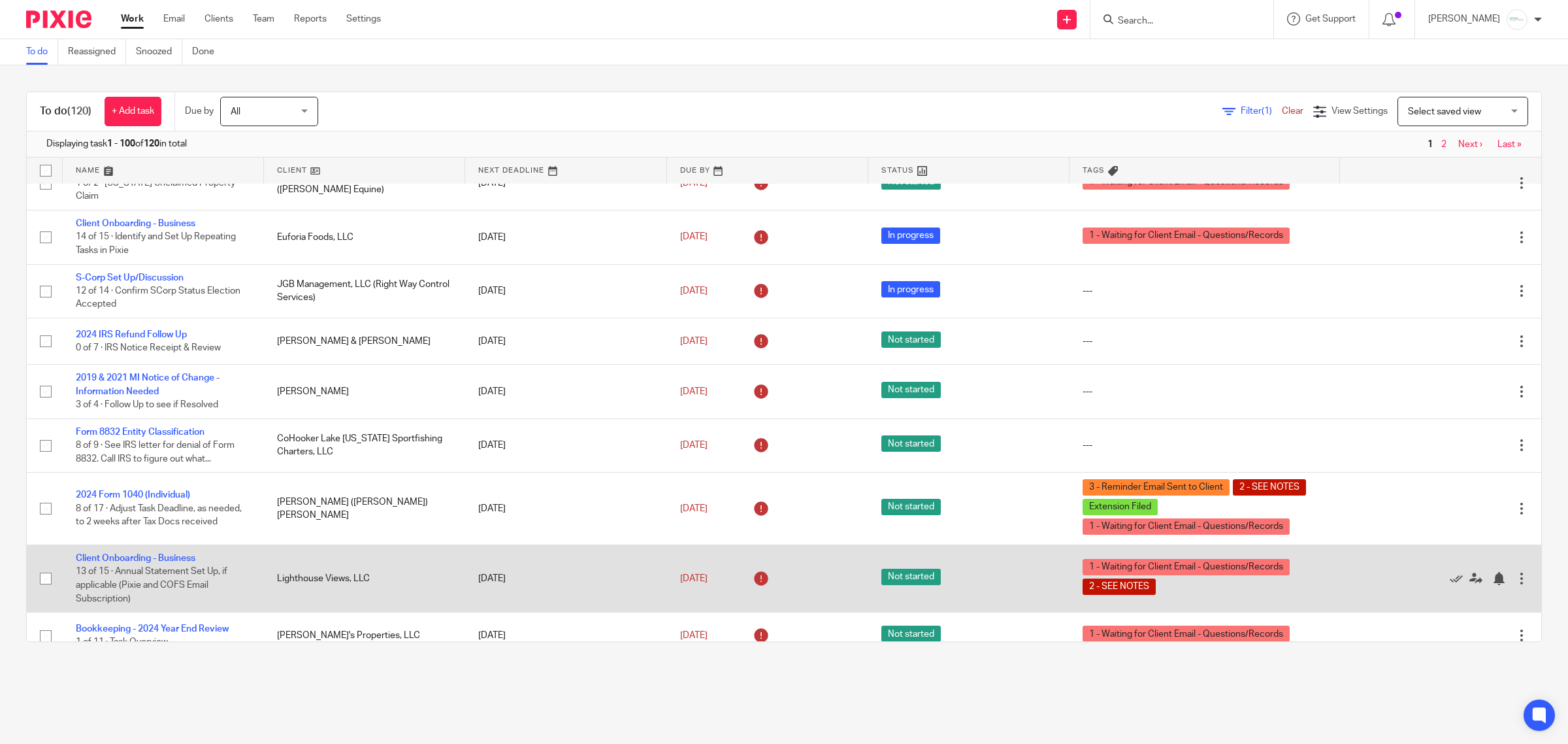
scroll to position [327, 0]
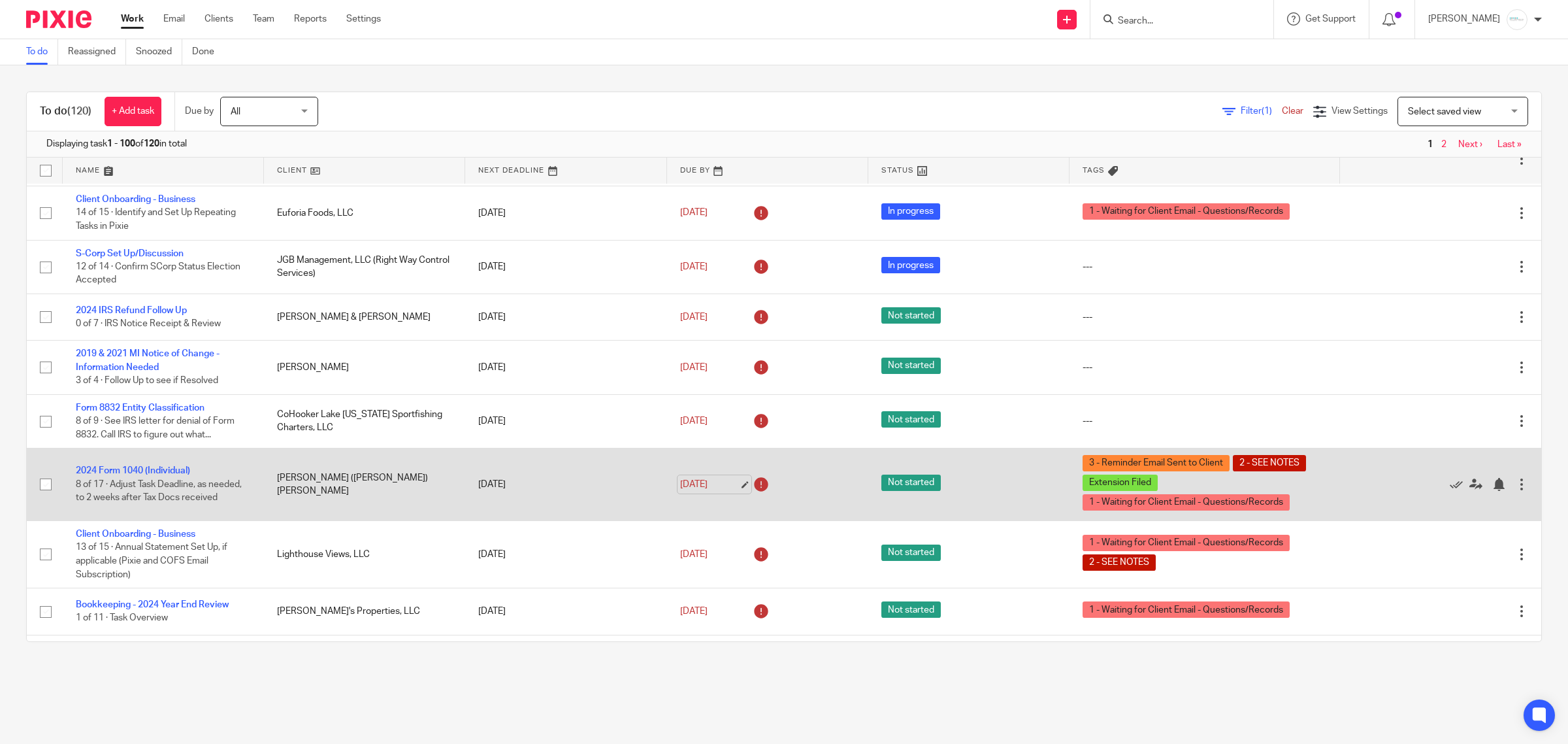
click at [719, 487] on link "[DATE]" at bounding box center [710, 484] width 59 height 14
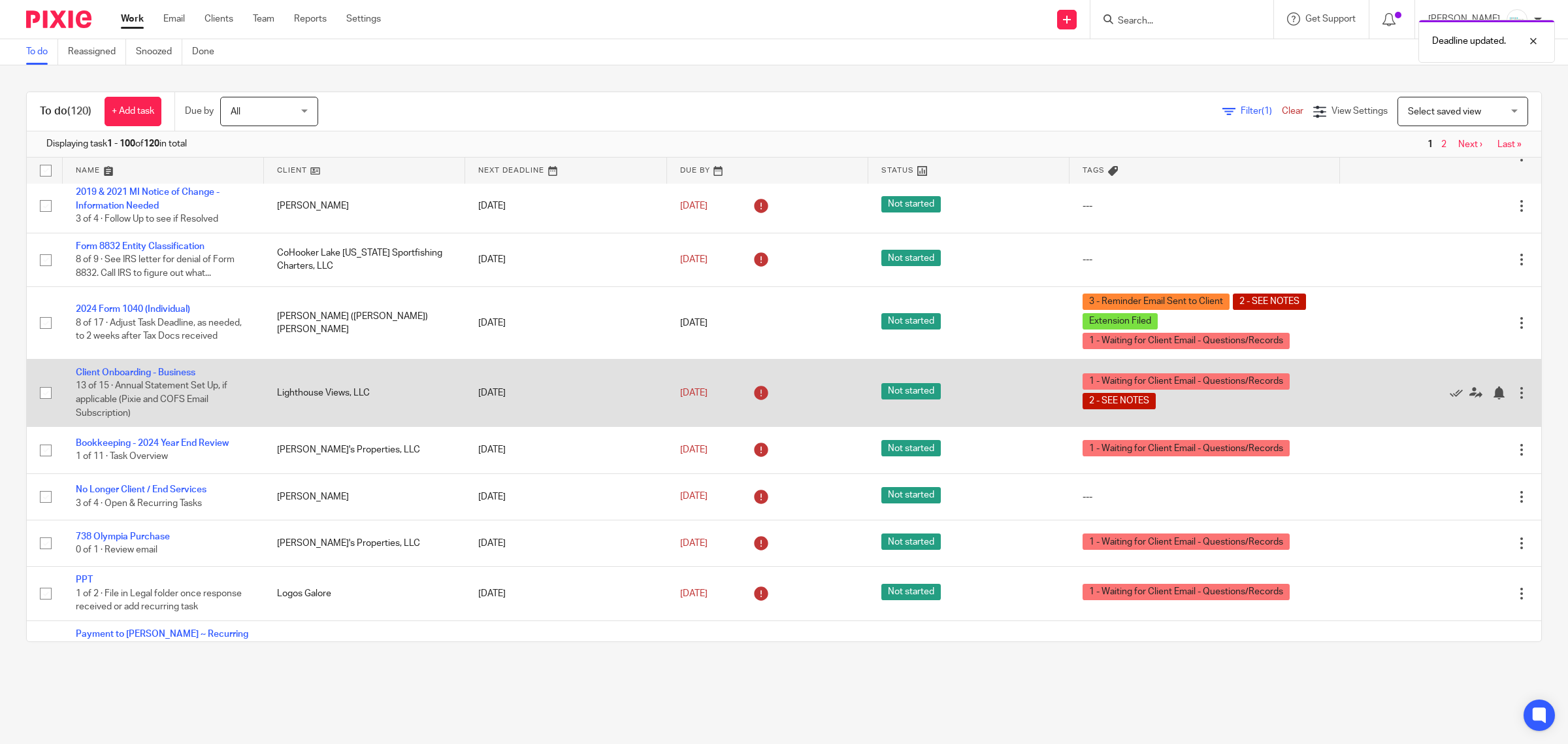
scroll to position [490, 0]
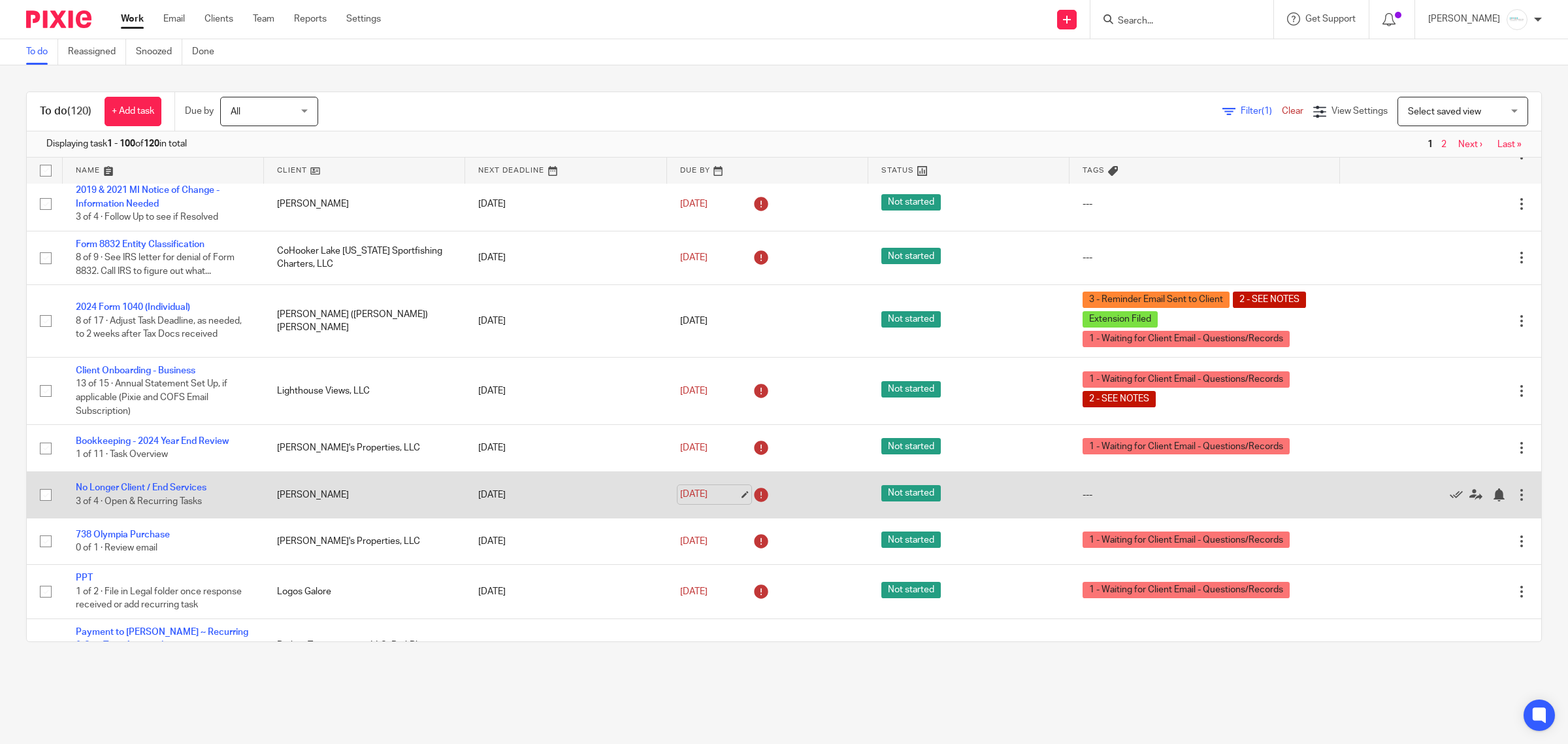
click at [709, 497] on link "[DATE]" at bounding box center [710, 494] width 59 height 14
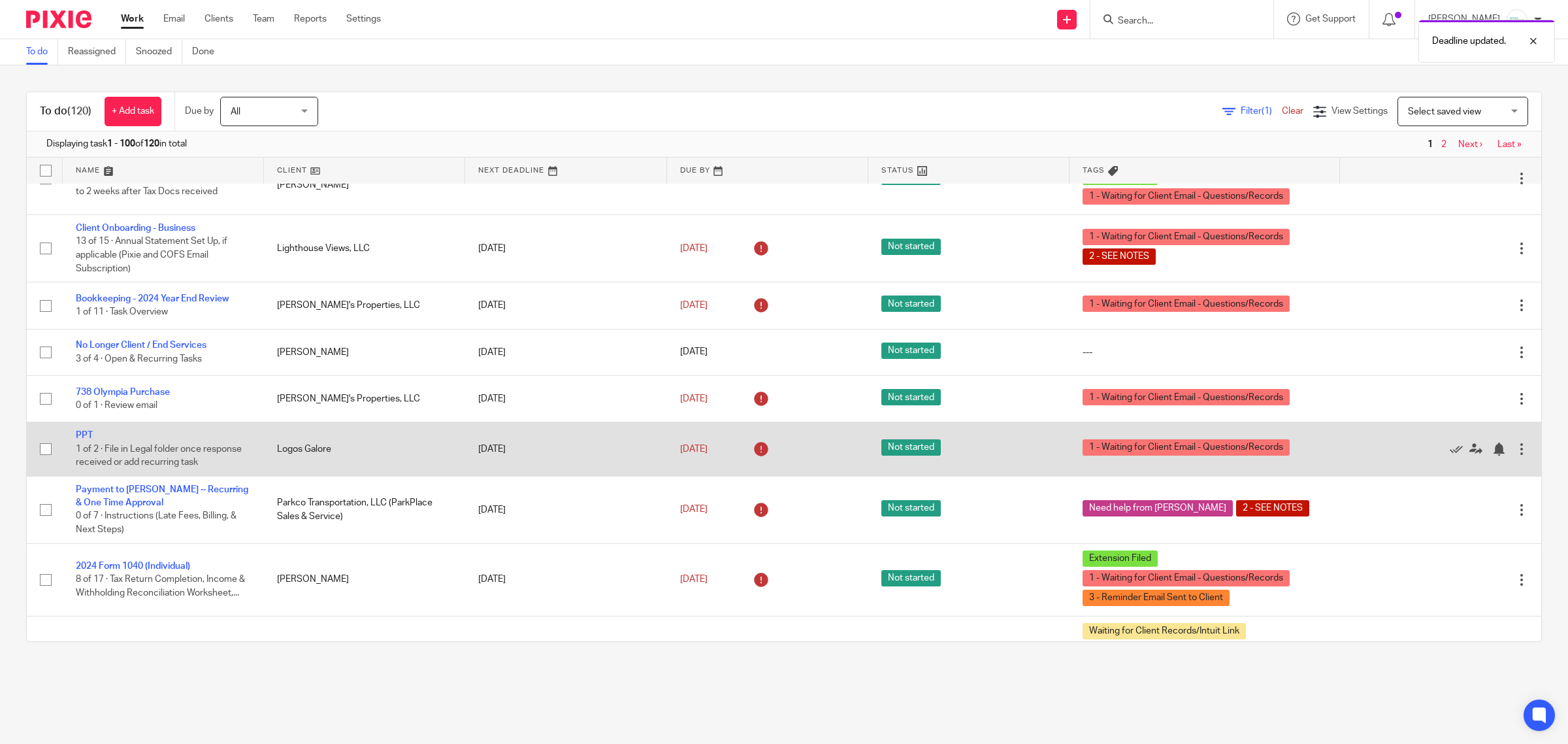
scroll to position [653, 0]
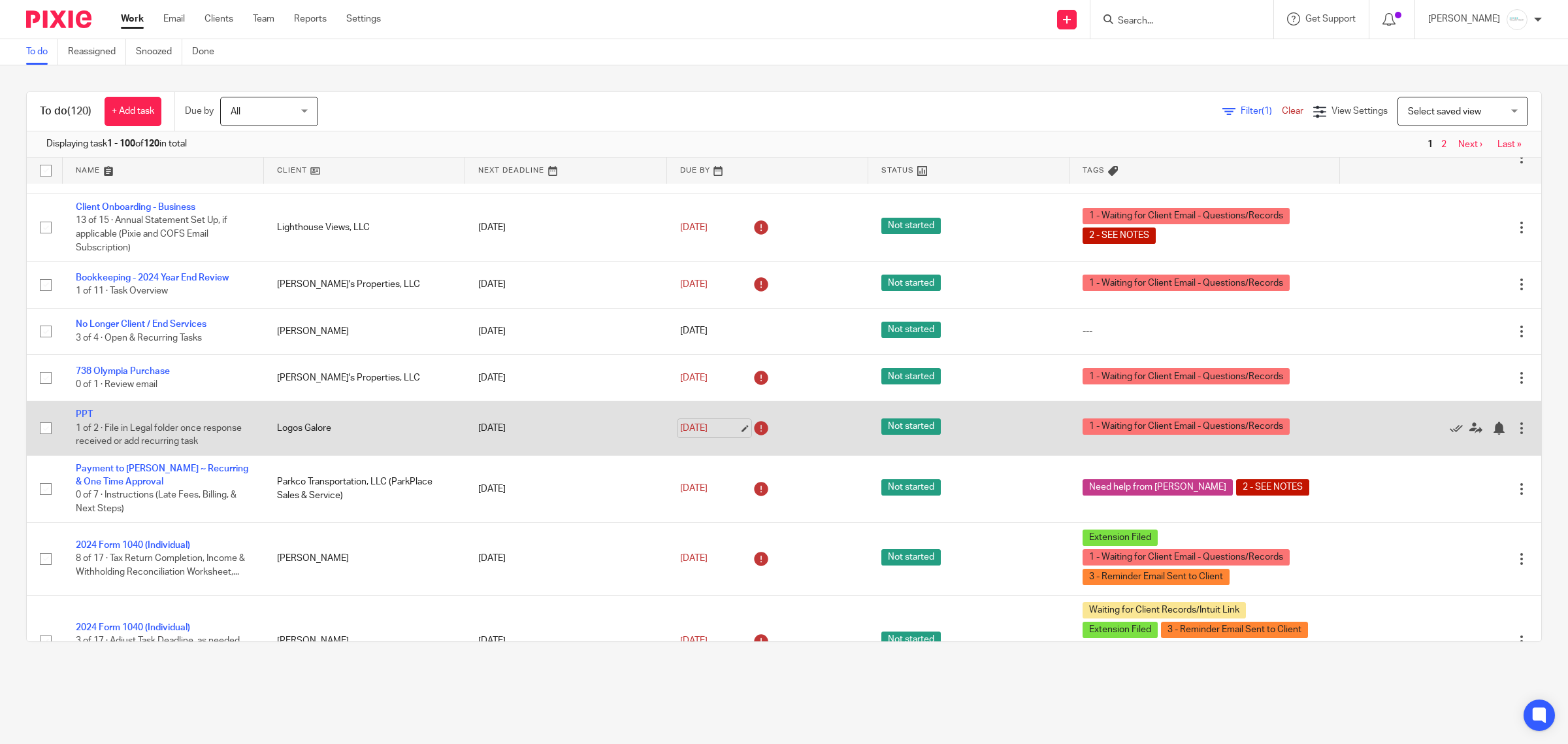
click at [711, 426] on link "[DATE]" at bounding box center [710, 429] width 59 height 14
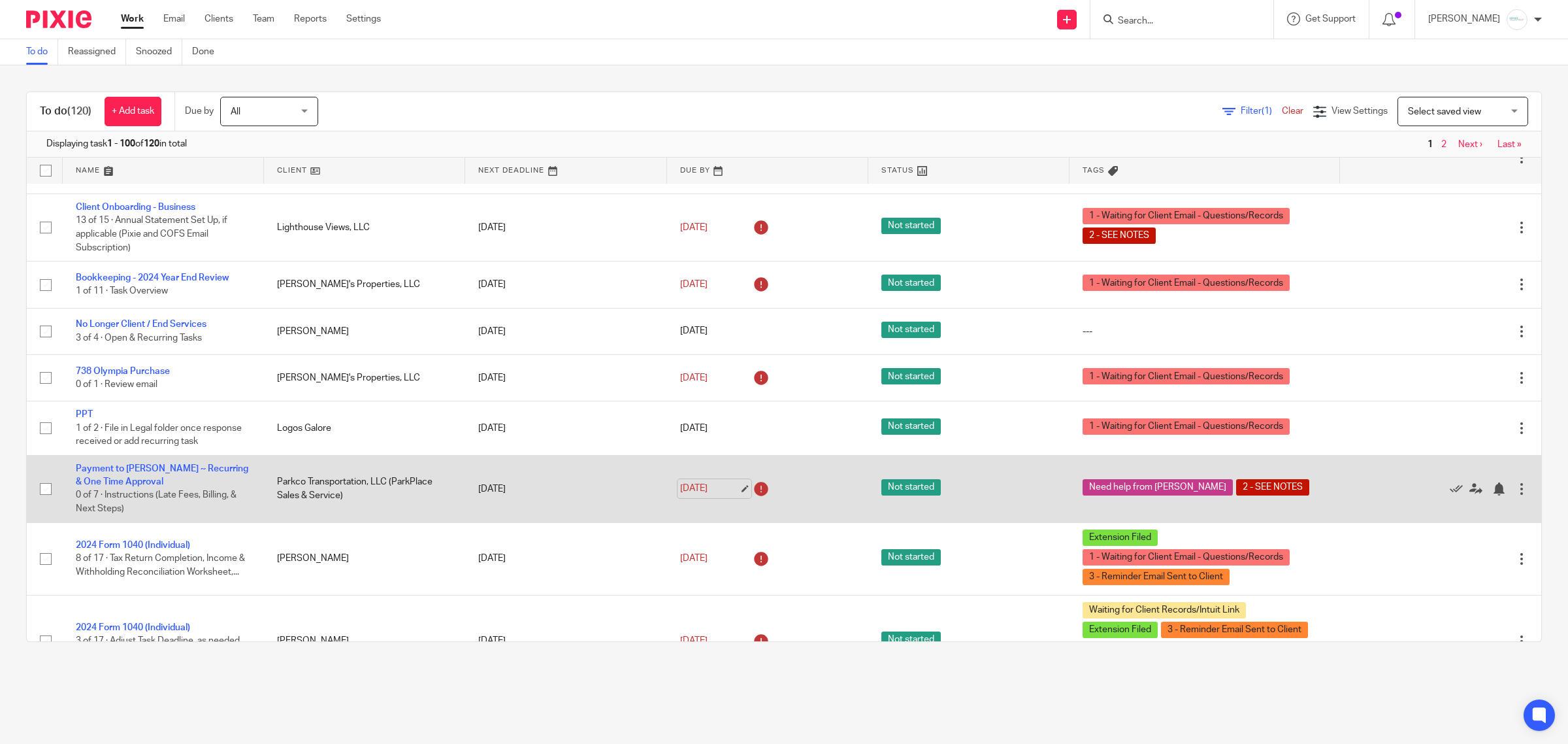
click at [709, 485] on link "[DATE]" at bounding box center [710, 488] width 59 height 14
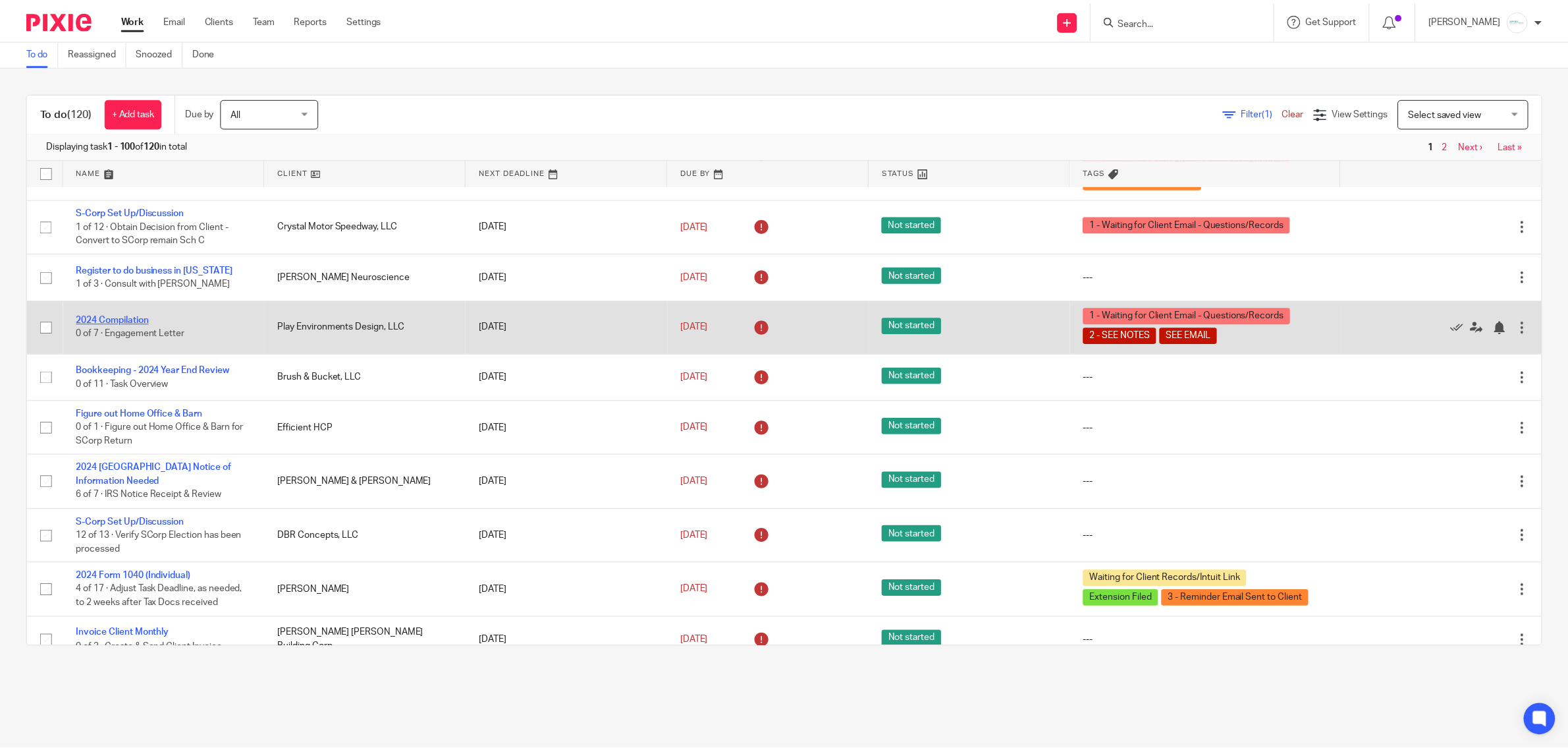
scroll to position [1235, 0]
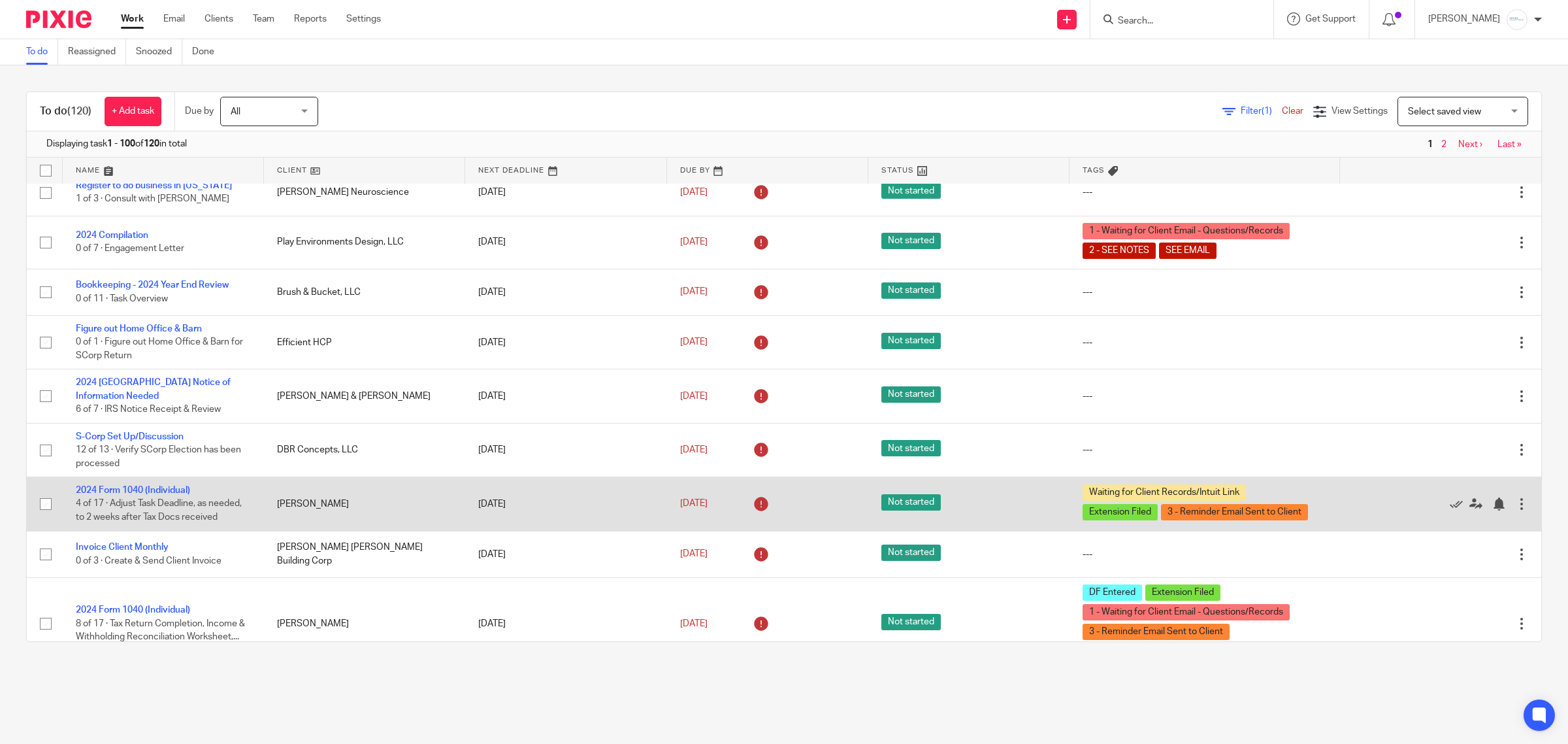
drag, startPoint x: 742, startPoint y: 502, endPoint x: 726, endPoint y: 502, distance: 16.0
click at [751, 502] on icon at bounding box center [761, 503] width 21 height 21
click at [690, 502] on link "Oct 1, 2025" at bounding box center [710, 504] width 59 height 14
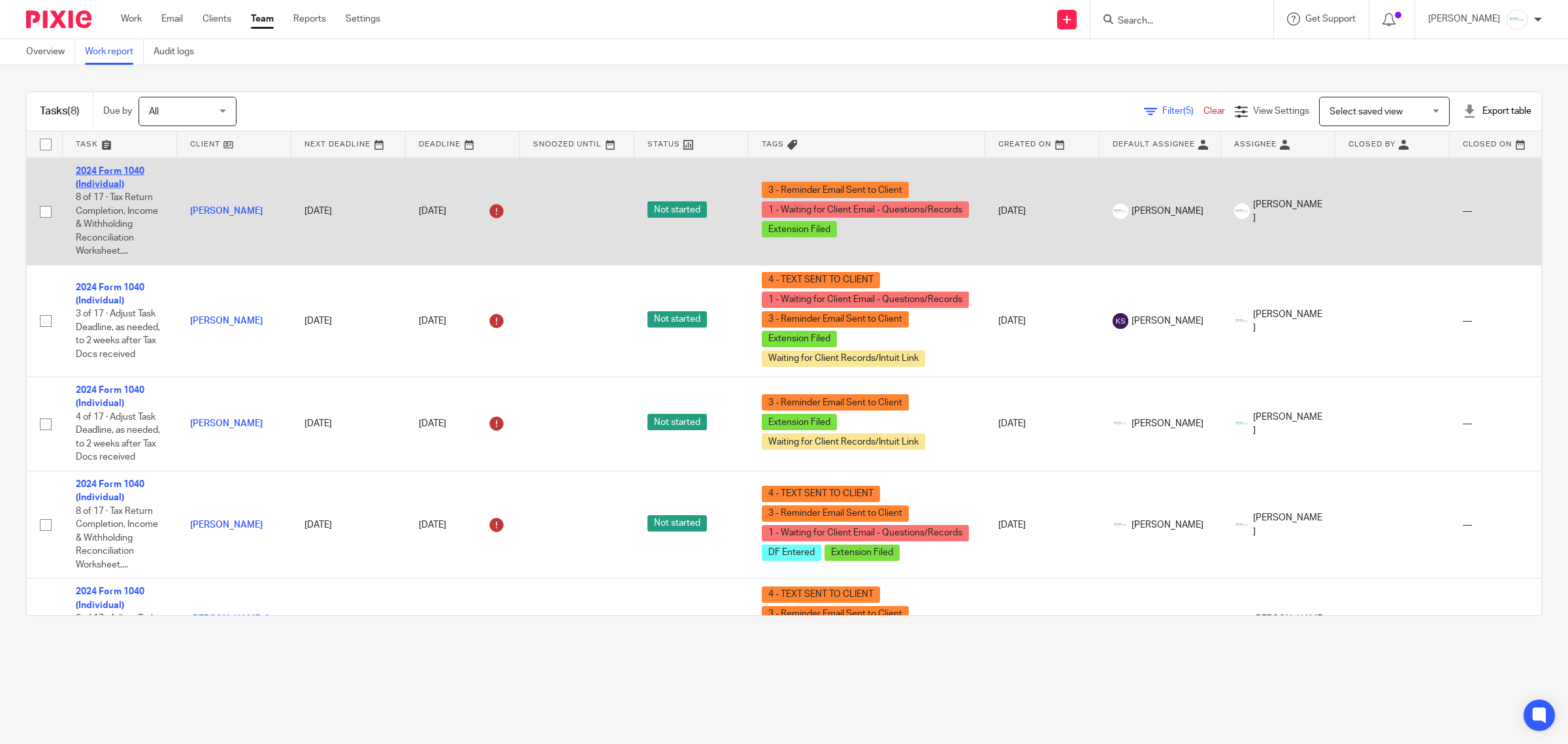
click at [95, 174] on link "2024 Form 1040 (Individual)" at bounding box center [110, 178] width 68 height 22
click at [102, 175] on link "2024 Form 1040 (Individual)" at bounding box center [110, 178] width 68 height 22
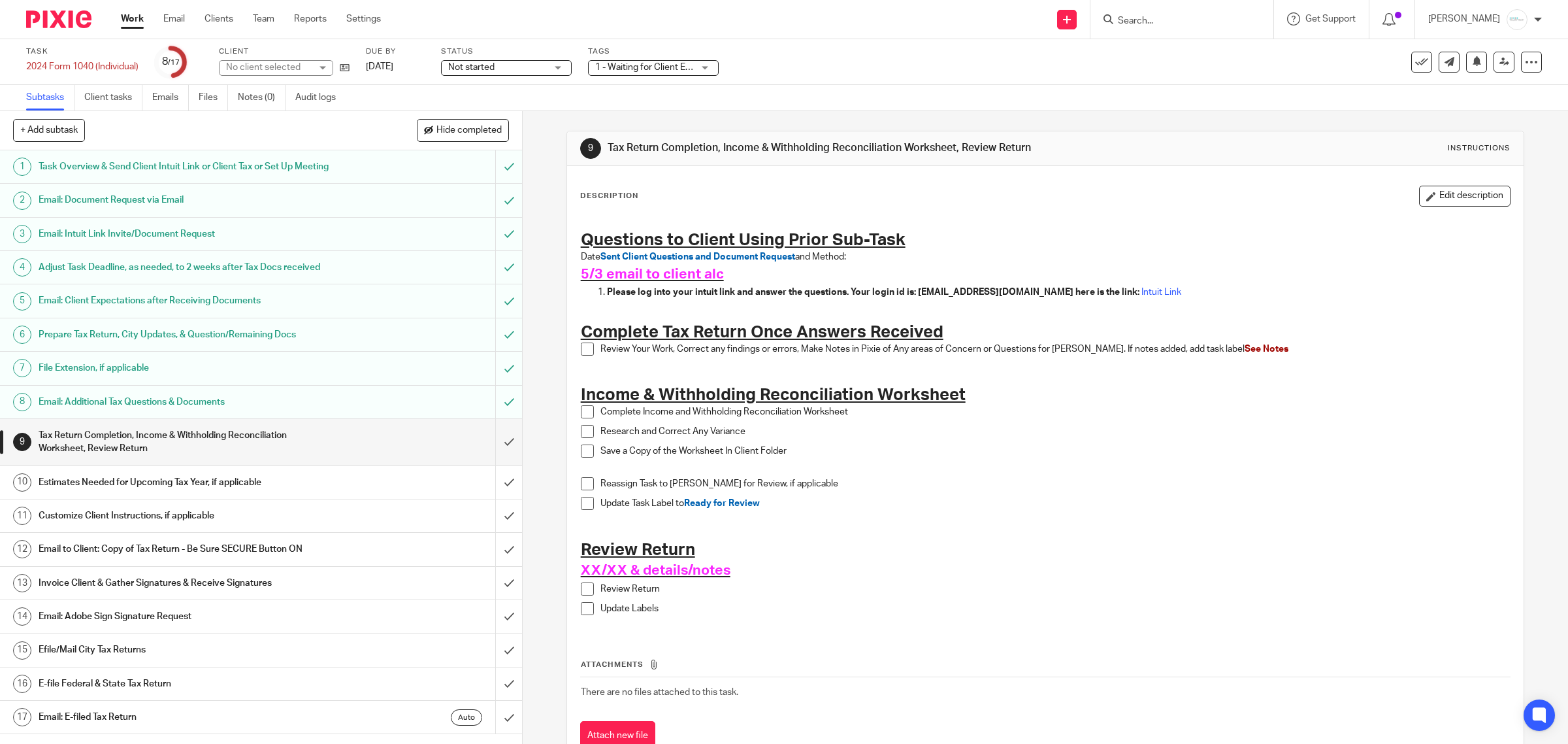
click at [701, 72] on div "1 - Waiting for Client Email - Questions/Records + 2" at bounding box center [653, 68] width 130 height 16
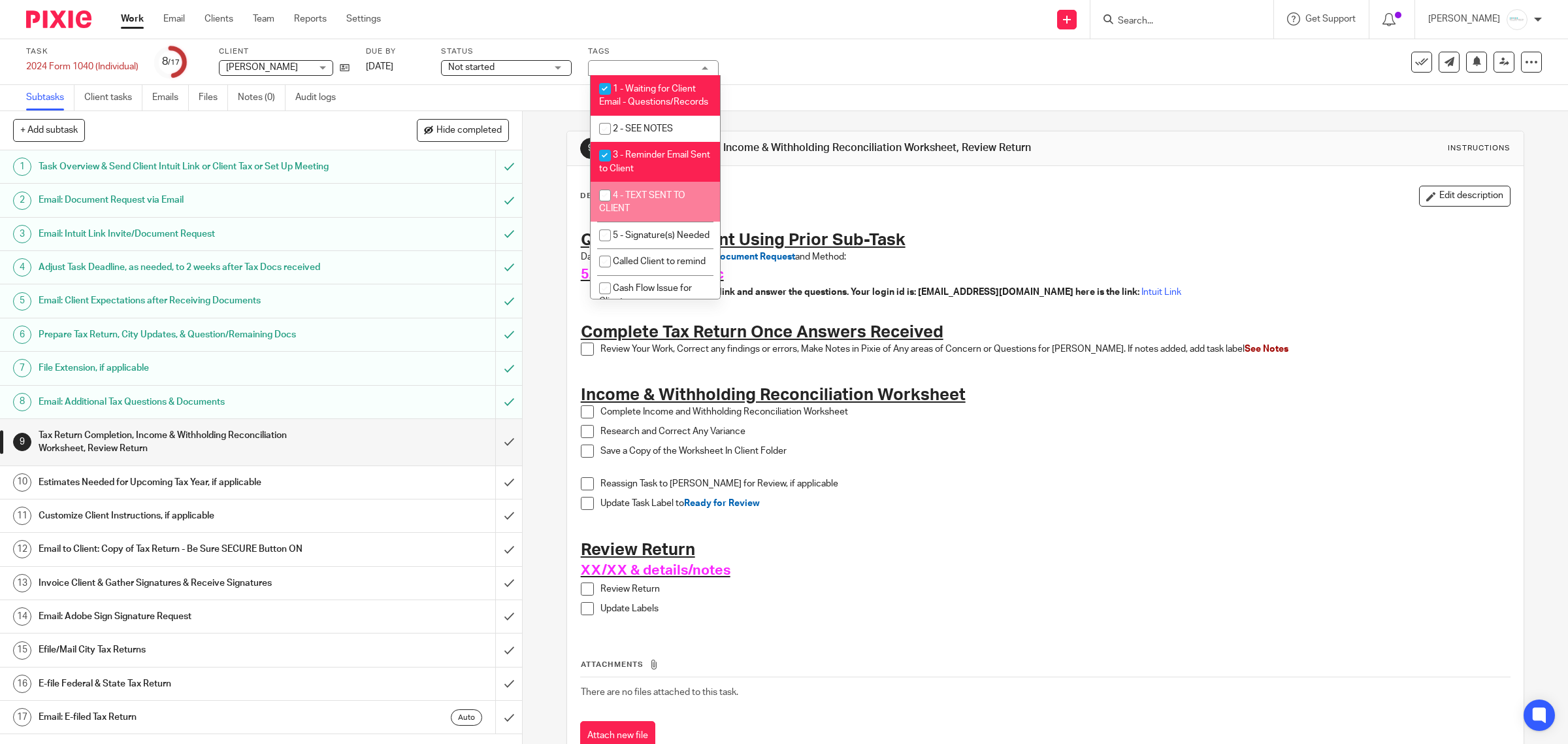
click at [661, 221] on li "4 - TEXT SENT TO CLIENT" at bounding box center [655, 202] width 129 height 40
checkbox input "true"
click at [425, 62] on link "[DATE]" at bounding box center [395, 67] width 59 height 14
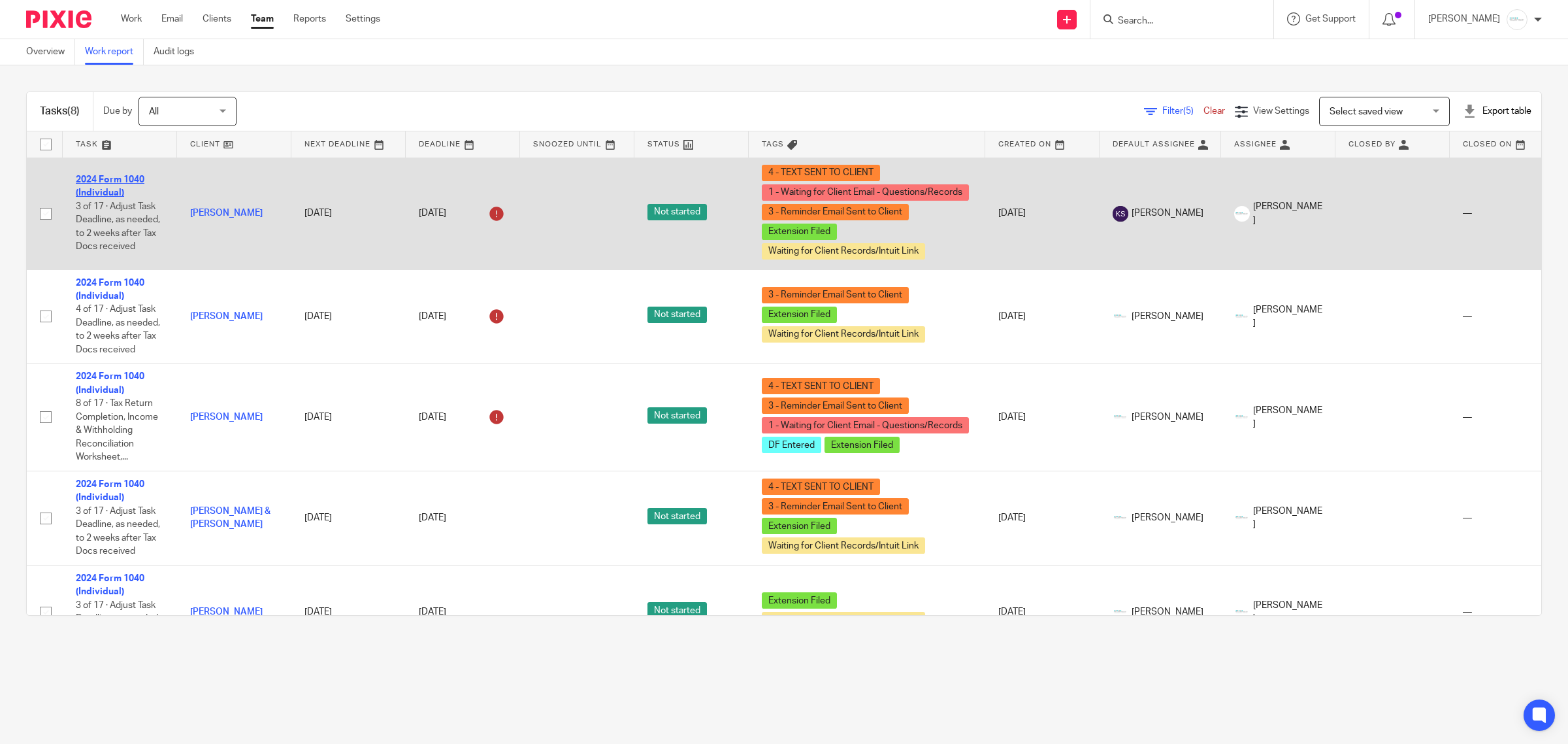
click at [107, 177] on link "2024 Form 1040 (Individual)" at bounding box center [110, 186] width 68 height 22
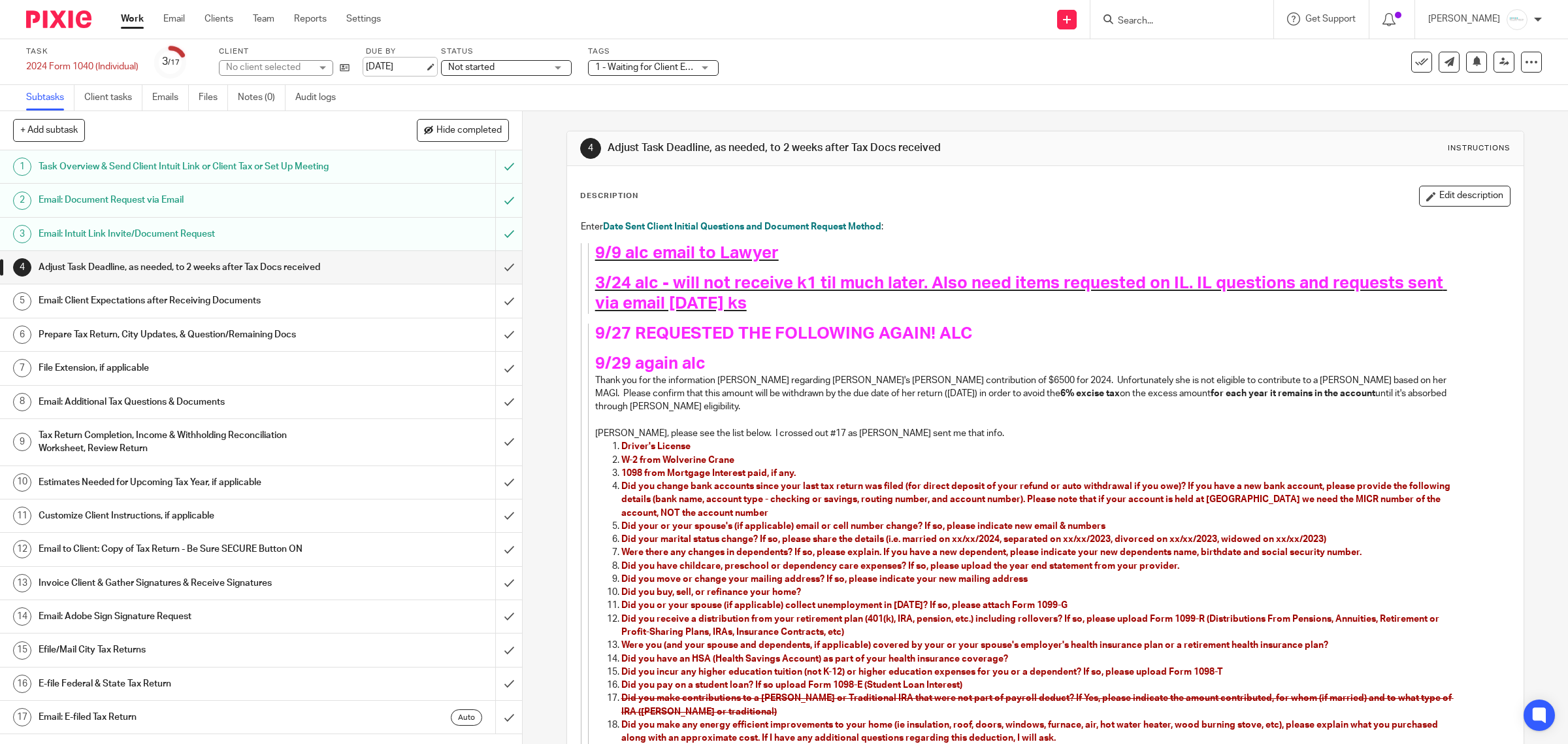
click at [422, 72] on link "[DATE]" at bounding box center [395, 67] width 59 height 14
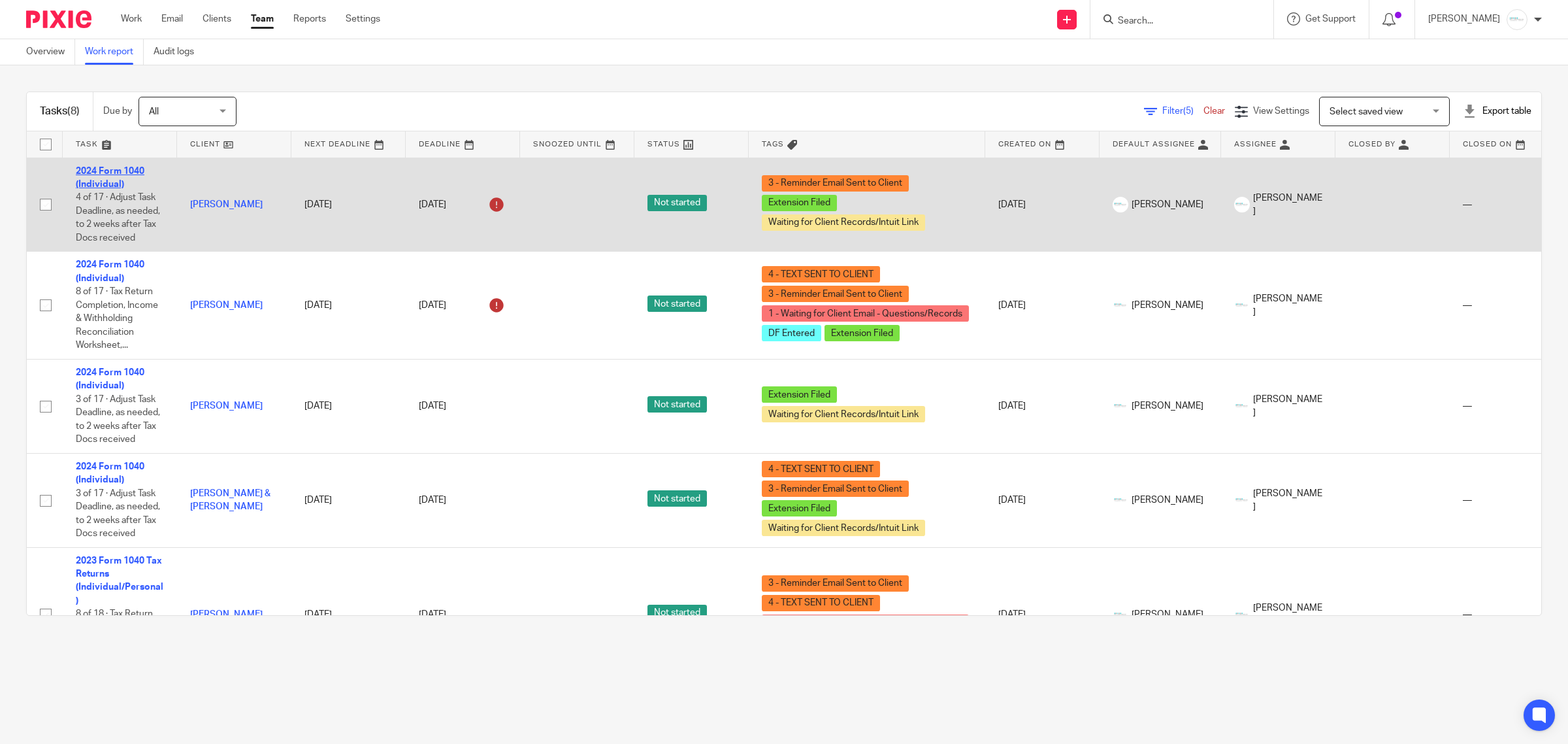
click at [107, 173] on link "2024 Form 1040 (Individual)" at bounding box center [110, 178] width 68 height 22
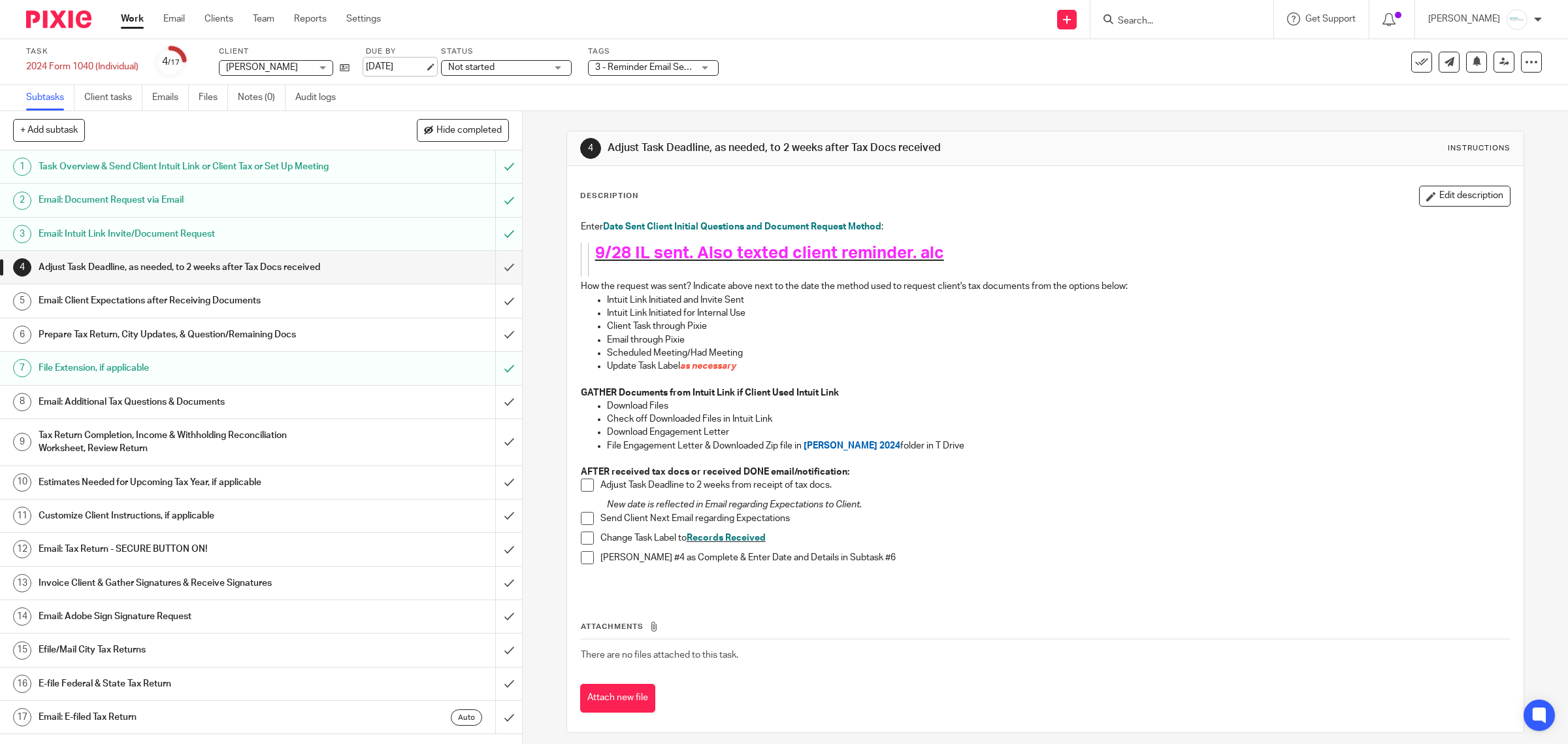
click at [425, 60] on link "Oct 1, 2025" at bounding box center [395, 67] width 59 height 14
click at [425, 67] on link "[DATE]" at bounding box center [395, 67] width 59 height 14
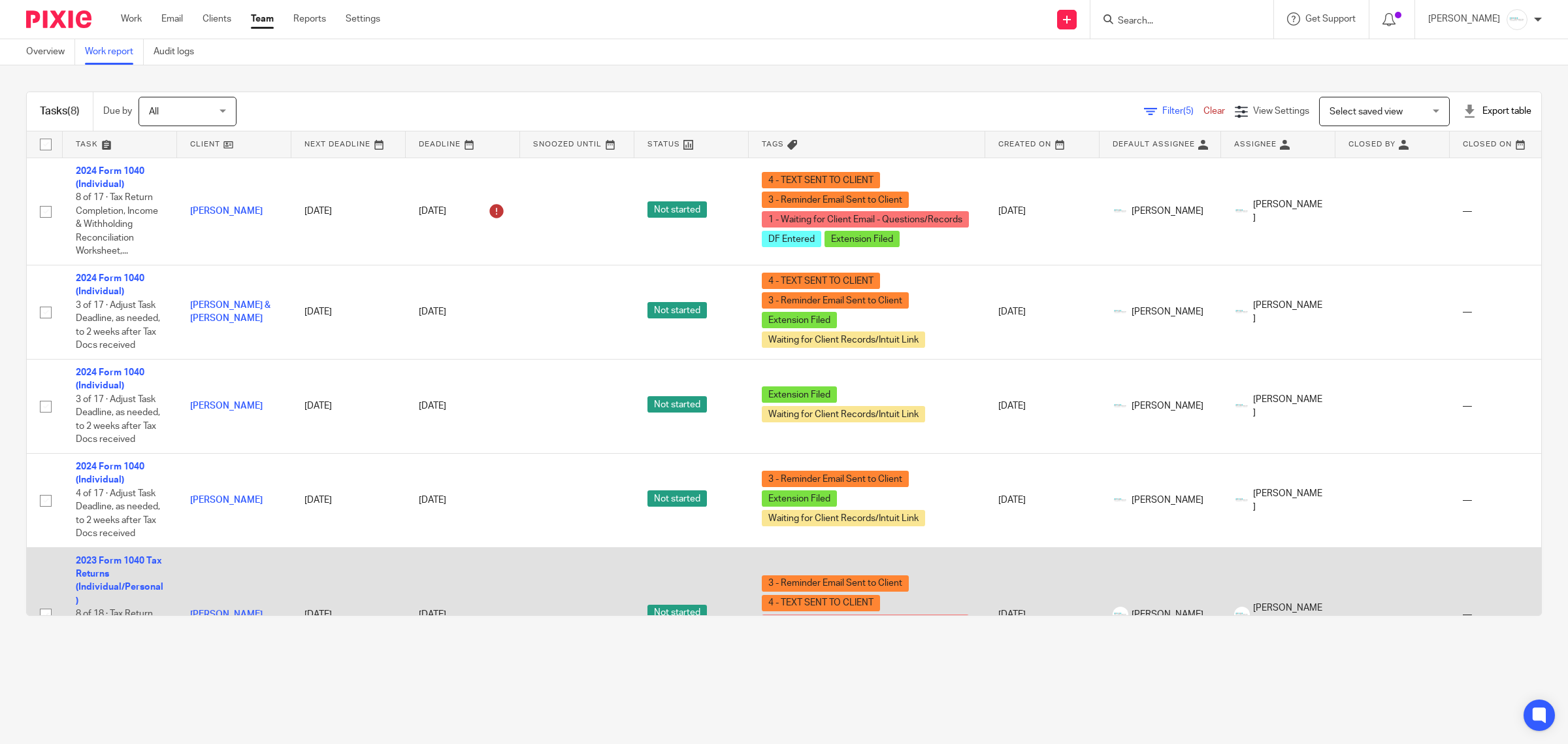
click at [1475, 602] on td "—" at bounding box center [1508, 615] width 115 height 134
click at [1474, 602] on td "—" at bounding box center [1508, 615] width 115 height 134
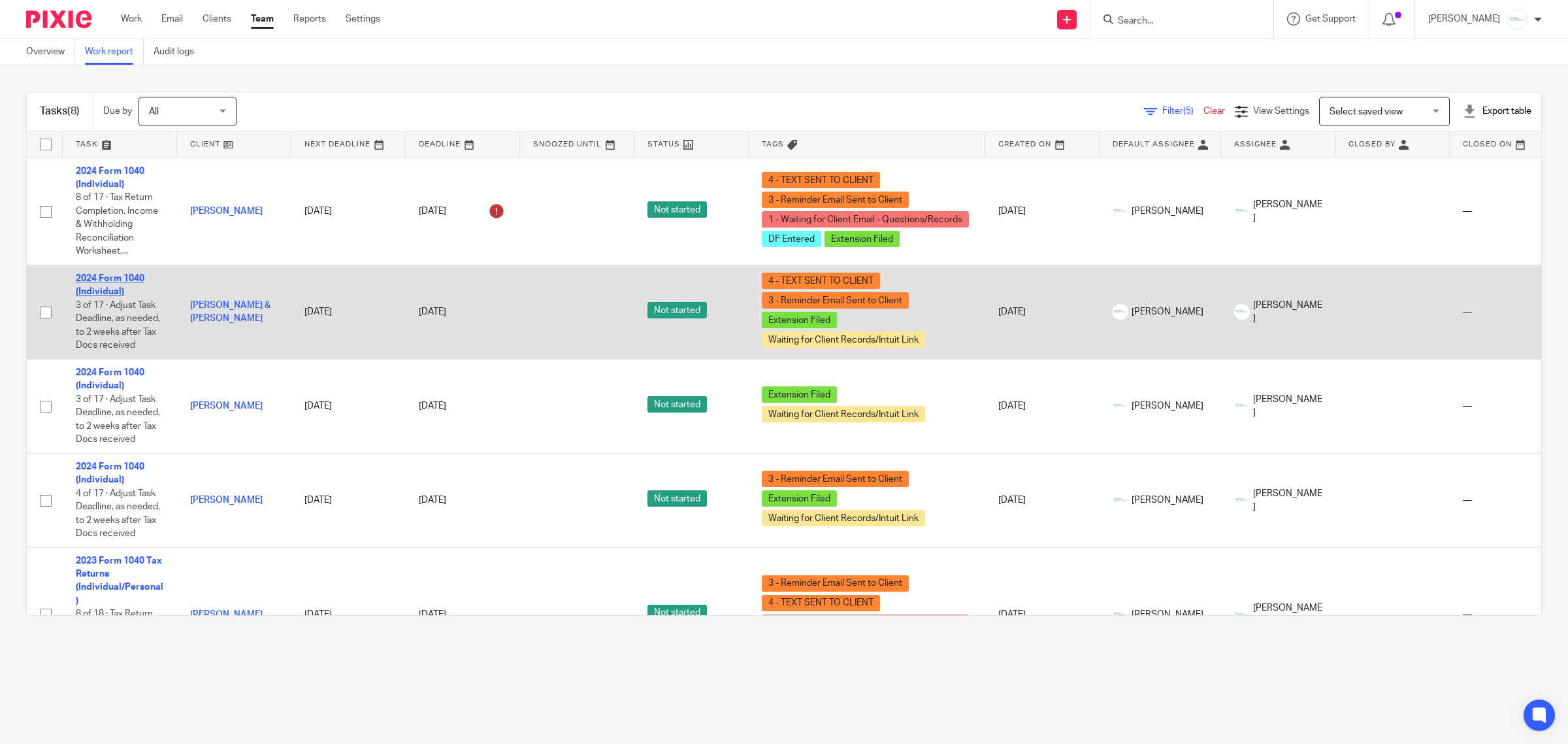
click at [121, 281] on link "2024 Form 1040 (Individual)" at bounding box center [110, 285] width 68 height 22
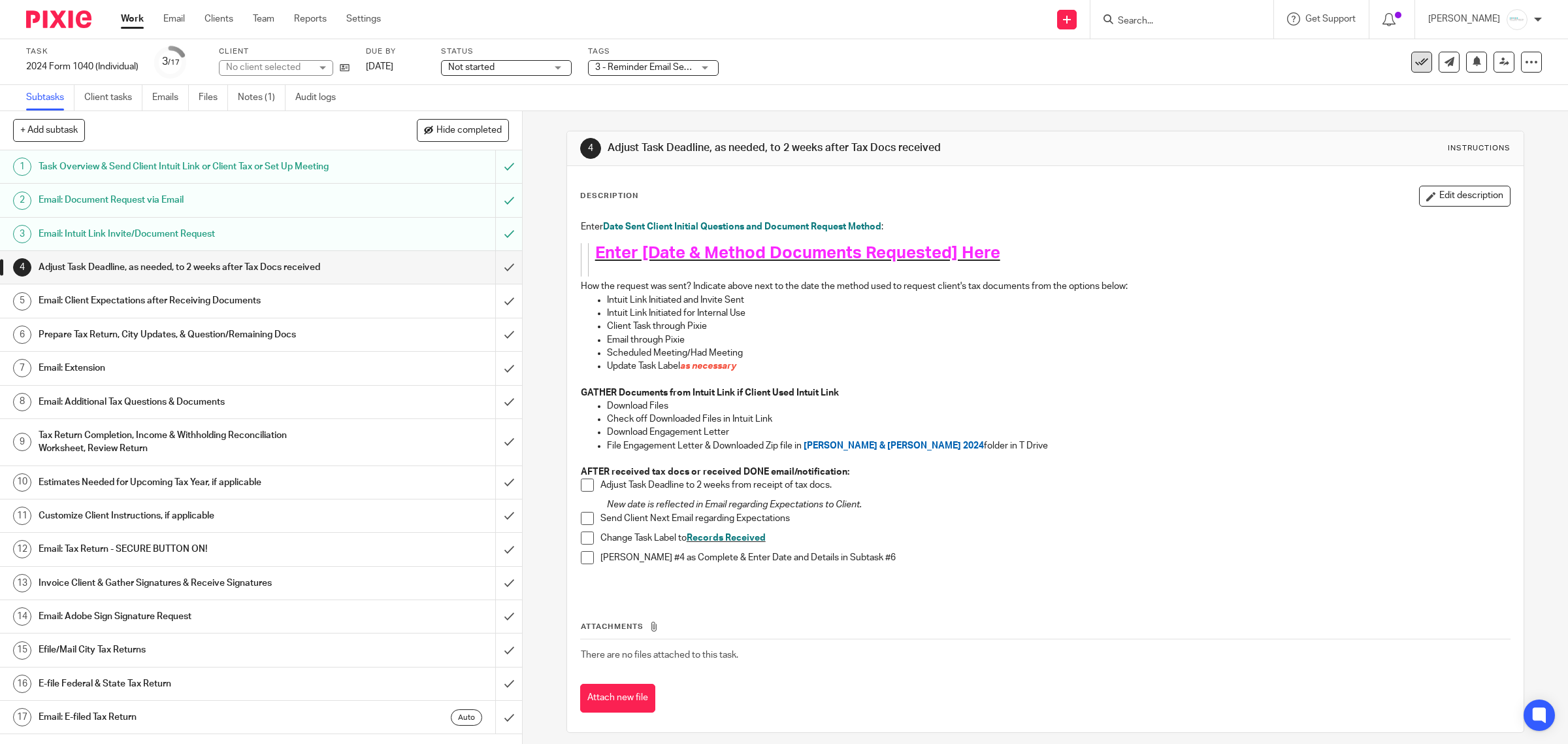
click at [1412, 70] on button at bounding box center [1422, 61] width 21 height 21
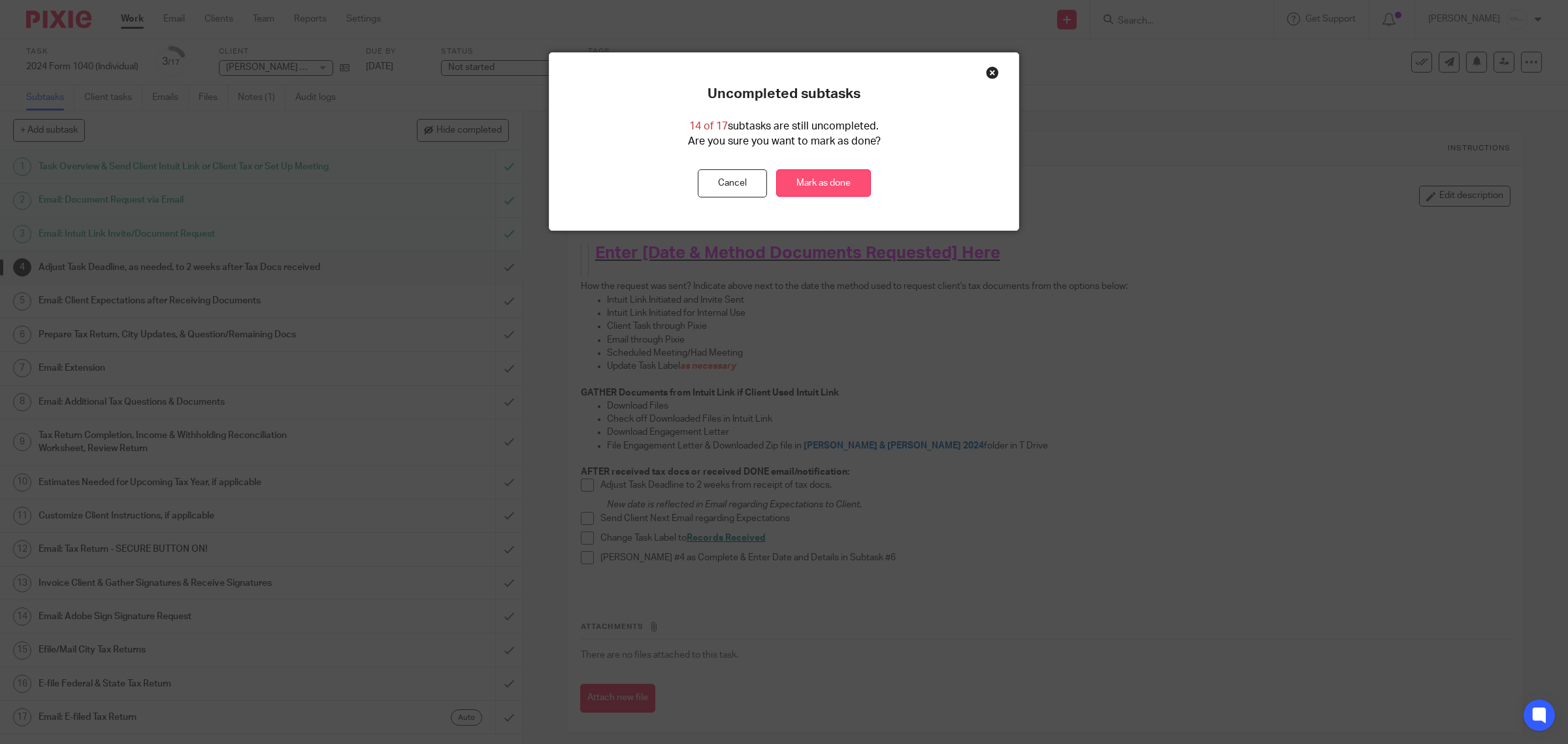
click at [841, 180] on link "Mark as done" at bounding box center [824, 183] width 95 height 28
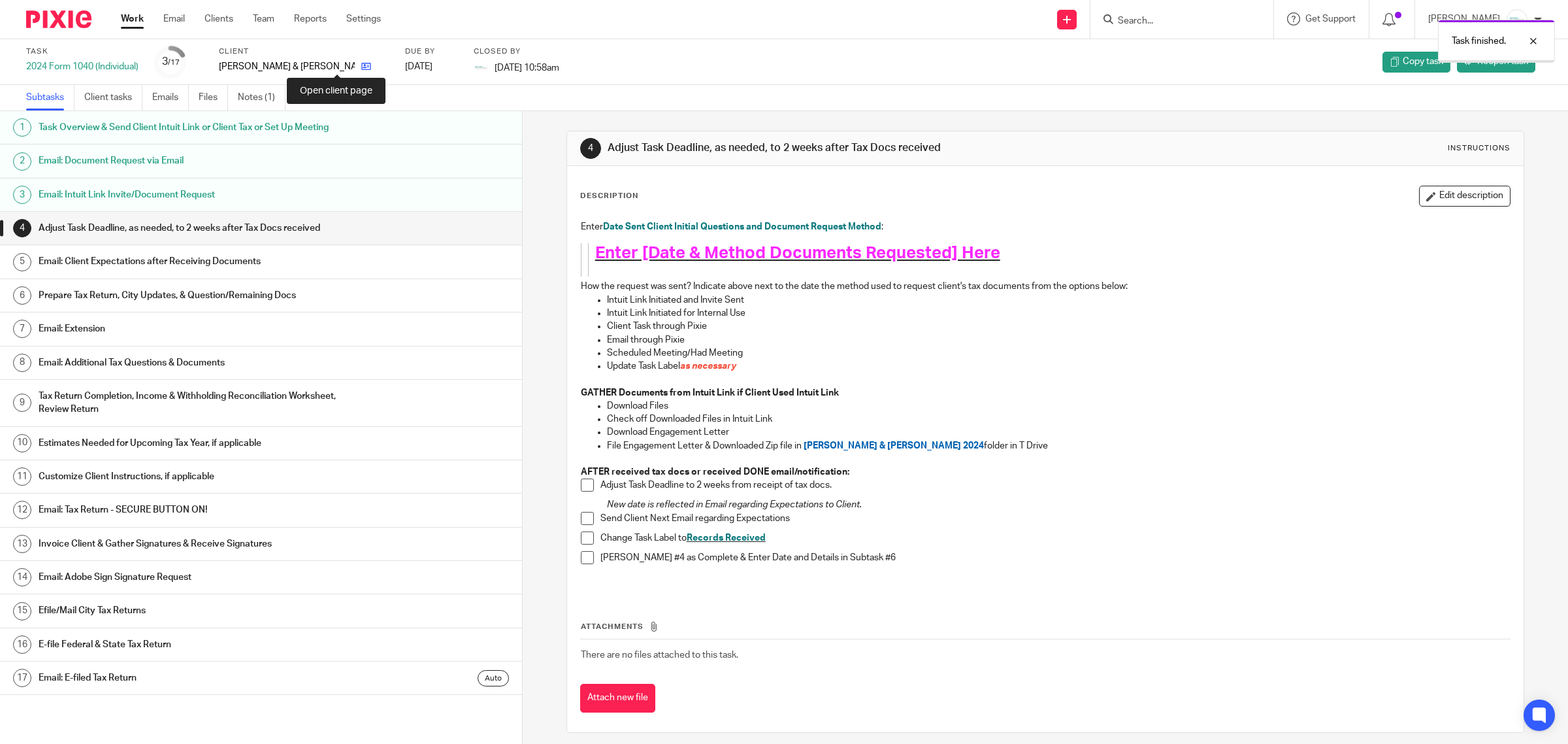
click at [362, 66] on icon at bounding box center [367, 66] width 10 height 10
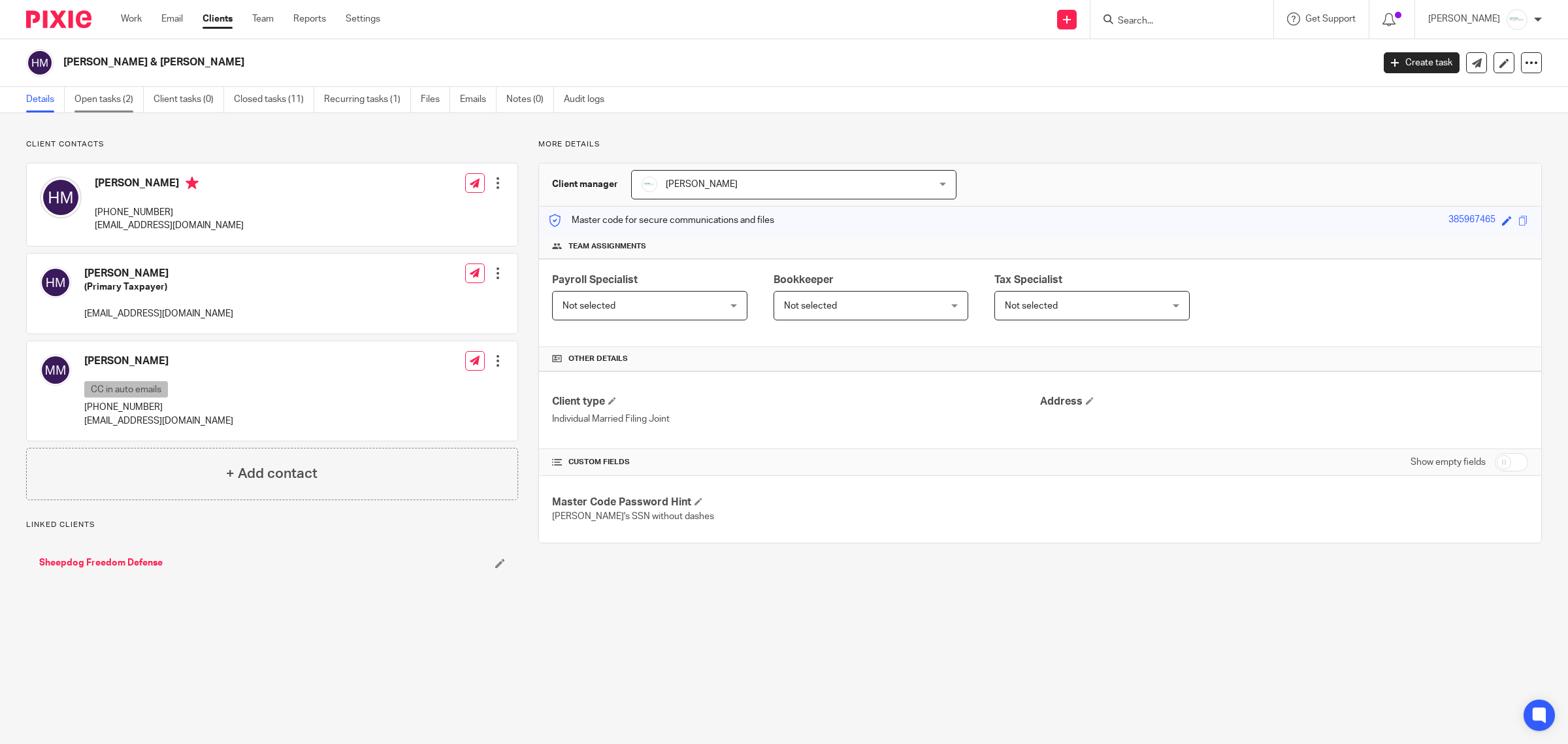
click at [120, 106] on link "Open tasks (2)" at bounding box center [109, 100] width 69 height 26
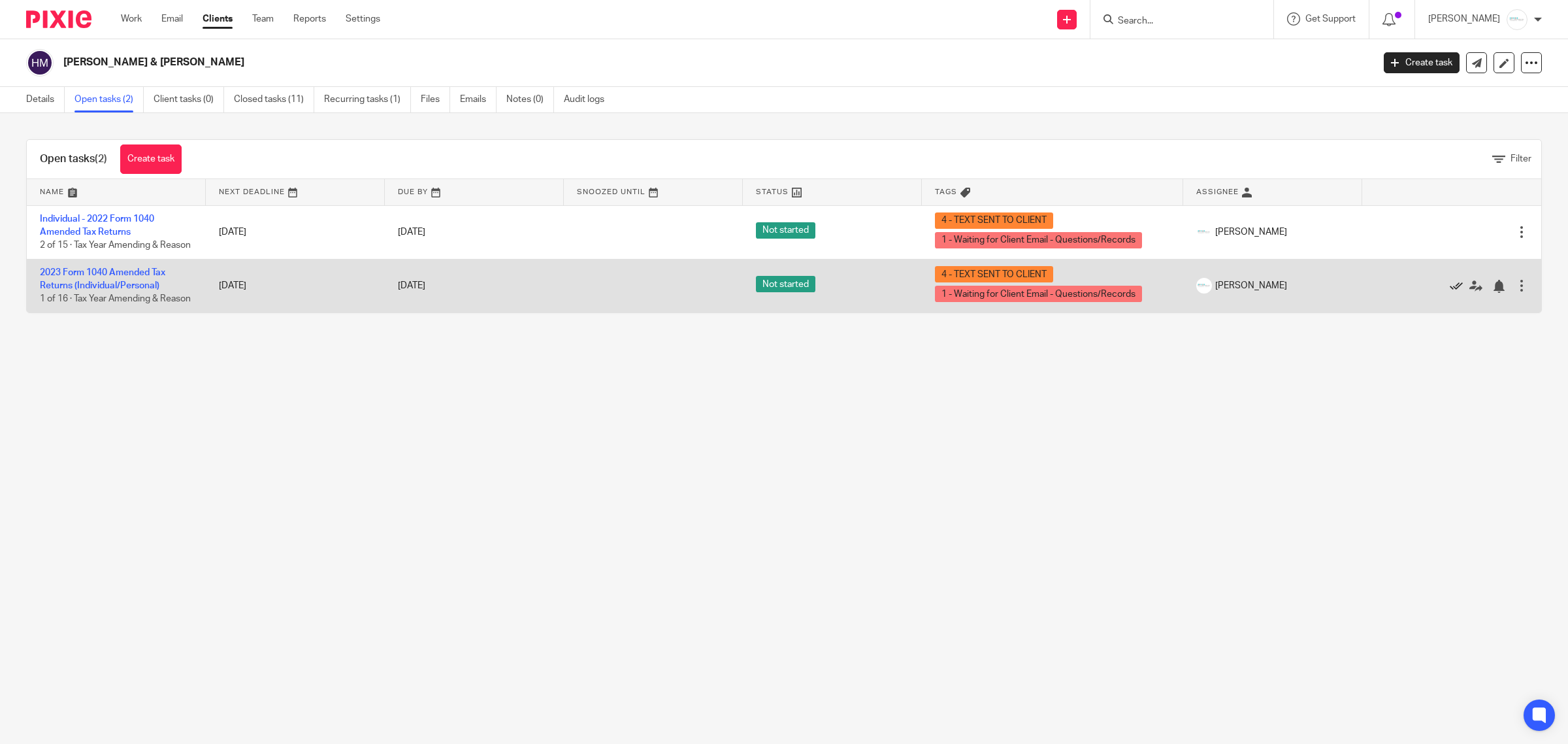
click at [1450, 292] on icon at bounding box center [1456, 286] width 13 height 13
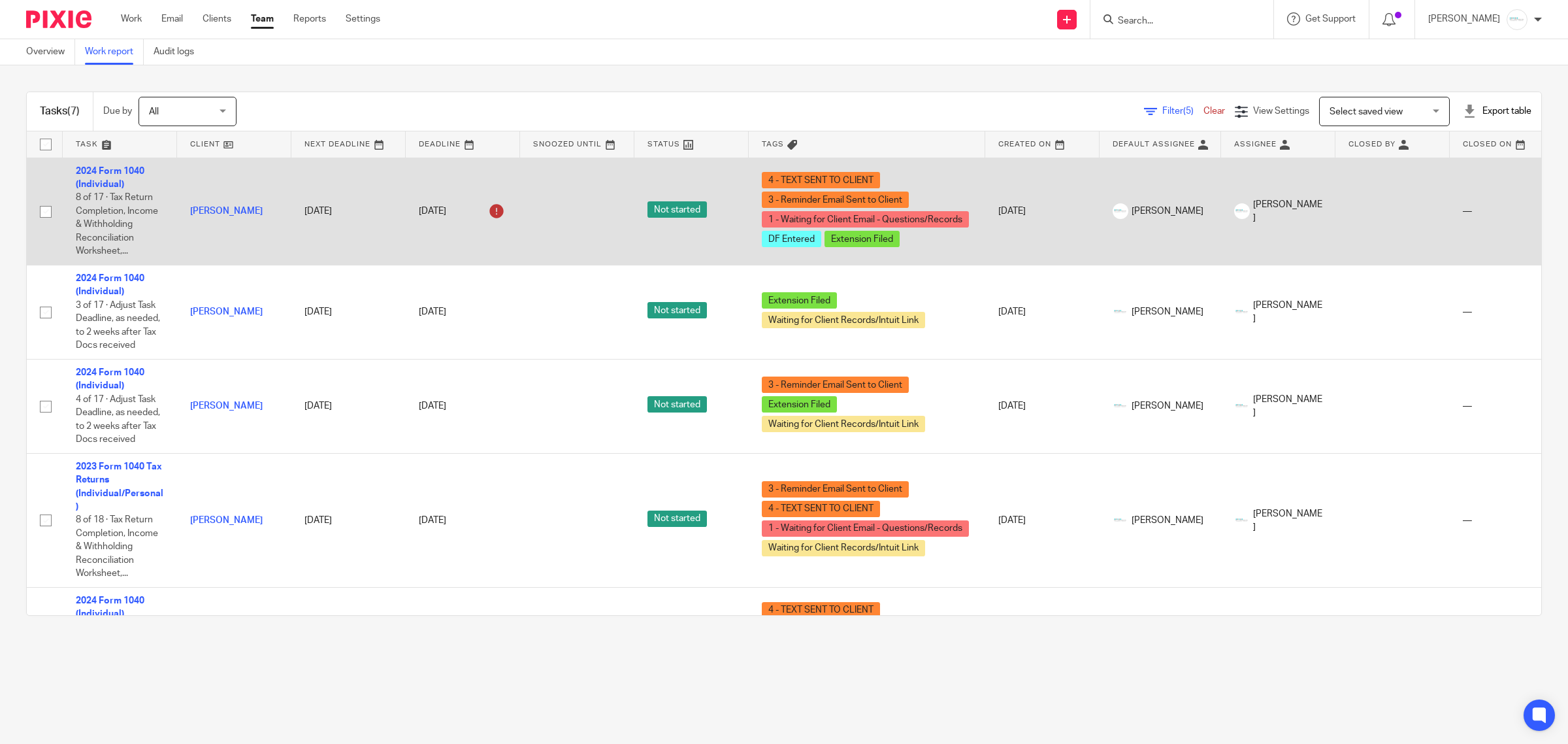
click at [464, 211] on div "[DATE]" at bounding box center [462, 210] width 88 height 21
click at [458, 207] on div "[DATE]" at bounding box center [462, 210] width 88 height 21
click at [500, 211] on icon at bounding box center [496, 210] width 21 height 21
click at [457, 212] on div "[DATE]" at bounding box center [462, 210] width 88 height 21
click at [437, 204] on div "[DATE]" at bounding box center [462, 210] width 88 height 21
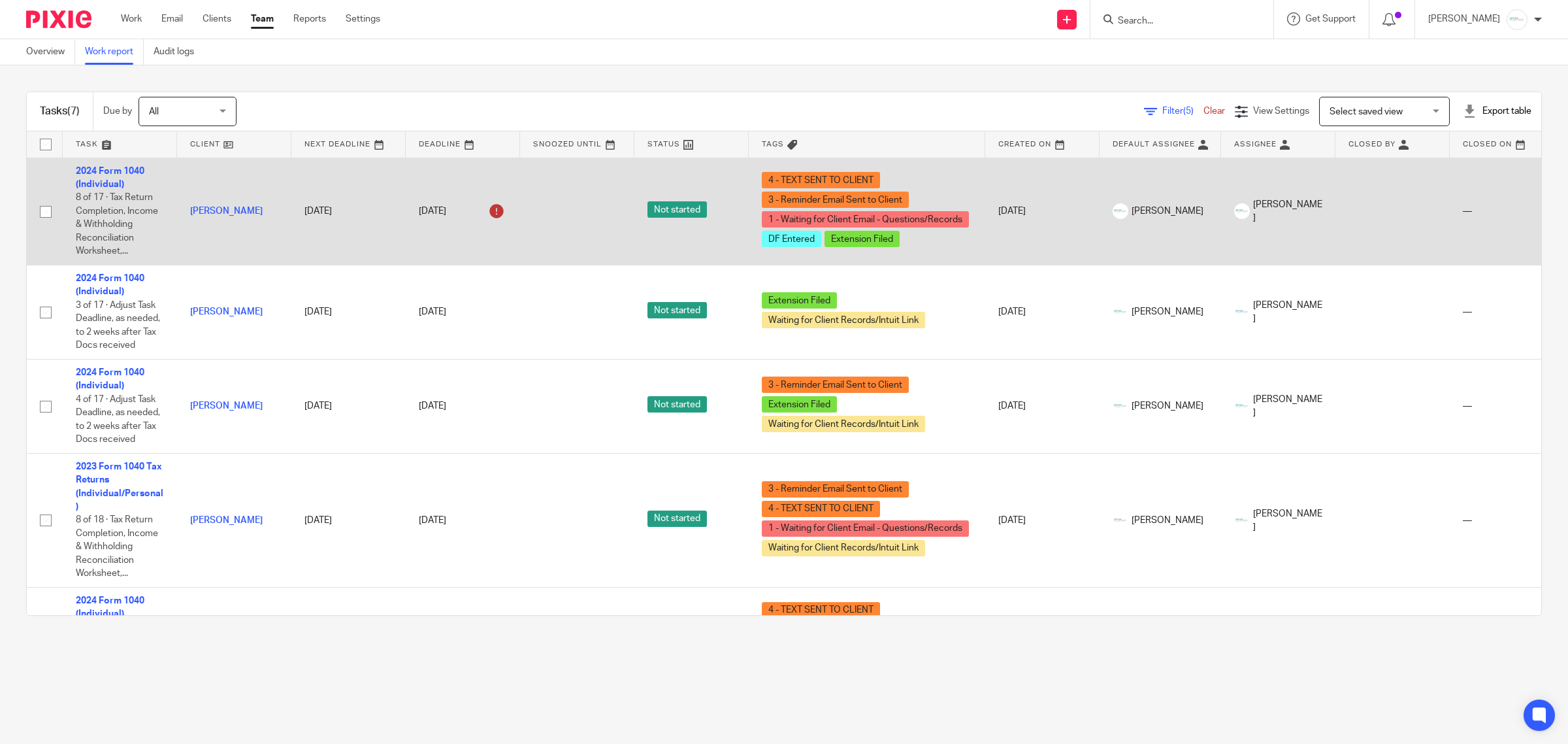
click at [437, 211] on div "[DATE]" at bounding box center [462, 210] width 88 height 21
click at [106, 167] on link "2024 Form 1040 (Individual)" at bounding box center [110, 178] width 68 height 22
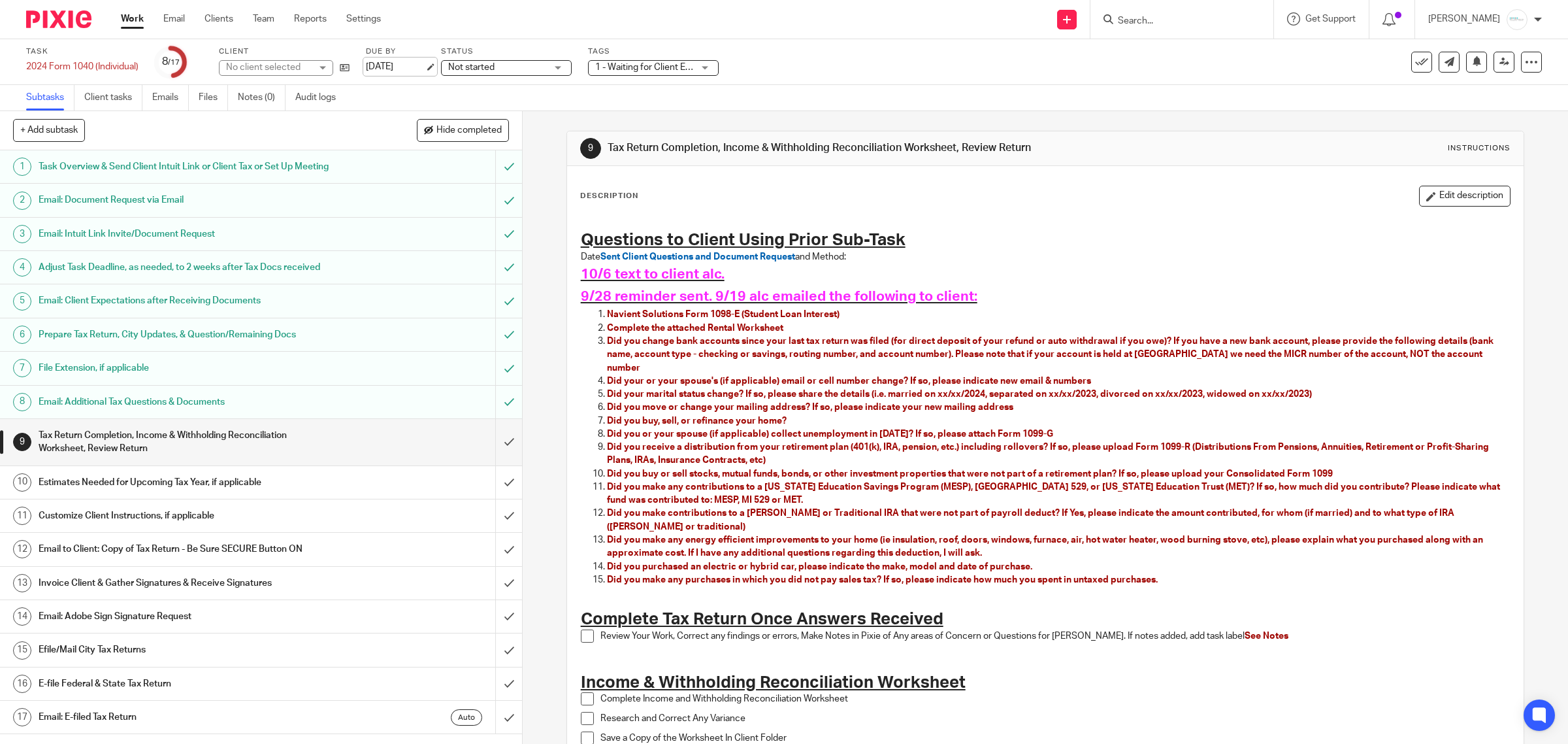
click at [424, 62] on link "Oct 4, 2025" at bounding box center [395, 67] width 59 height 14
